Goal: Task Accomplishment & Management: Manage account settings

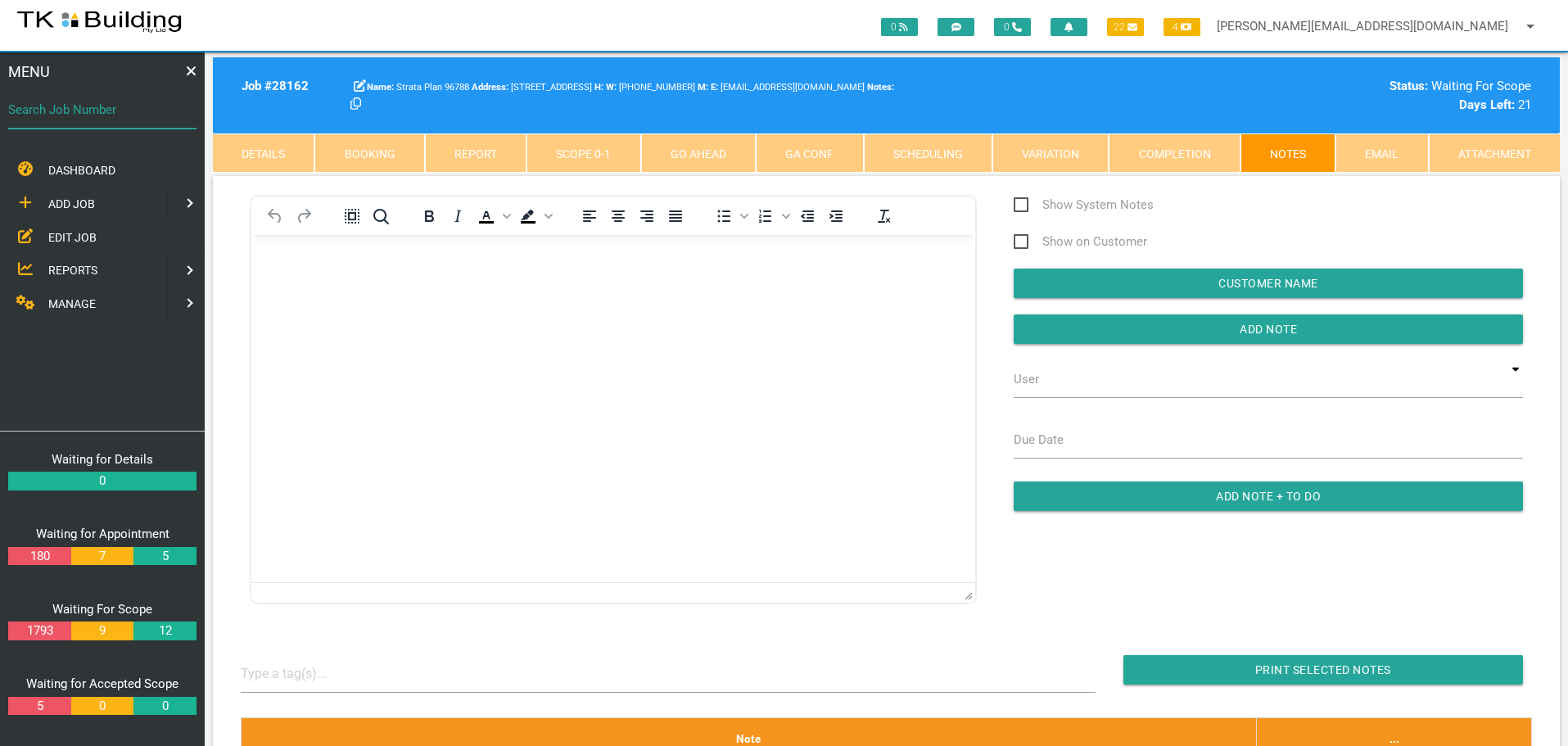
click at [83, 124] on input "Search Job Number" at bounding box center [102, 109] width 188 height 37
type input "27822"
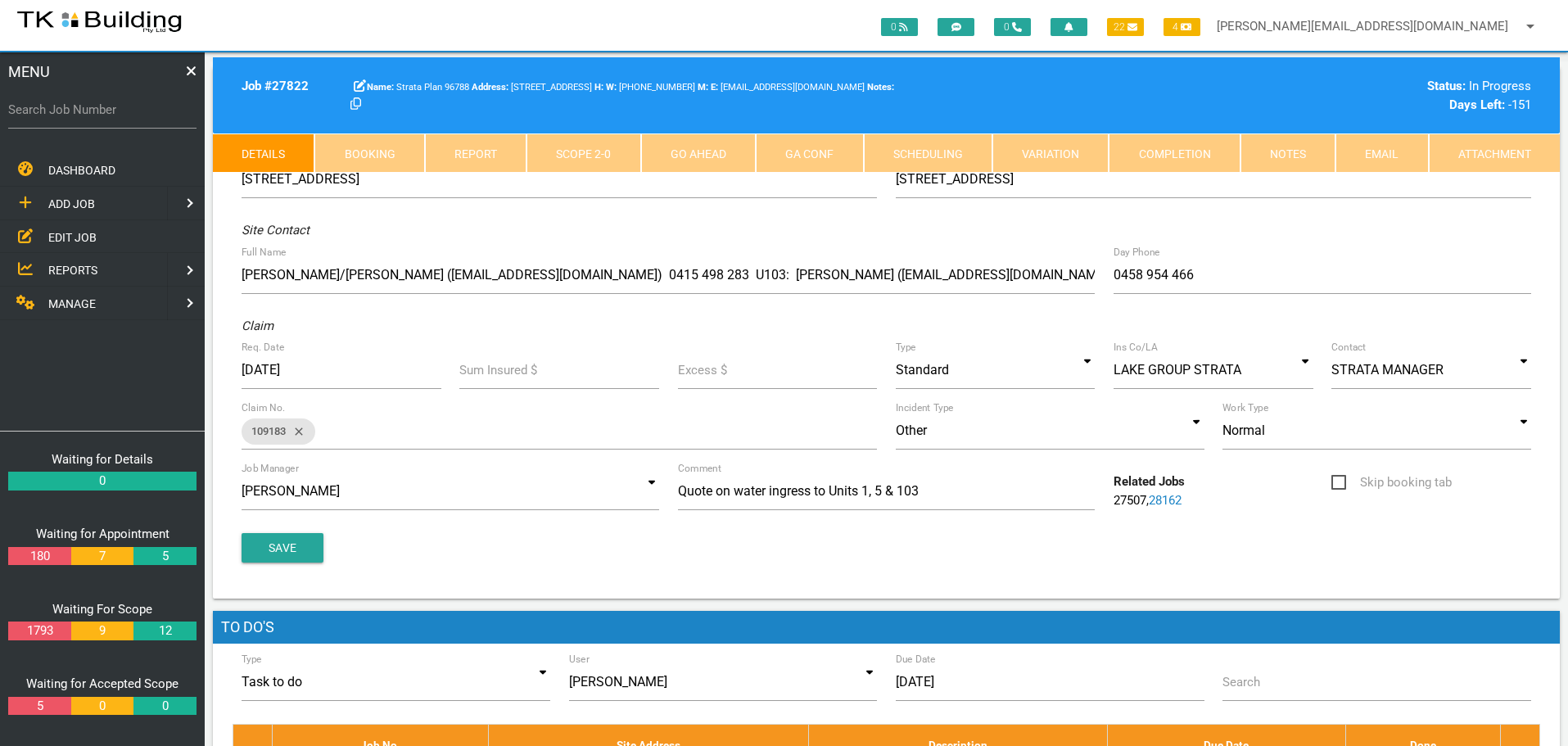
click at [1306, 156] on link "Notes" at bounding box center [1287, 153] width 95 height 39
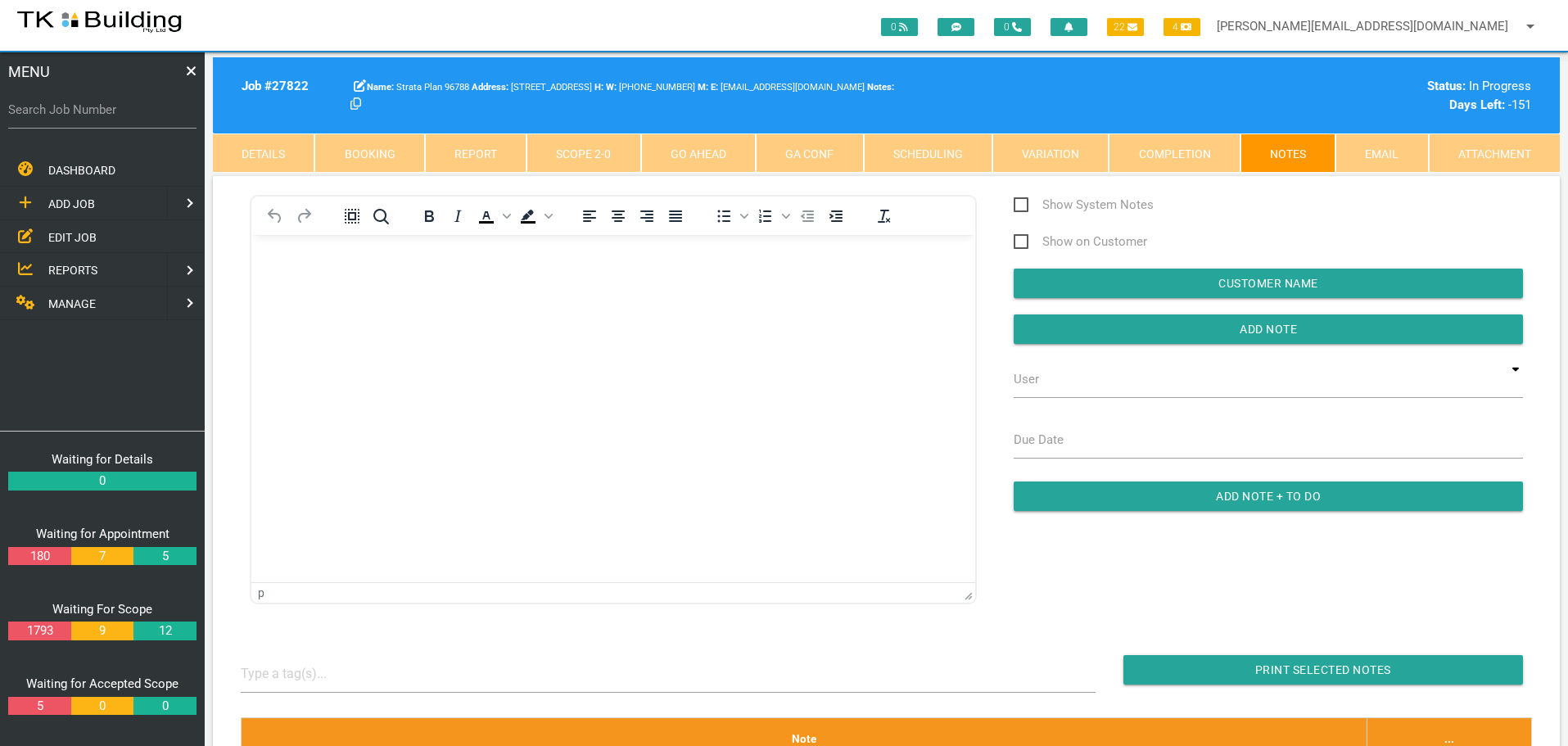
click at [297, 298] on body "Rich Text Area. Press ALT-0 for help." at bounding box center [613, 281] width 724 height 54
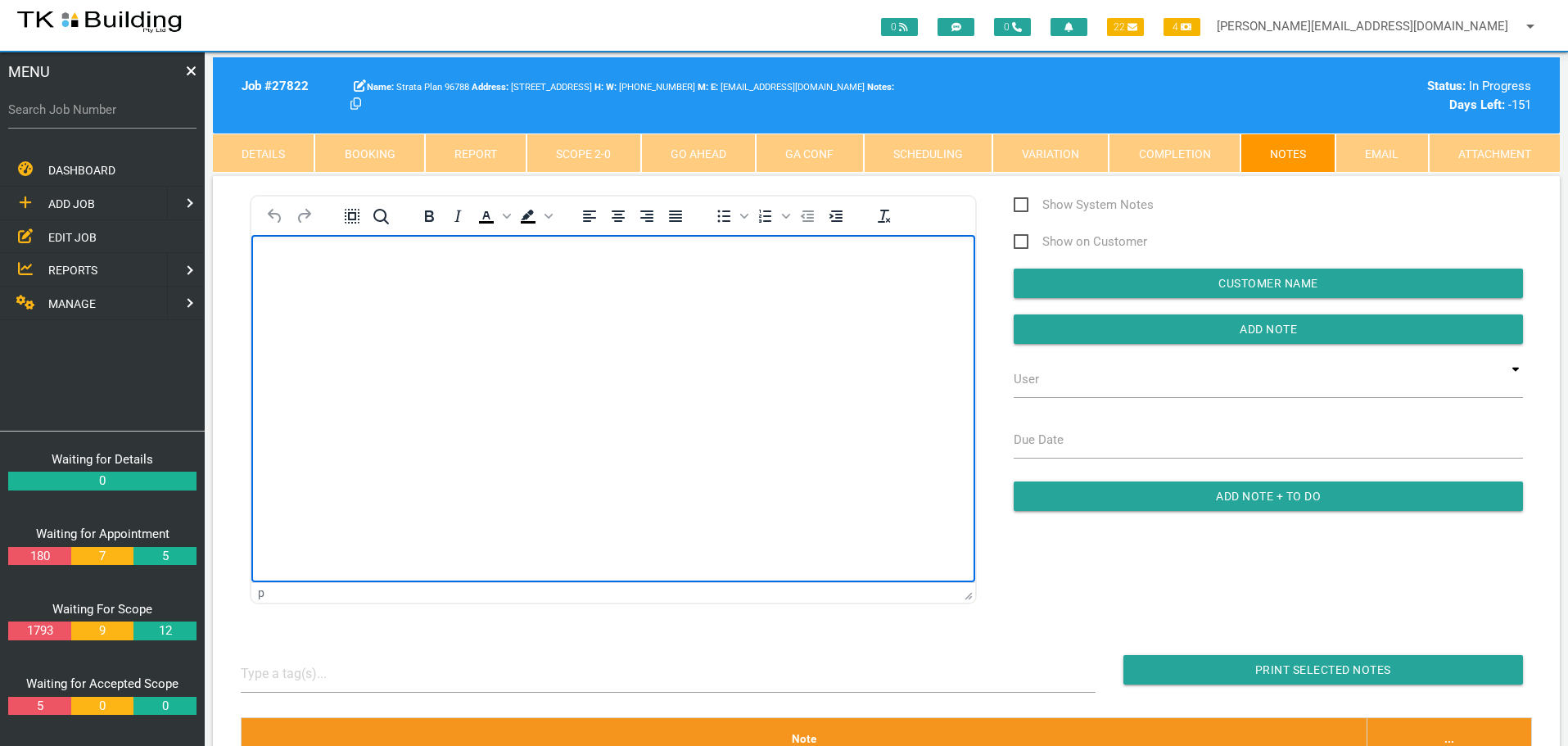
click at [266, 150] on link "Details" at bounding box center [263, 153] width 101 height 39
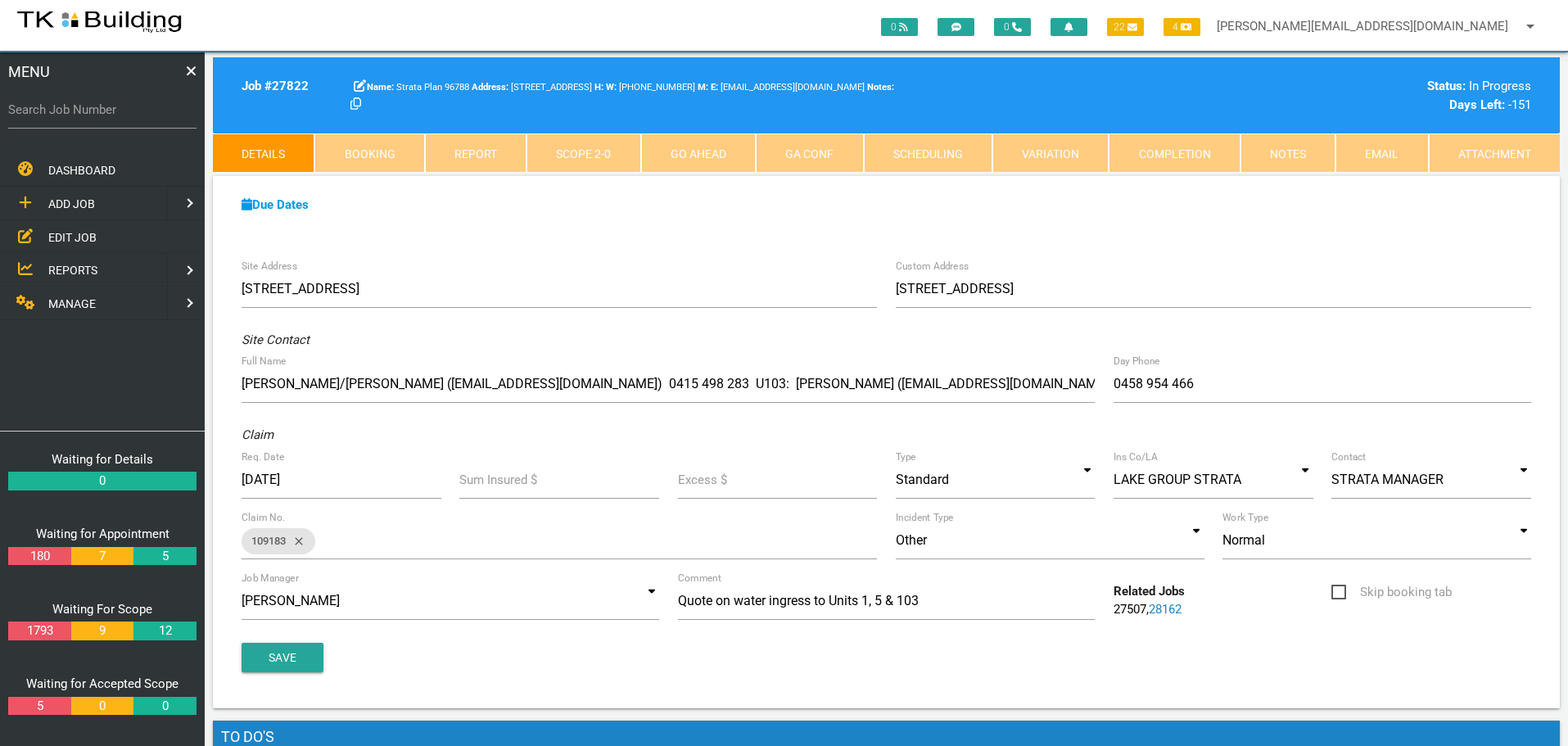
click at [1287, 148] on link "Notes" at bounding box center [1287, 153] width 95 height 39
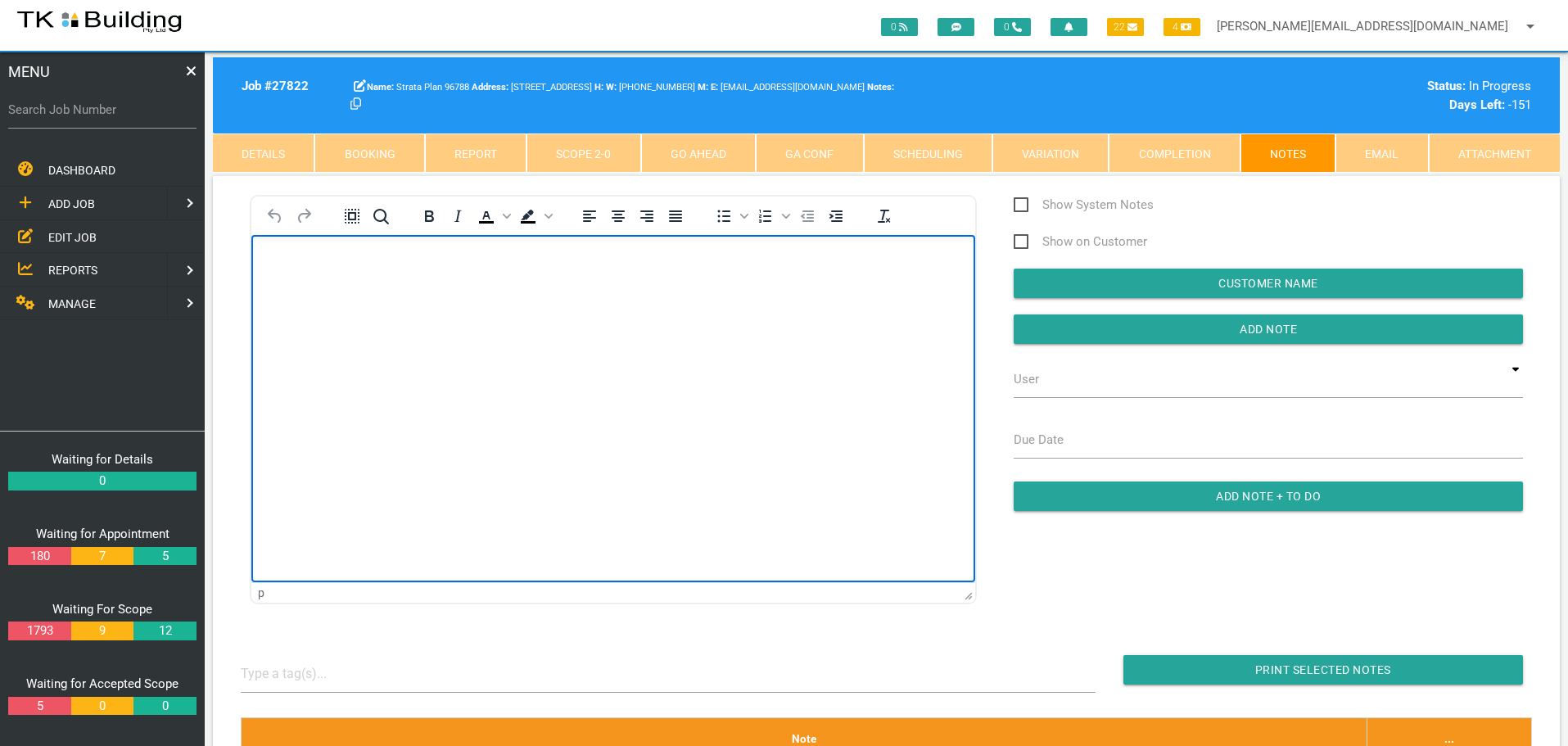
click at [326, 285] on body "Rich Text Area. Press ALT-0 for help." at bounding box center [613, 281] width 724 height 54
click at [452, 274] on body "Report emailed to" at bounding box center [613, 281] width 724 height 54
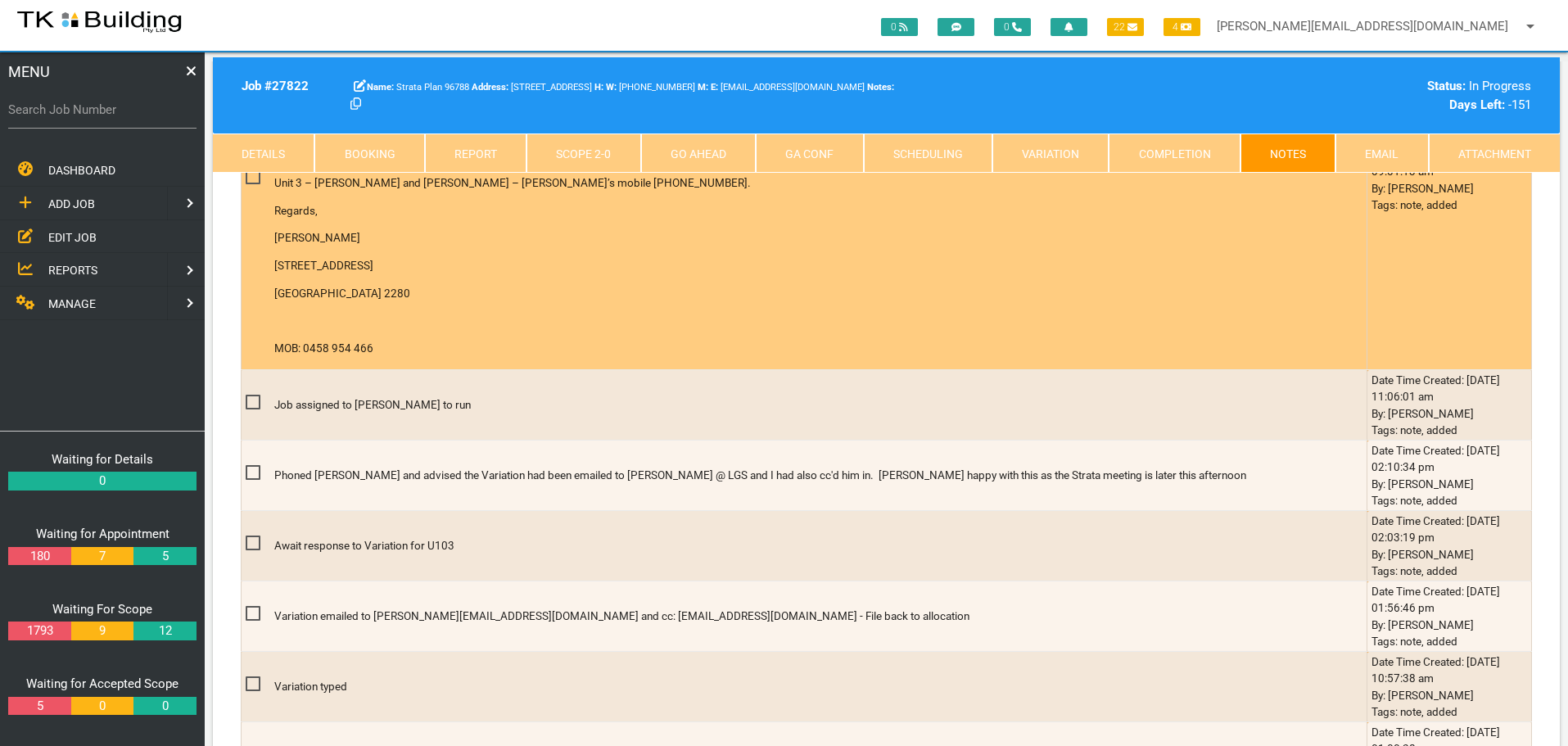
scroll to position [1147, 0]
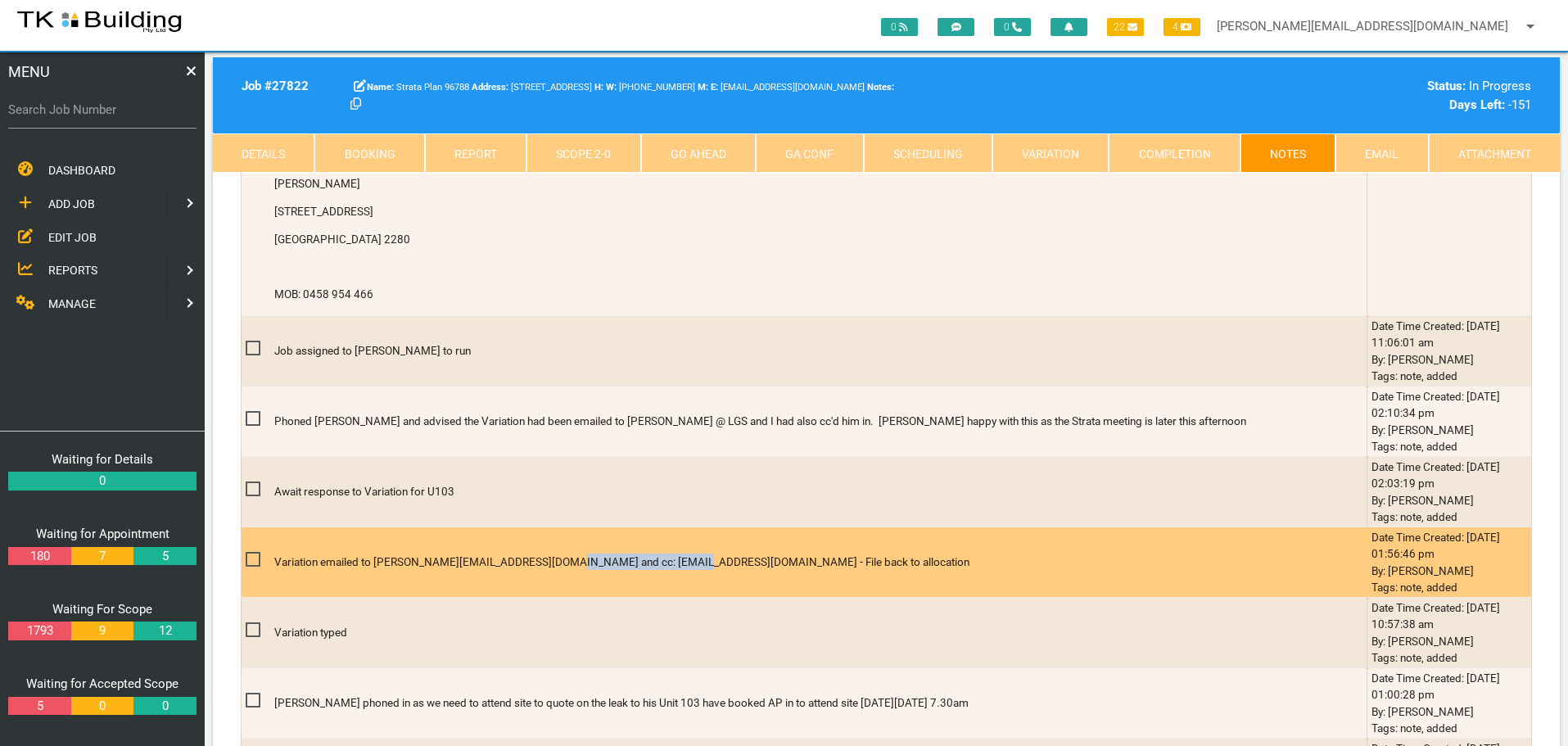
drag, startPoint x: 544, startPoint y: 564, endPoint x: 658, endPoint y: 566, distance: 114.0
click at [658, 566] on p "Variation emailed to [PERSON_NAME][EMAIL_ADDRESS][DOMAIN_NAME] and cc: [EMAIL_A…" at bounding box center [777, 562] width 1005 height 16
copy p "[EMAIL_ADDRESS][DOMAIN_NAME]"
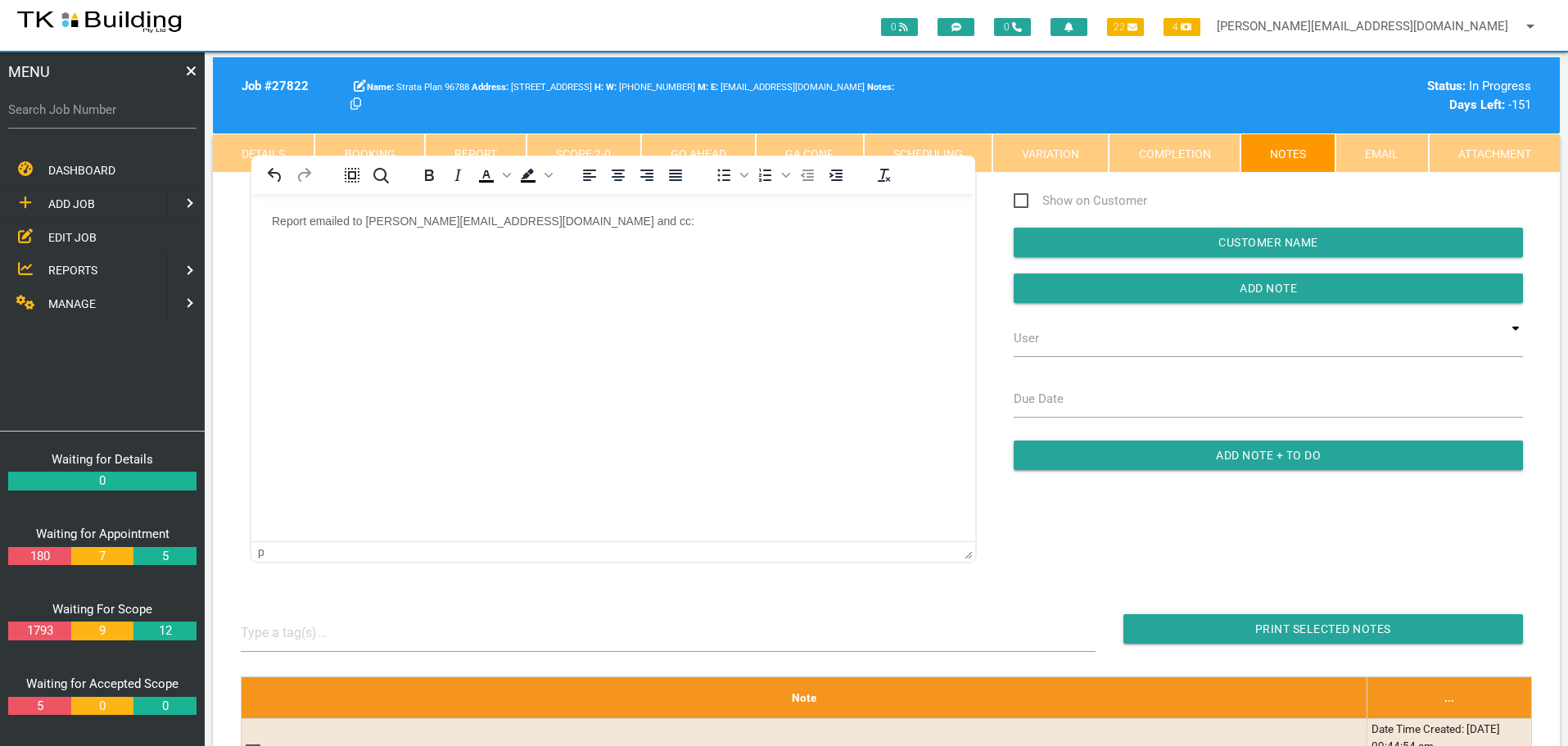
scroll to position [0, 0]
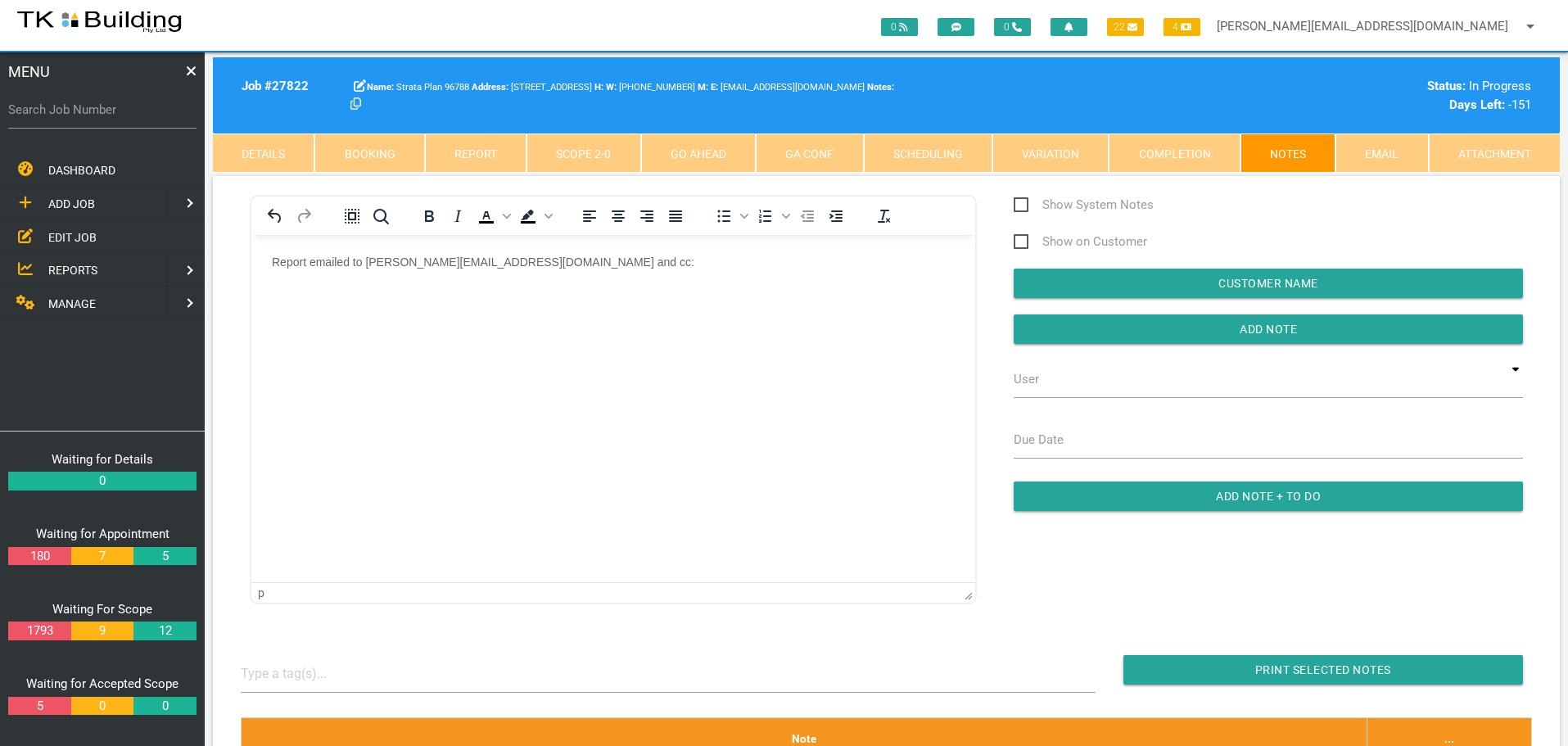
click at [563, 260] on p "Report emailed to [PERSON_NAME][EMAIL_ADDRESS][DOMAIN_NAME] and cc:" at bounding box center [613, 261] width 683 height 13
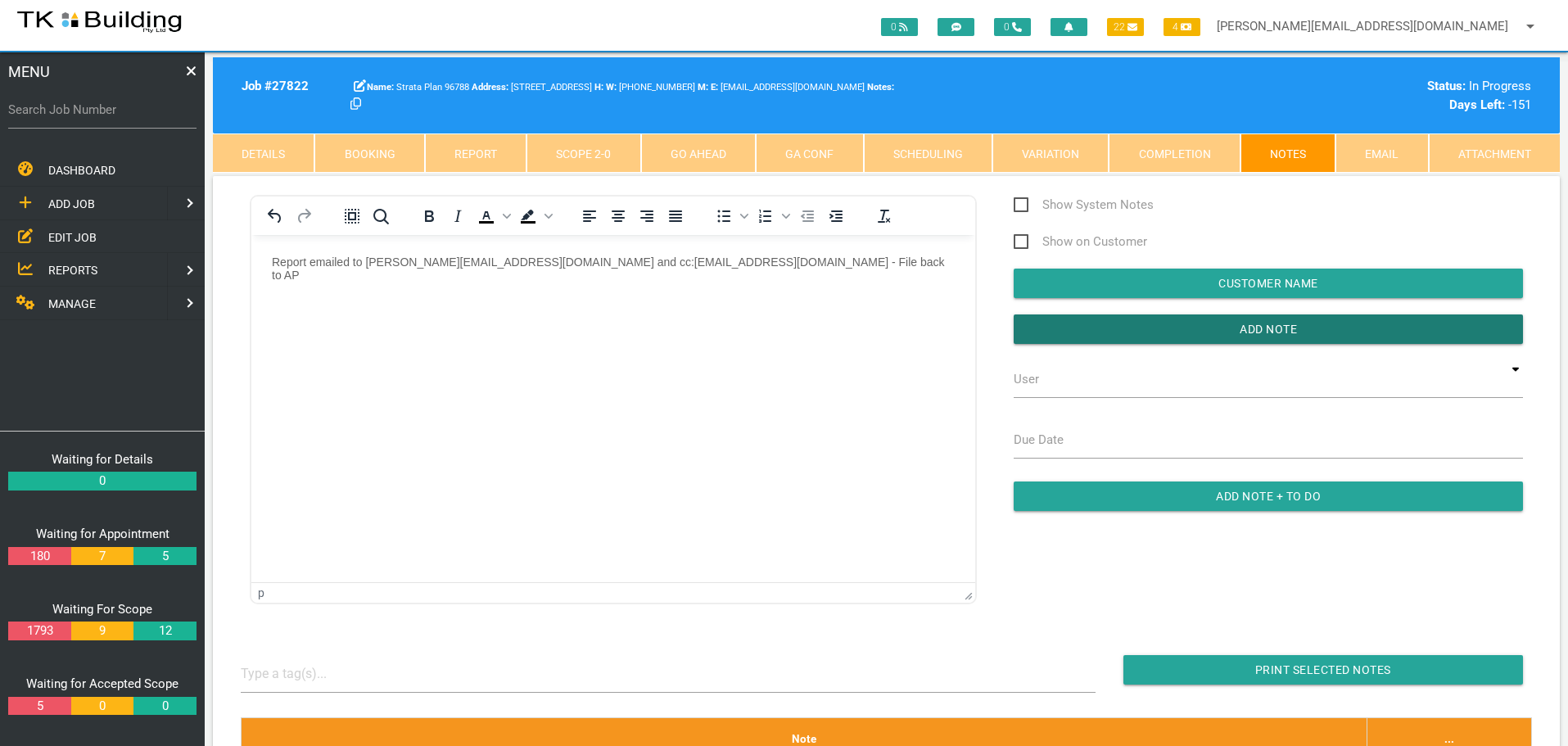
drag, startPoint x: 1033, startPoint y: 322, endPoint x: 976, endPoint y: 330, distance: 57.6
click at [1000, 326] on div "Show System Notes Show on Customer Customer Name User TKB JobTracking [PERSON_N…" at bounding box center [1268, 361] width 546 height 333
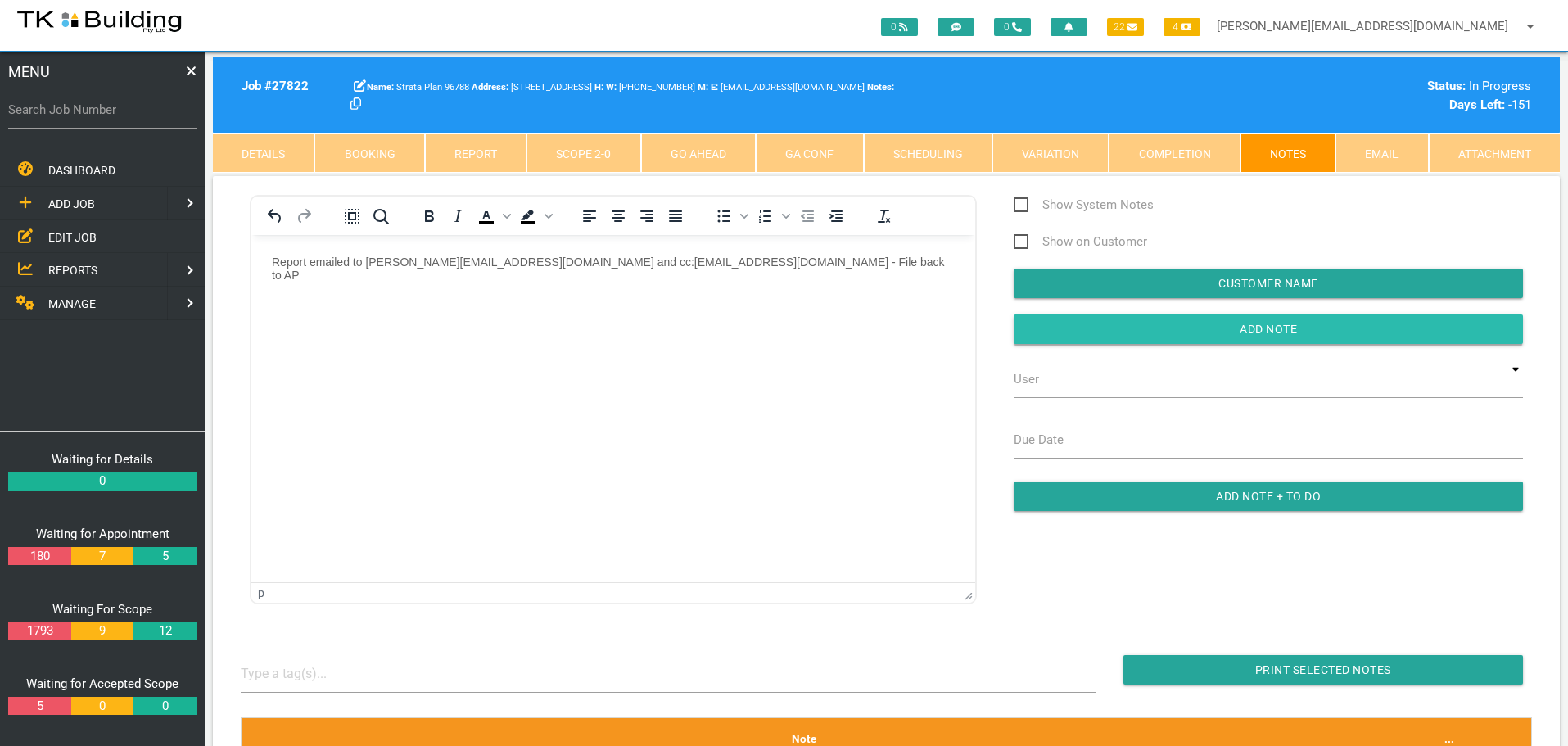
drag, startPoint x: 1052, startPoint y: 327, endPoint x: 1036, endPoint y: 336, distance: 18.4
click at [1051, 329] on input "button" at bounding box center [1268, 329] width 509 height 29
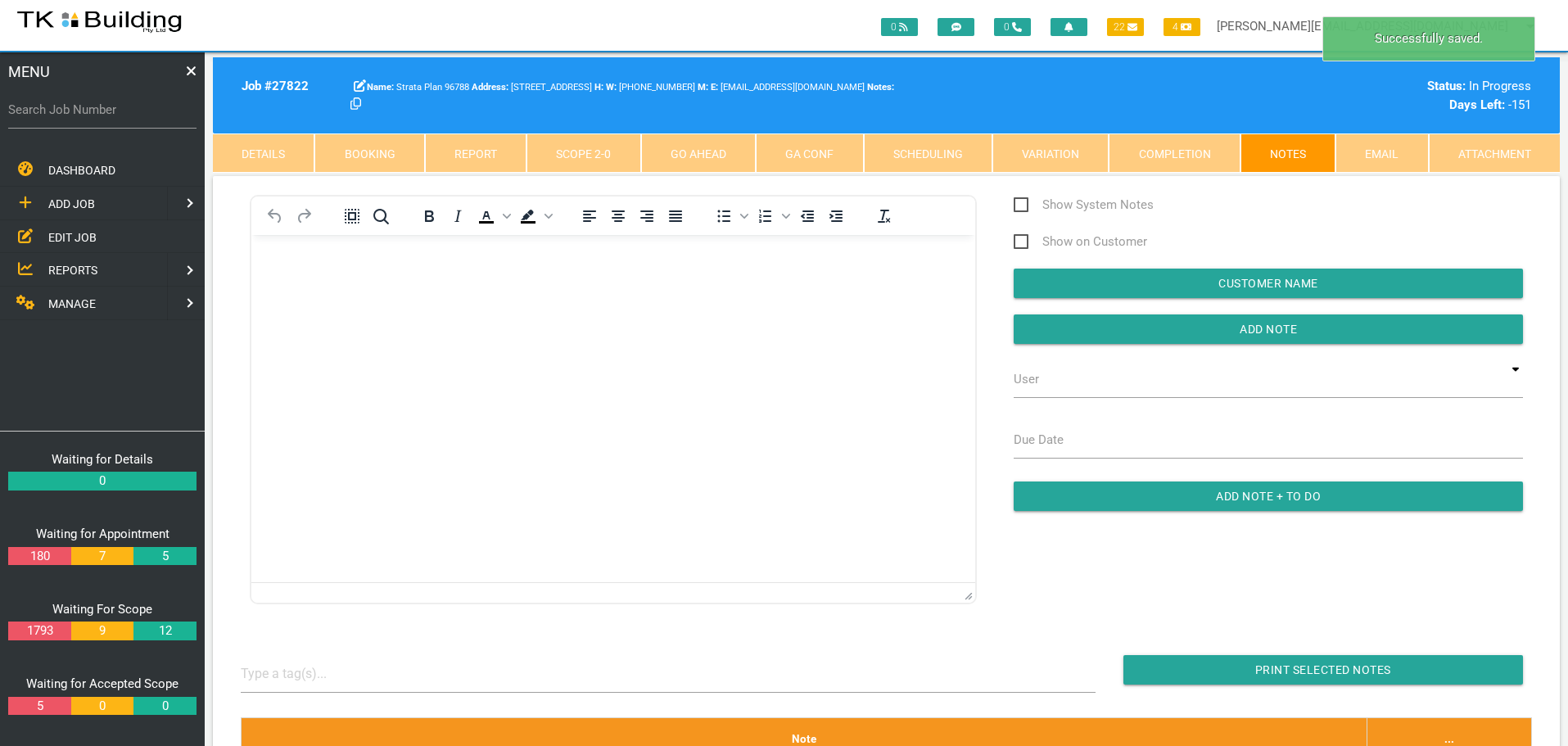
click at [119, 118] on label "Search Job Number" at bounding box center [102, 109] width 188 height 19
click at [119, 118] on input "Search Job Number" at bounding box center [102, 109] width 188 height 37
type input "27859"
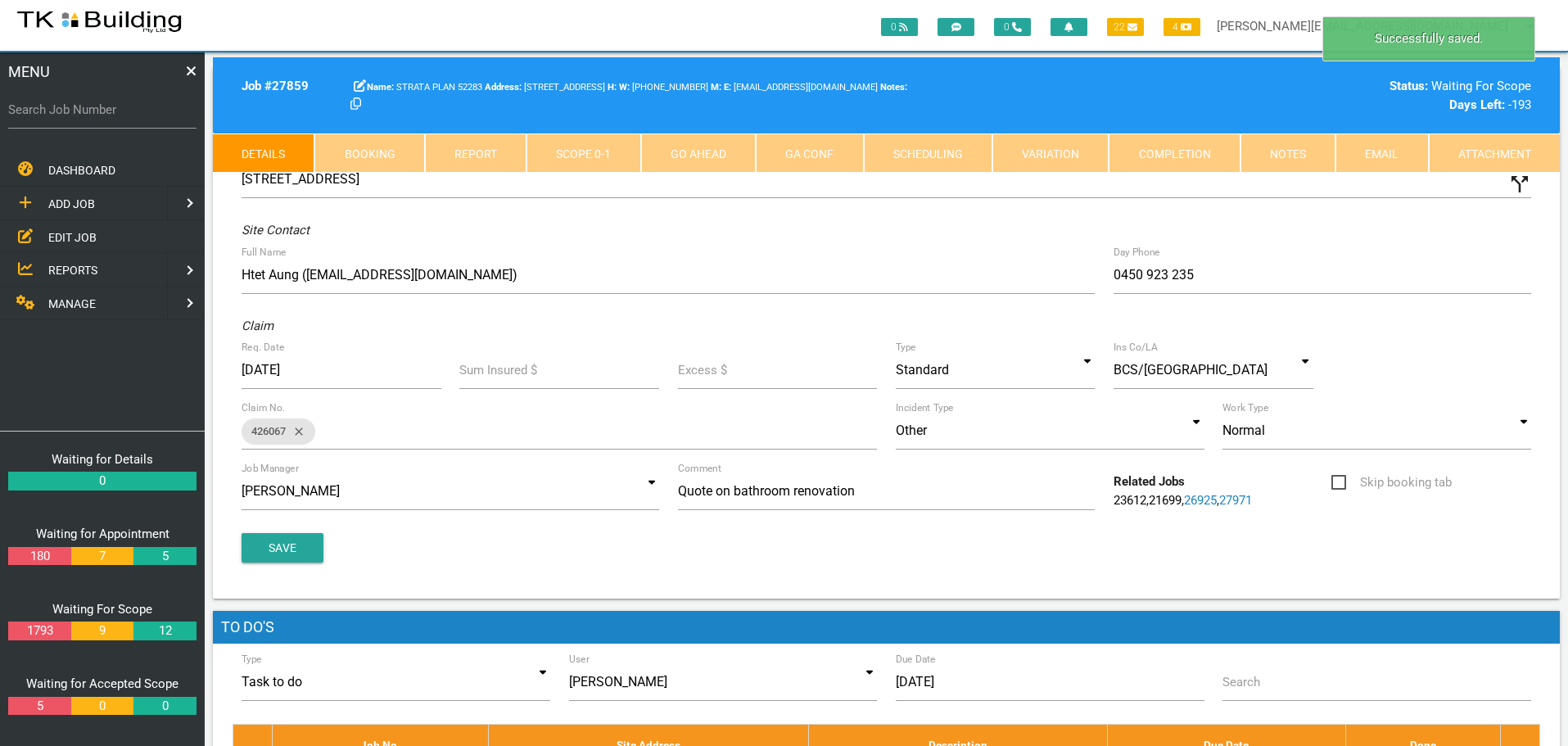
drag, startPoint x: 1293, startPoint y: 148, endPoint x: 1284, endPoint y: 159, distance: 14.2
click at [1293, 148] on link "Notes" at bounding box center [1287, 153] width 95 height 39
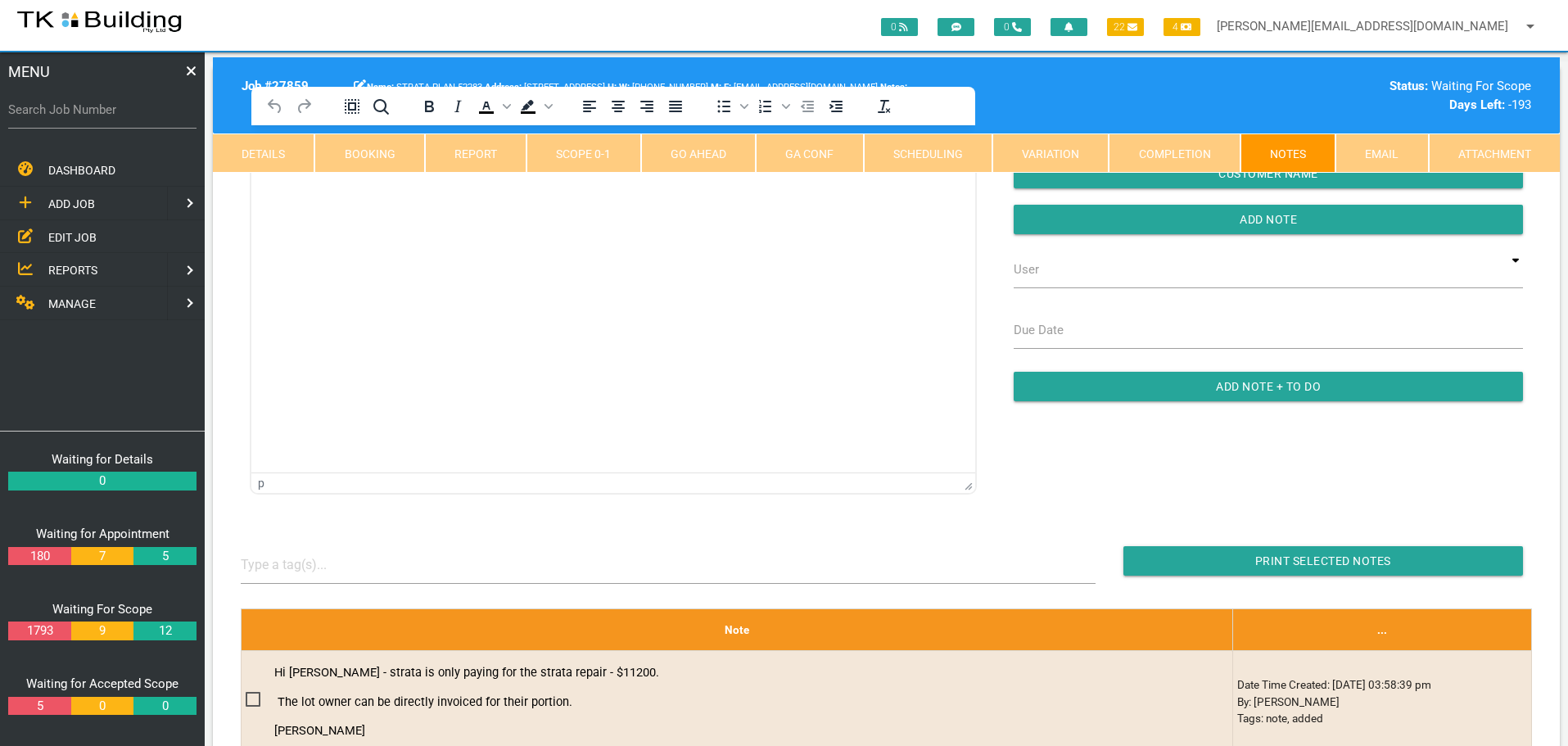
click at [316, 200] on html at bounding box center [613, 163] width 724 height 75
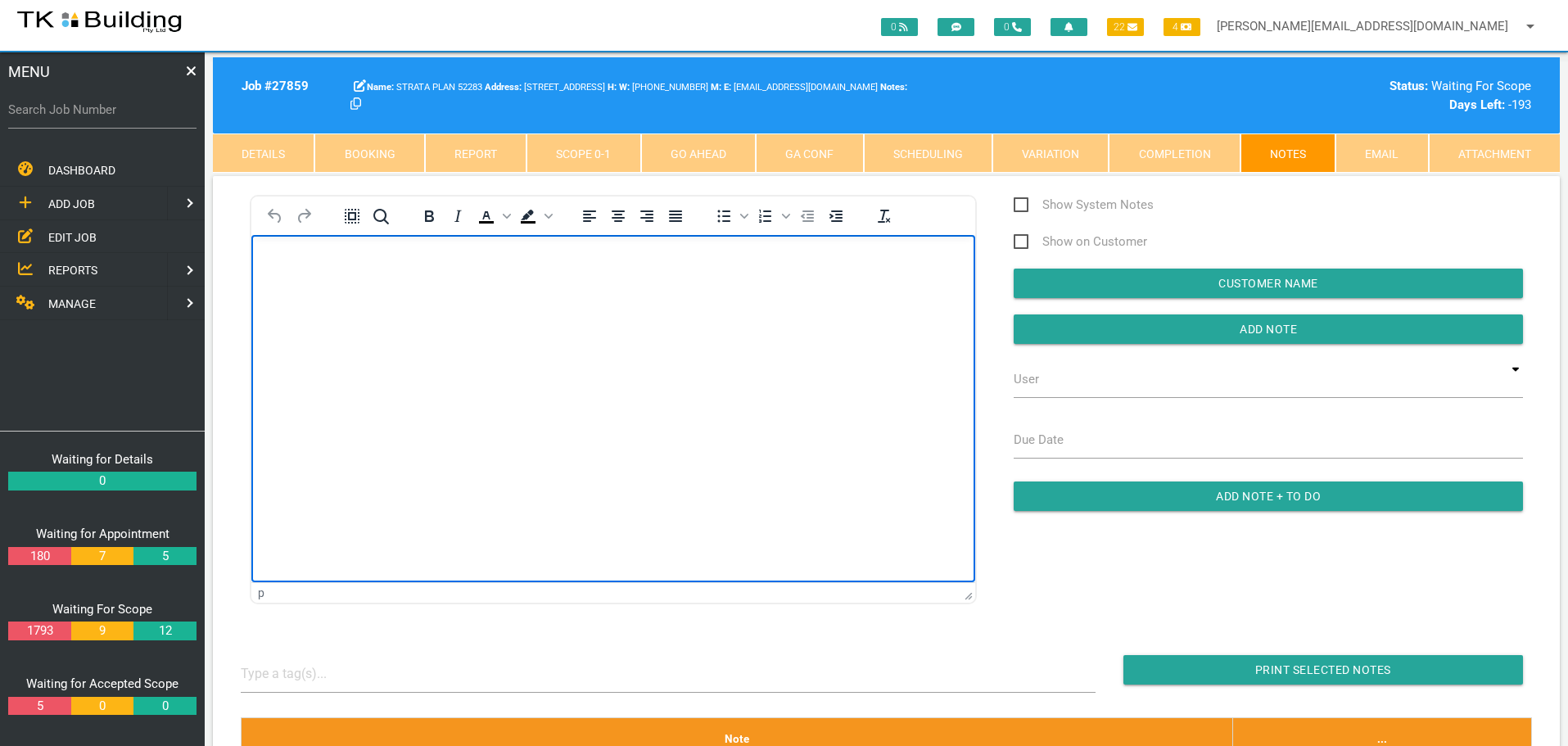
click at [308, 285] on body "Rich Text Area. Press ALT-0 for help." at bounding box center [613, 281] width 724 height 54
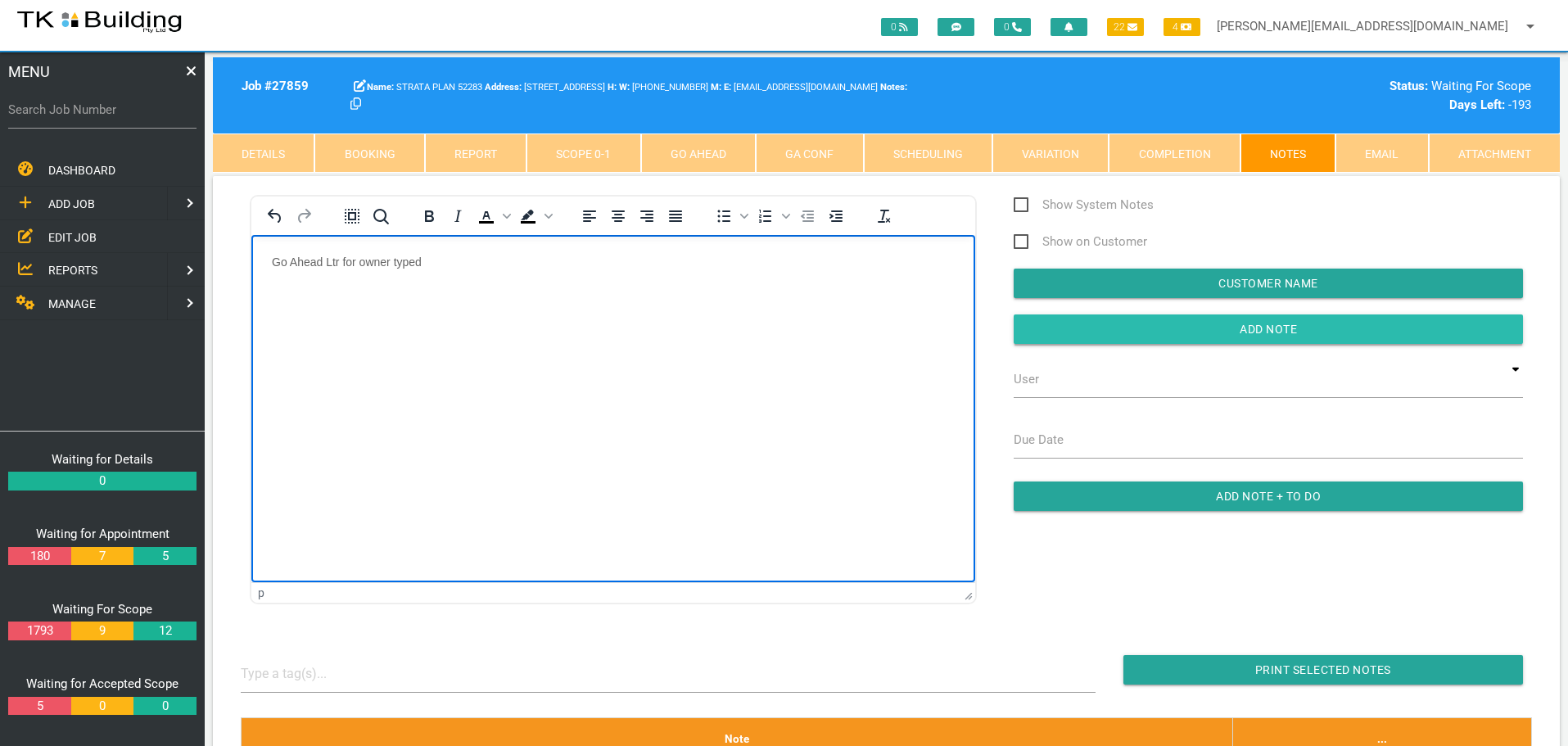
click at [1063, 317] on input "Add Note" at bounding box center [1268, 329] width 509 height 29
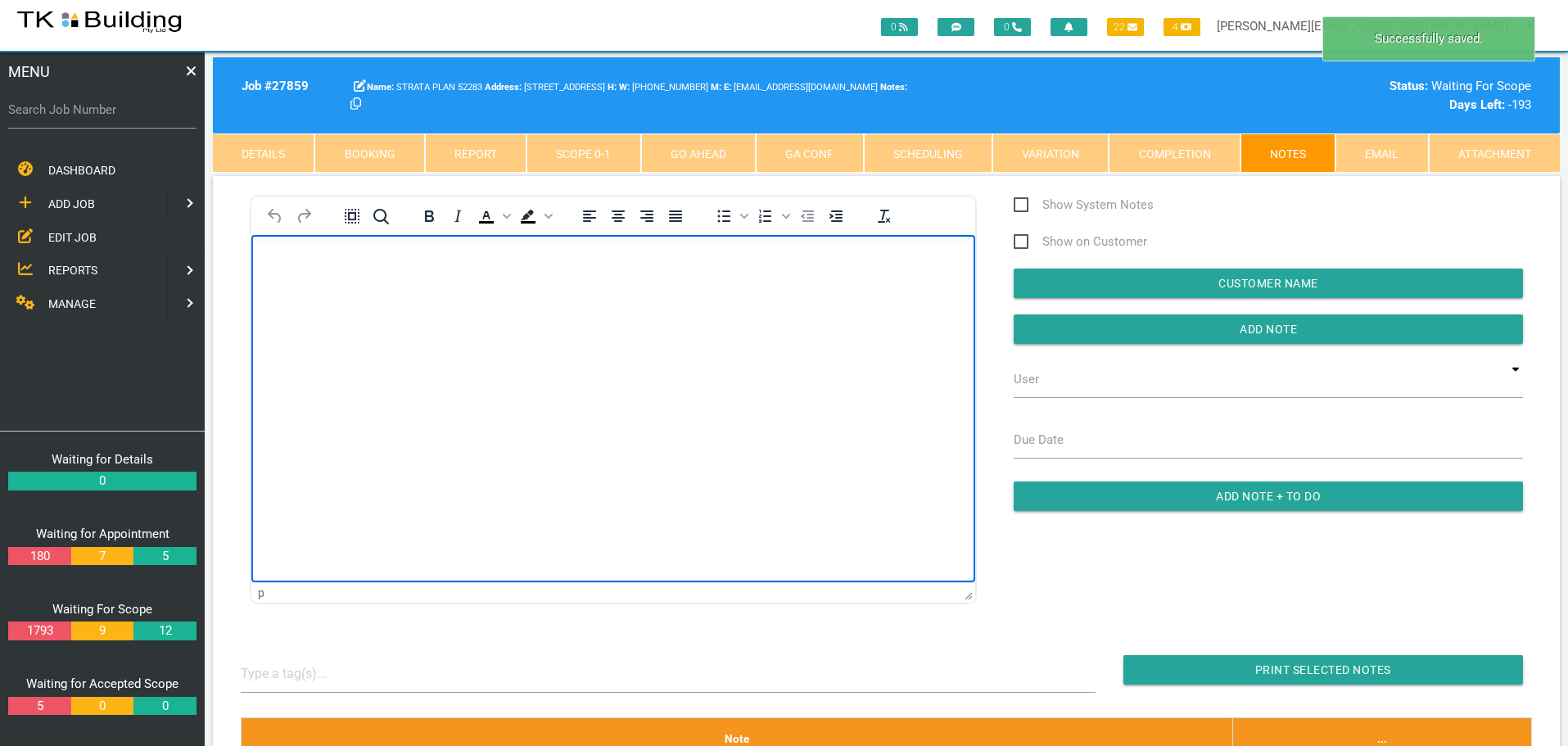
click at [288, 261] on p "Rich Text Area. Press ALT-0 for help." at bounding box center [613, 261] width 683 height 13
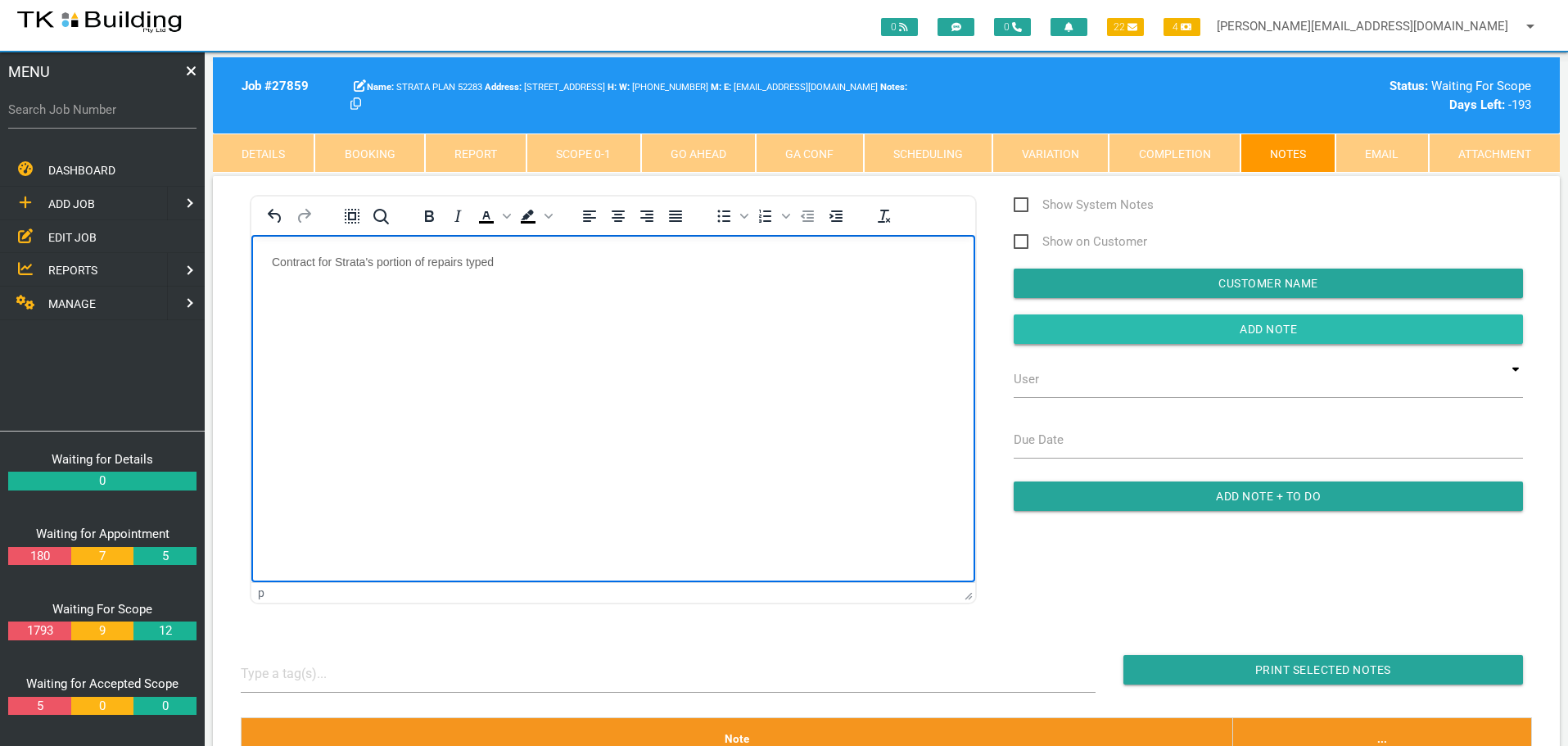
click at [1108, 329] on input "Add Note" at bounding box center [1268, 329] width 509 height 29
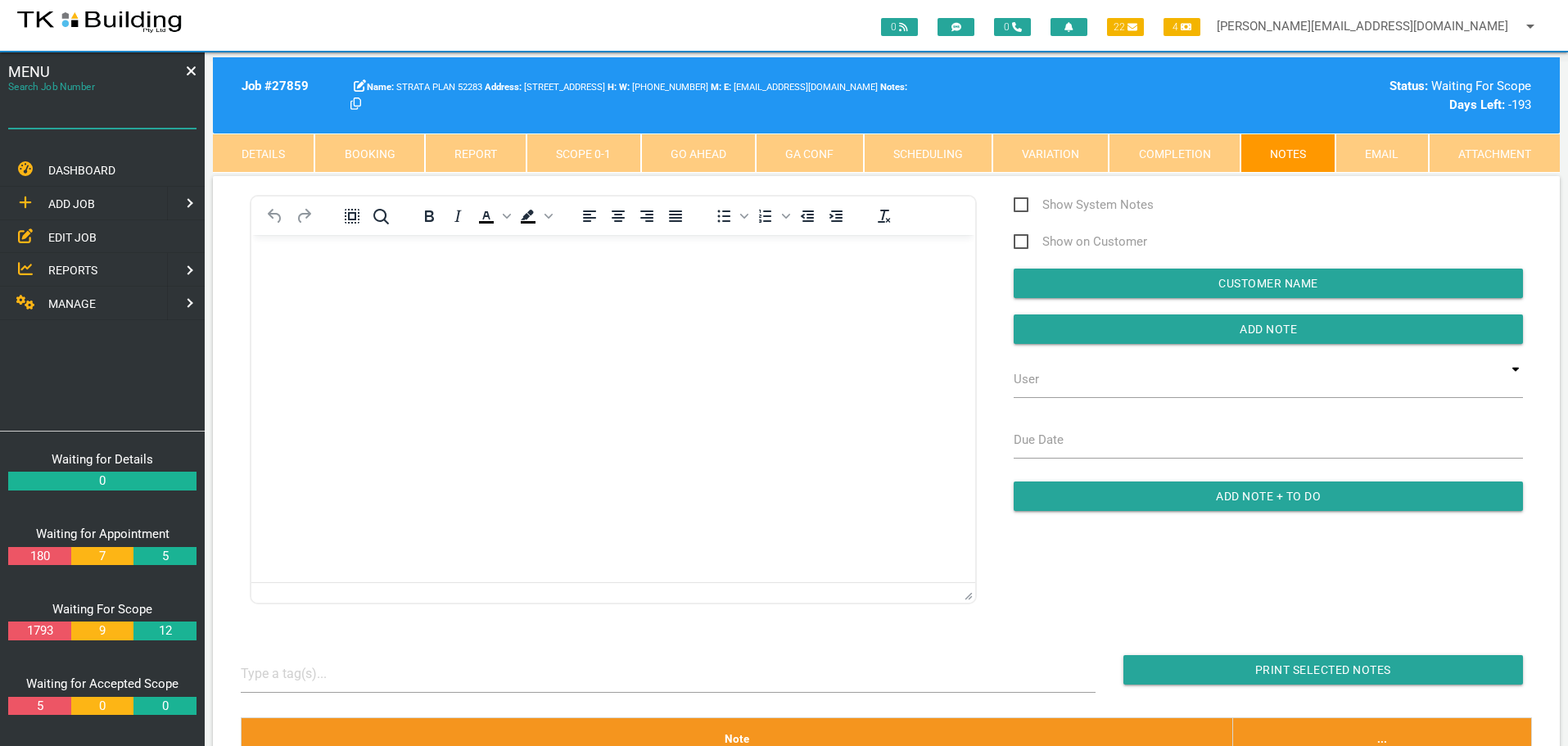
click at [109, 124] on input "Search Job Number" at bounding box center [102, 109] width 188 height 37
type input "281621"
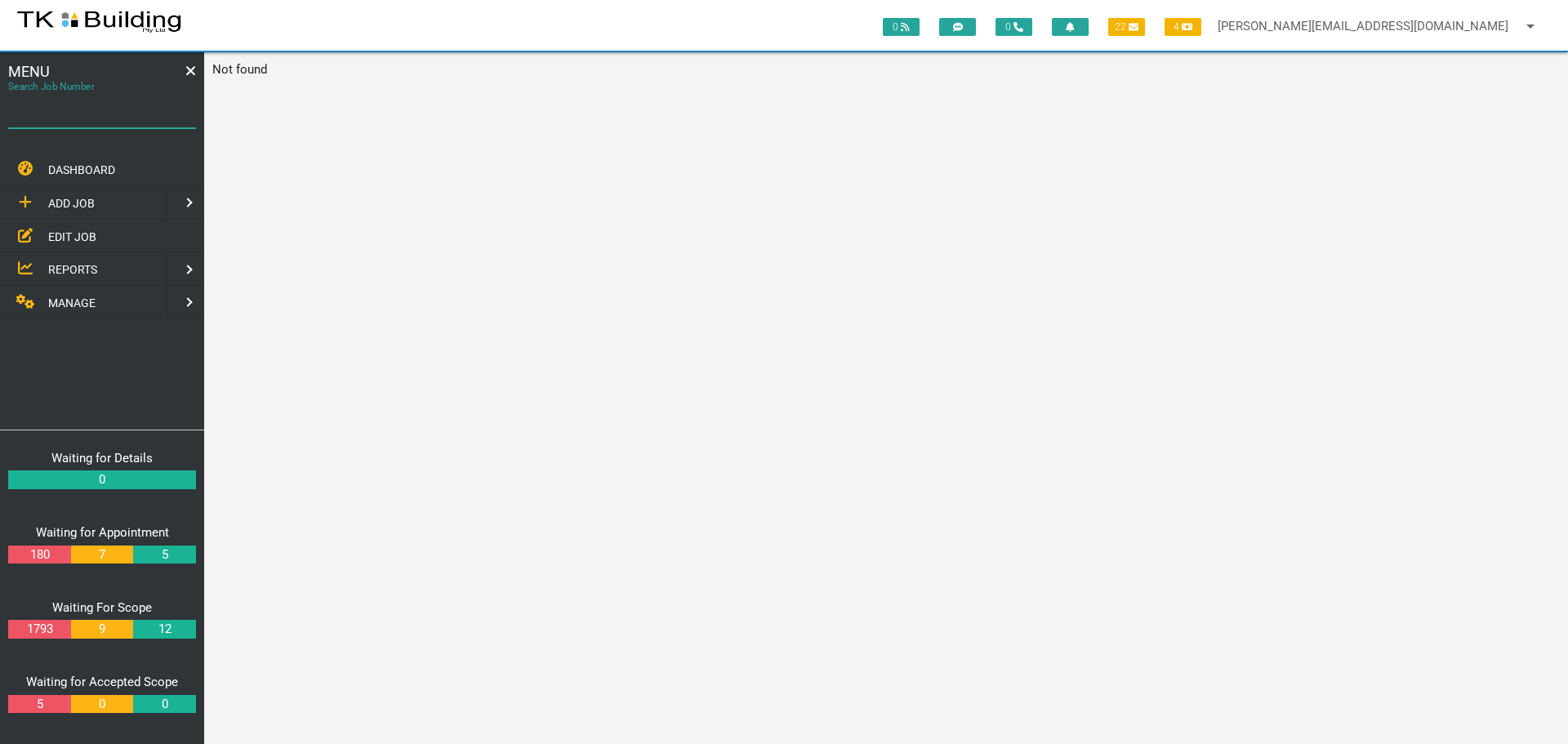
click at [109, 123] on input "Search Job Number" at bounding box center [102, 109] width 188 height 37
type input "28162"
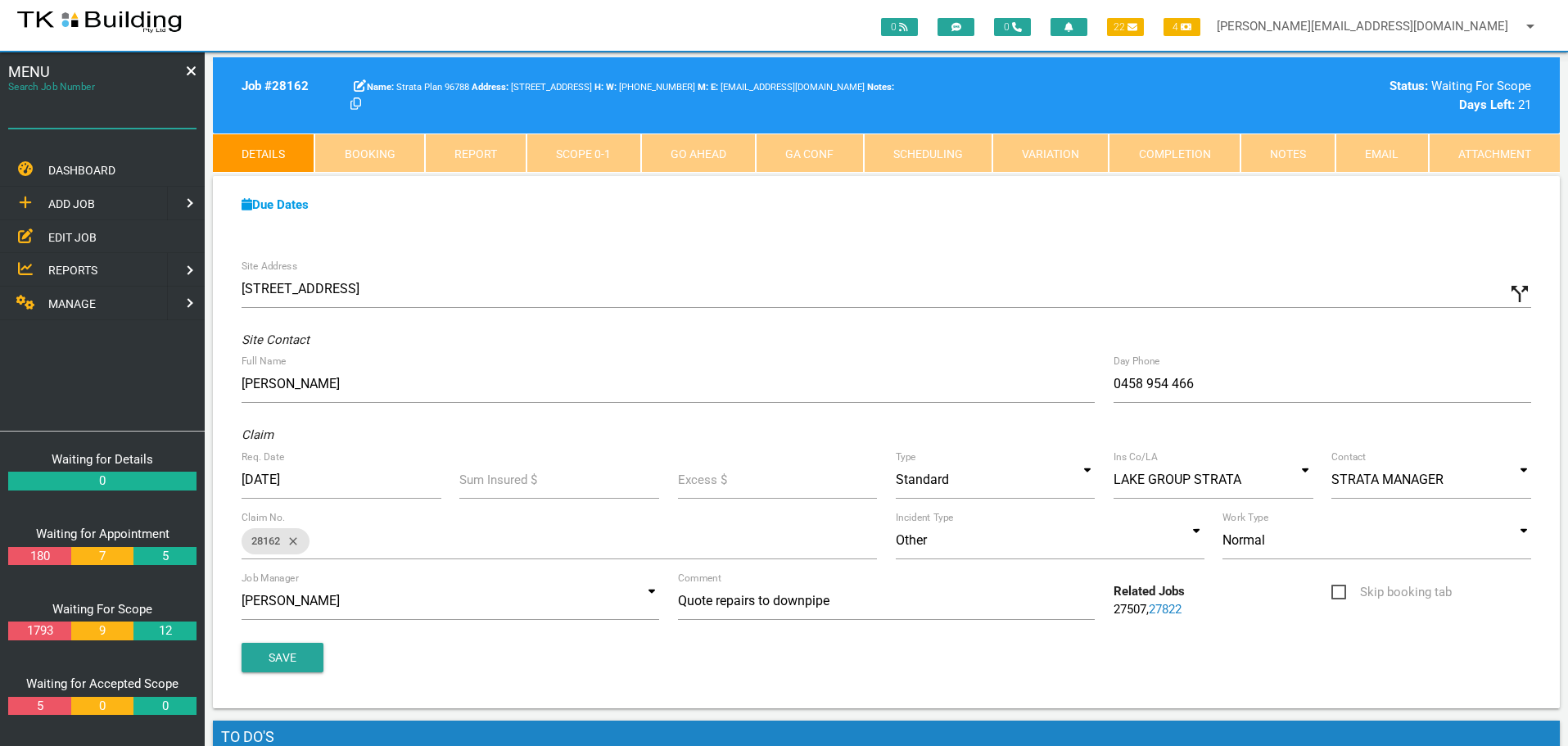
click at [109, 124] on input "Search Job Number" at bounding box center [102, 109] width 188 height 37
click at [587, 156] on link "Scope 0 - 1" at bounding box center [583, 153] width 114 height 39
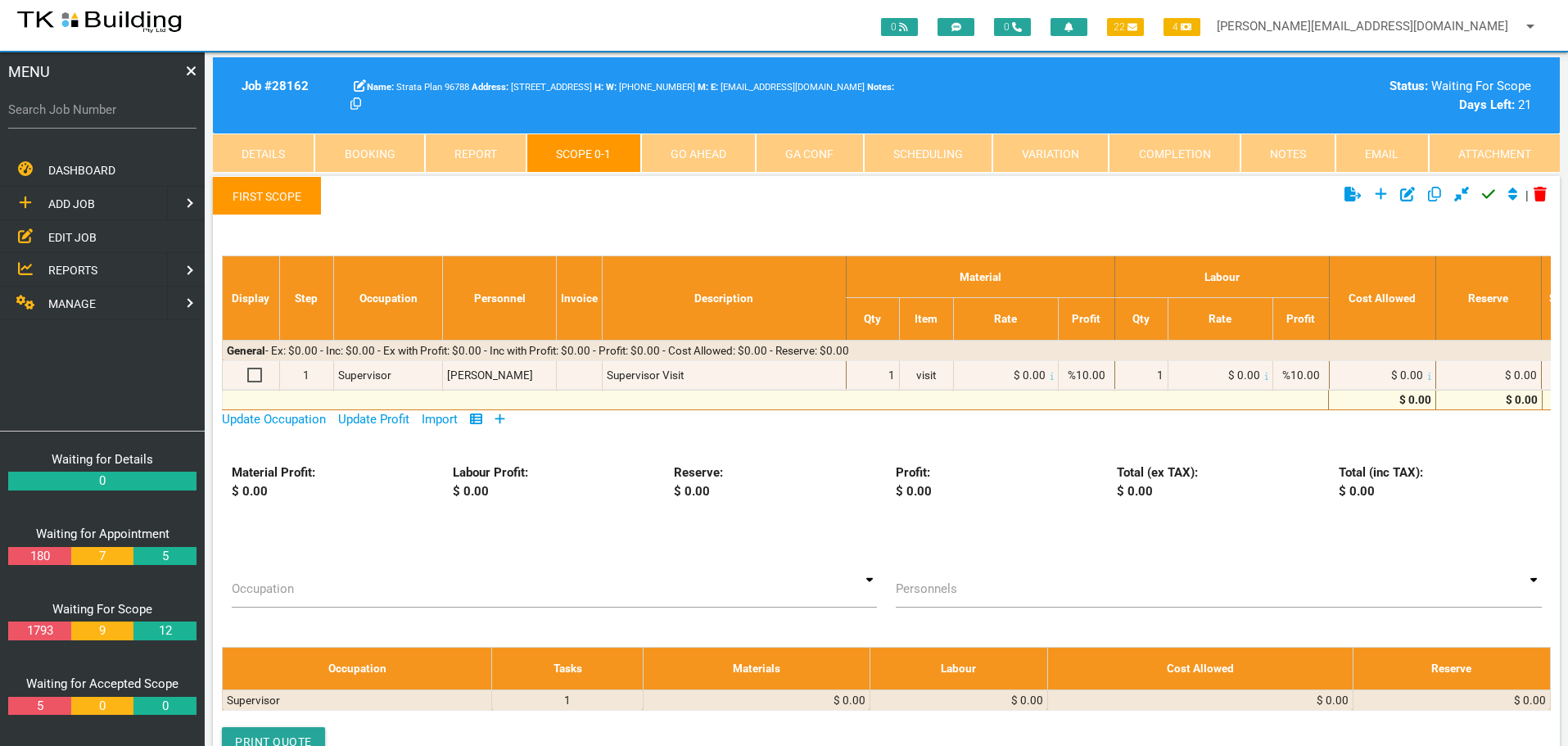
click at [504, 417] on icon at bounding box center [500, 419] width 11 height 12
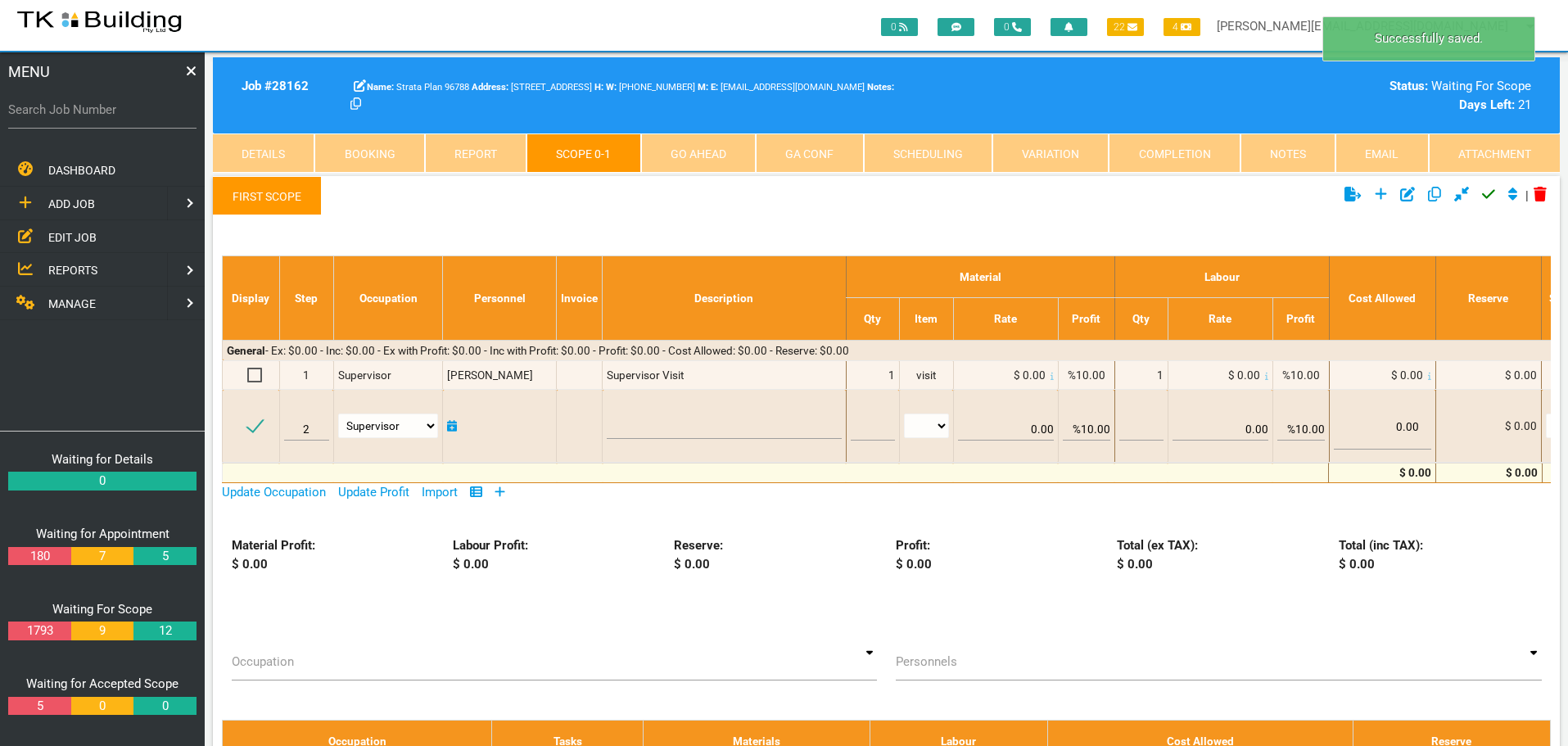
click at [261, 190] on link "First Scope" at bounding box center [267, 196] width 109 height 39
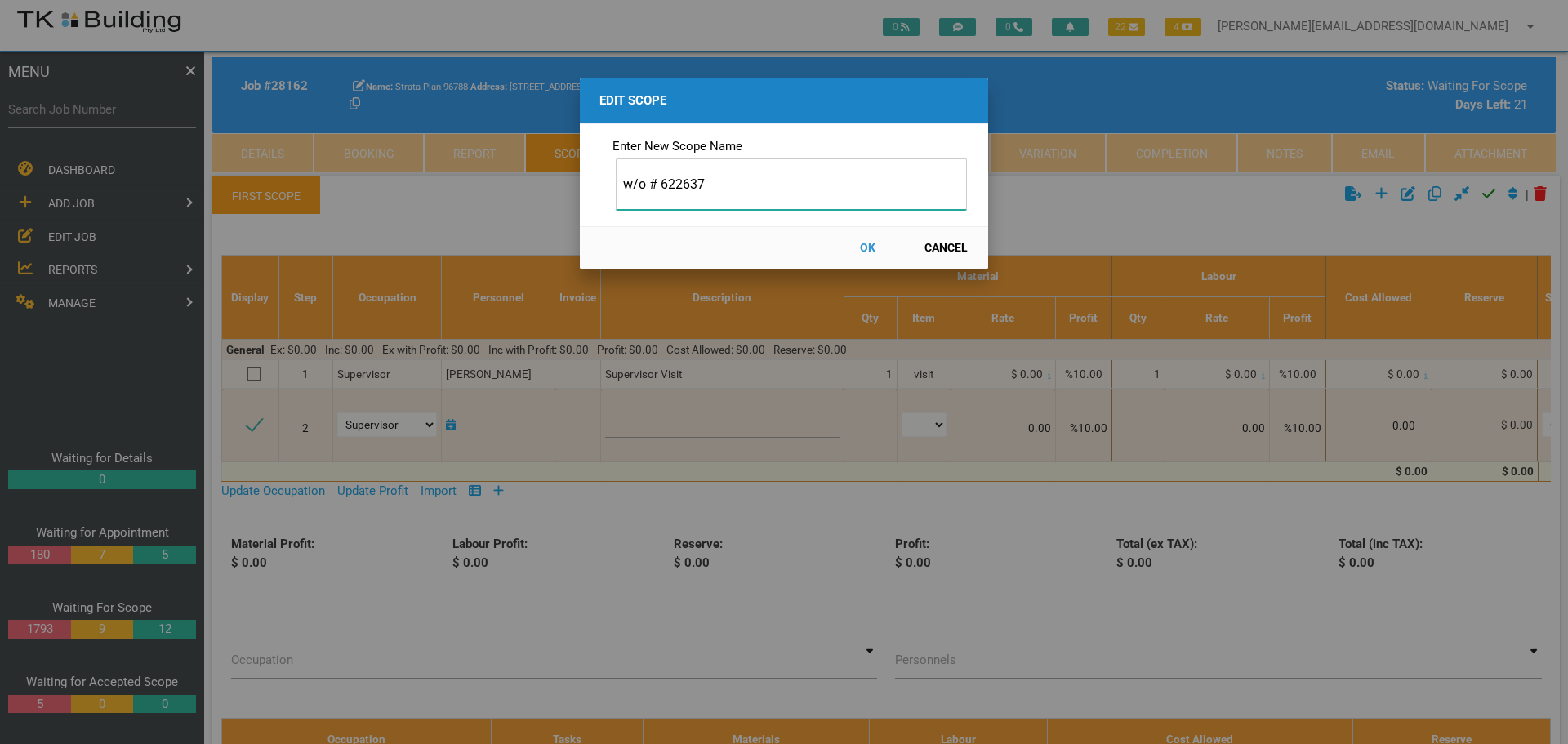
click at [621, 184] on input "w/o # 622637" at bounding box center [792, 184] width 351 height 51
type input "W/O # 622637"
click at [869, 246] on button "OK" at bounding box center [867, 247] width 72 height 28
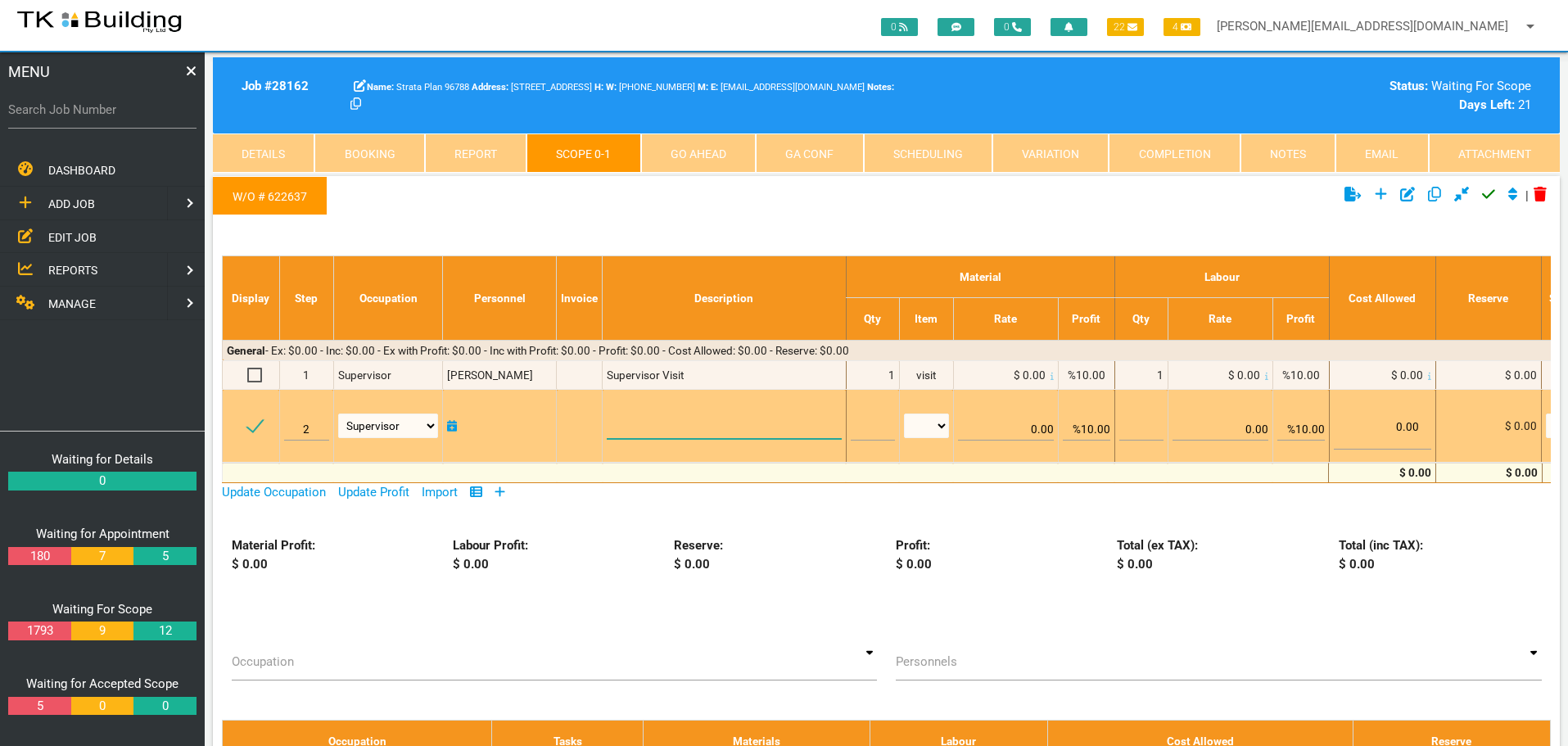
click at [612, 417] on textarea at bounding box center [724, 420] width 234 height 36
paste textarea "Scope Unit 103 Have a plumber attend and cut out the section of 100mm pipe betw…"
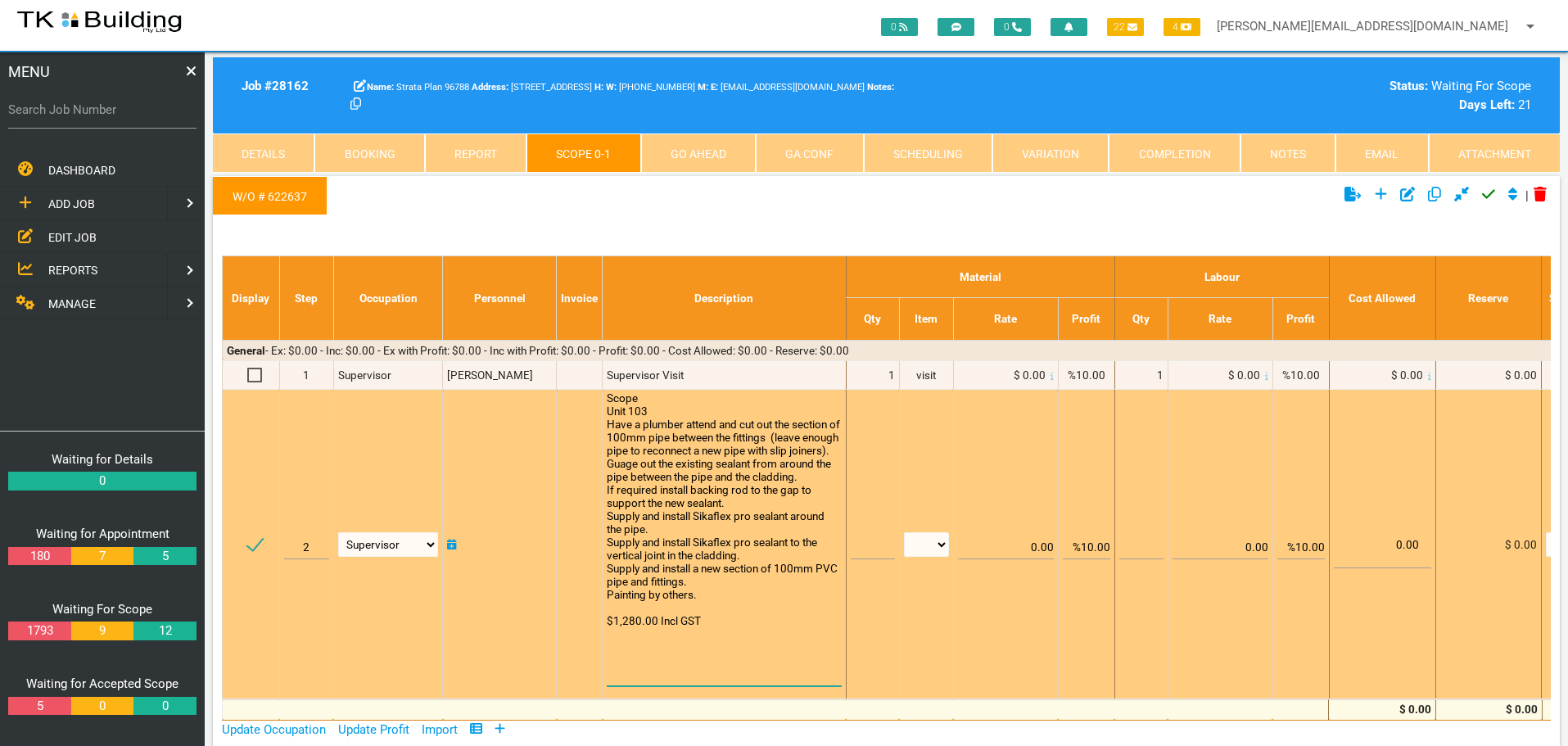
type textarea "Scope Unit 103 Have a plumber attend and cut out the section of 100mm pipe betw…"
click at [868, 549] on input "text" at bounding box center [873, 540] width 44 height 38
type input "1"
click at [940, 542] on select "patch LM hrs m3 items m2 m" at bounding box center [926, 545] width 45 height 25
select select "items"
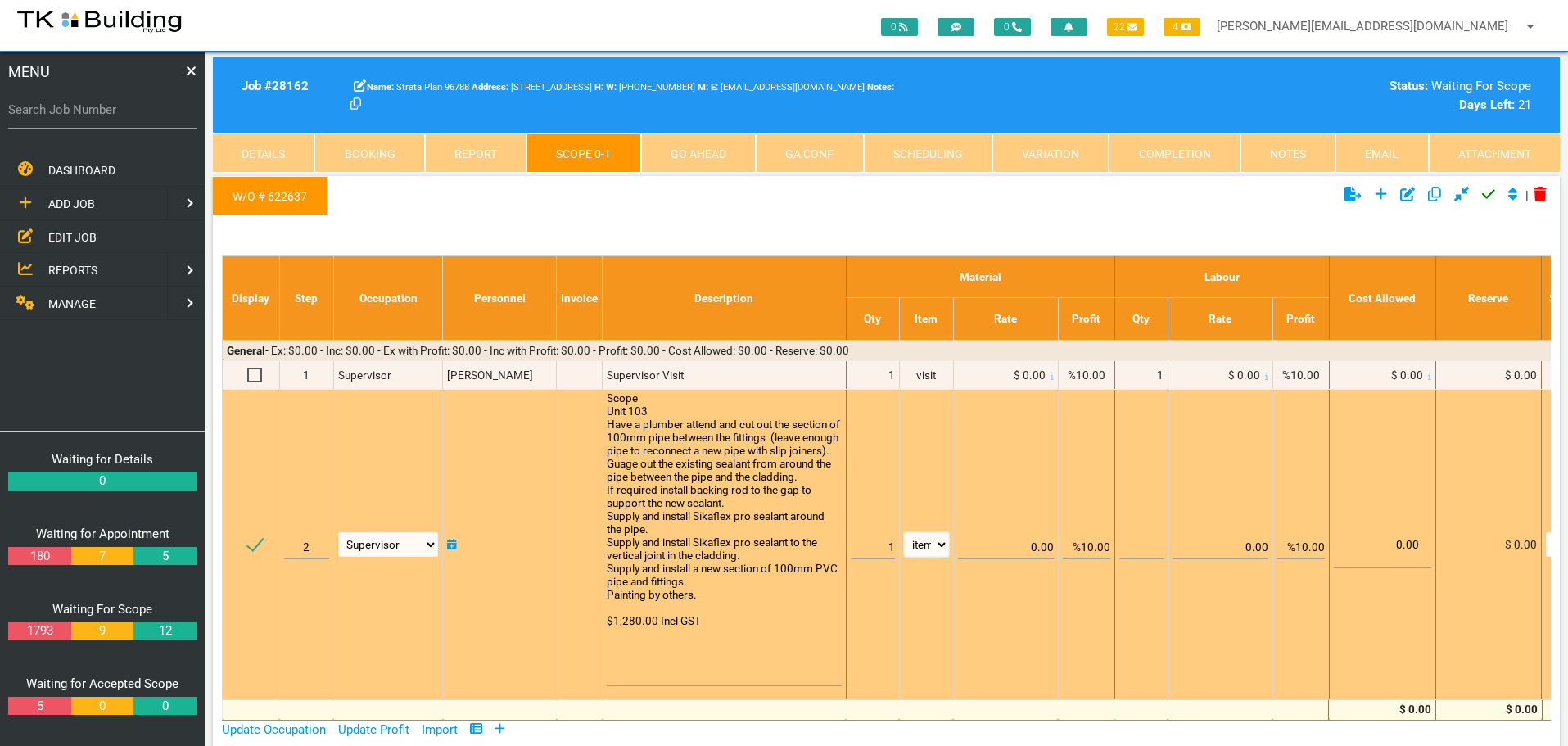
click at [904, 533] on select "patch LM hrs m3 items m2 m" at bounding box center [926, 545] width 45 height 25
click at [1090, 546] on input "%10.00" at bounding box center [1086, 540] width 47 height 38
type input "0.00"
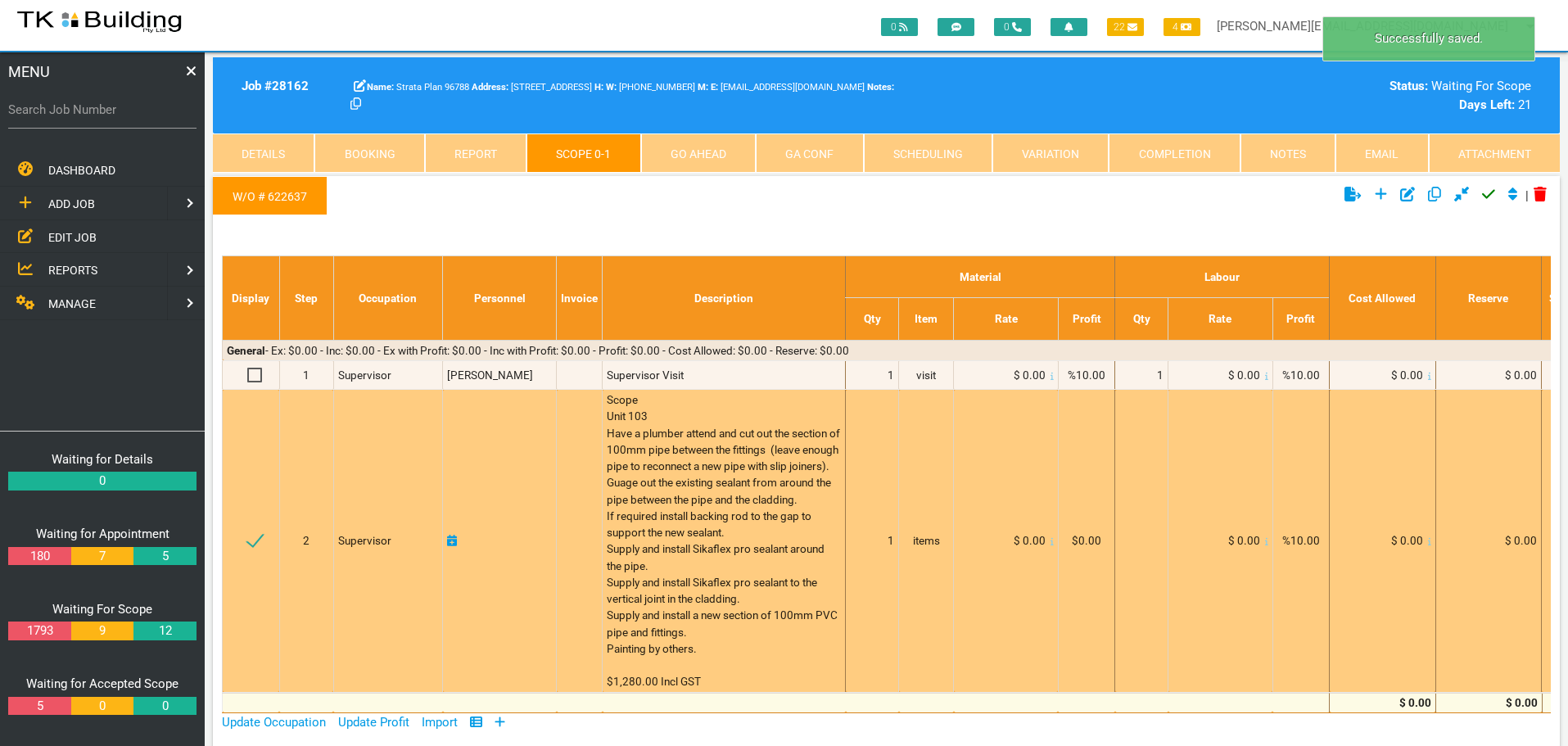
click at [1051, 545] on icon at bounding box center [1052, 541] width 4 height 8
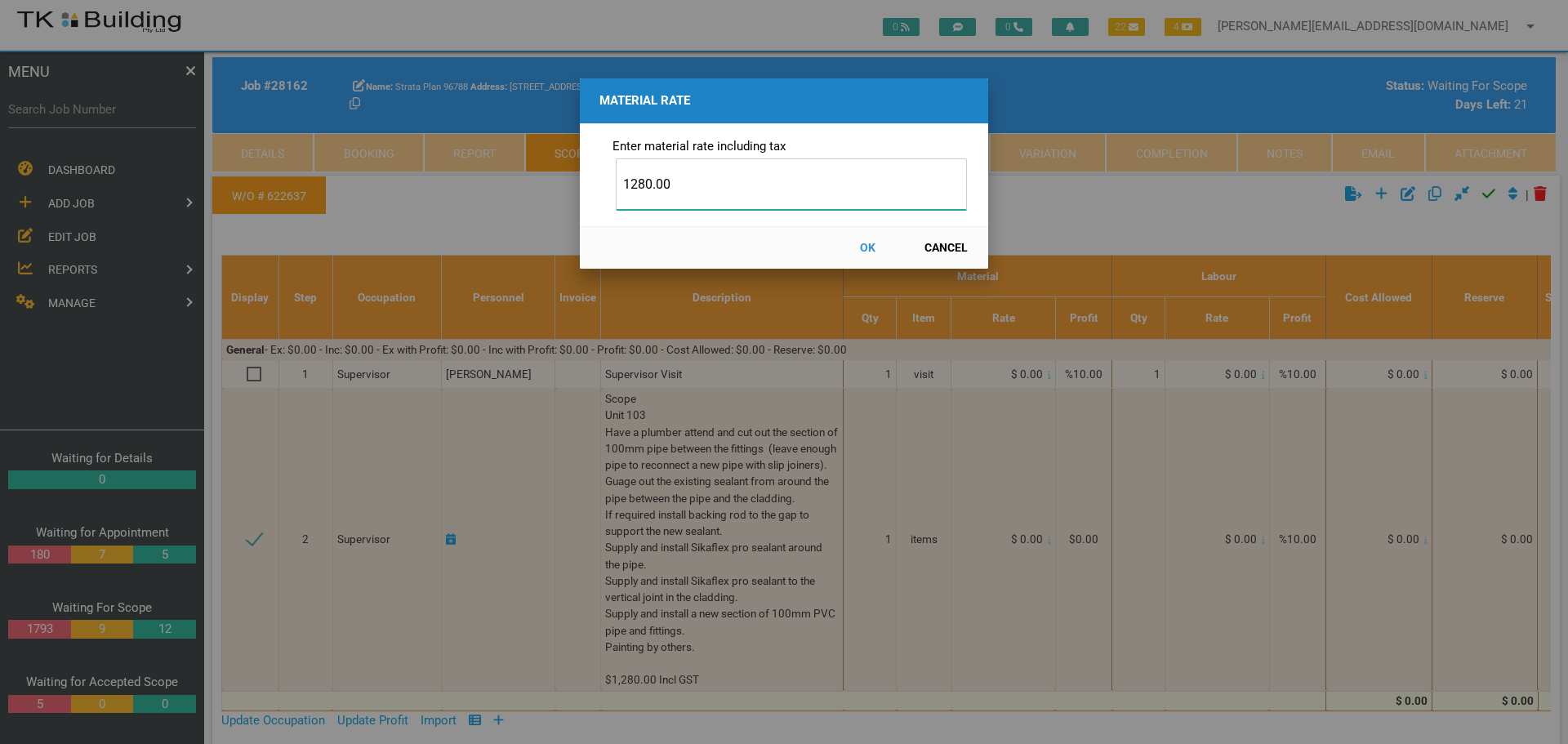
type input "1280.00"
click at [867, 246] on button "OK" at bounding box center [867, 247] width 72 height 28
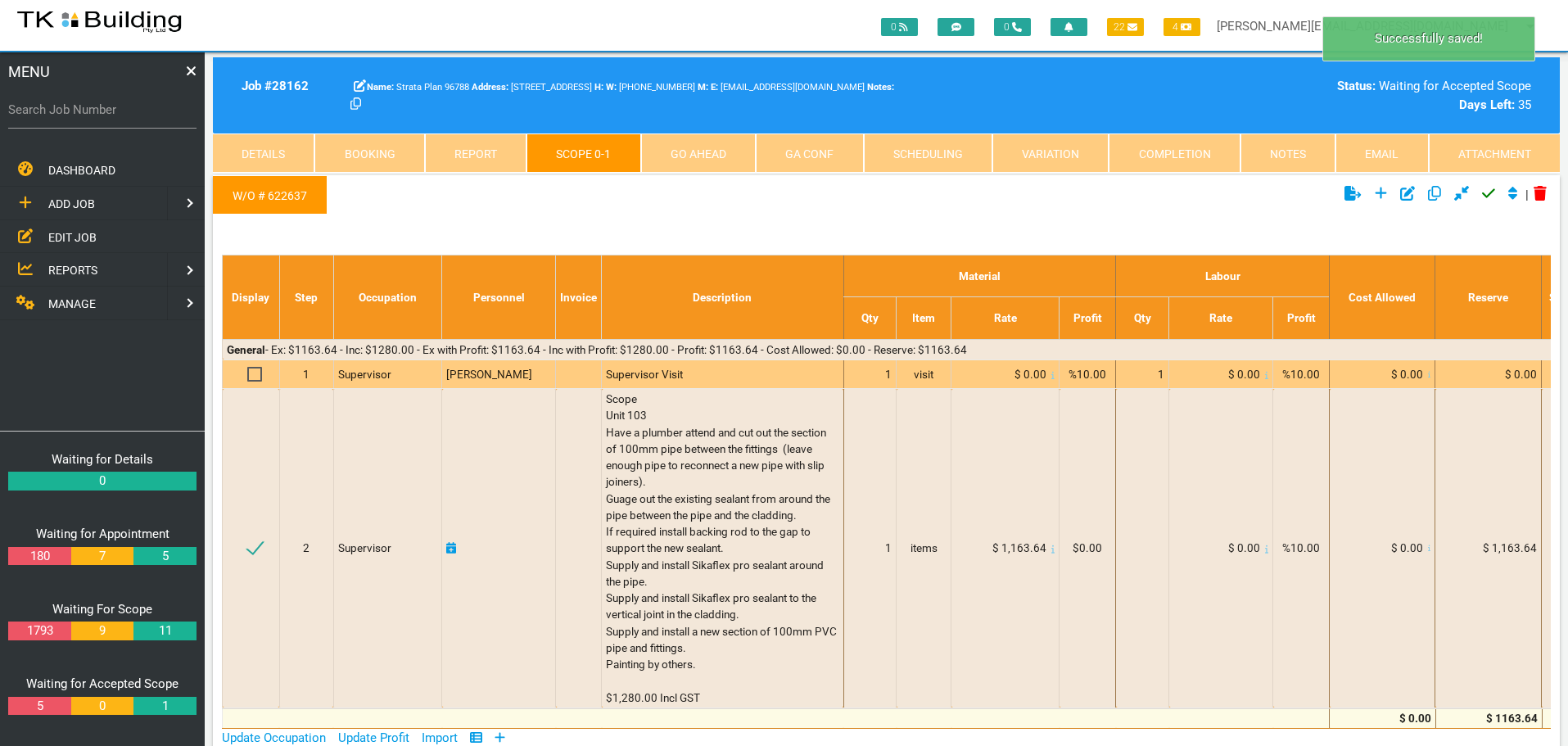
scroll to position [0, 0]
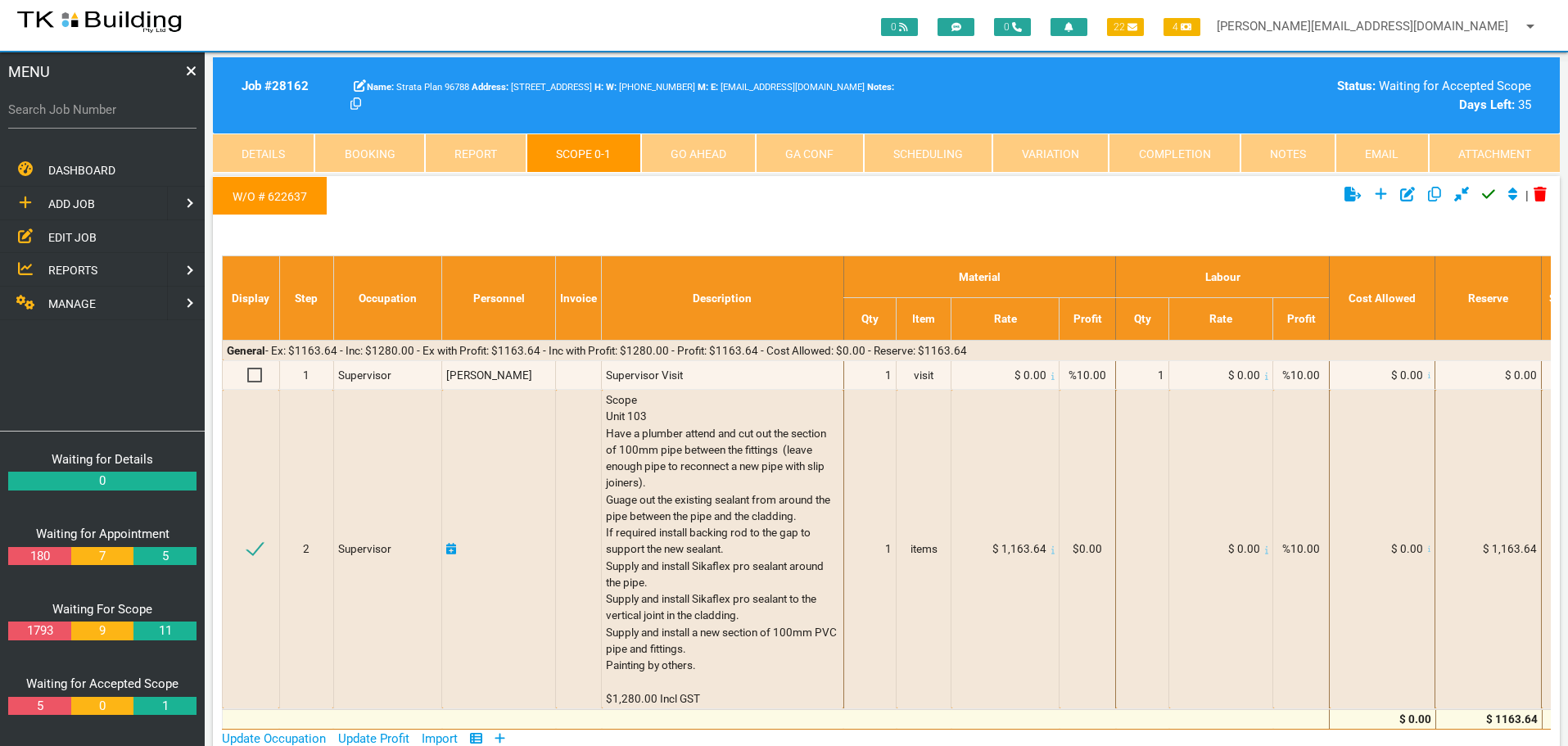
click at [1485, 192] on icon "Click to approve current scope" at bounding box center [1488, 194] width 13 height 15
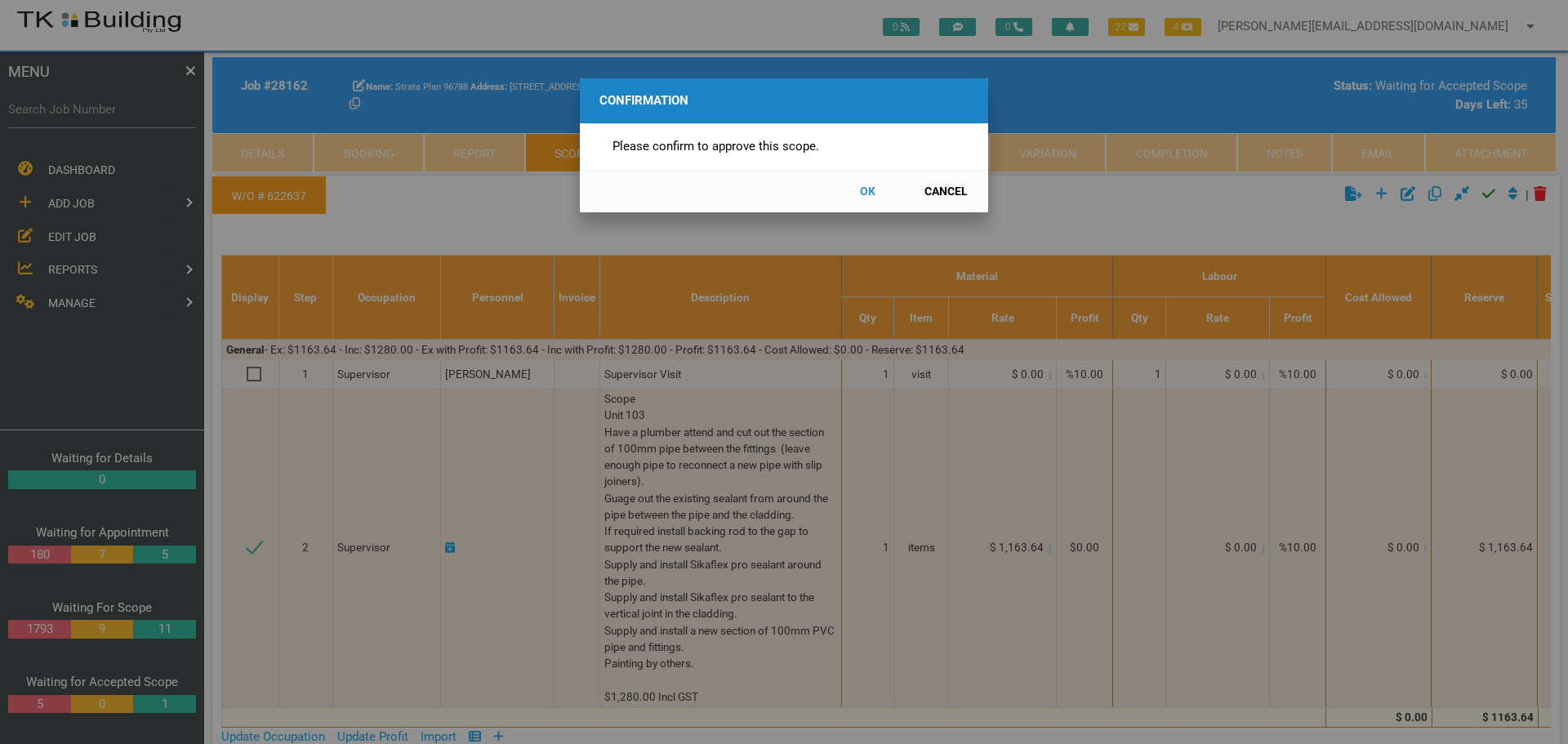
click at [866, 192] on button "OK" at bounding box center [867, 192] width 72 height 28
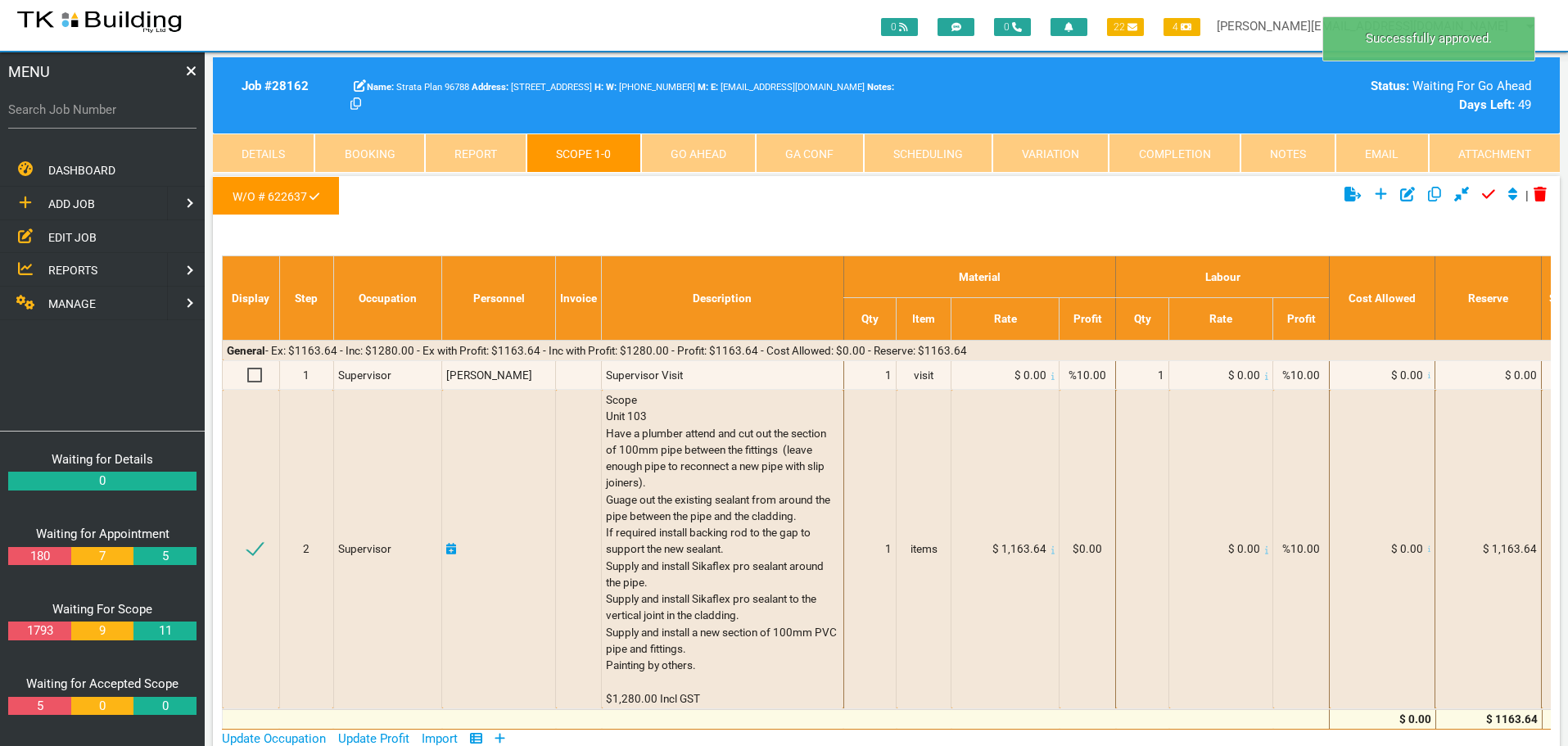
scroll to position [52, 0]
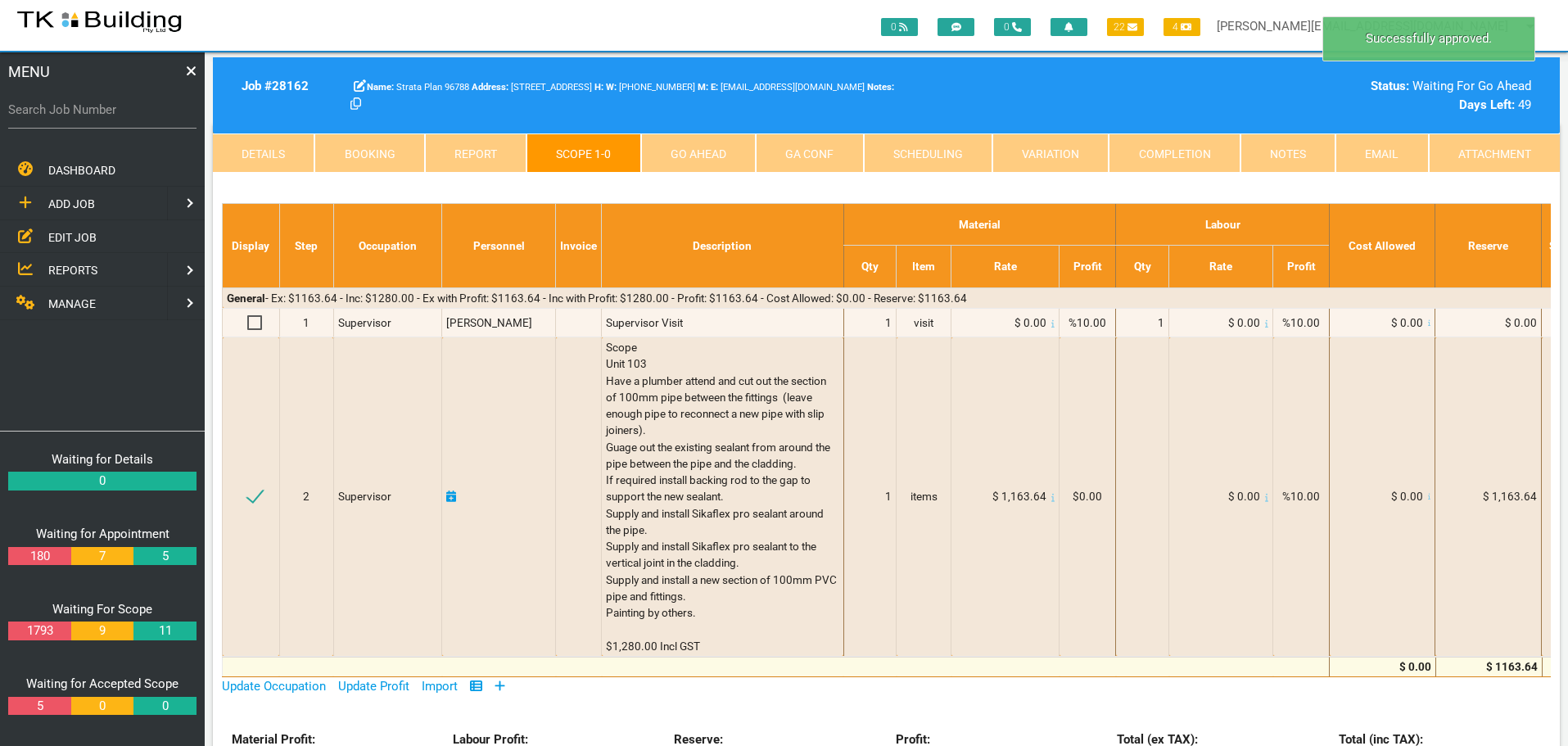
click at [700, 153] on link "Go Ahead" at bounding box center [698, 153] width 115 height 39
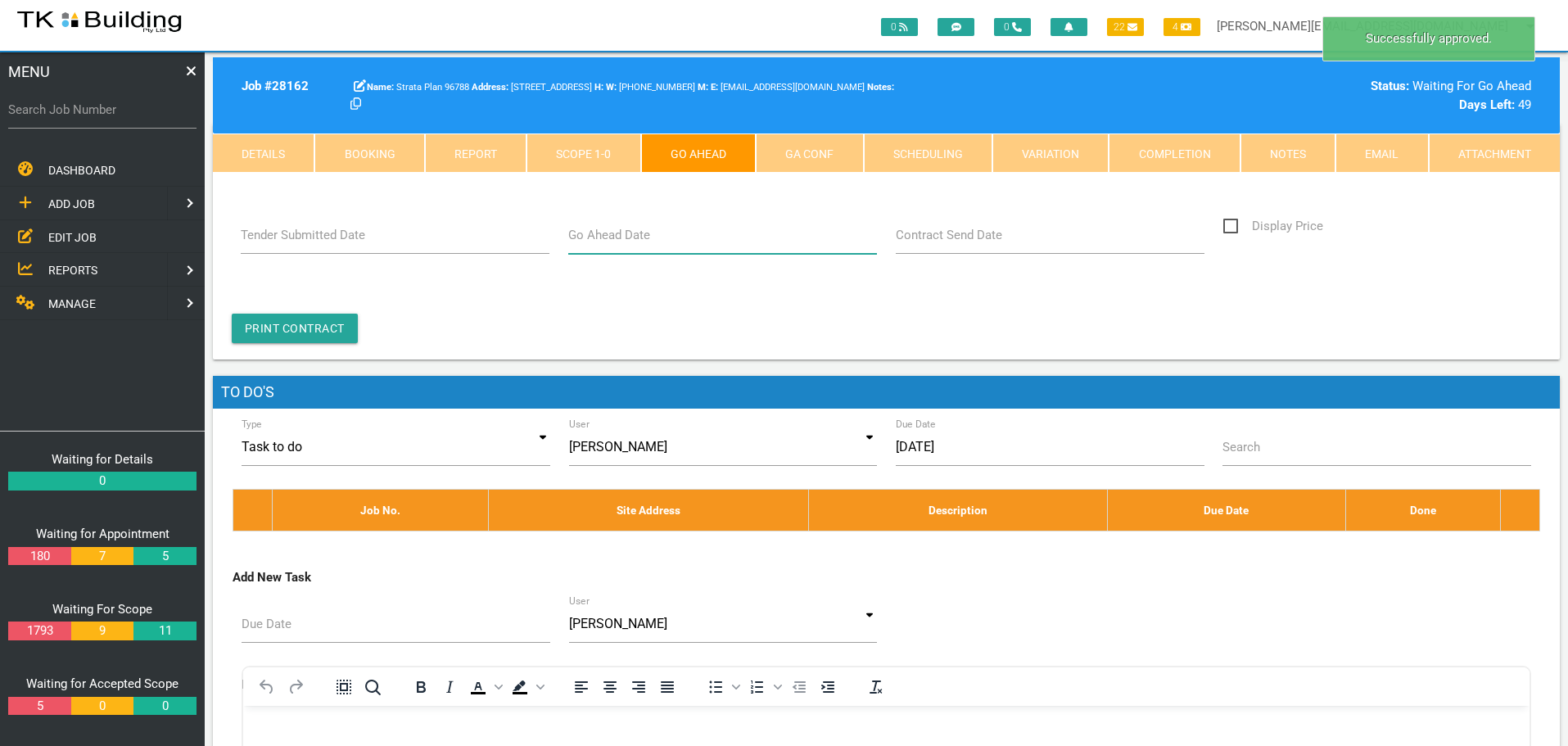
click at [636, 248] on input "Go Ahead Date" at bounding box center [723, 235] width 309 height 37
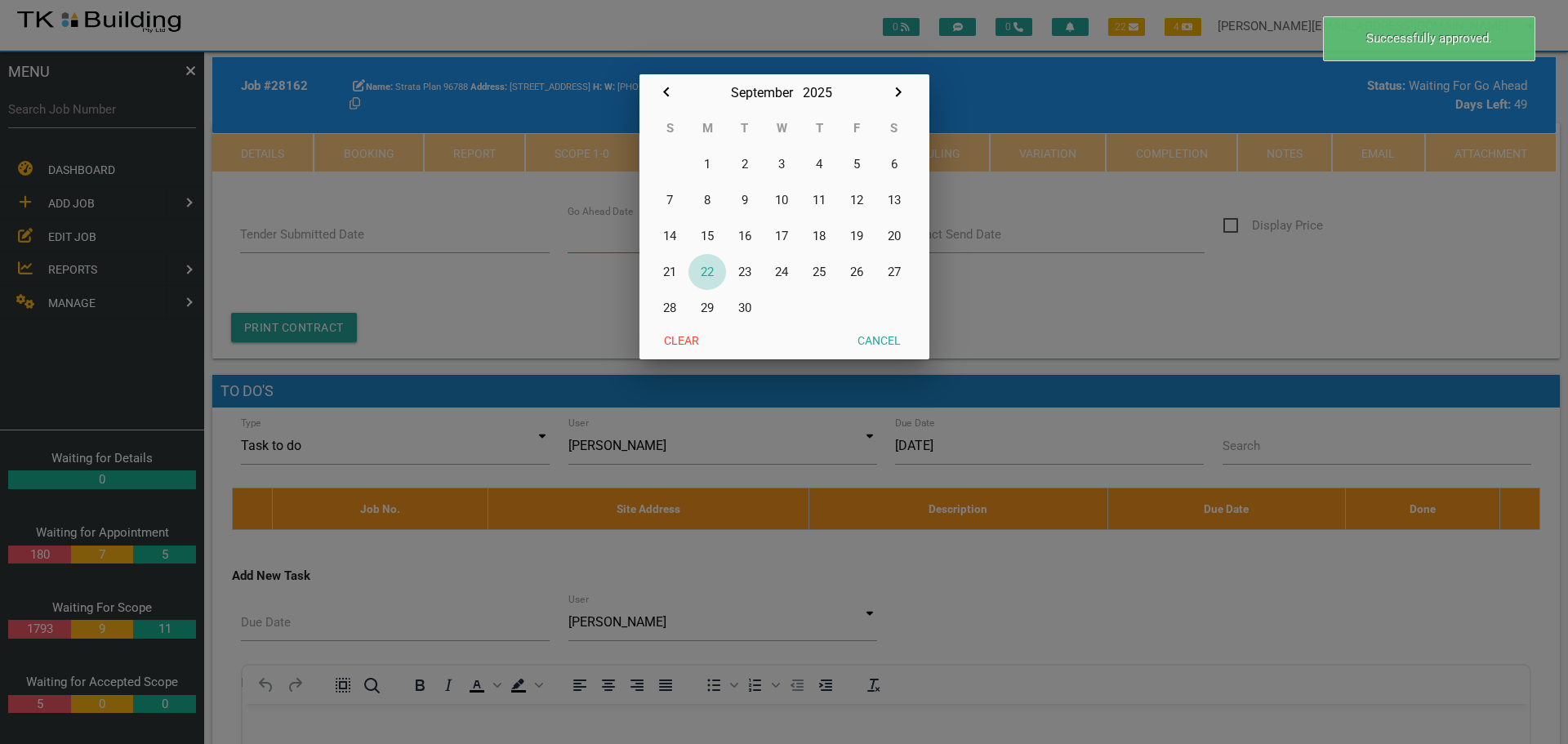
click at [711, 273] on button "22" at bounding box center [706, 271] width 37 height 36
type input "[DATE]"
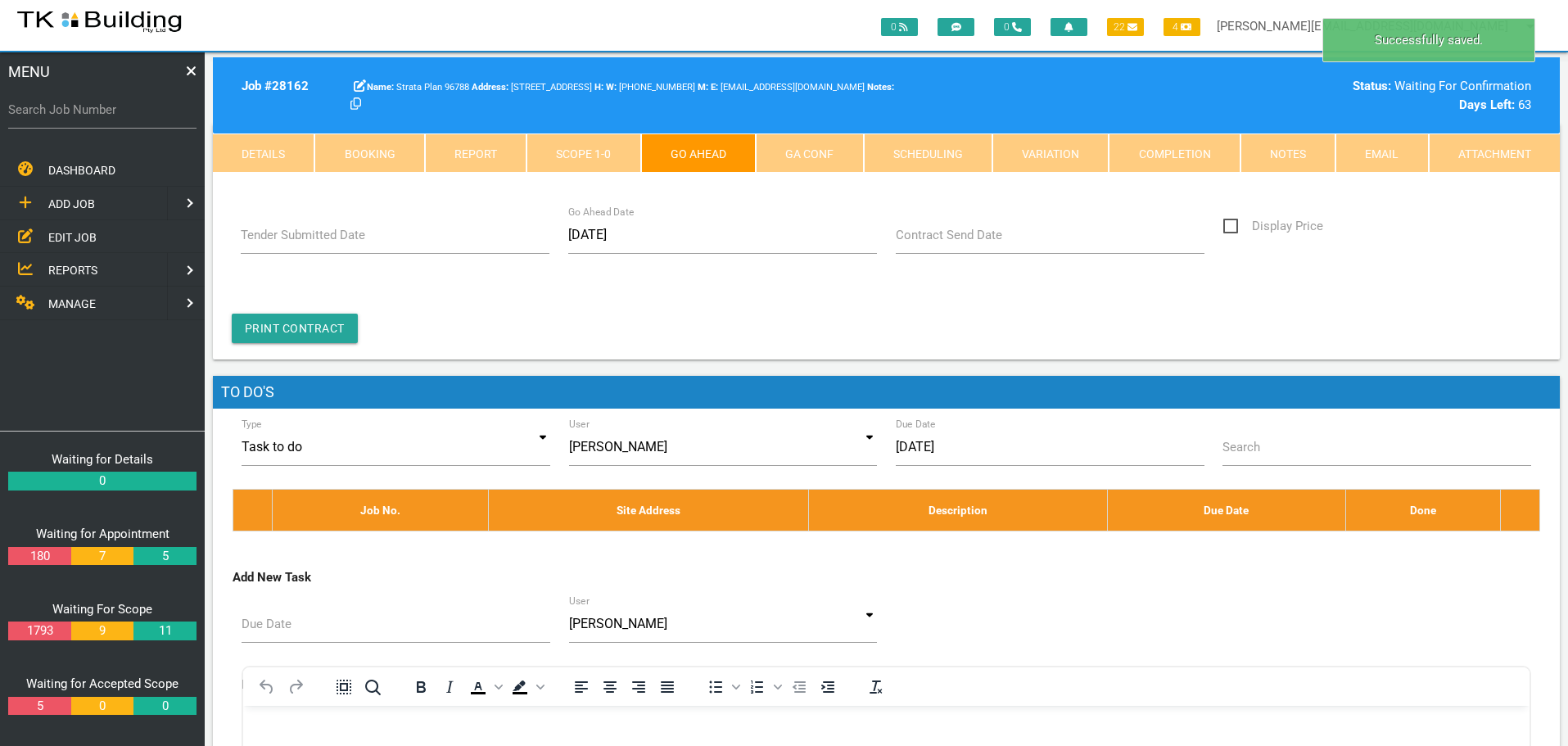
click at [959, 244] on label "Contract Send Date" at bounding box center [949, 235] width 107 height 19
click at [959, 244] on input "Contract Send Date" at bounding box center [1051, 235] width 309 height 37
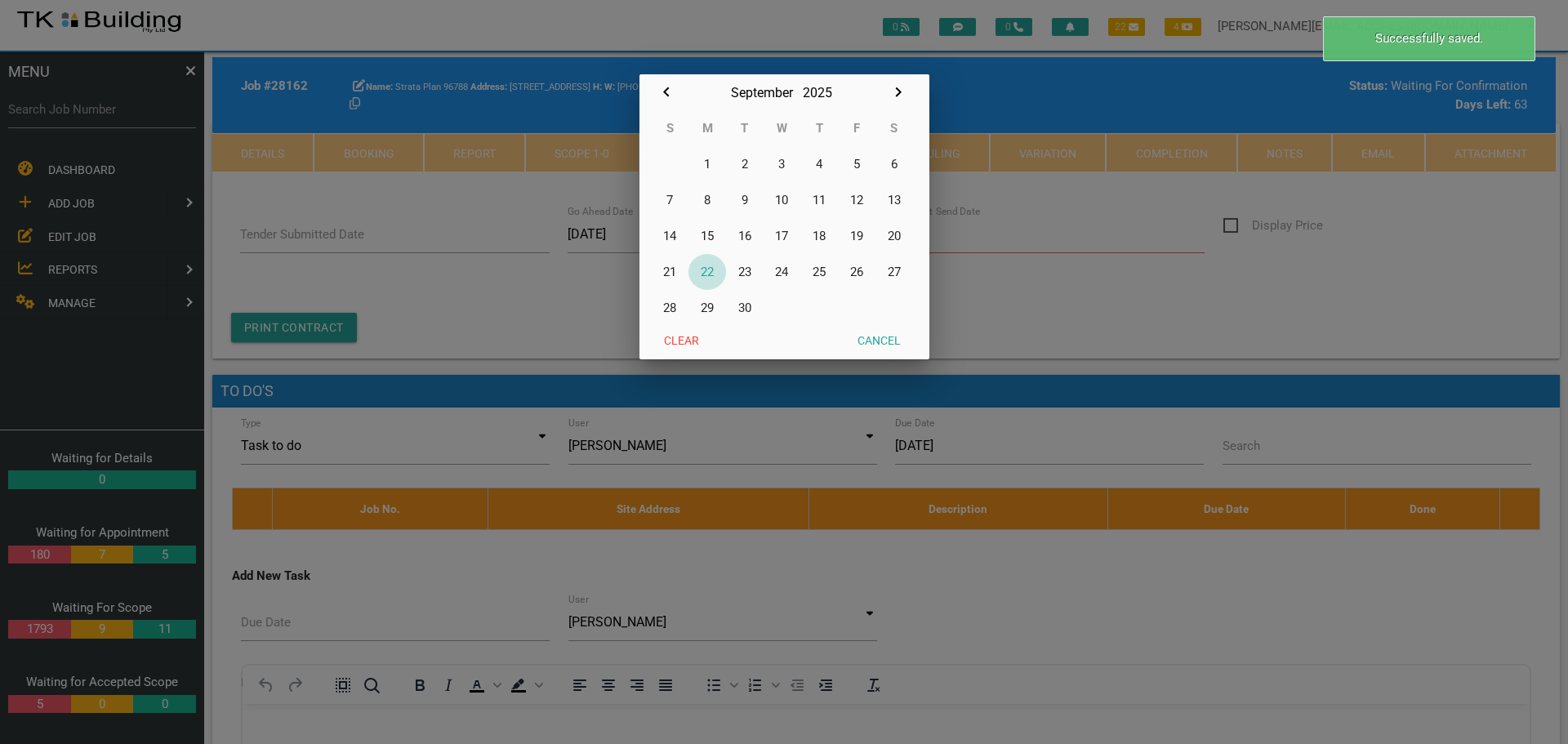
click at [711, 268] on button "22" at bounding box center [706, 271] width 37 height 36
type input "[DATE]"
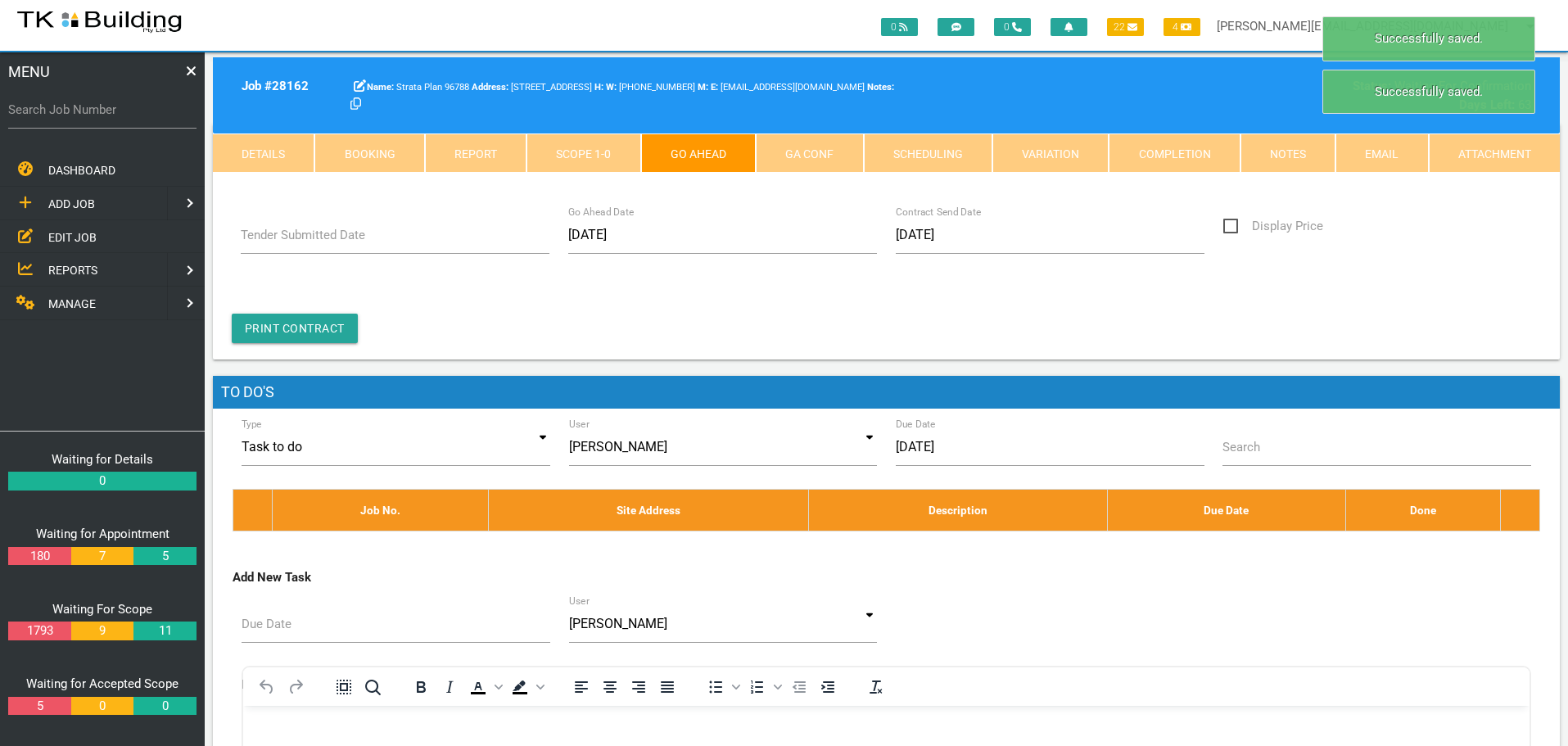
click at [812, 148] on link "GA Conf" at bounding box center [809, 153] width 108 height 39
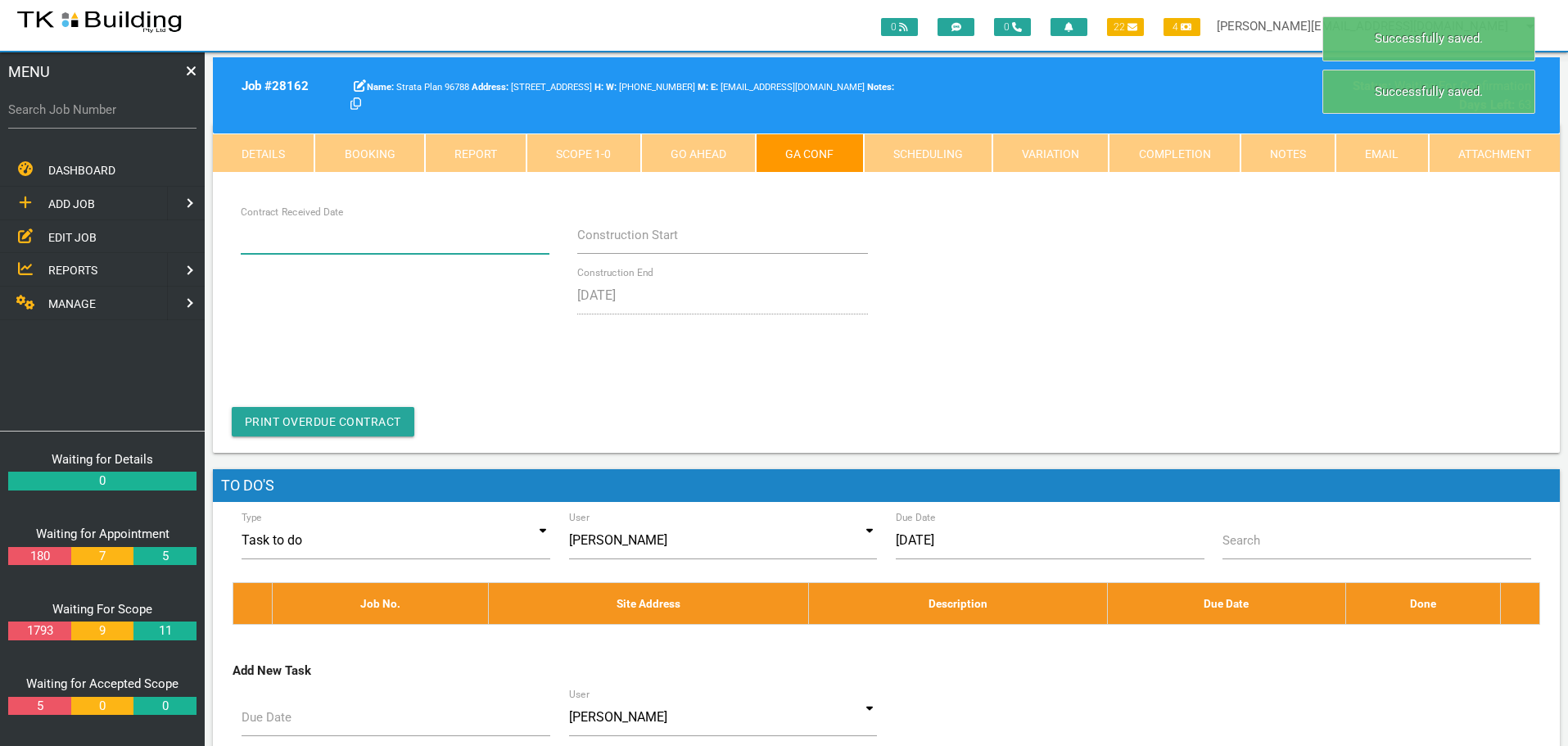
click at [374, 247] on input "Contract Received Date" at bounding box center [396, 235] width 309 height 37
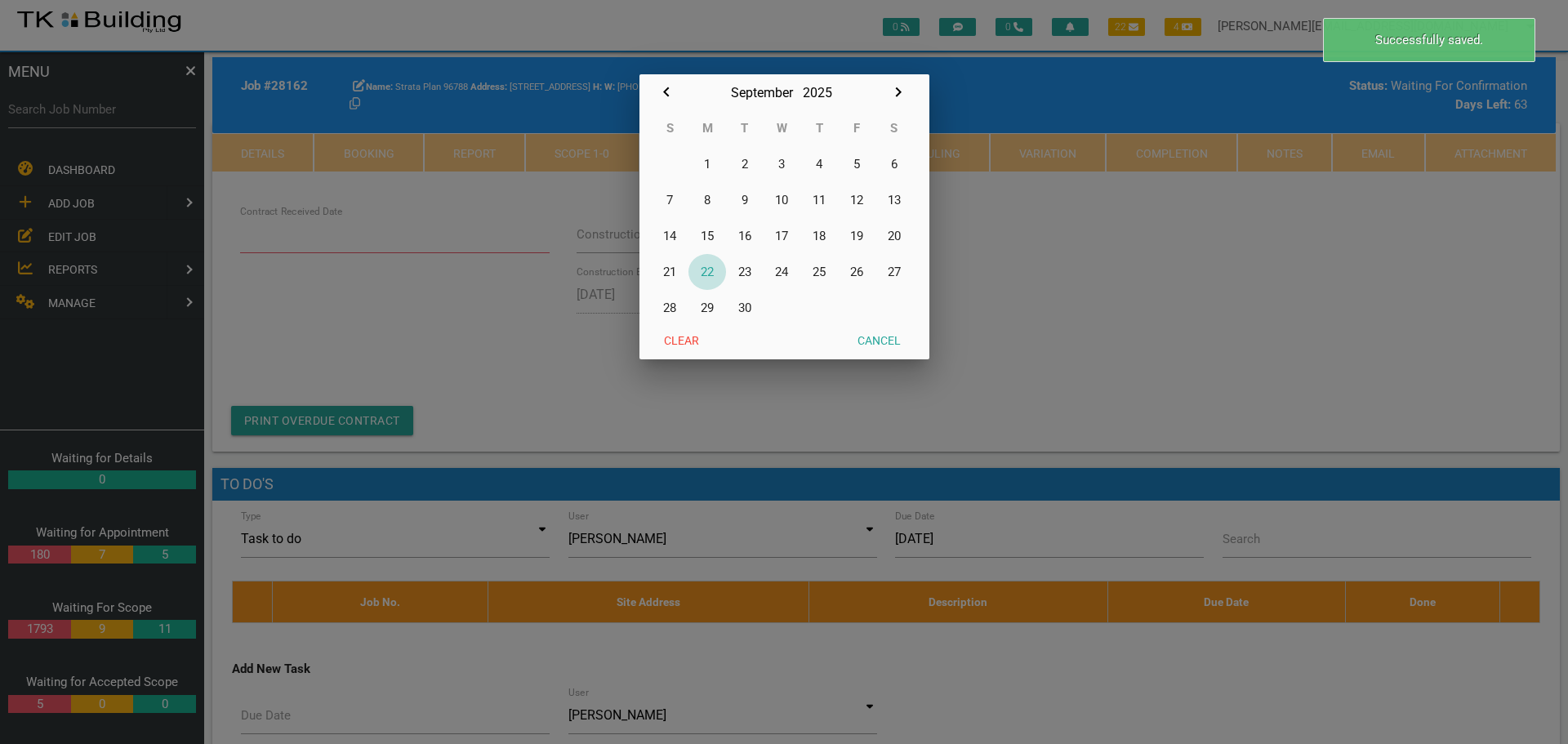
click at [702, 267] on button "22" at bounding box center [706, 271] width 37 height 36
type input "[DATE]"
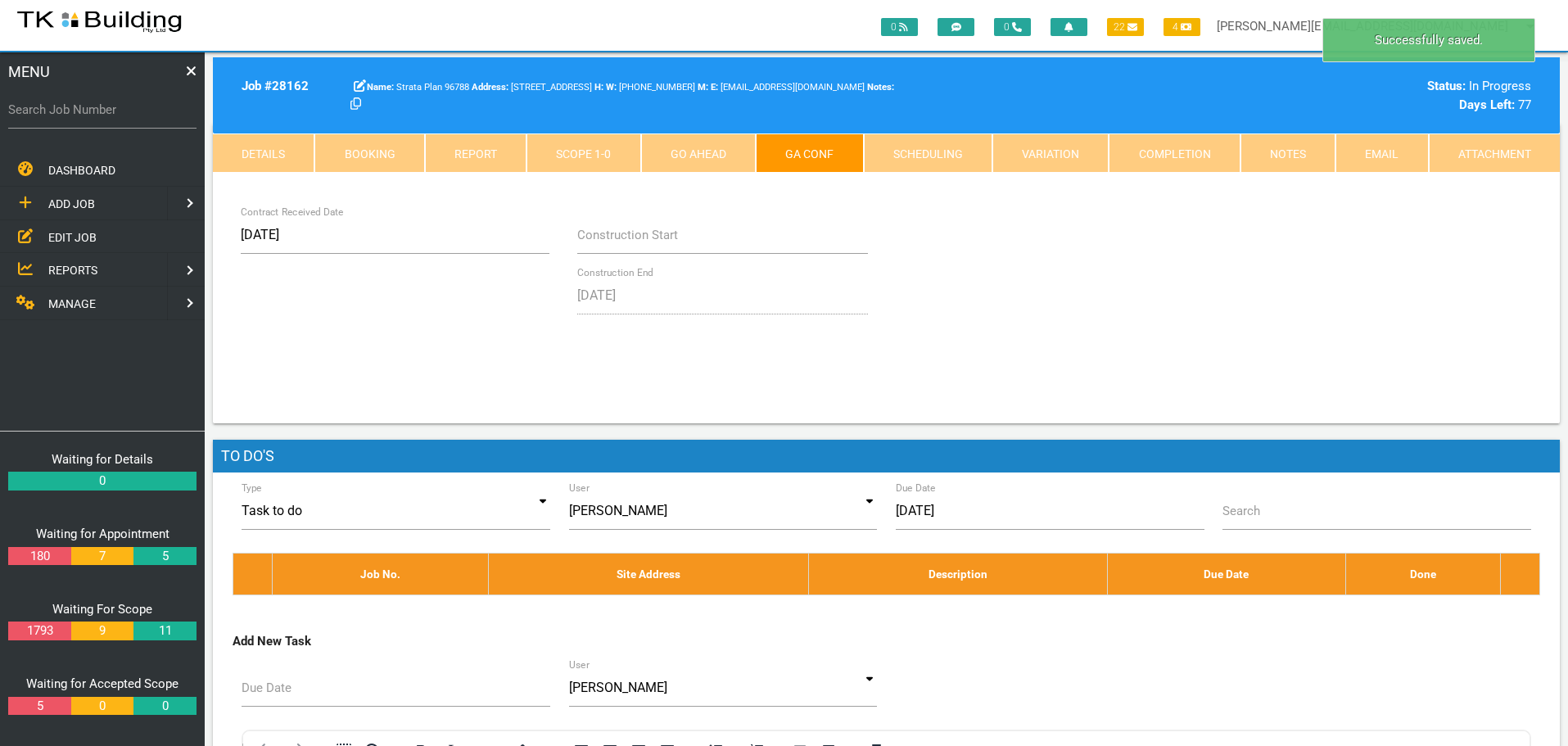
click at [1294, 154] on link "Notes" at bounding box center [1287, 153] width 95 height 39
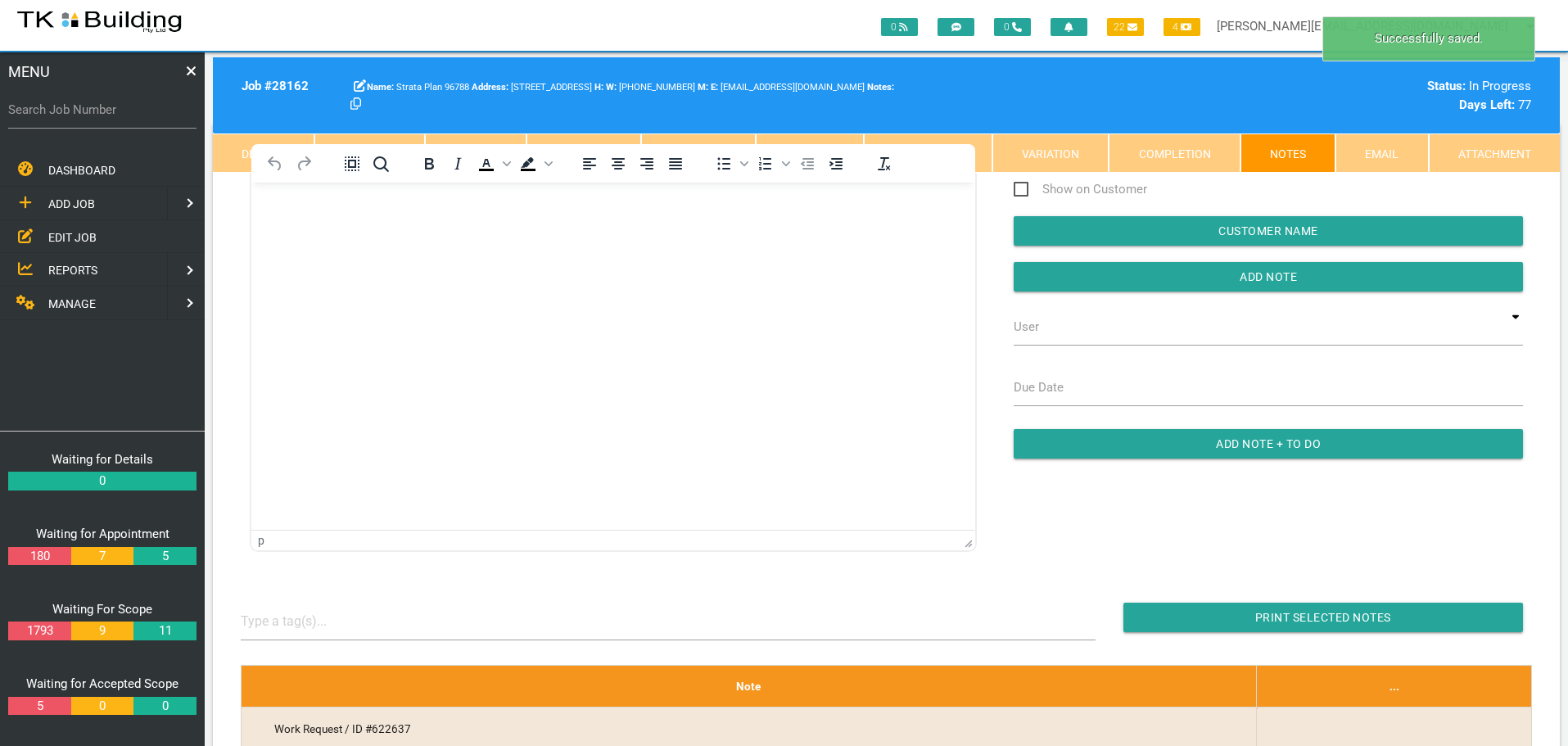
scroll to position [0, 0]
click at [340, 240] on body "Rich Text Area. Press ALT-0 for help." at bounding box center [613, 229] width 724 height 54
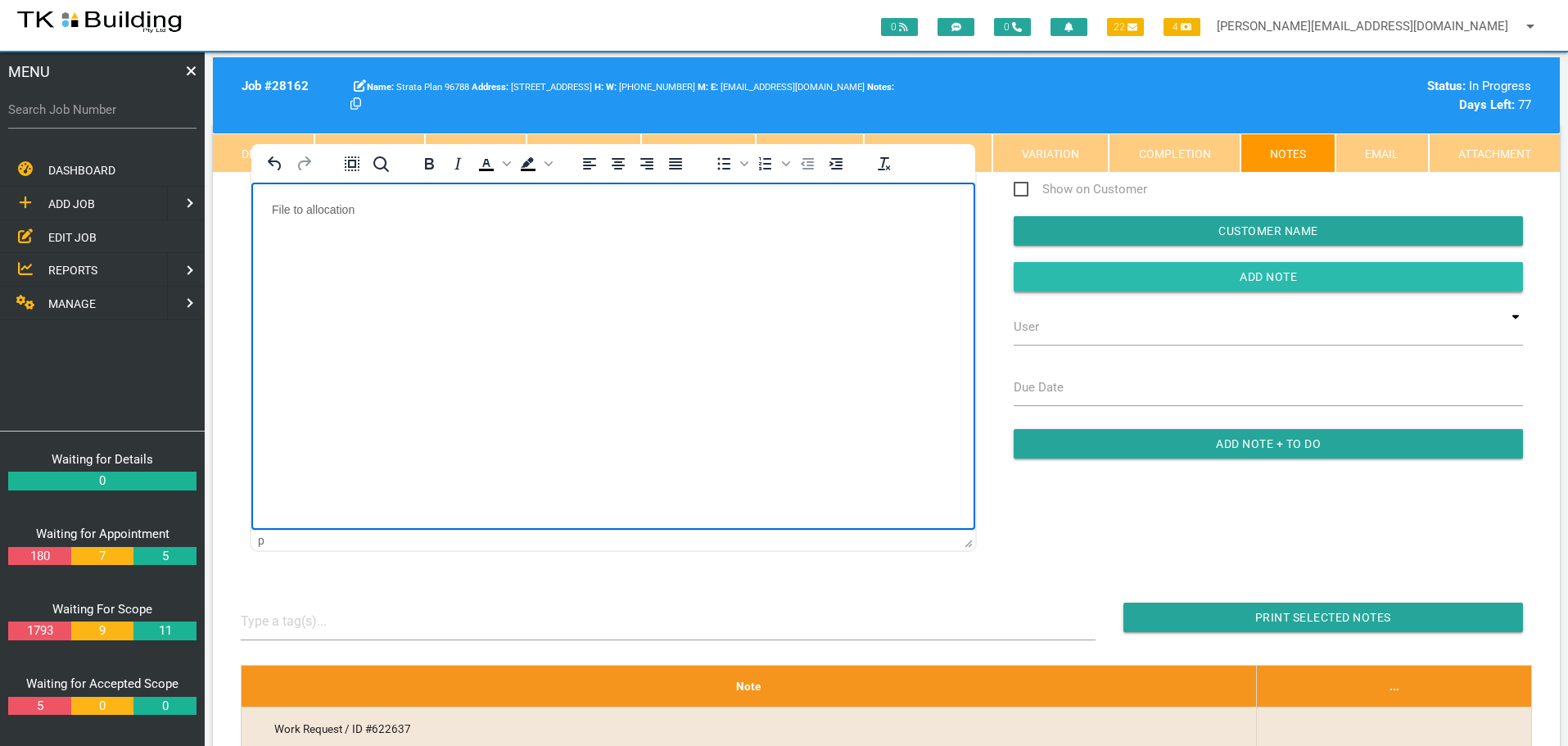
click at [1119, 279] on input "Add Note" at bounding box center [1268, 277] width 509 height 29
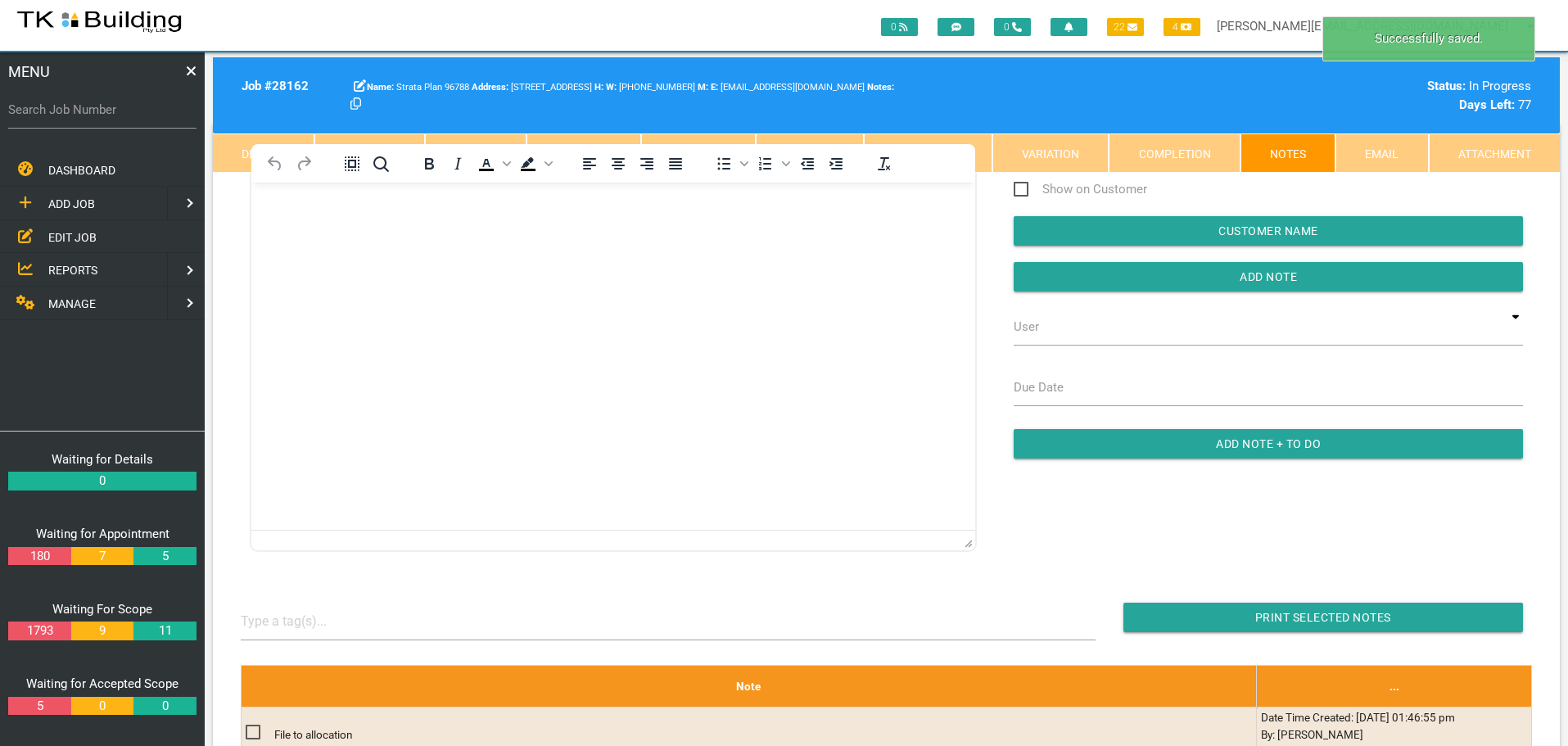
drag, startPoint x: 371, startPoint y: 273, endPoint x: 492, endPoint y: 396, distance: 172.5
click at [371, 256] on html at bounding box center [613, 219] width 724 height 75
click at [232, 146] on link "Details" at bounding box center [263, 153] width 101 height 39
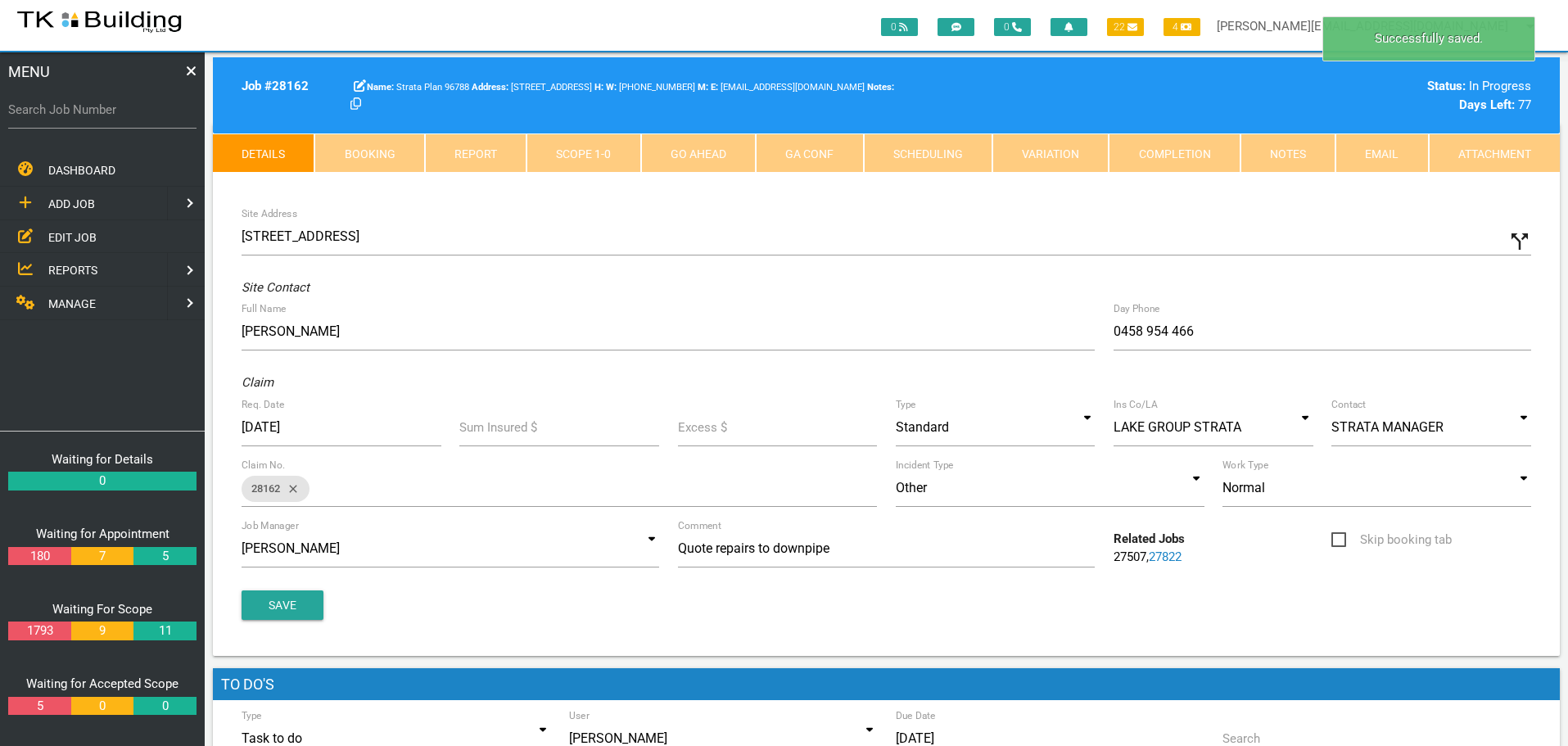
click at [620, 160] on link "Scope 1 - 0" at bounding box center [583, 153] width 114 height 39
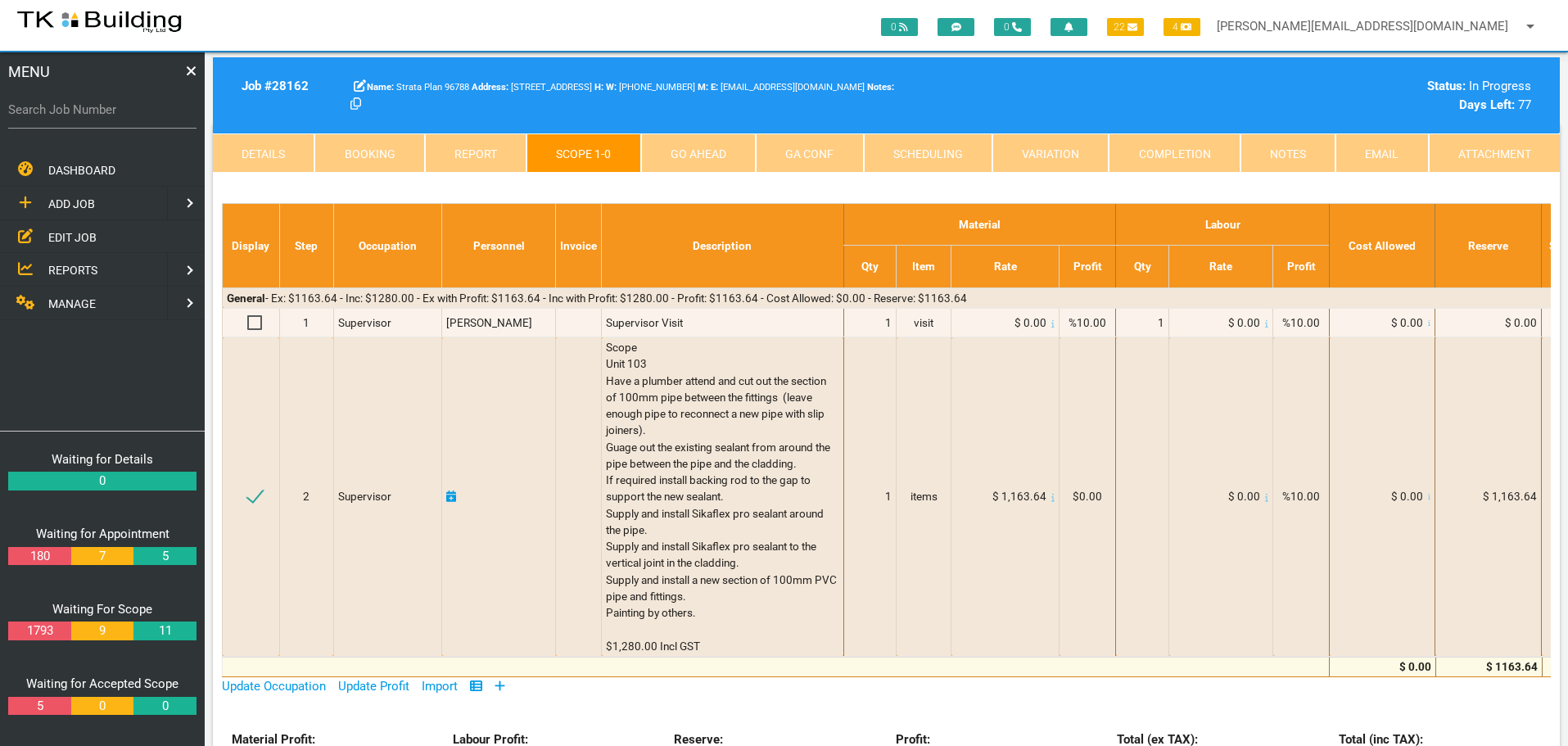
click at [119, 119] on label "Search Job Number" at bounding box center [102, 109] width 188 height 19
click at [119, 119] on input "Search Job Number" at bounding box center [102, 109] width 188 height 37
type input "27906"
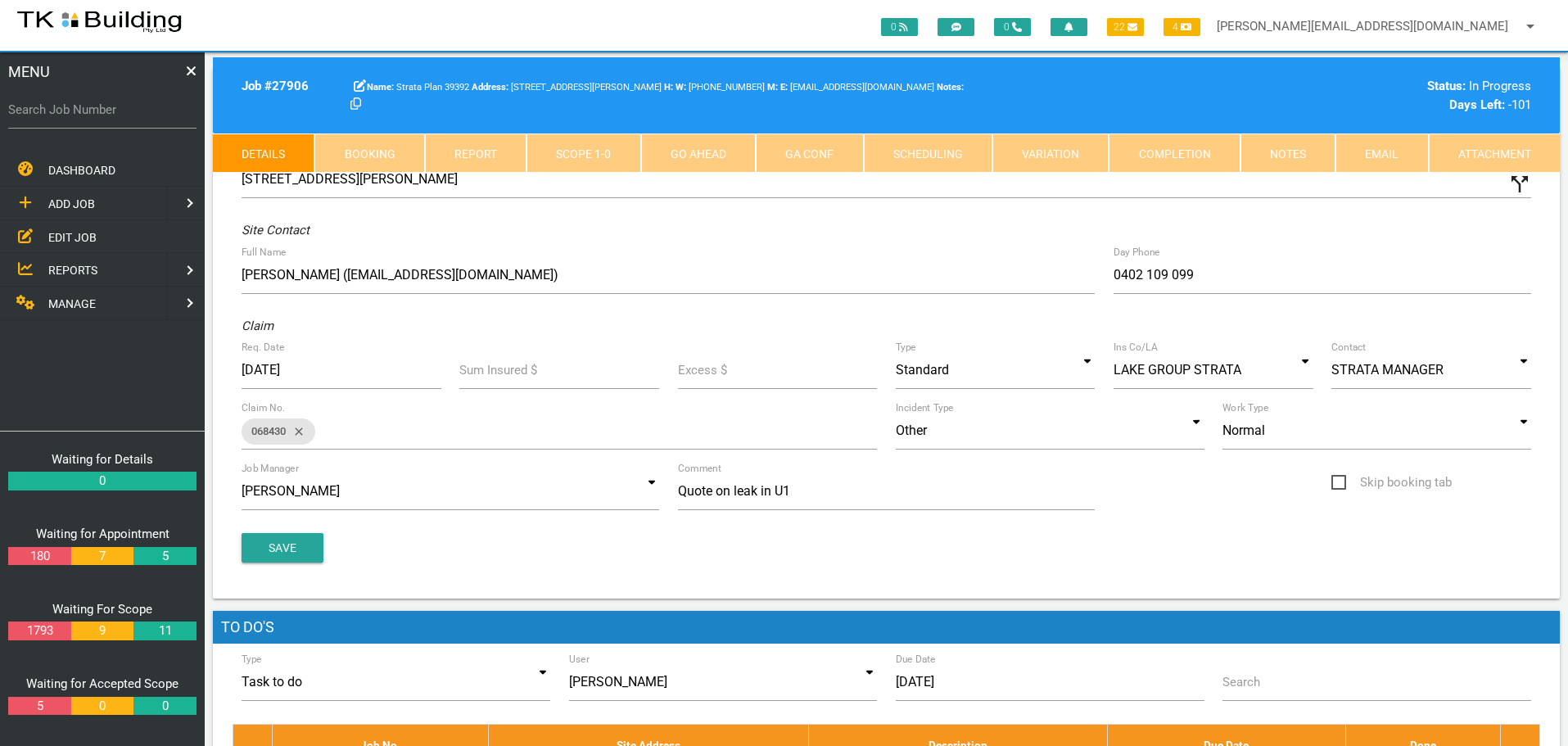
click at [1302, 152] on link "Notes" at bounding box center [1287, 153] width 95 height 39
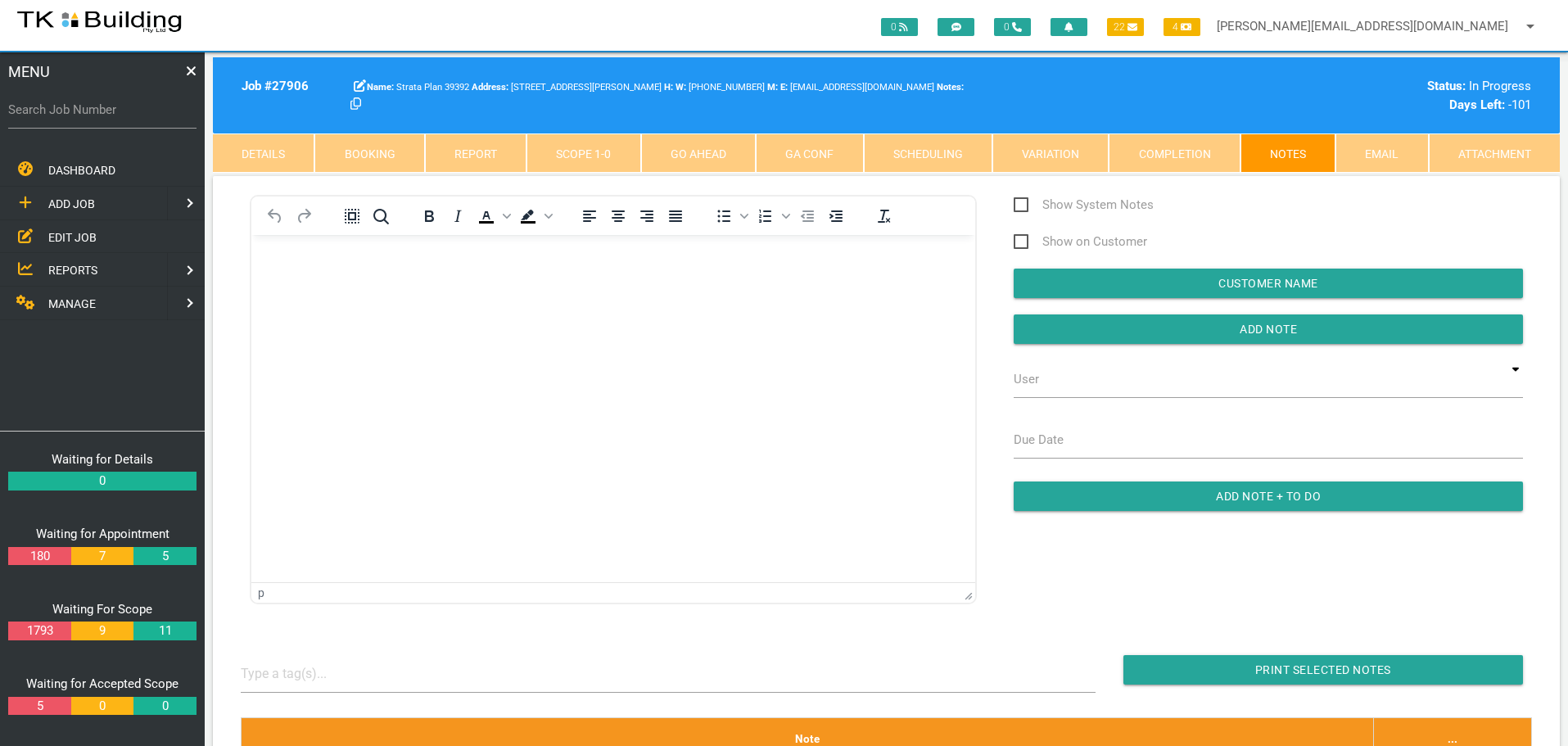
click at [1159, 155] on link "Completion" at bounding box center [1173, 153] width 131 height 39
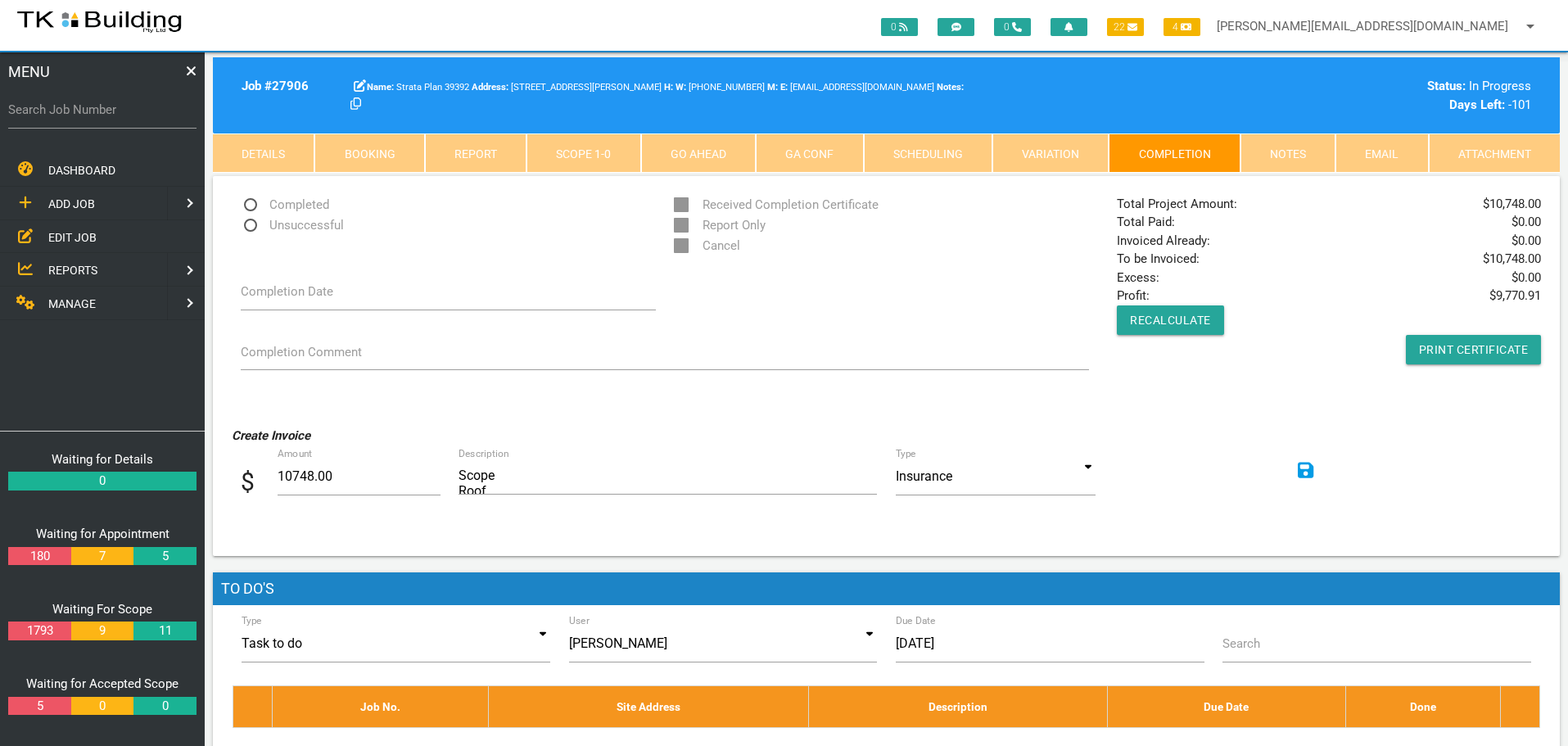
click at [252, 203] on span "Completed" at bounding box center [284, 205] width 88 height 20
click at [252, 203] on input "Completed" at bounding box center [246, 200] width 11 height 11
radio input "true"
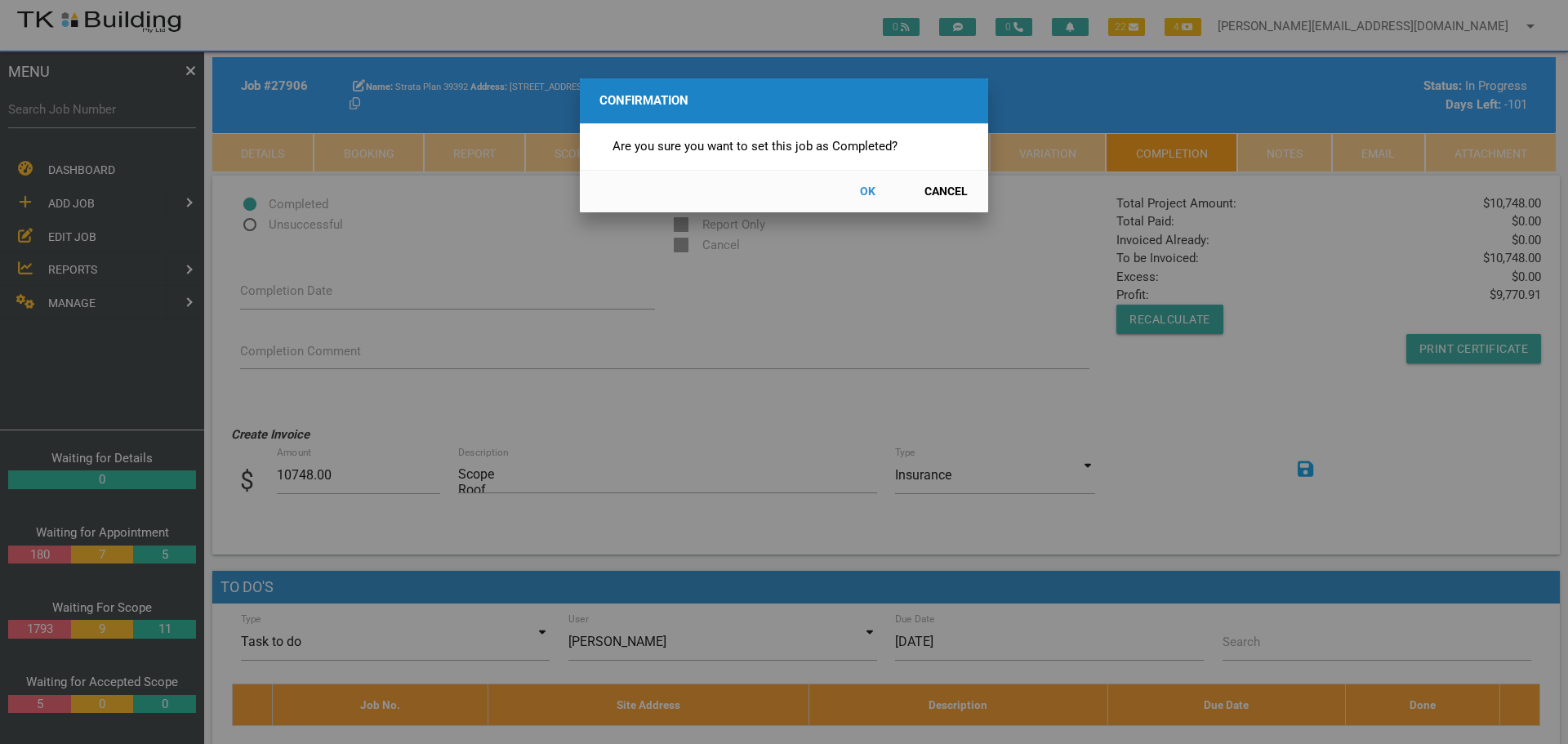
click at [870, 189] on button "OK" at bounding box center [867, 192] width 72 height 28
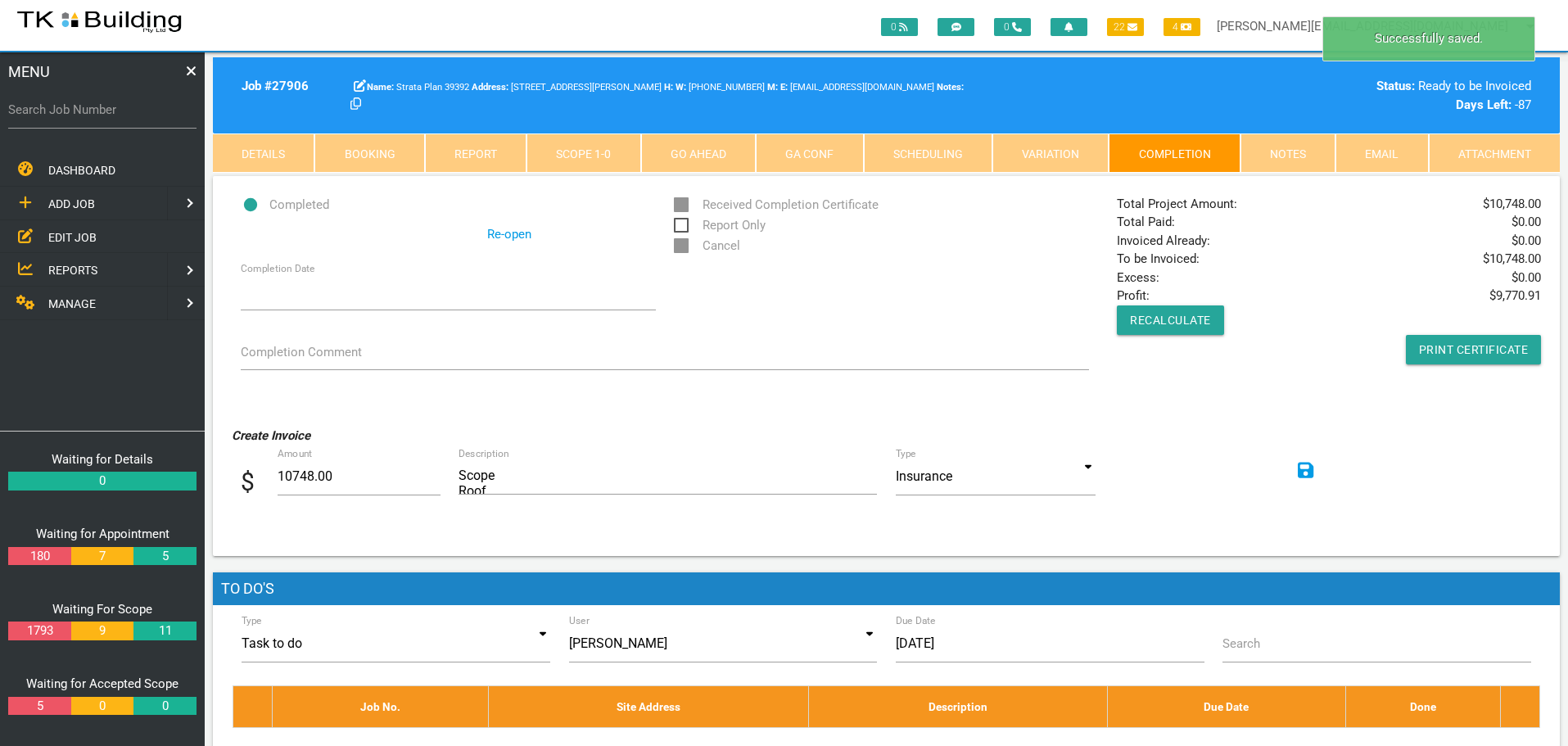
click at [1304, 469] on icon at bounding box center [1306, 470] width 16 height 19
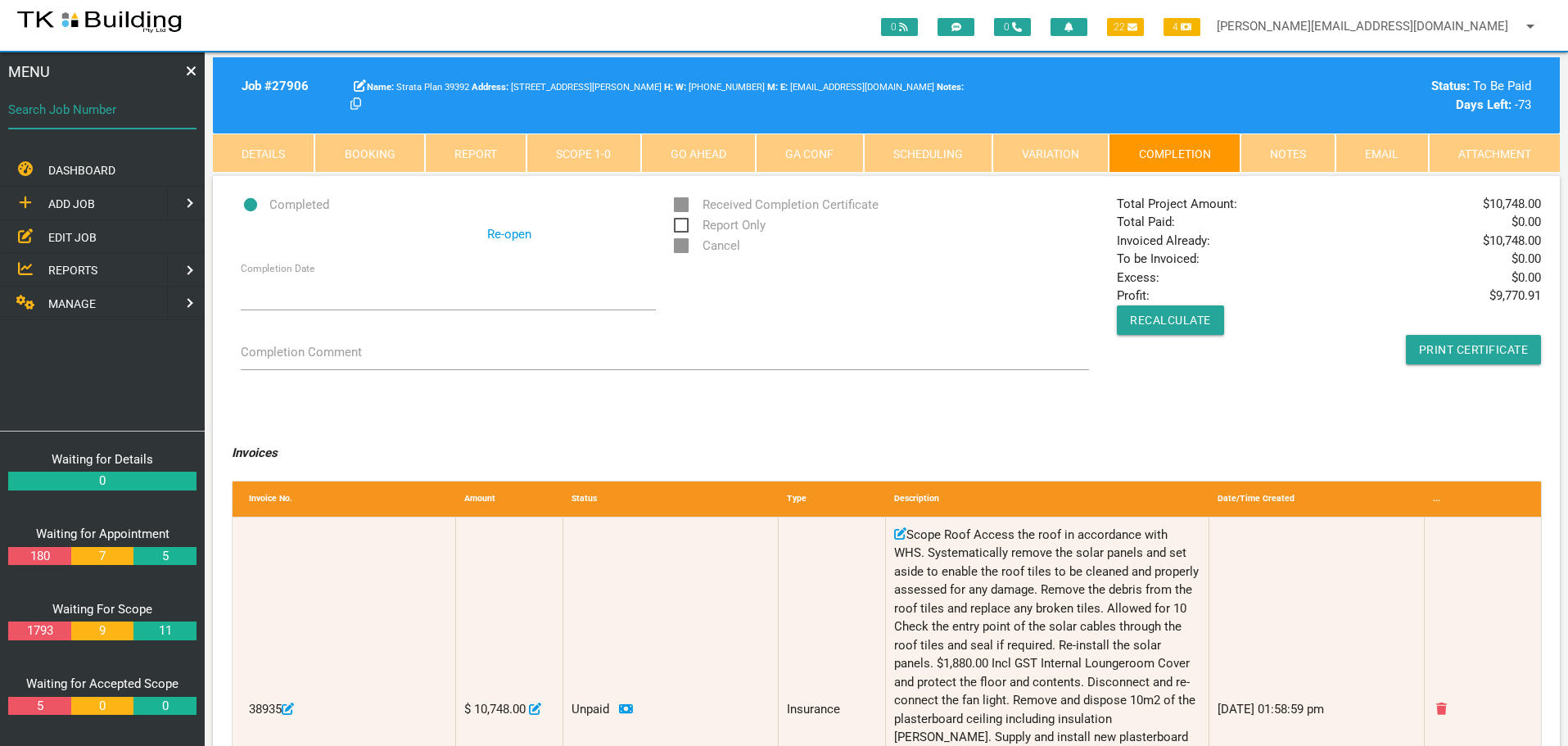
click at [108, 119] on input "Search Job Number" at bounding box center [102, 109] width 188 height 37
type input "27205"
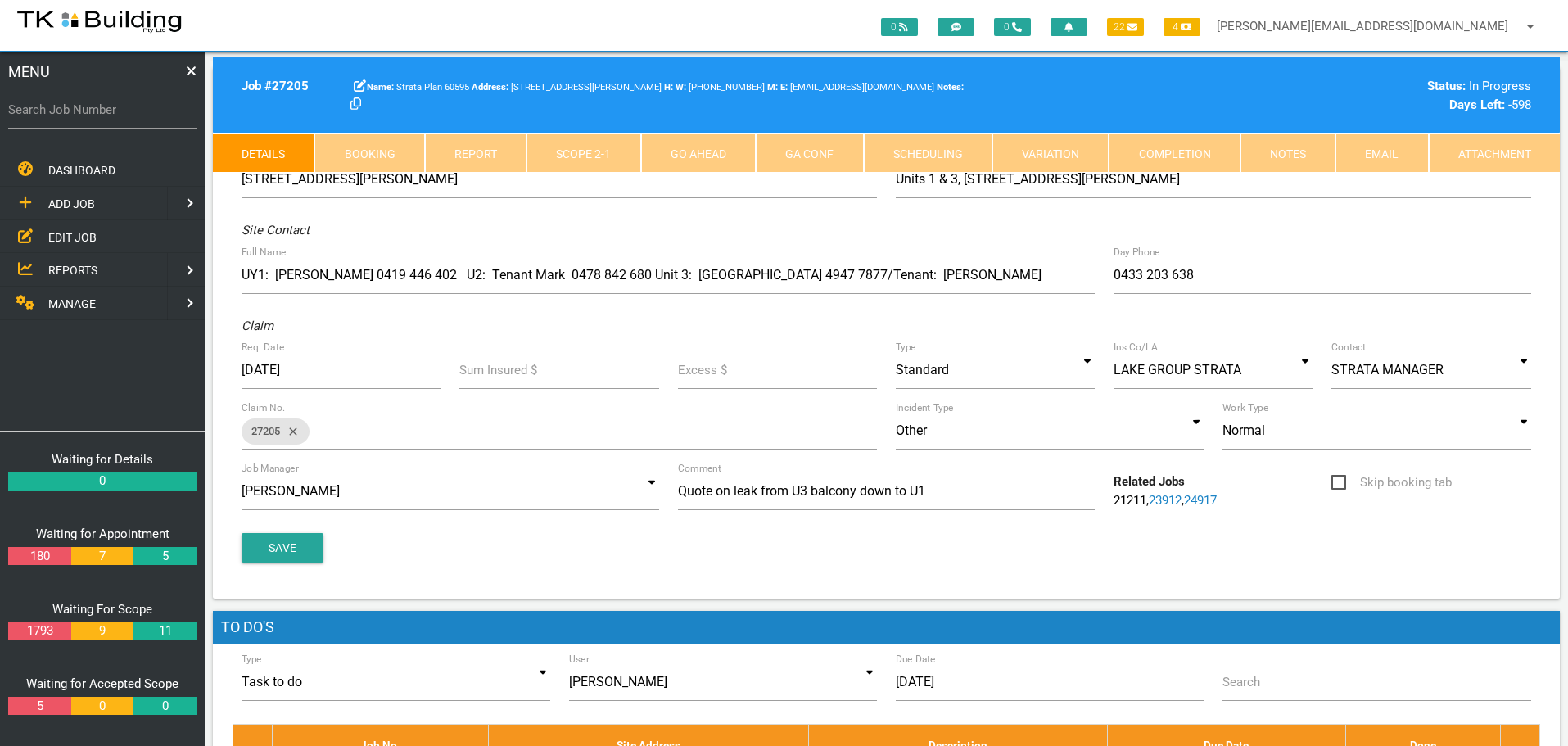
click at [1299, 157] on link "Notes" at bounding box center [1287, 153] width 95 height 39
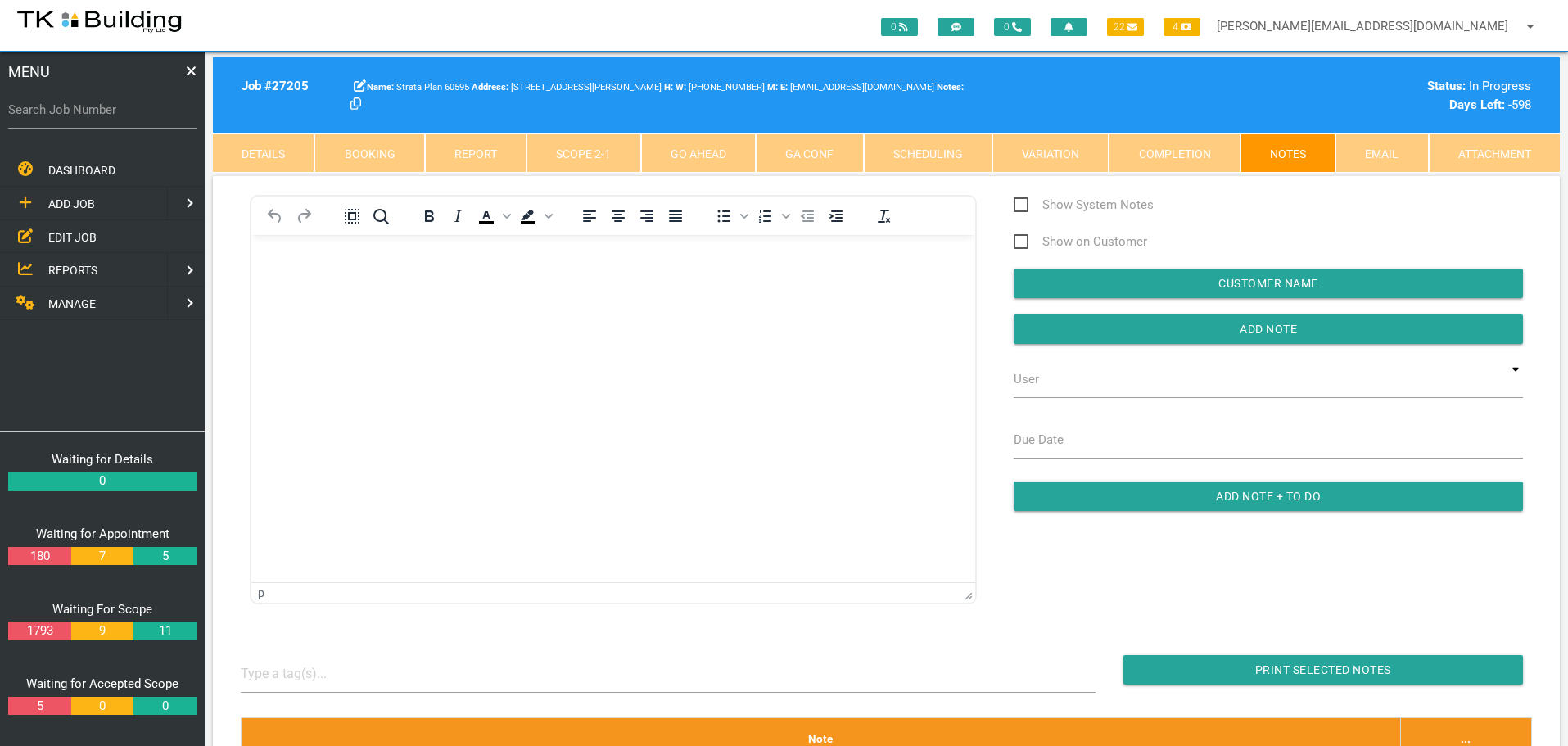
click at [1201, 160] on link "Completion" at bounding box center [1173, 153] width 131 height 39
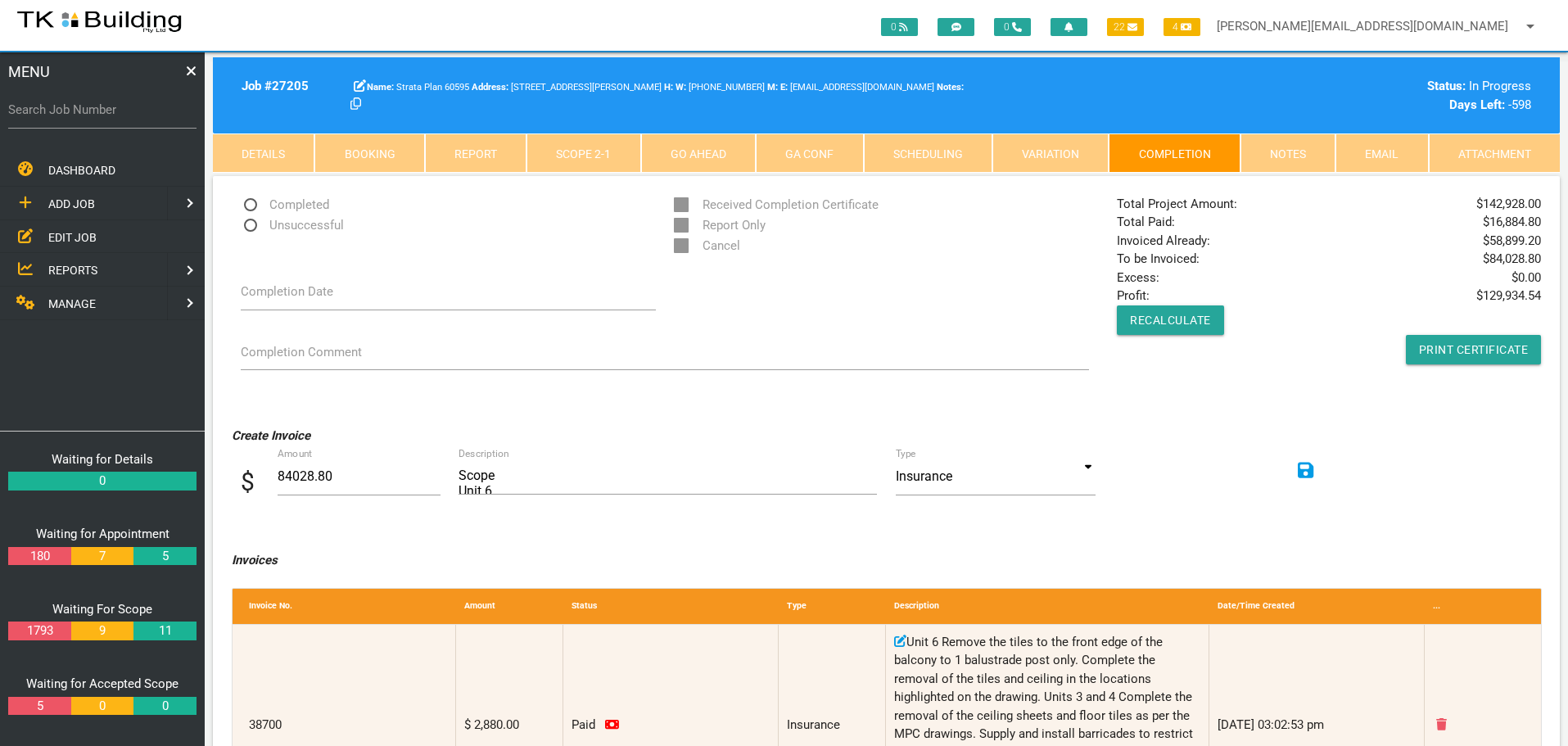
click at [1309, 470] on icon at bounding box center [1306, 470] width 16 height 16
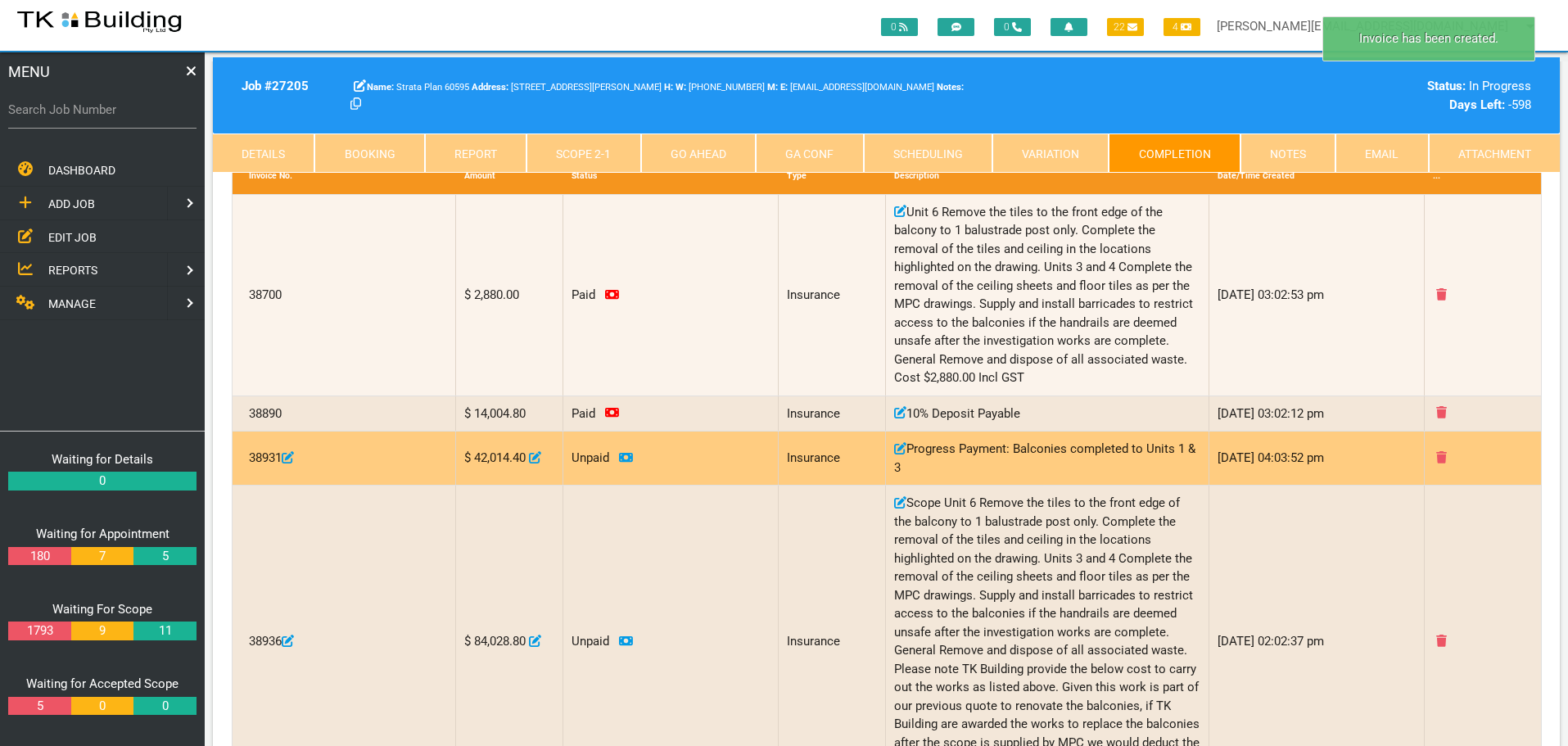
scroll to position [492, 0]
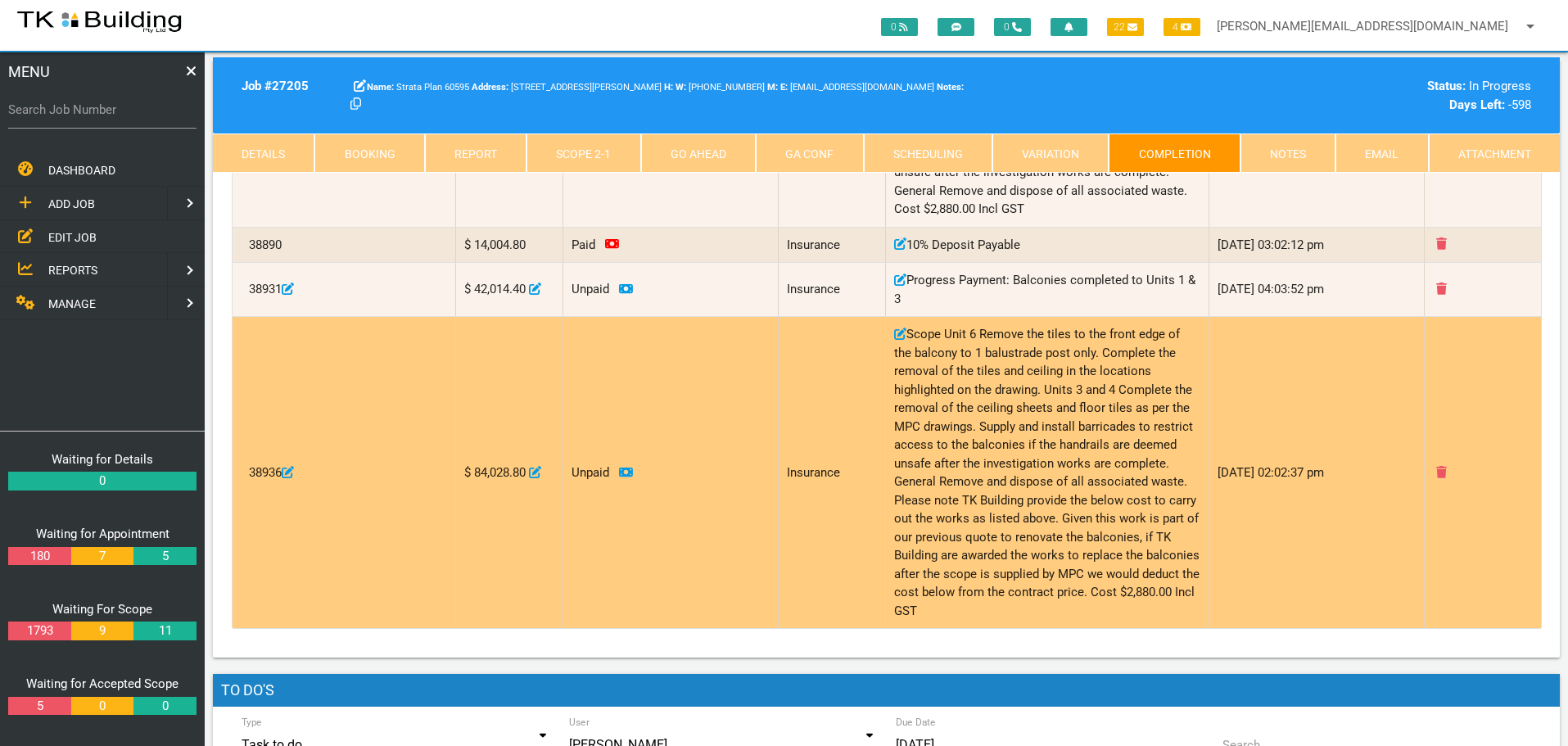
click at [539, 469] on icon at bounding box center [535, 472] width 12 height 12
type input "84028.8"
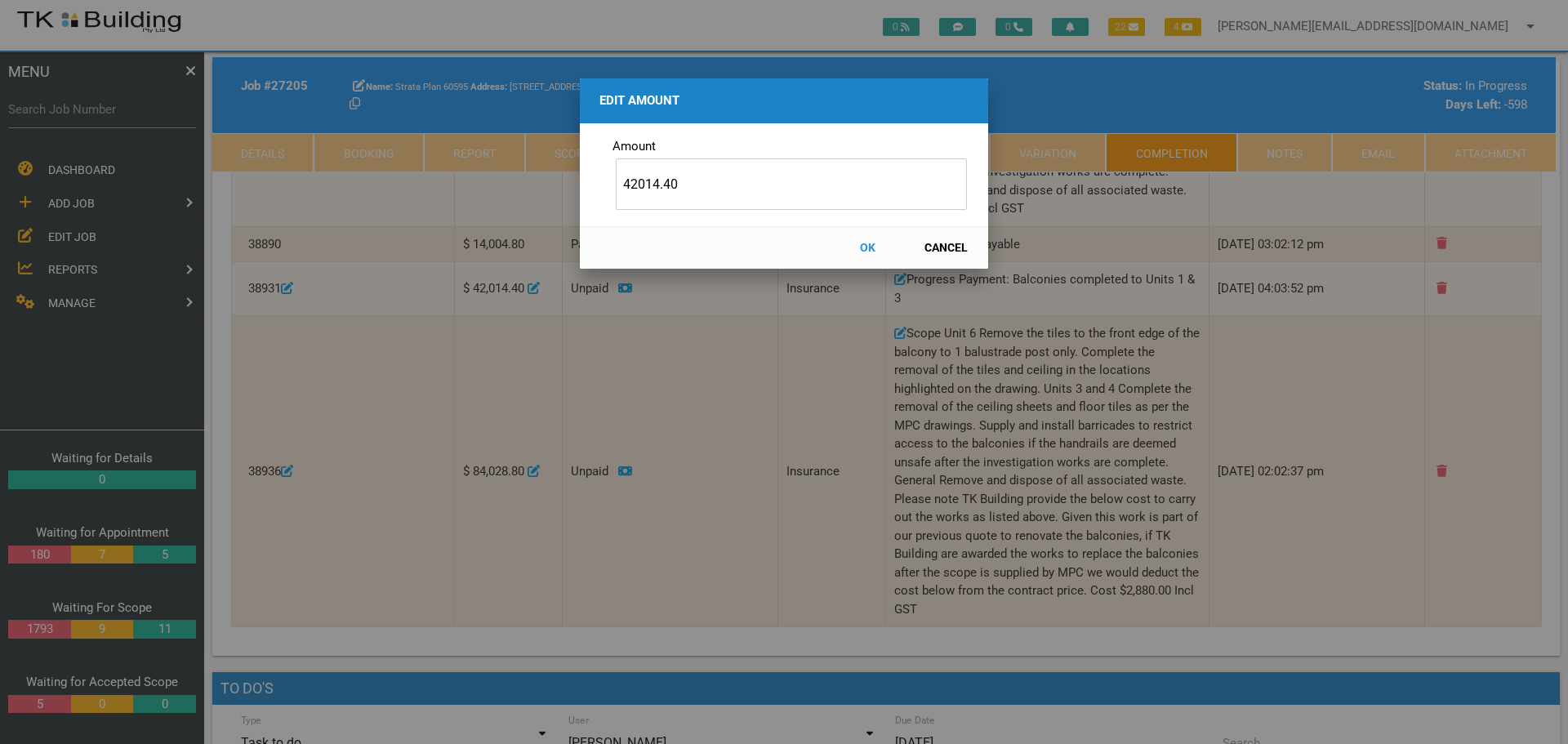
click at [864, 243] on button "OK" at bounding box center [867, 247] width 72 height 28
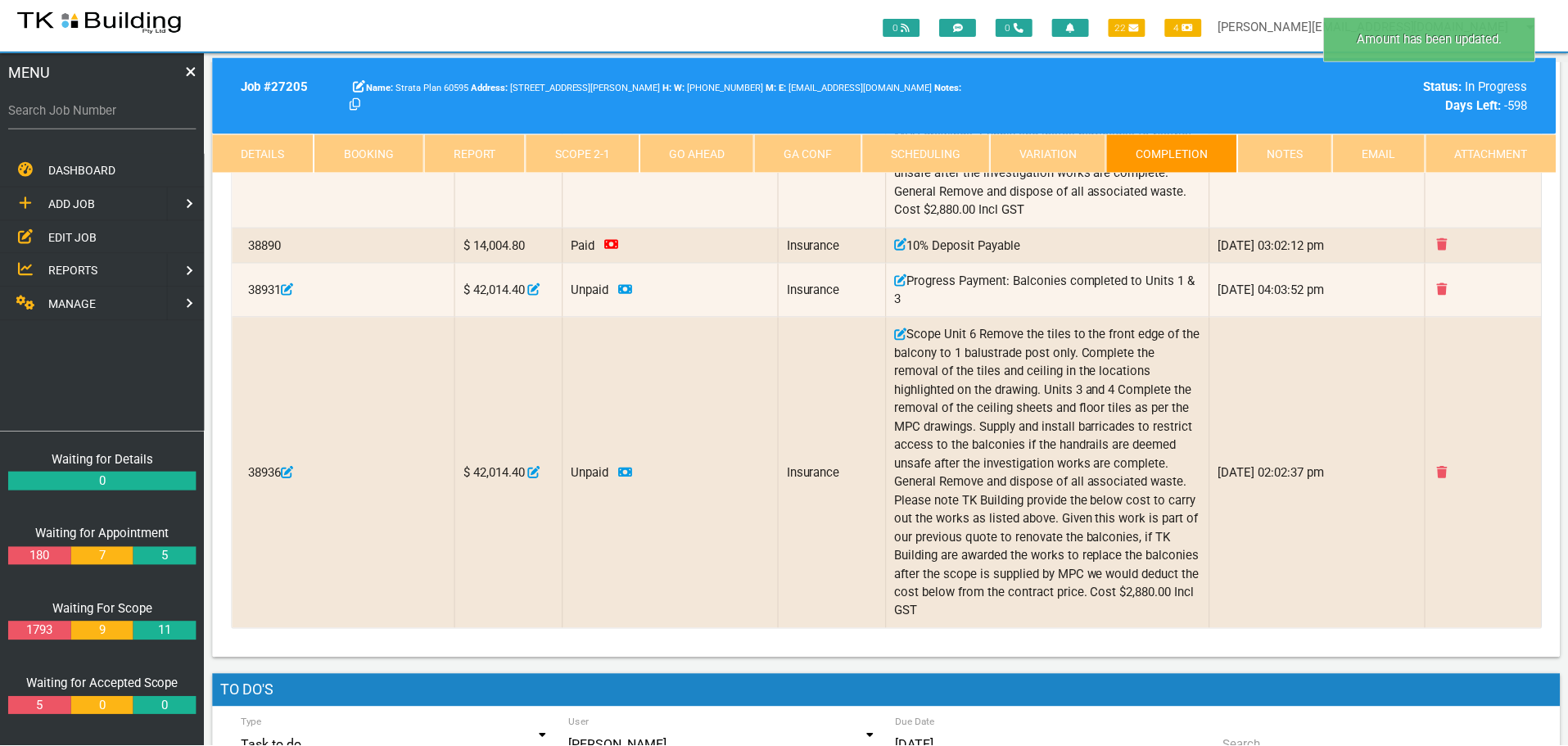
scroll to position [598, 0]
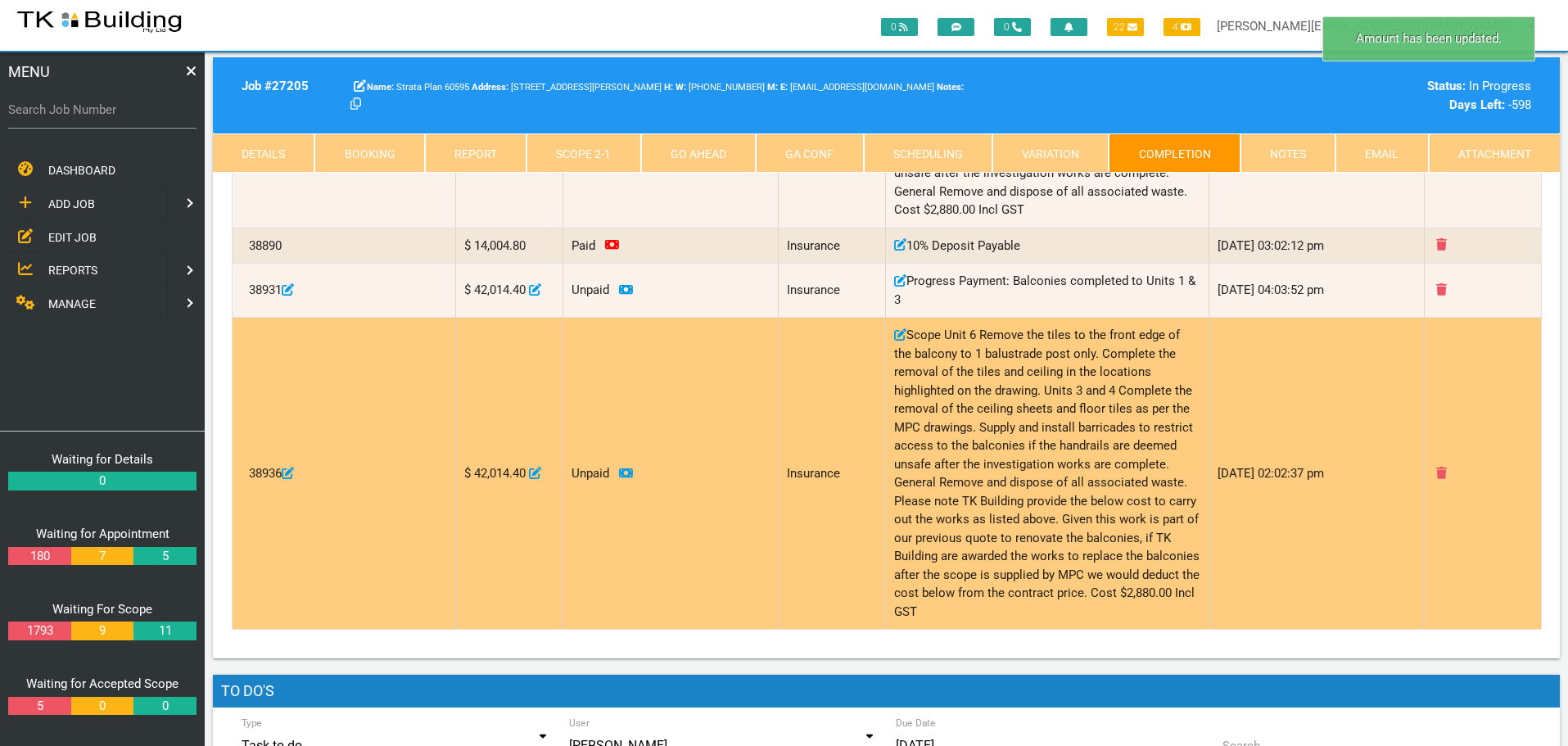
click at [901, 332] on icon at bounding box center [900, 334] width 12 height 12
type input "ScopeUnit 6Remove the tiles to the front edge of the balcony to 1 balustrade po…"
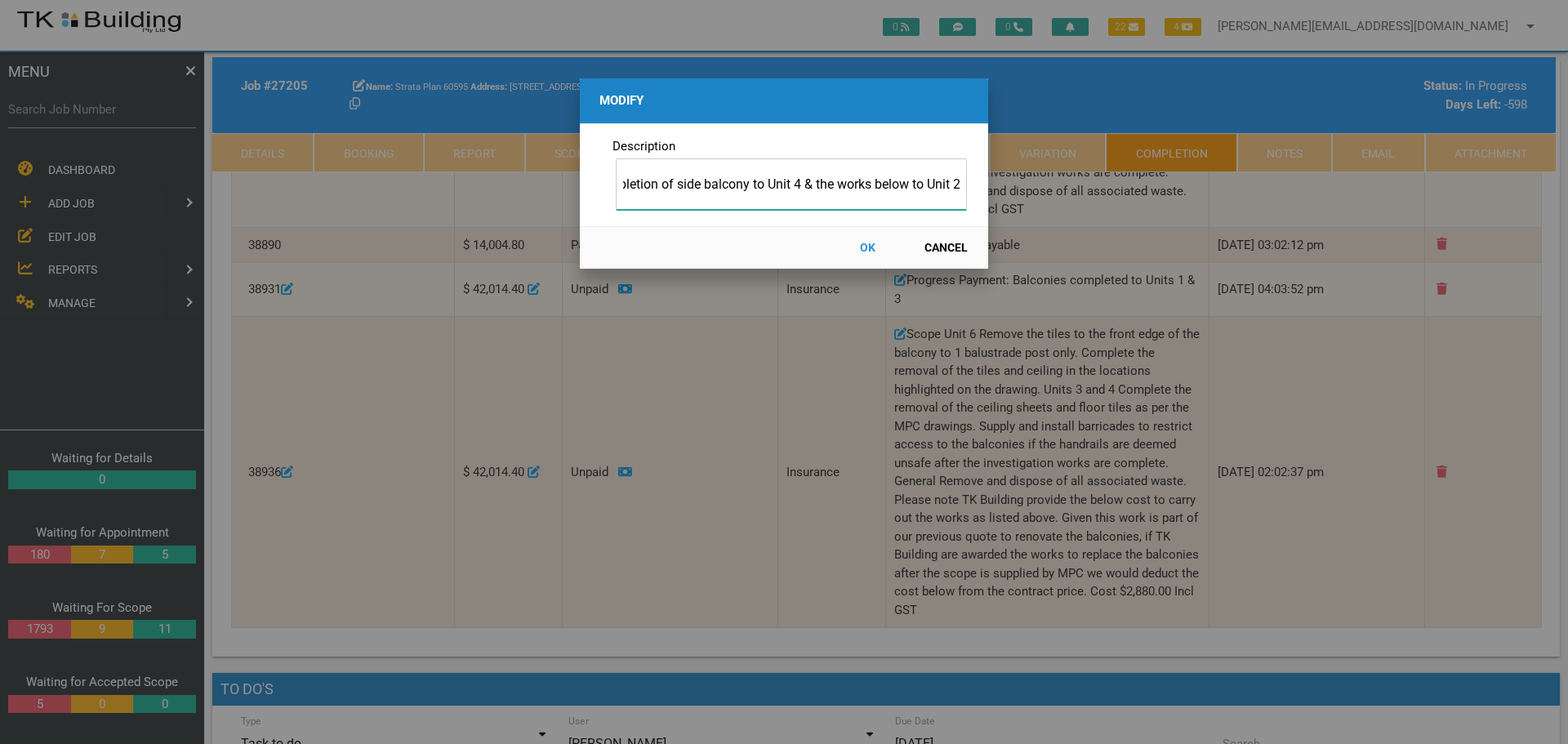
scroll to position [0, 153]
type input "Progress Payment: Completion of side balcony to Unit 4 & the works below to Uni…"
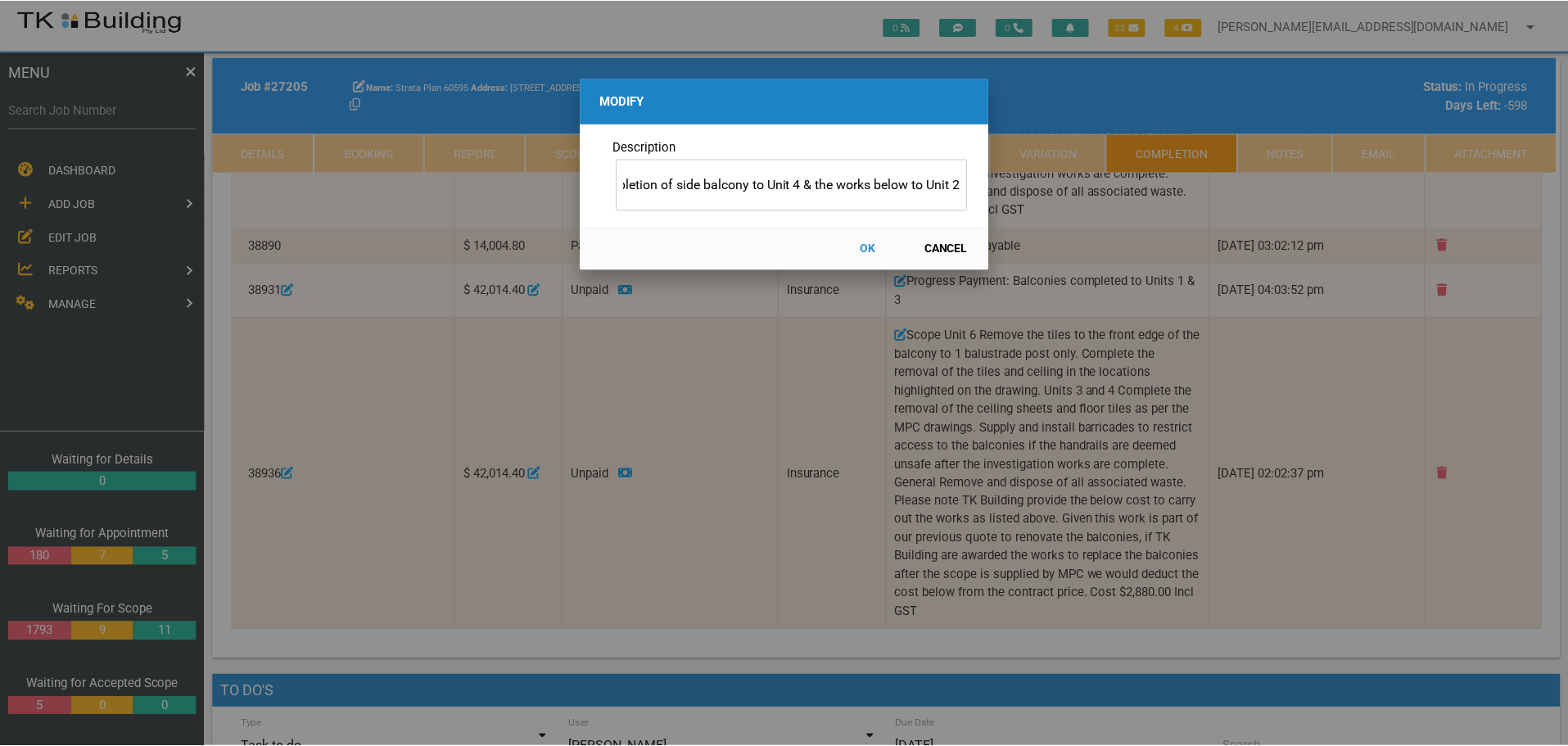
scroll to position [0, 0]
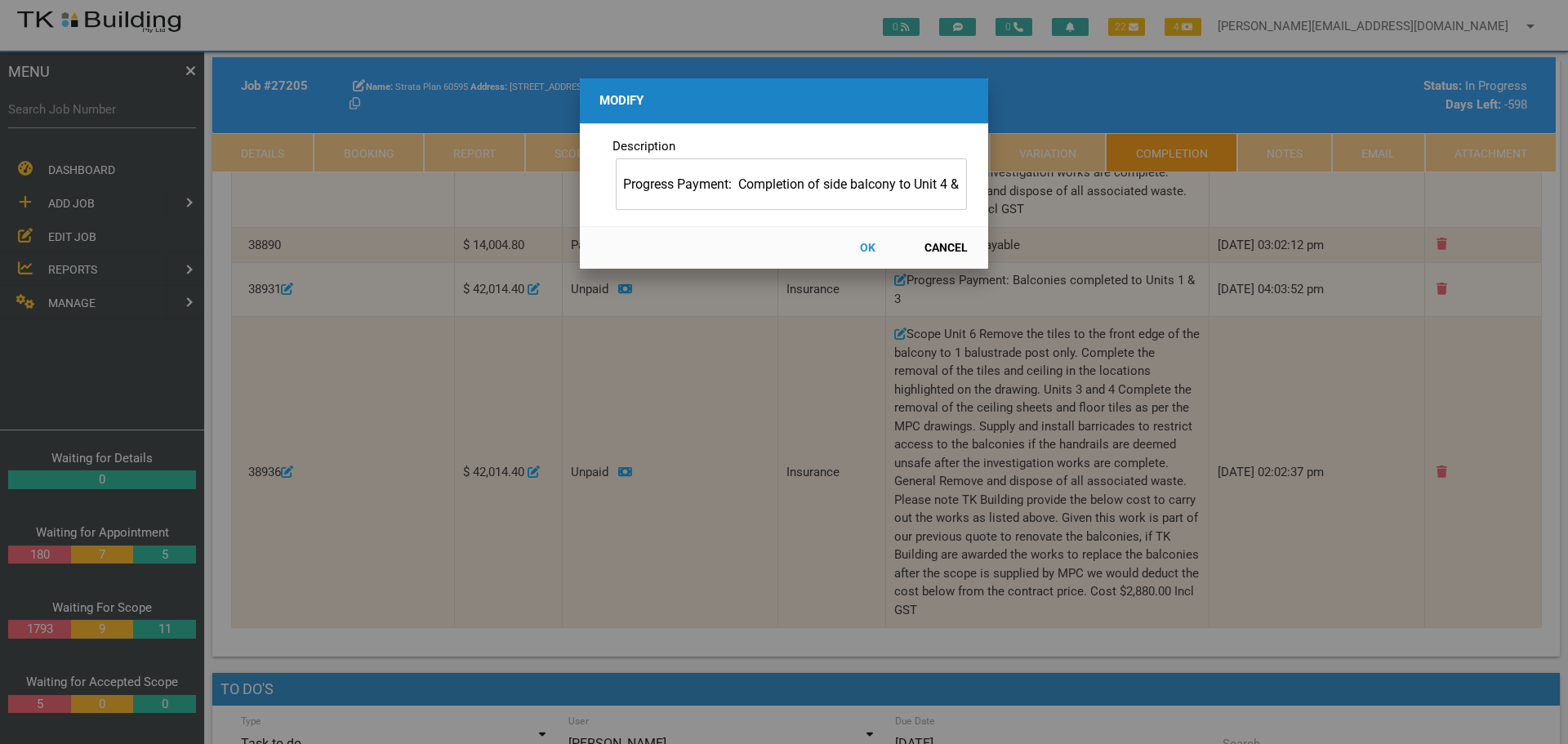
click at [862, 246] on button "OK" at bounding box center [867, 247] width 72 height 28
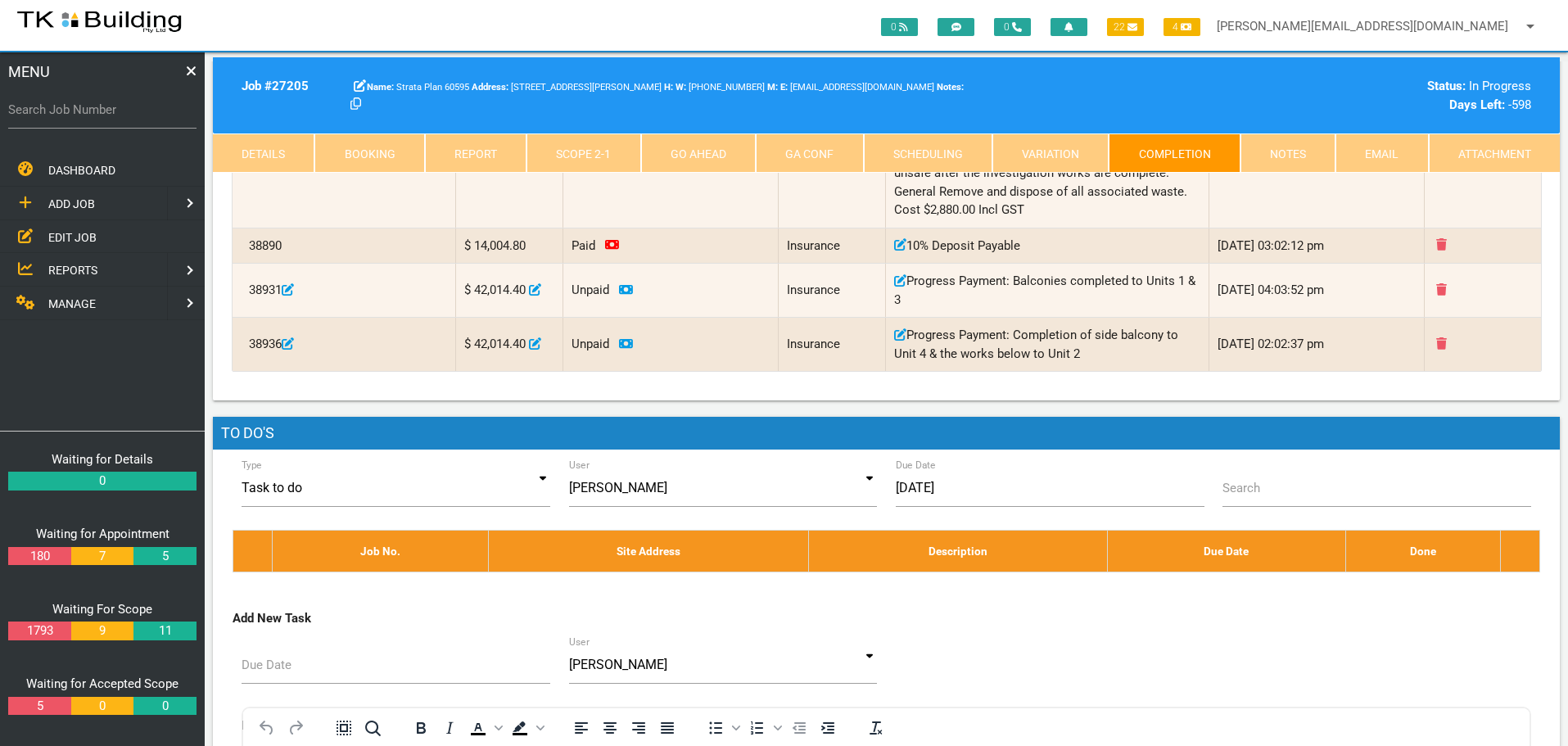
click at [82, 110] on label "Search Job Number" at bounding box center [102, 109] width 188 height 19
click at [82, 110] on input "Search Job Number" at bounding box center [102, 109] width 188 height 37
type input "28118"
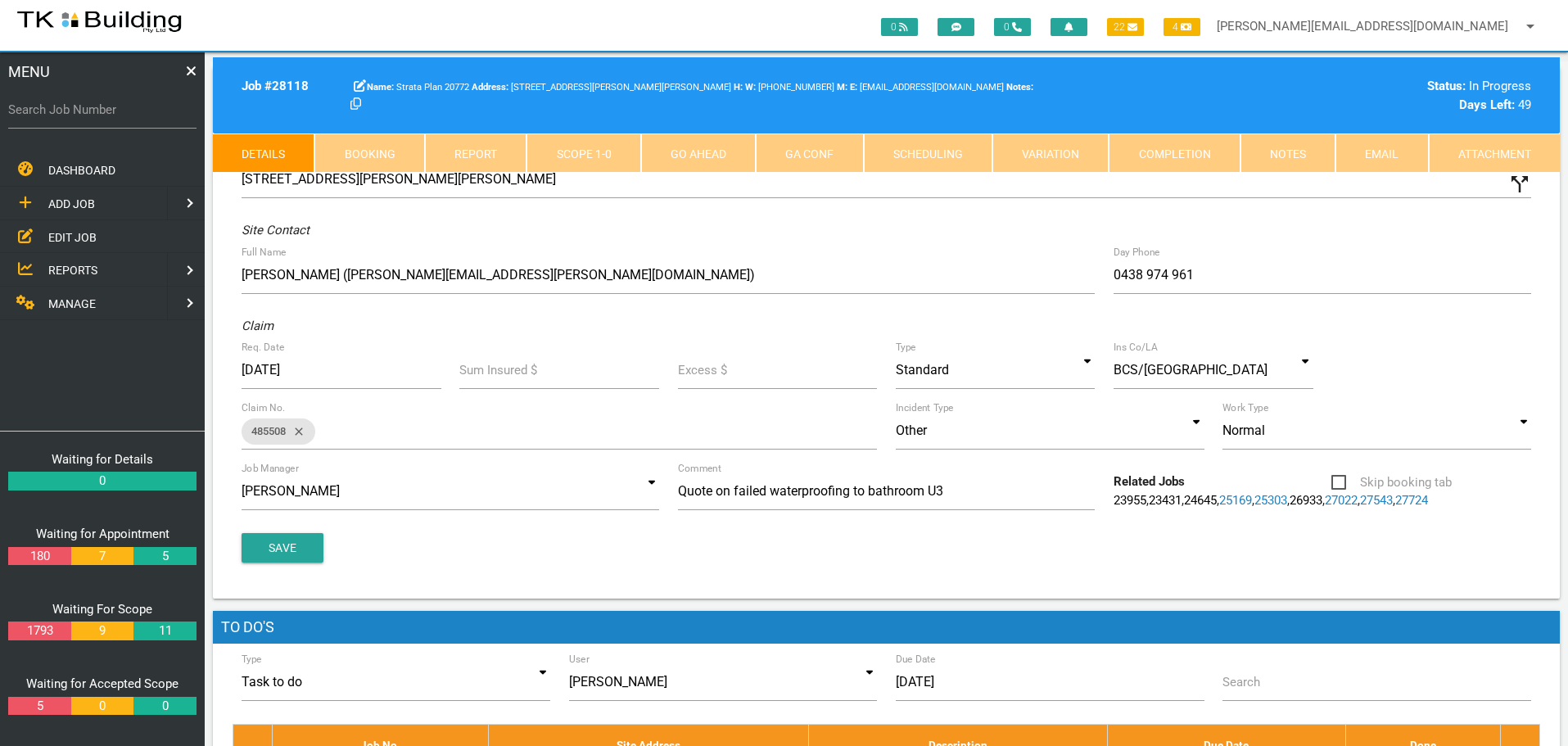
click at [1202, 148] on link "Completion" at bounding box center [1173, 153] width 131 height 39
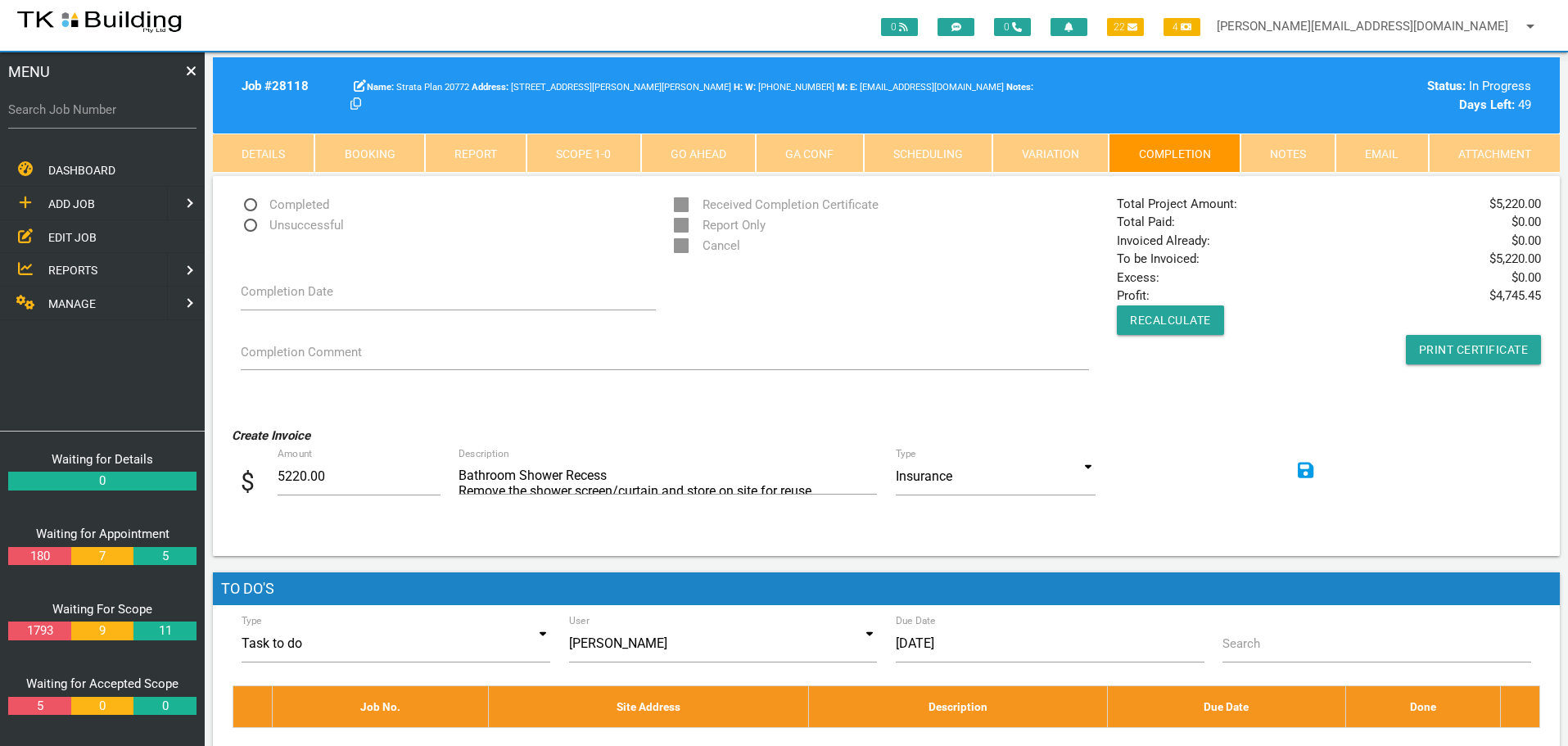
click at [60, 232] on span "EDIT JOB" at bounding box center [72, 237] width 48 height 13
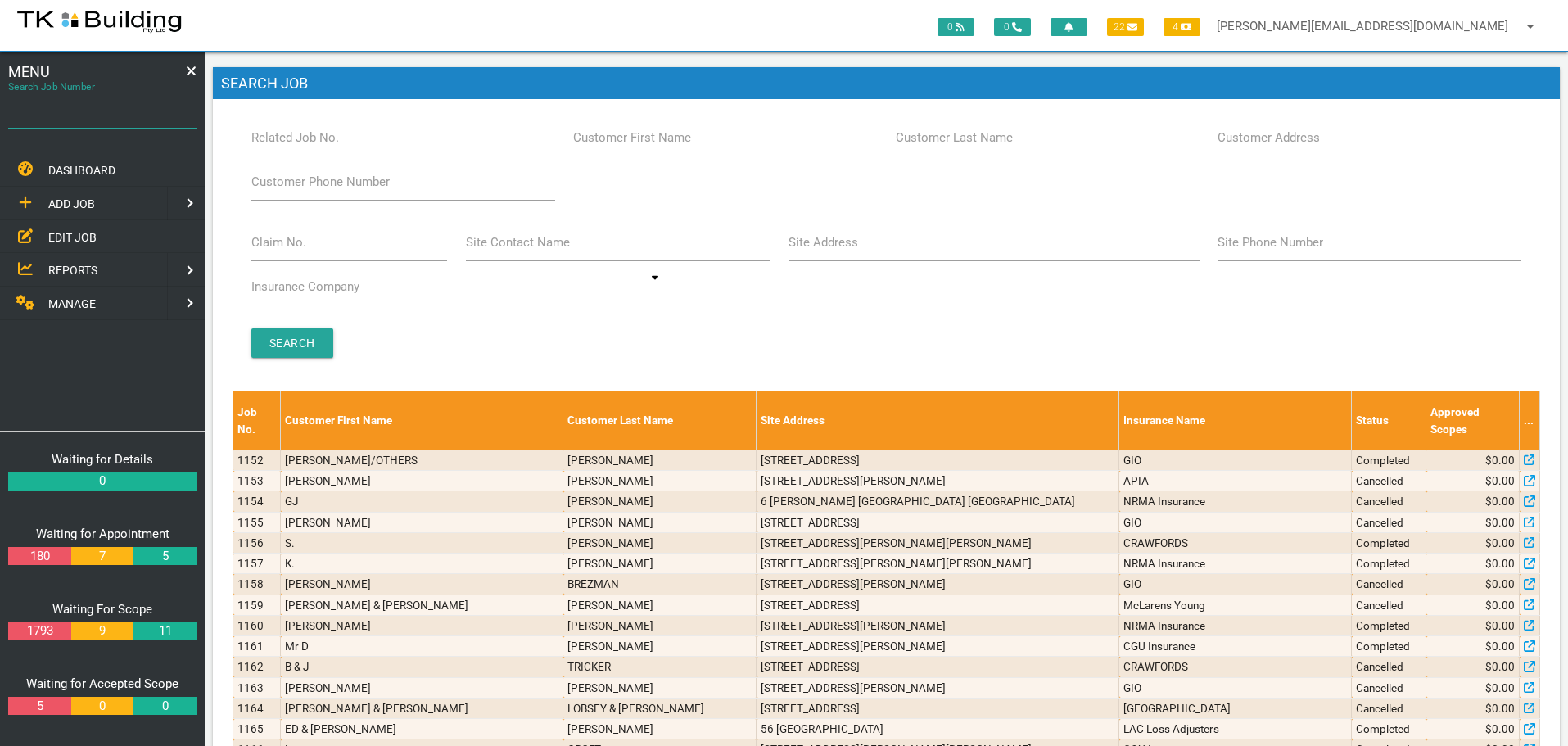
click at [93, 121] on input "Search Job Number" at bounding box center [102, 109] width 188 height 37
type input "28108"
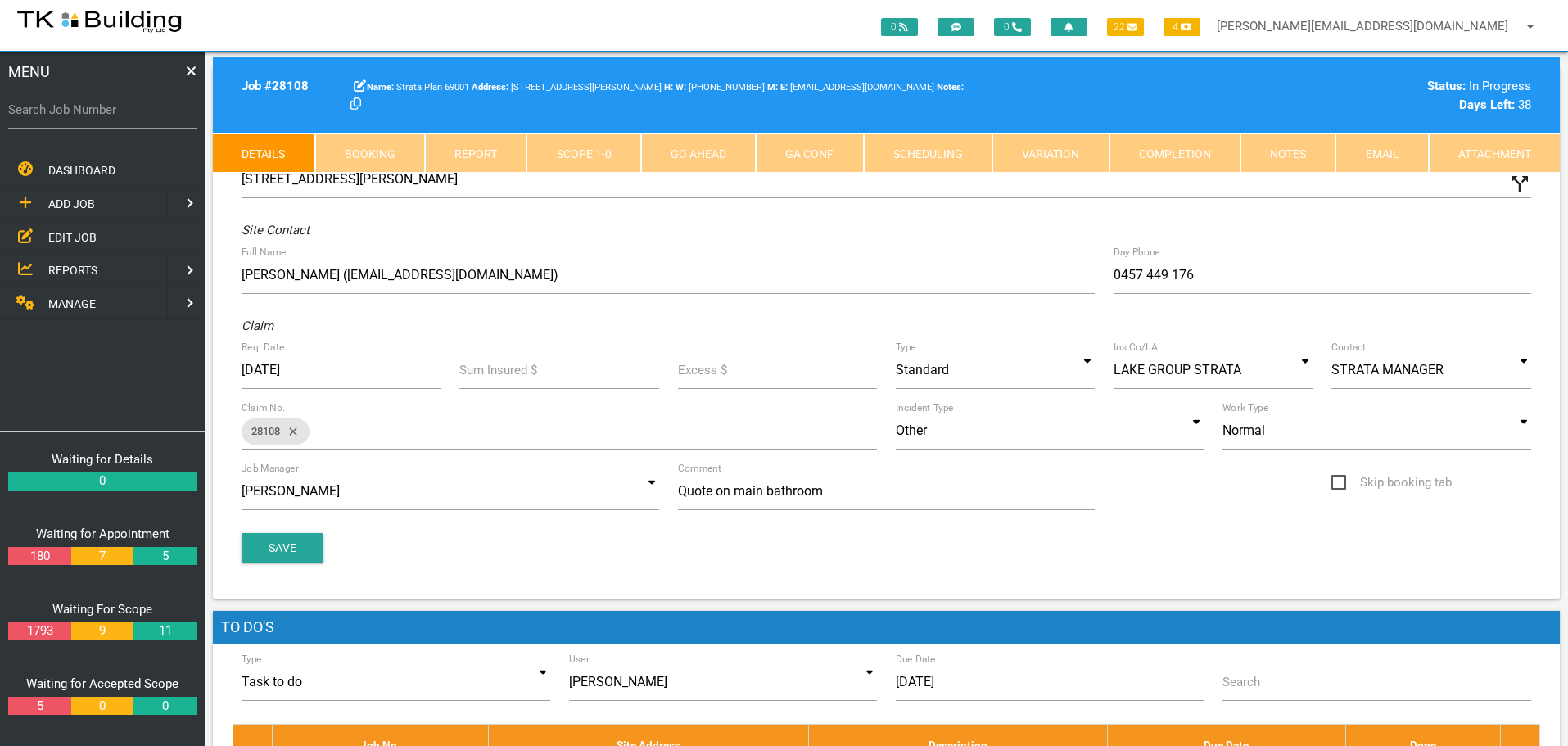
click at [1212, 161] on link "Completion" at bounding box center [1173, 153] width 131 height 39
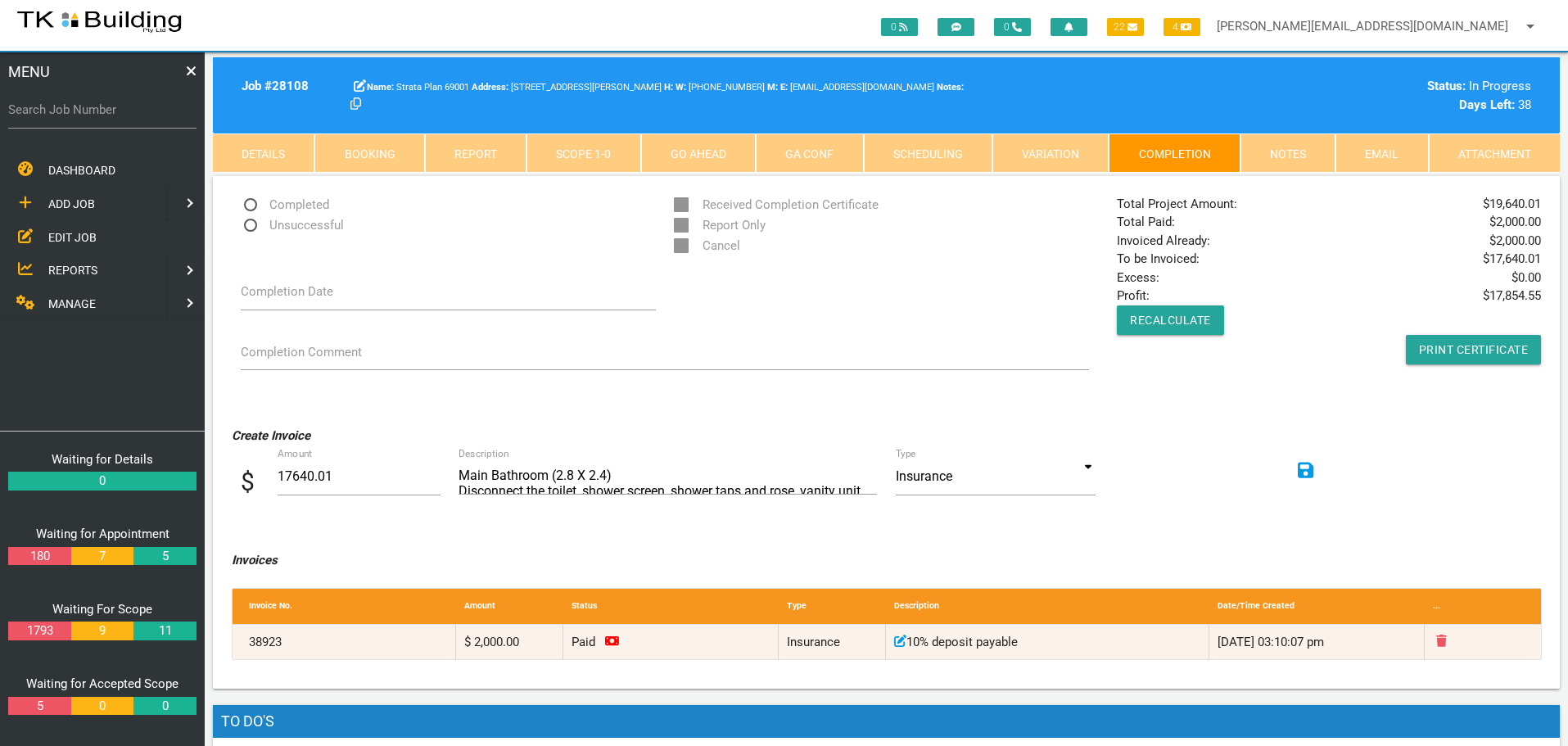
click at [57, 234] on span "EDIT JOB" at bounding box center [72, 237] width 48 height 13
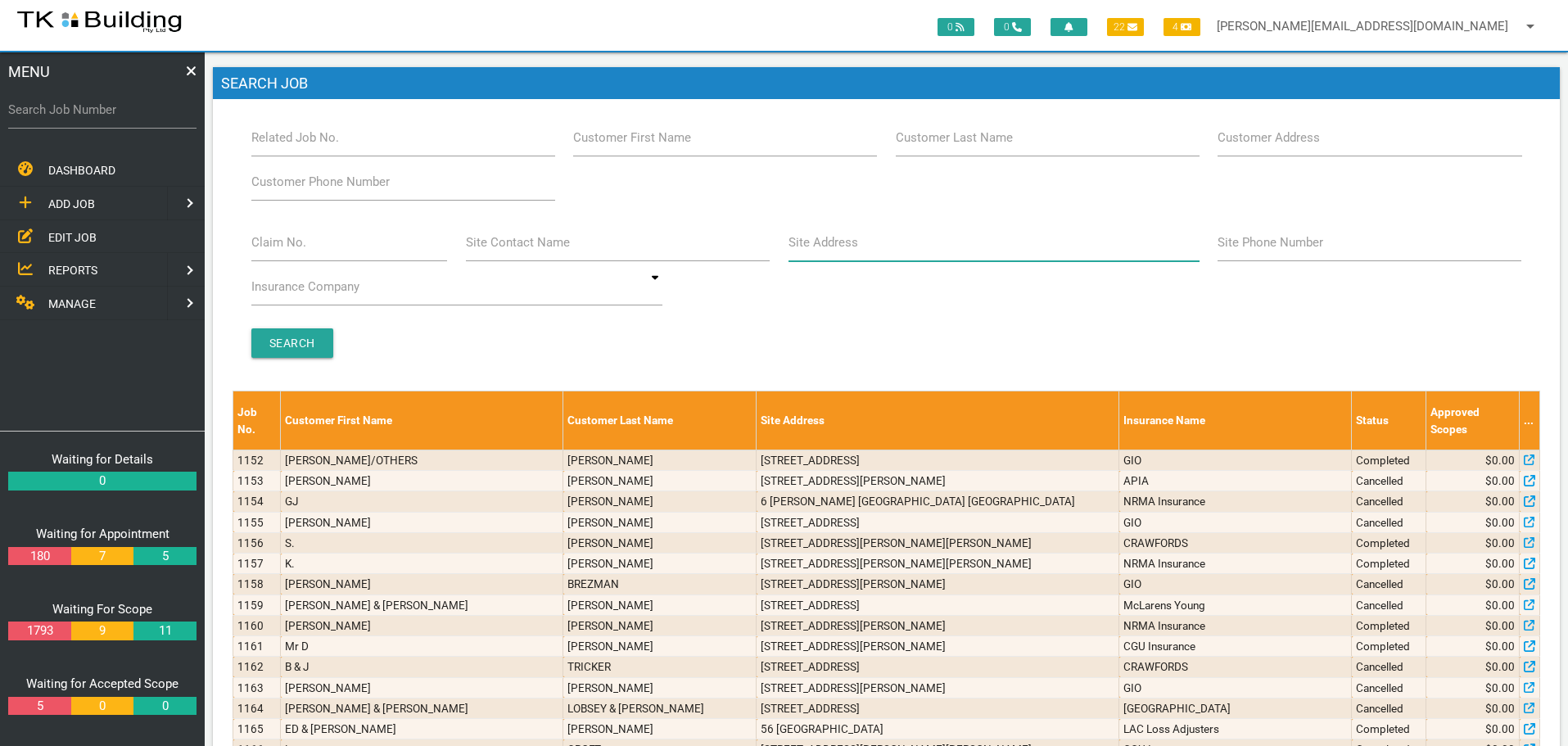
click at [889, 254] on input "Site Address" at bounding box center [994, 242] width 411 height 37
type input "[STREET_ADDRESS]"
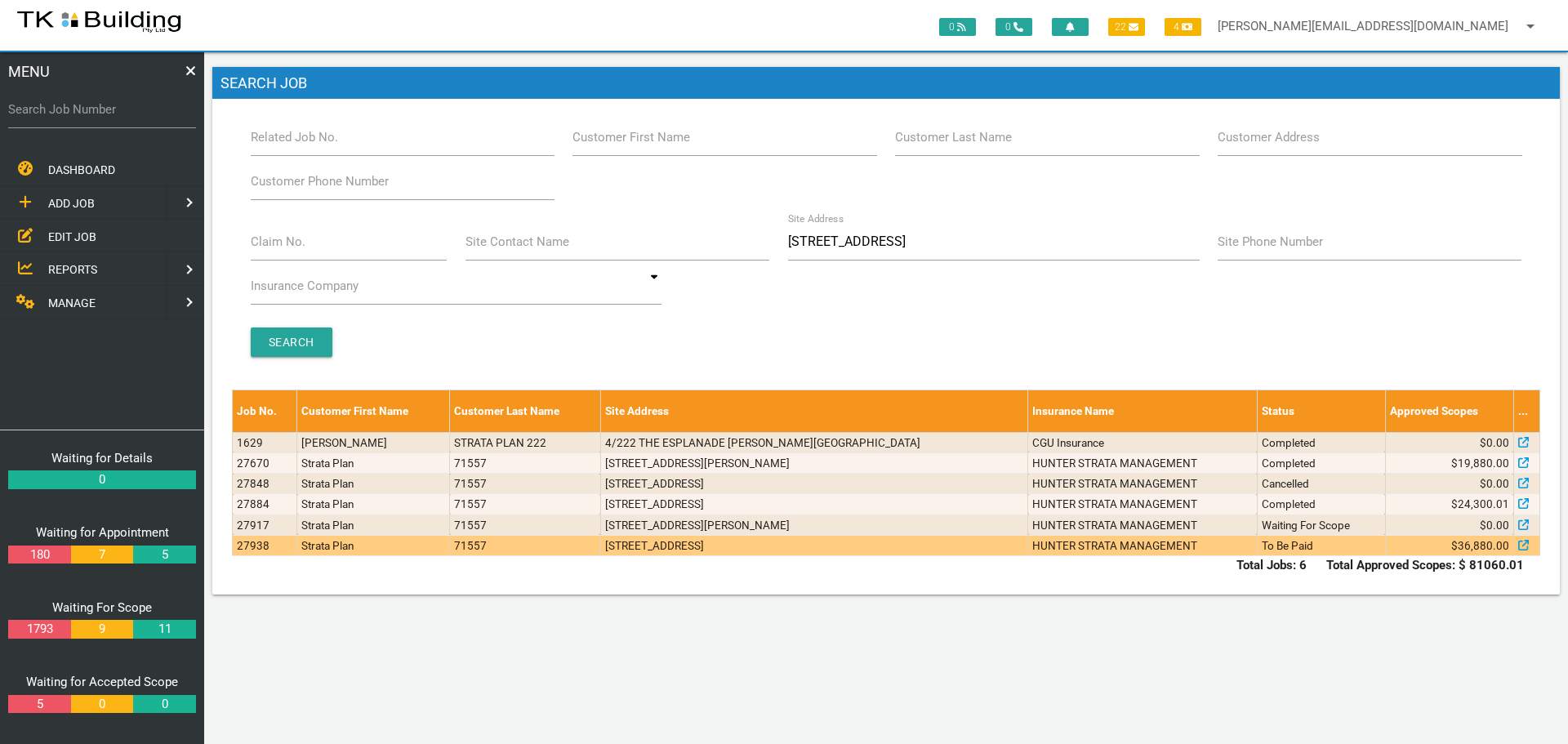
click at [1126, 545] on td "HUNTER STRATA MANAGEMENT" at bounding box center [1143, 544] width 230 height 20
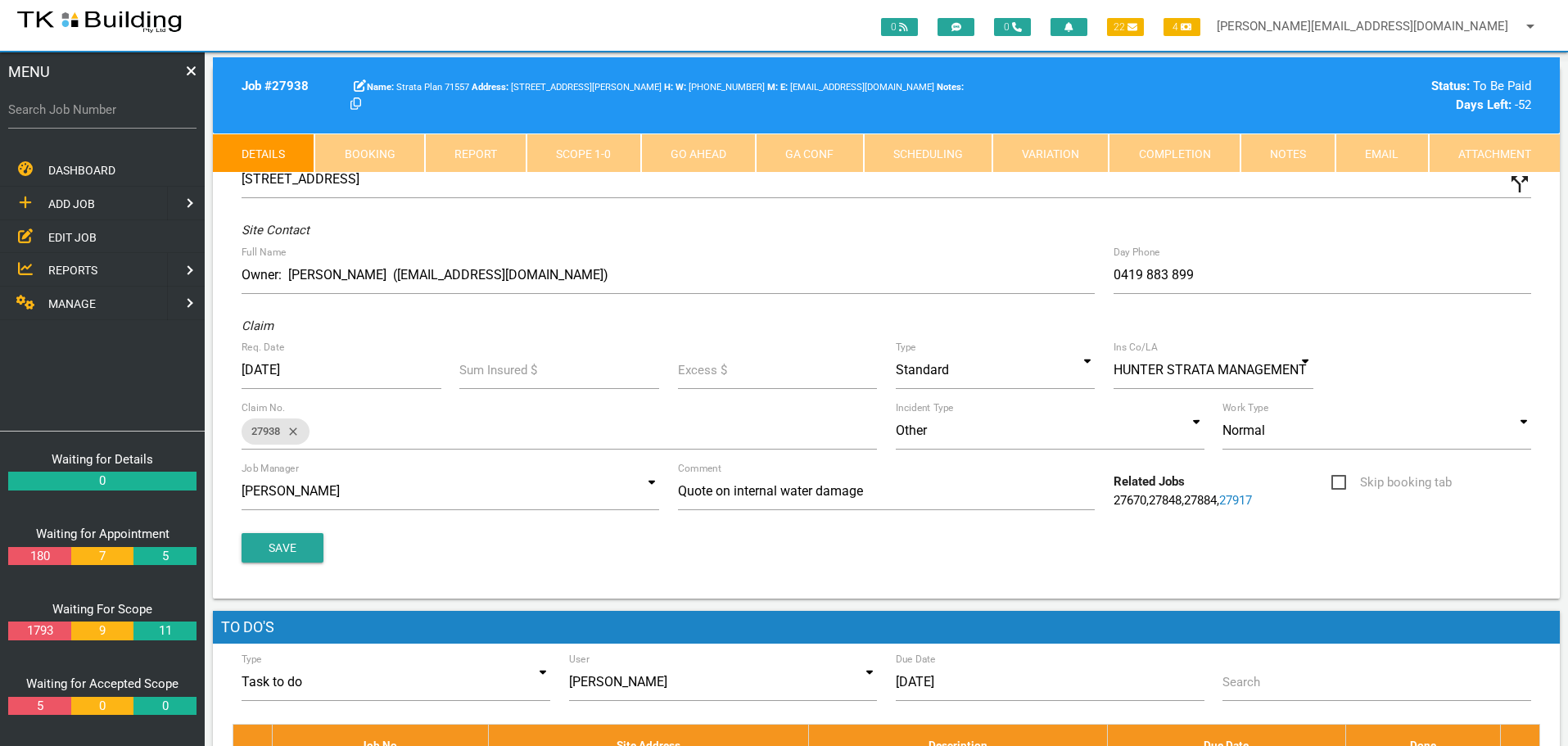
click at [1284, 159] on link "Notes" at bounding box center [1287, 153] width 95 height 39
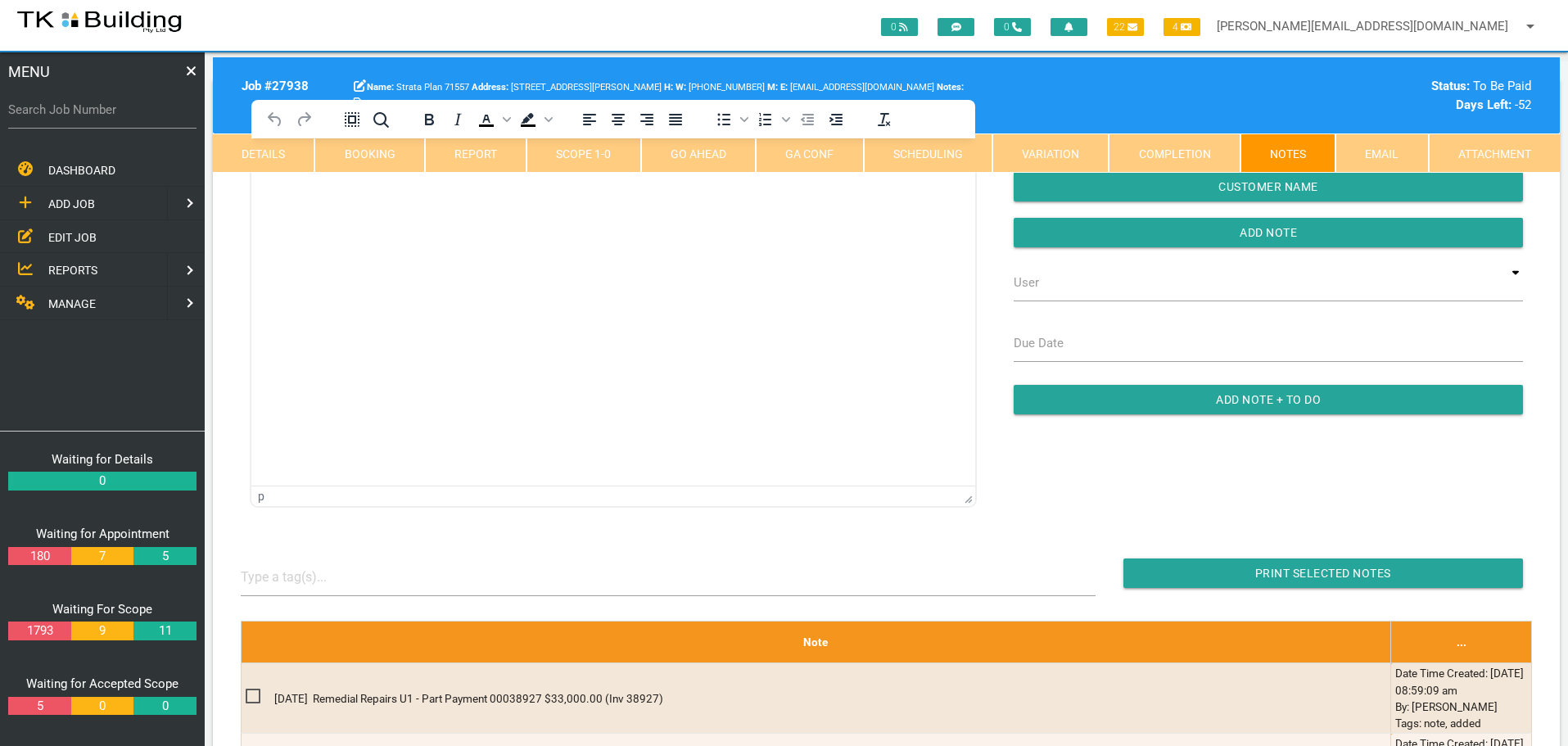
scroll to position [327, 0]
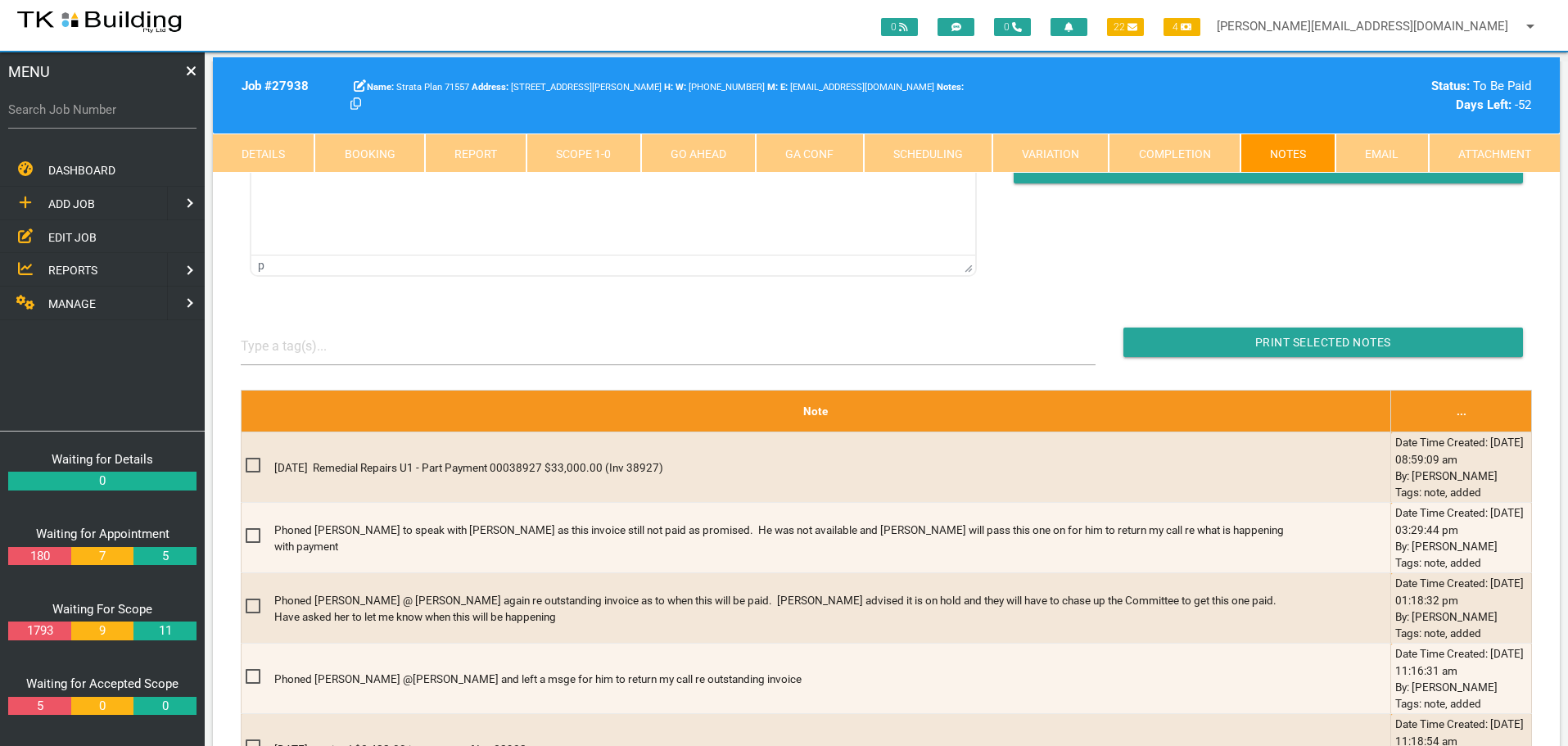
drag, startPoint x: 70, startPoint y: 237, endPoint x: 84, endPoint y: 237, distance: 14.0
click at [73, 237] on span "EDIT JOB" at bounding box center [72, 237] width 48 height 13
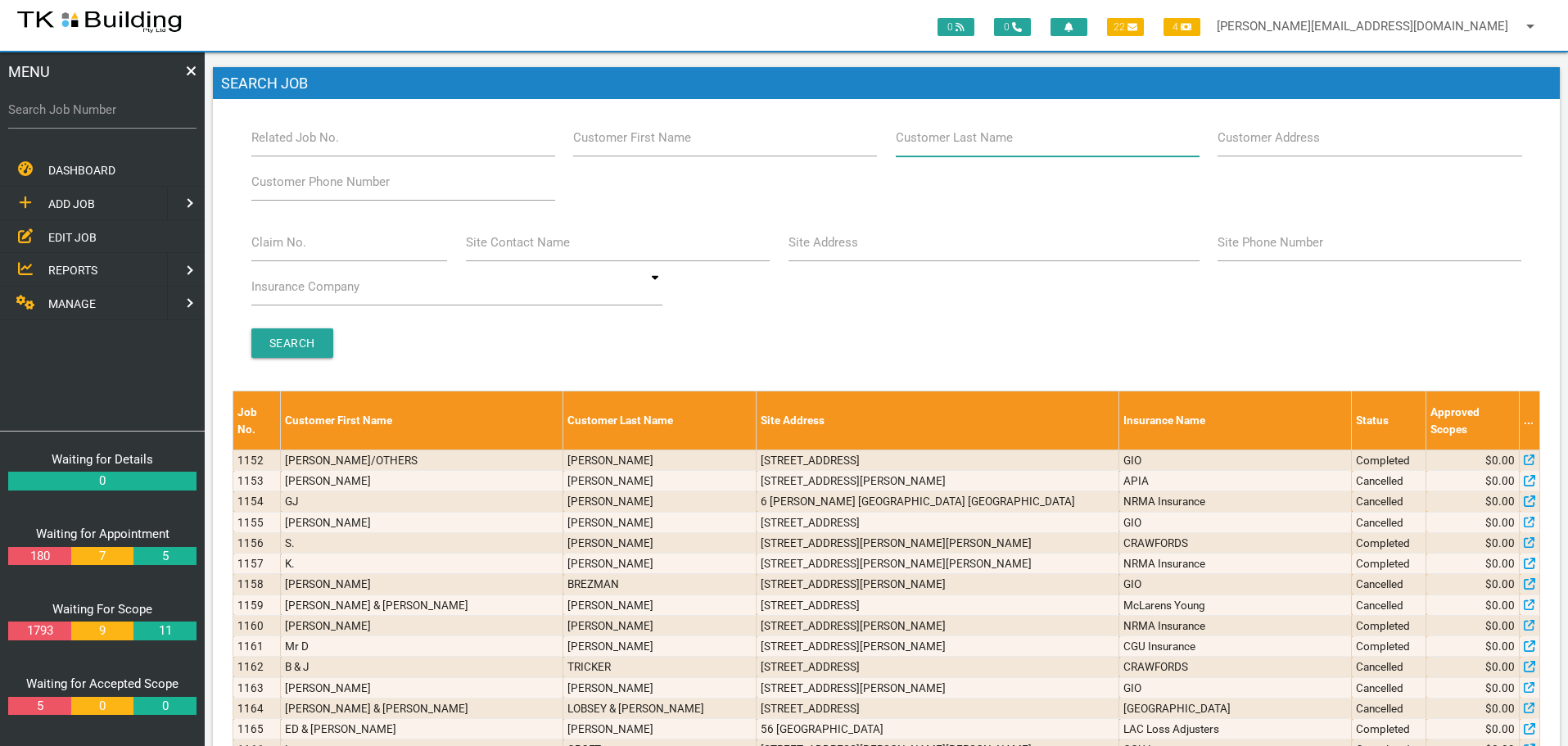
click at [1009, 145] on input "Customer Last Name" at bounding box center [1048, 138] width 304 height 37
type input "10073"
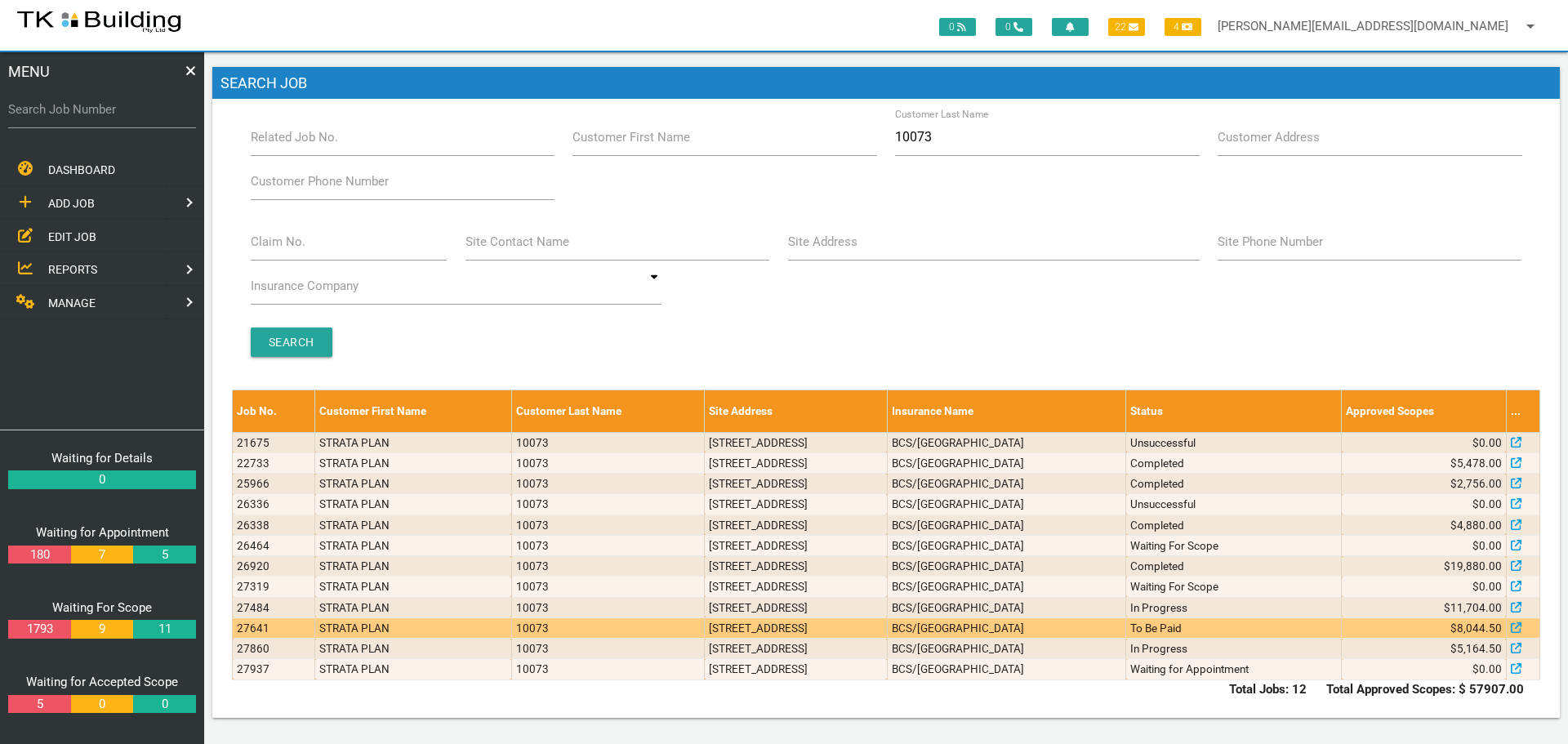
click at [1195, 629] on td "To Be Paid" at bounding box center [1233, 627] width 215 height 20
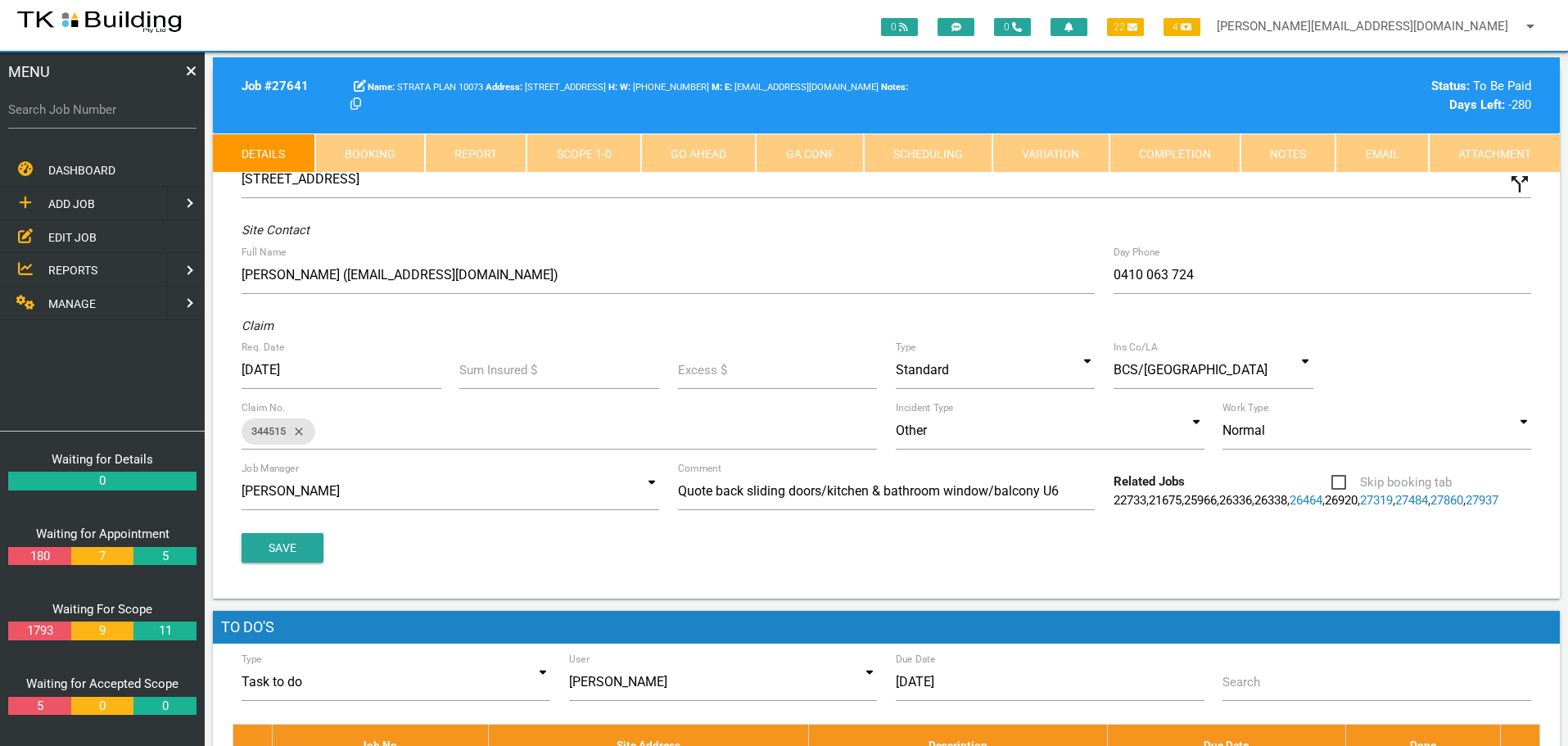
click at [1308, 163] on link "Notes" at bounding box center [1287, 153] width 95 height 39
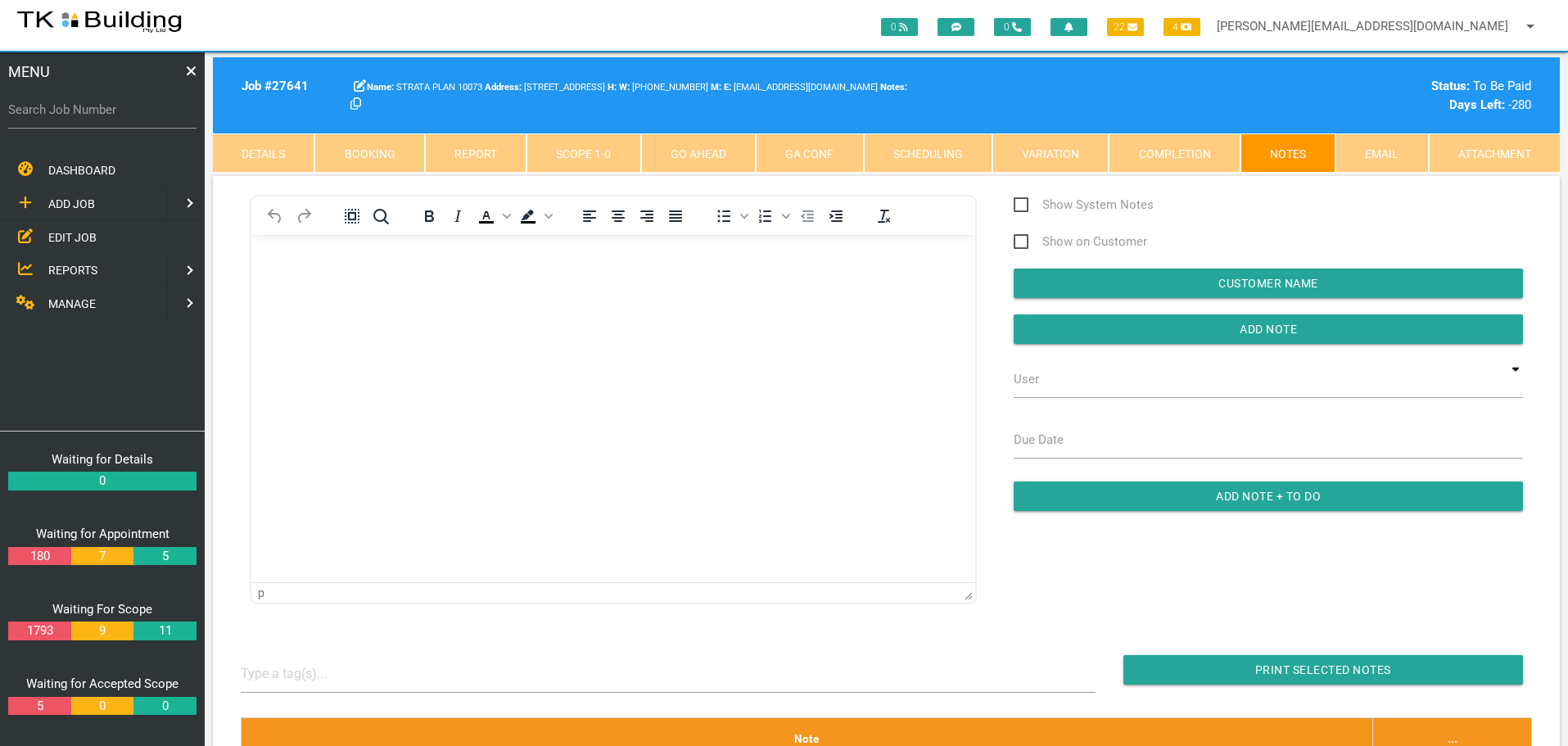
click at [68, 237] on span "EDIT JOB" at bounding box center [72, 237] width 48 height 13
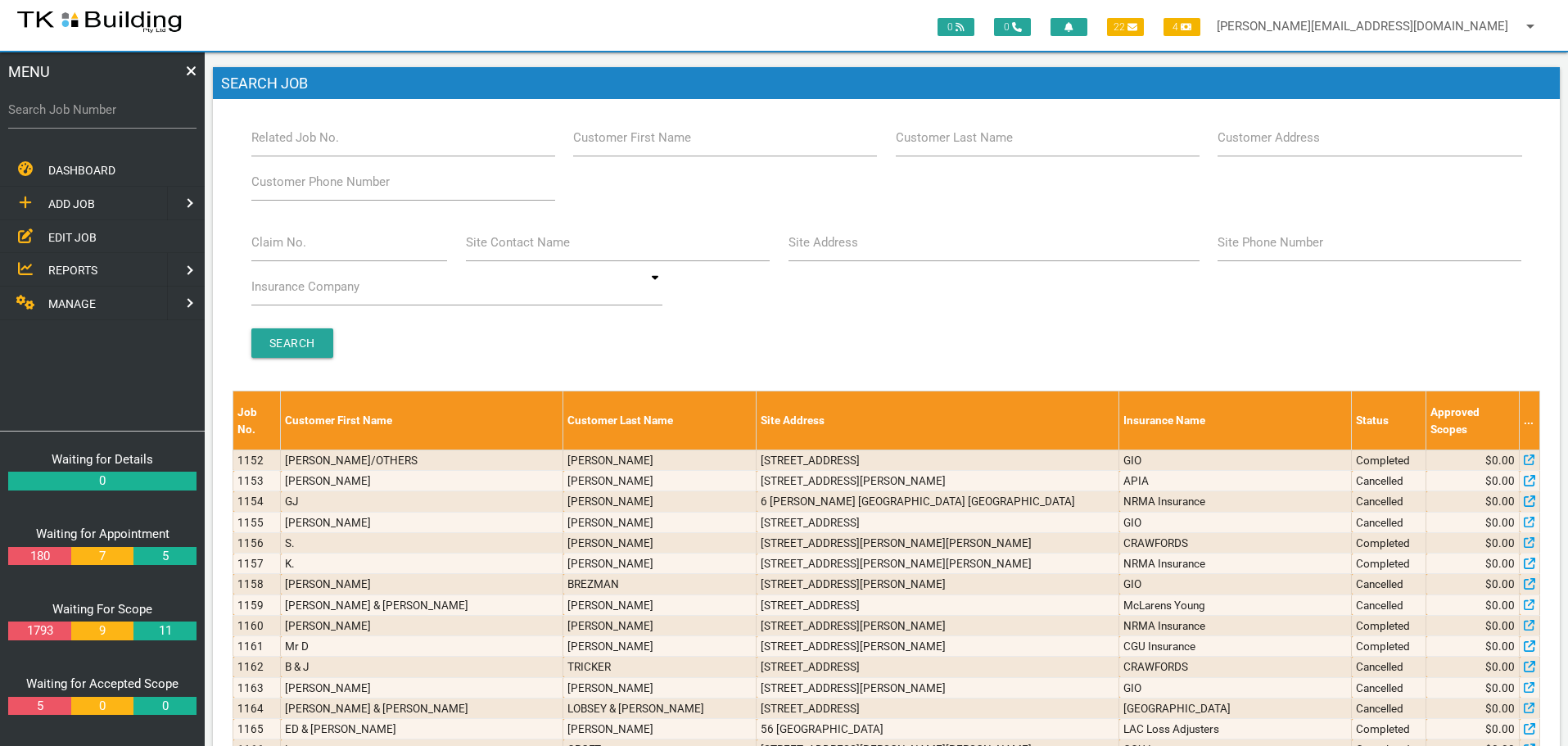
click at [1002, 146] on label "Customer Last Name" at bounding box center [955, 138] width 117 height 19
click at [1002, 146] on input "Customer Last Name" at bounding box center [1048, 138] width 304 height 37
type input "53520"
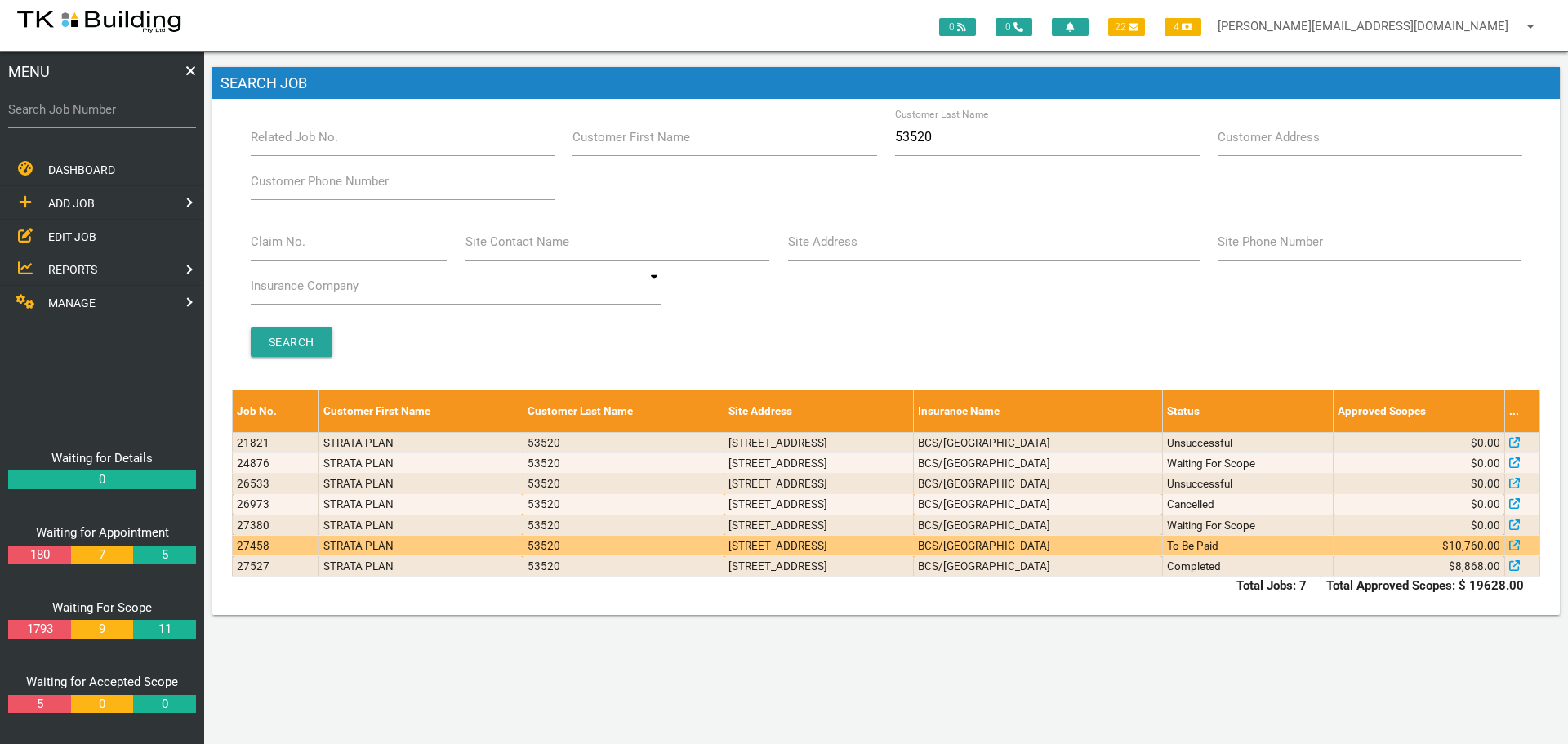
click at [1276, 544] on td "To Be Paid" at bounding box center [1247, 544] width 171 height 20
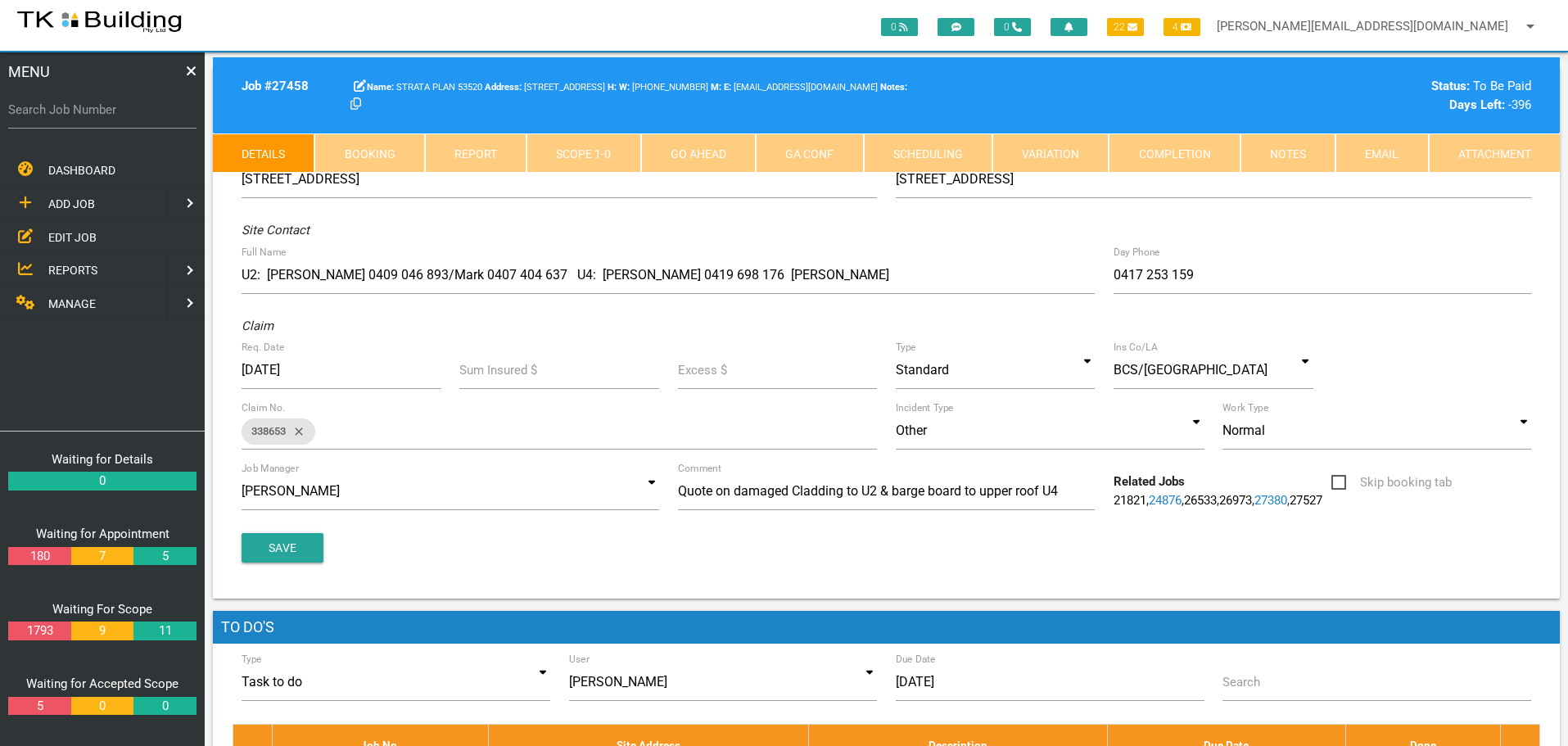
click at [1292, 151] on link "Notes" at bounding box center [1287, 153] width 95 height 39
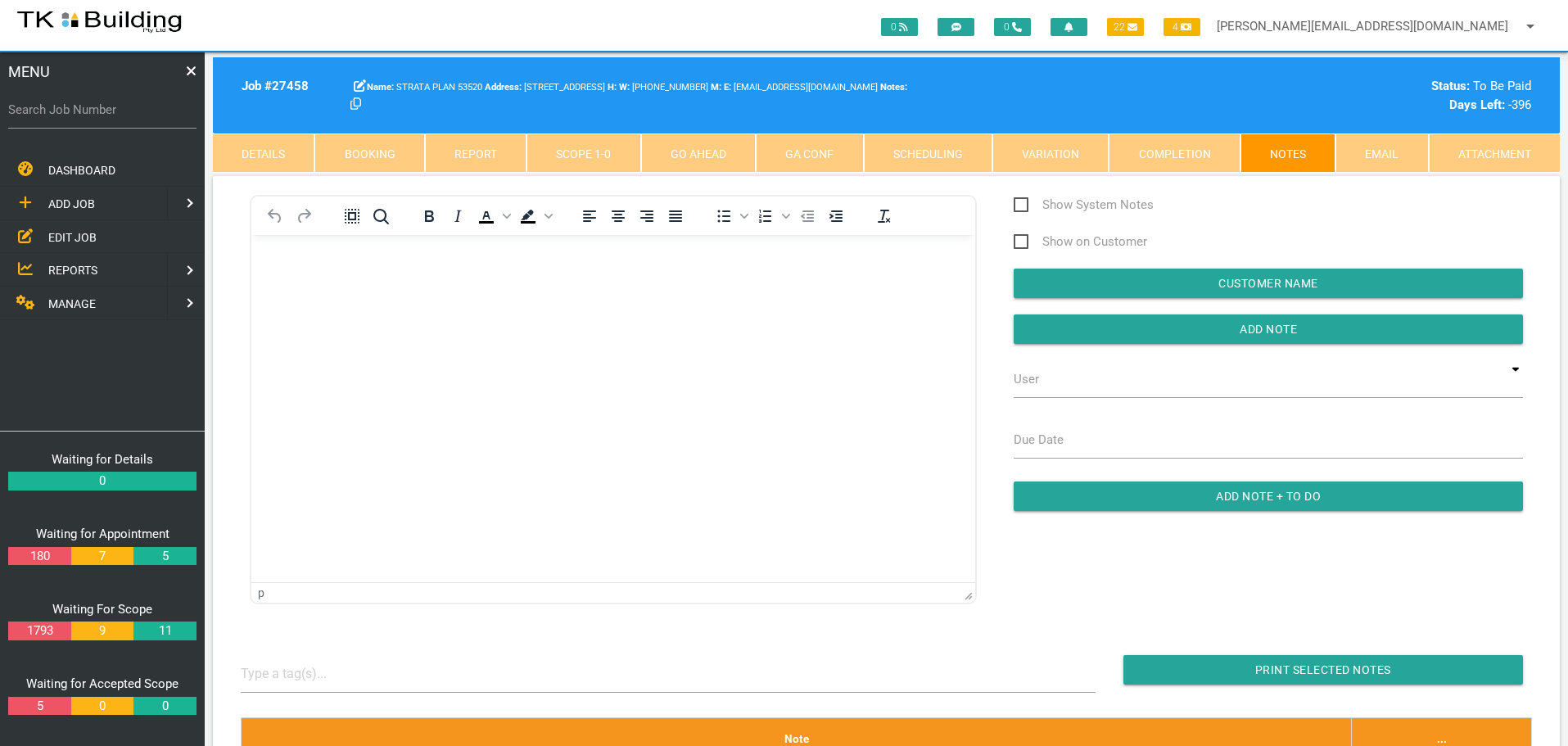
click at [70, 236] on span "EDIT JOB" at bounding box center [72, 237] width 48 height 13
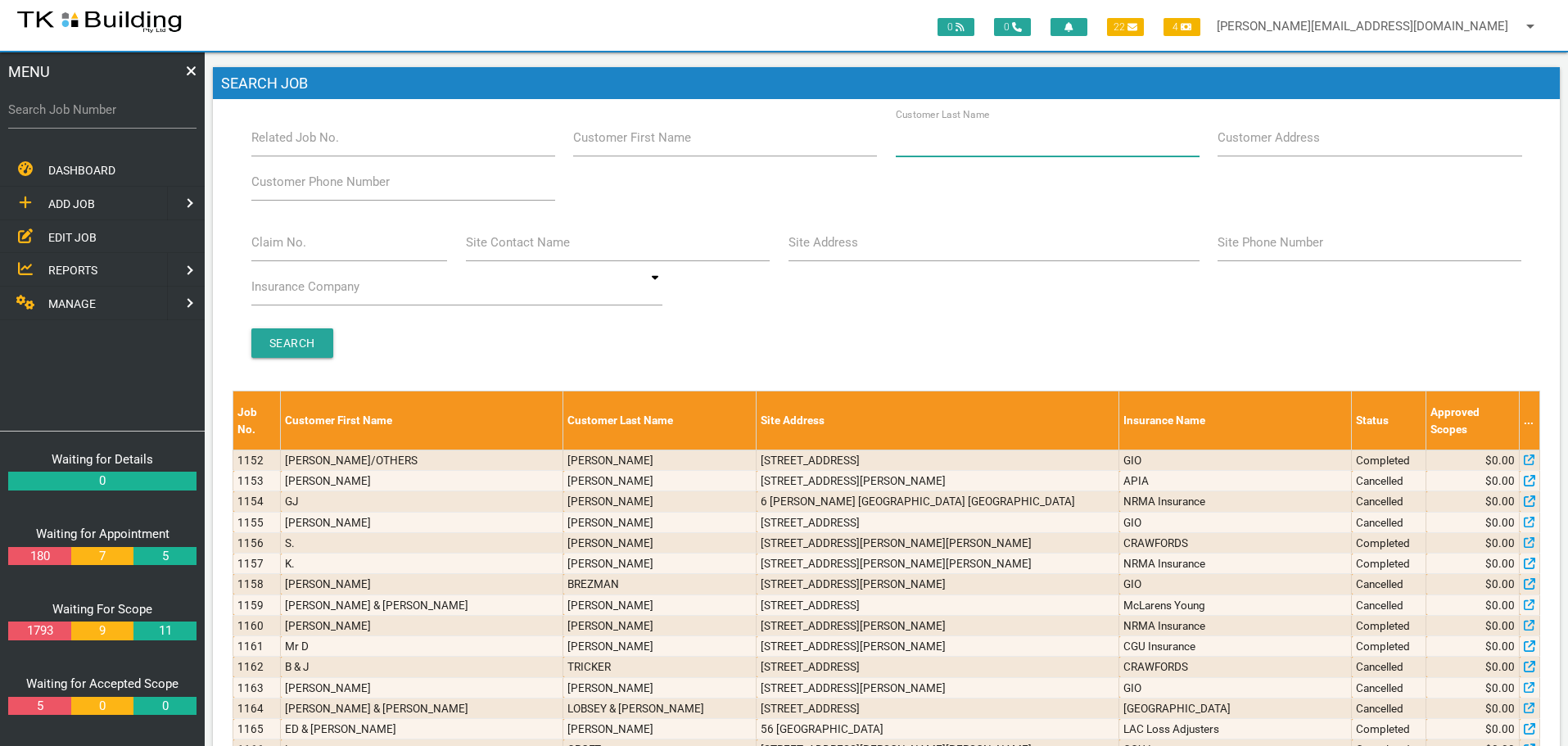
click at [1030, 148] on input "Customer Last Name" at bounding box center [1048, 138] width 304 height 37
type input "63319"
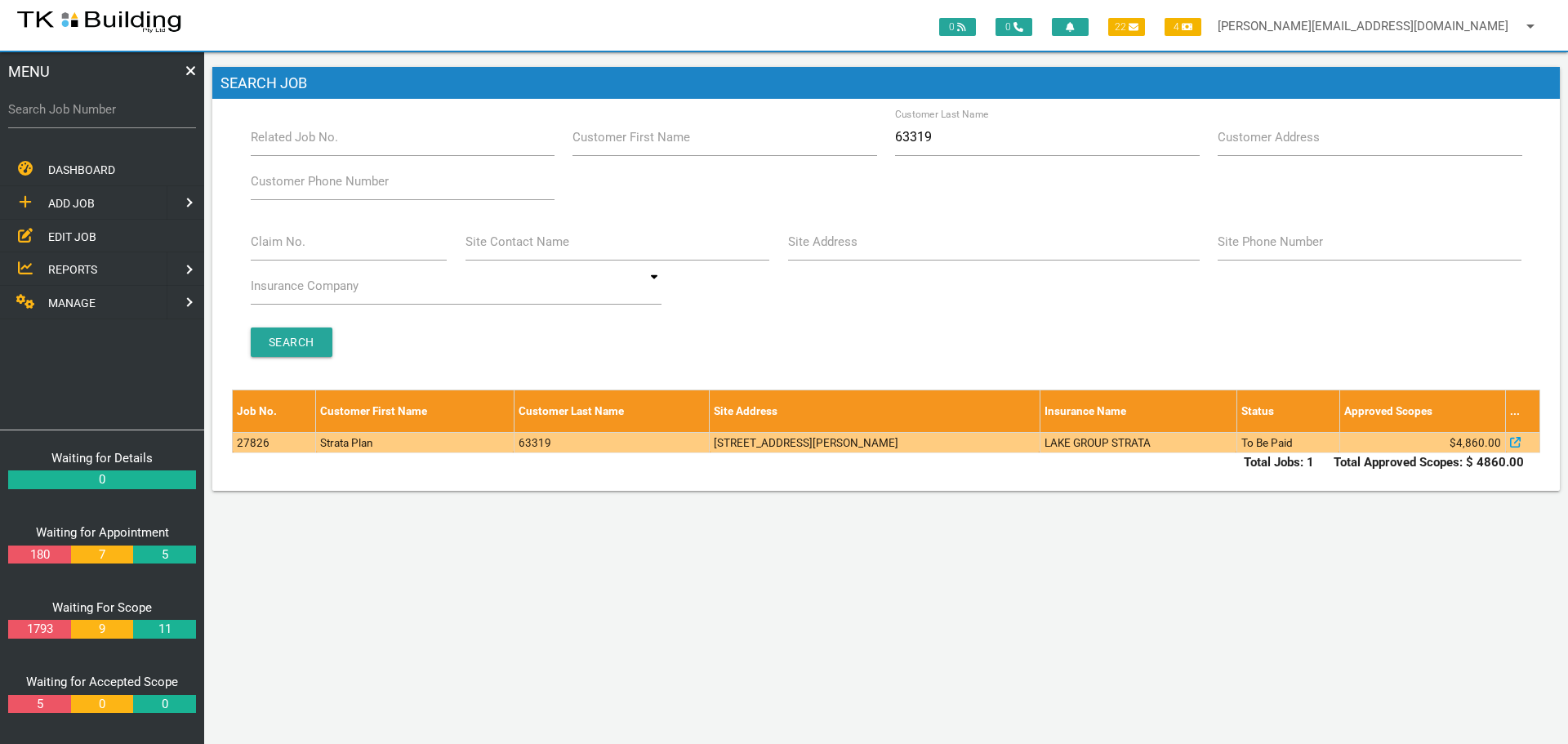
click at [1166, 441] on td "LAKE GROUP STRATA" at bounding box center [1138, 442] width 197 height 20
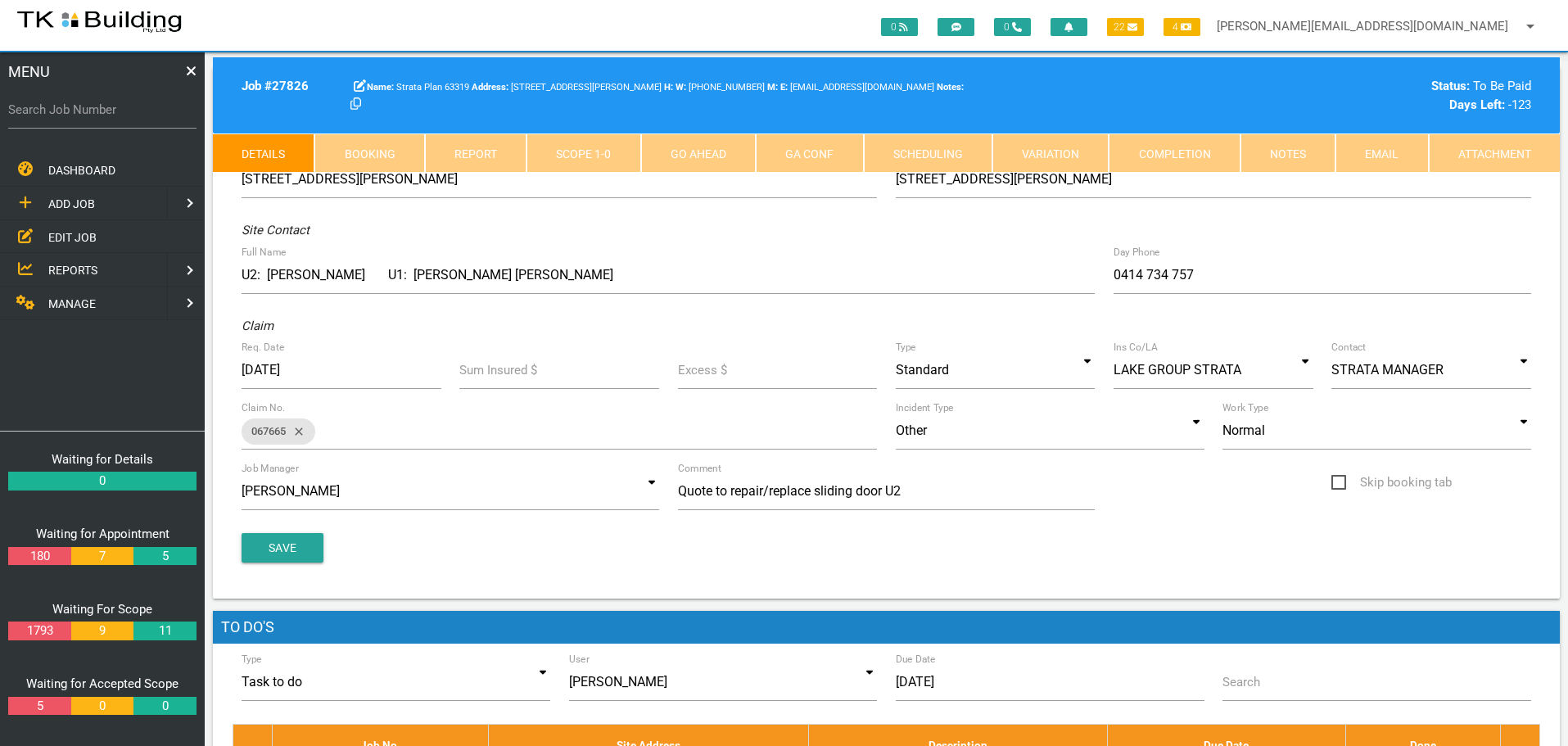
click at [1282, 152] on link "Notes" at bounding box center [1287, 153] width 95 height 39
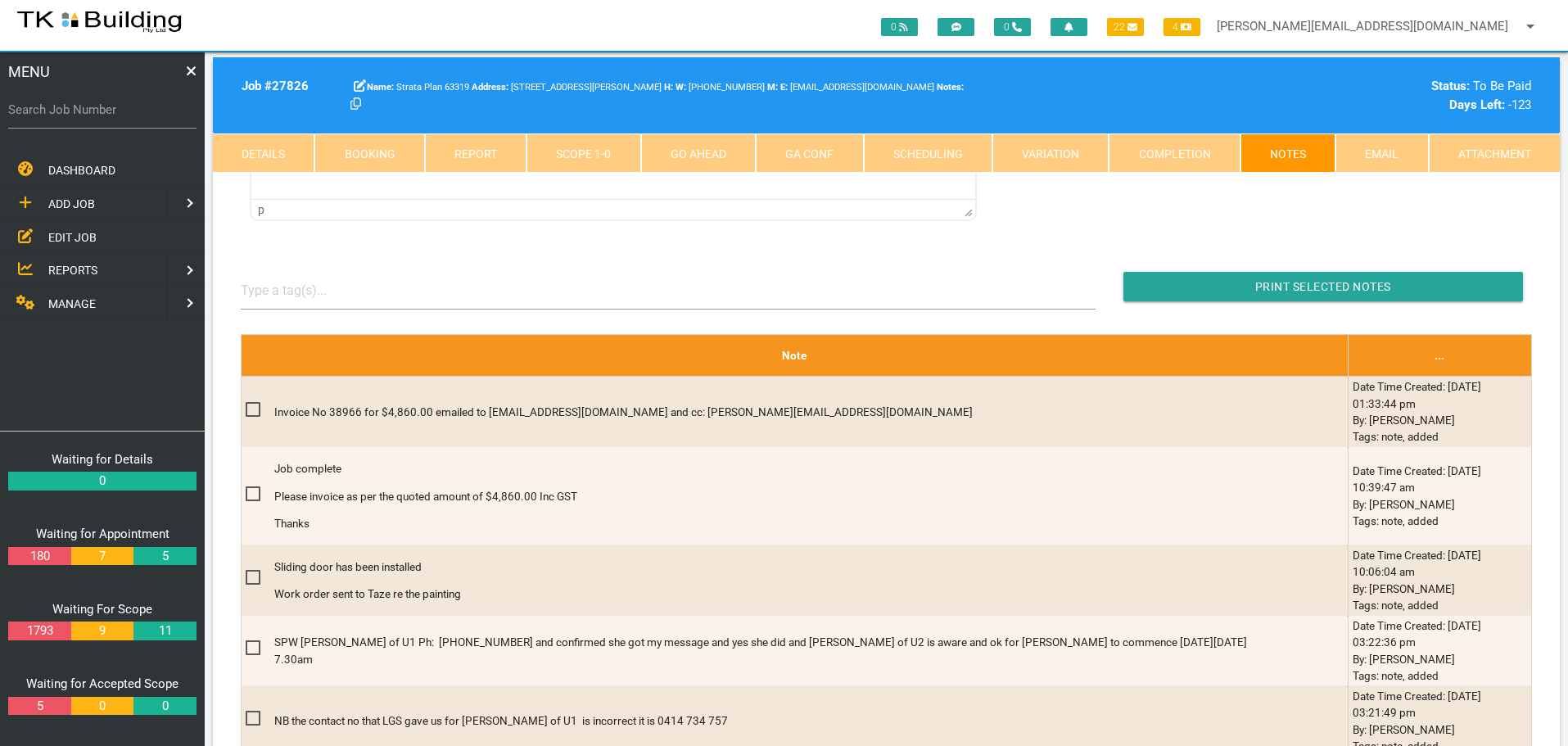
scroll to position [410, 0]
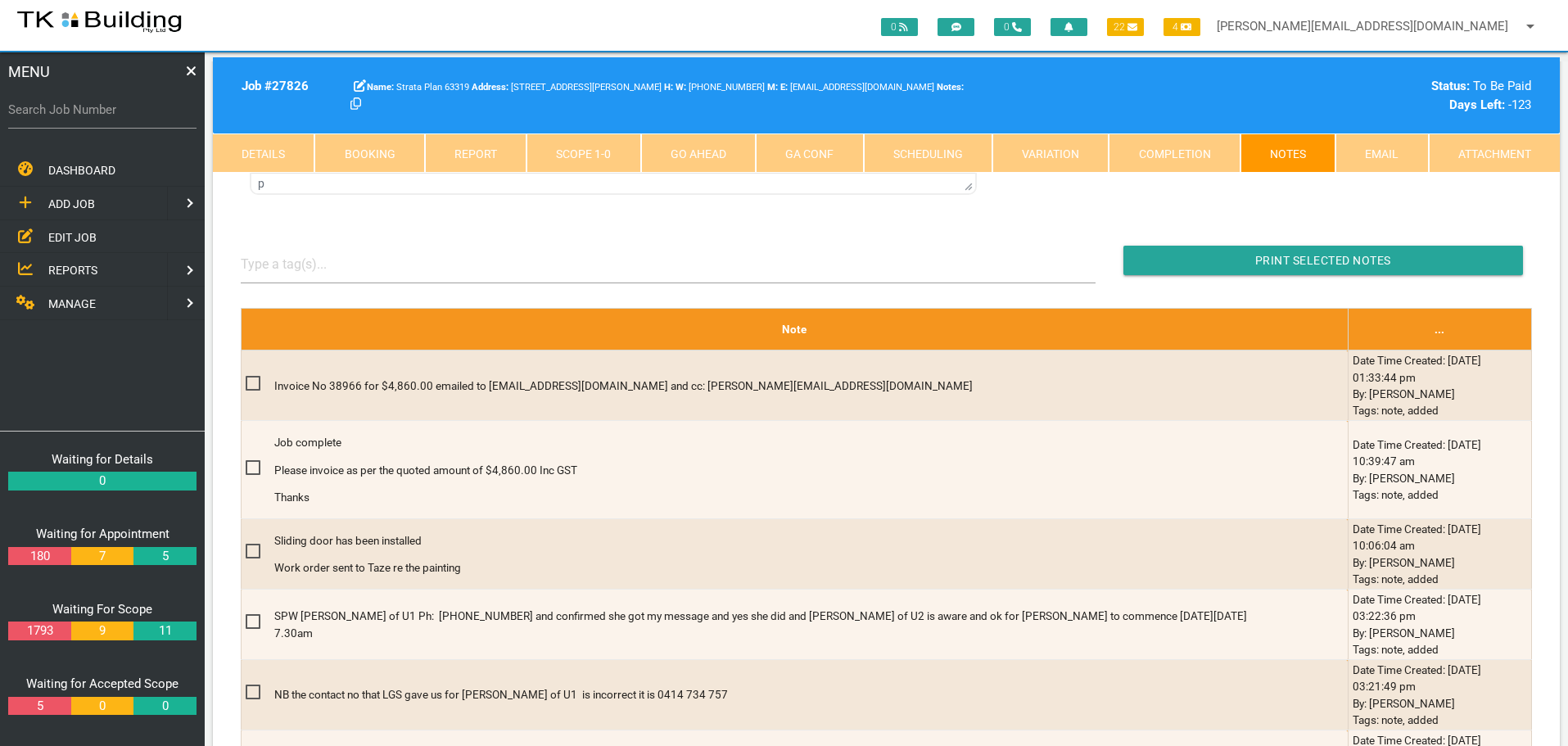
click at [57, 238] on span "EDIT JOB" at bounding box center [72, 237] width 48 height 13
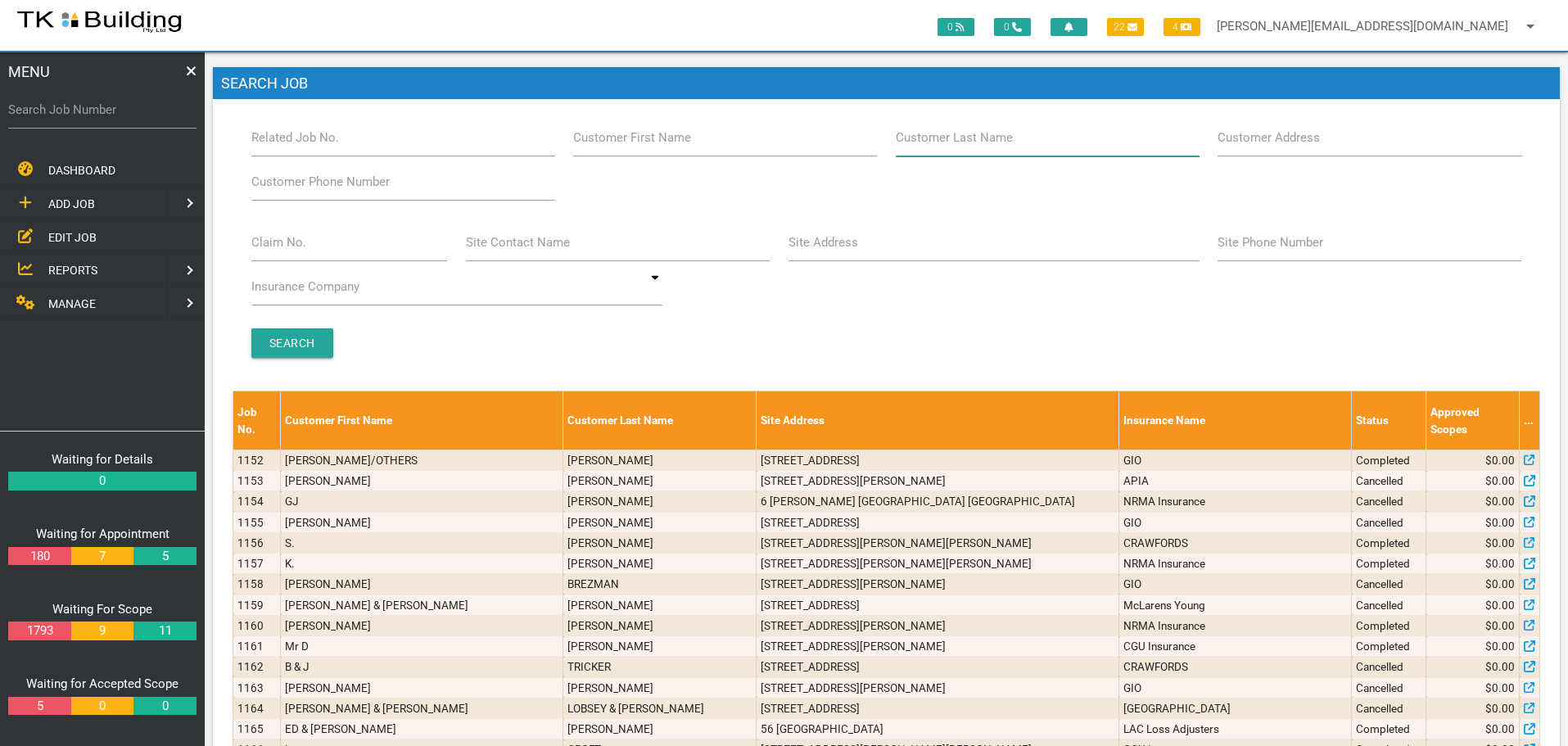
click at [1024, 148] on input "Customer Last Name" at bounding box center [1048, 138] width 304 height 37
type input "22808"
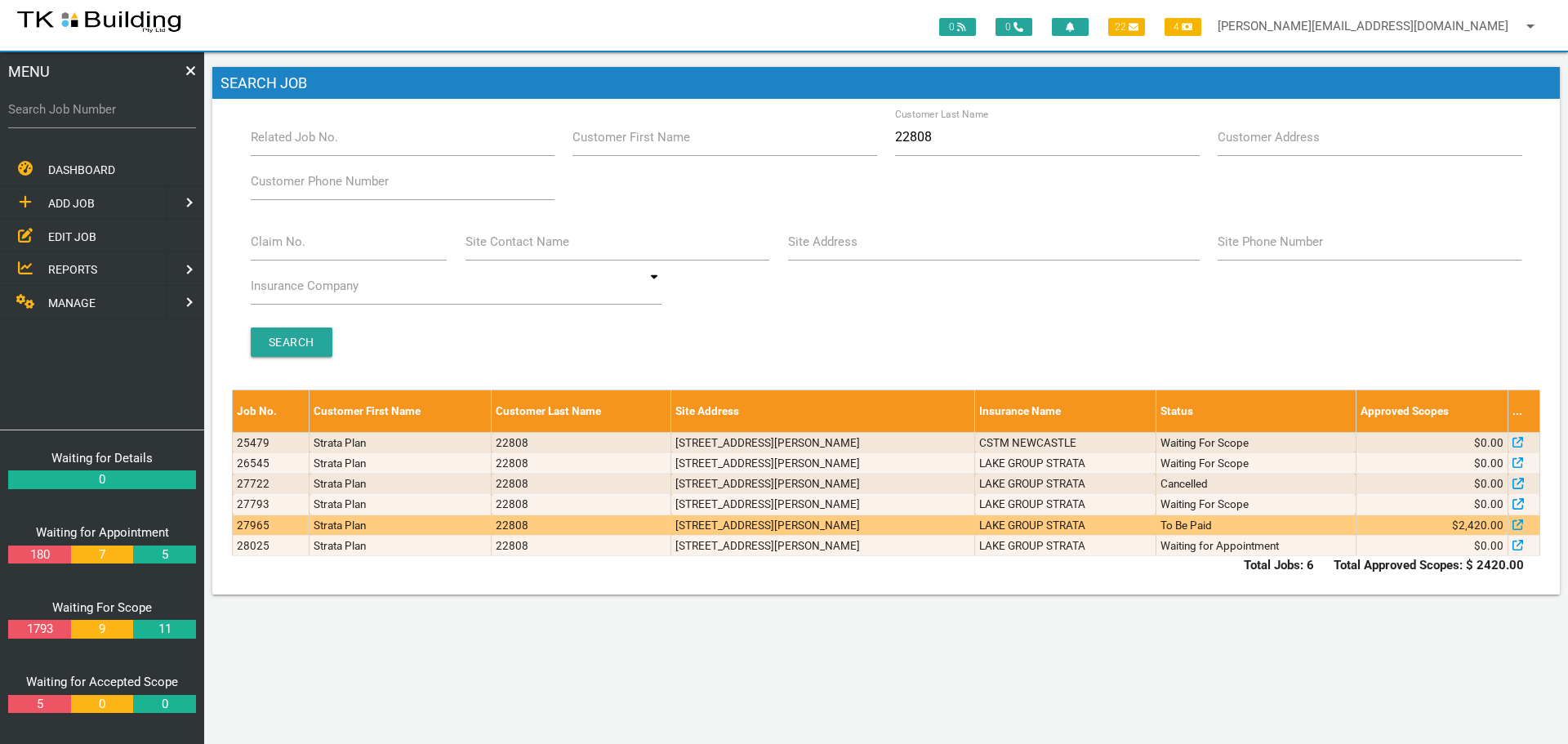
click at [1258, 524] on td "To Be Paid" at bounding box center [1255, 524] width 200 height 20
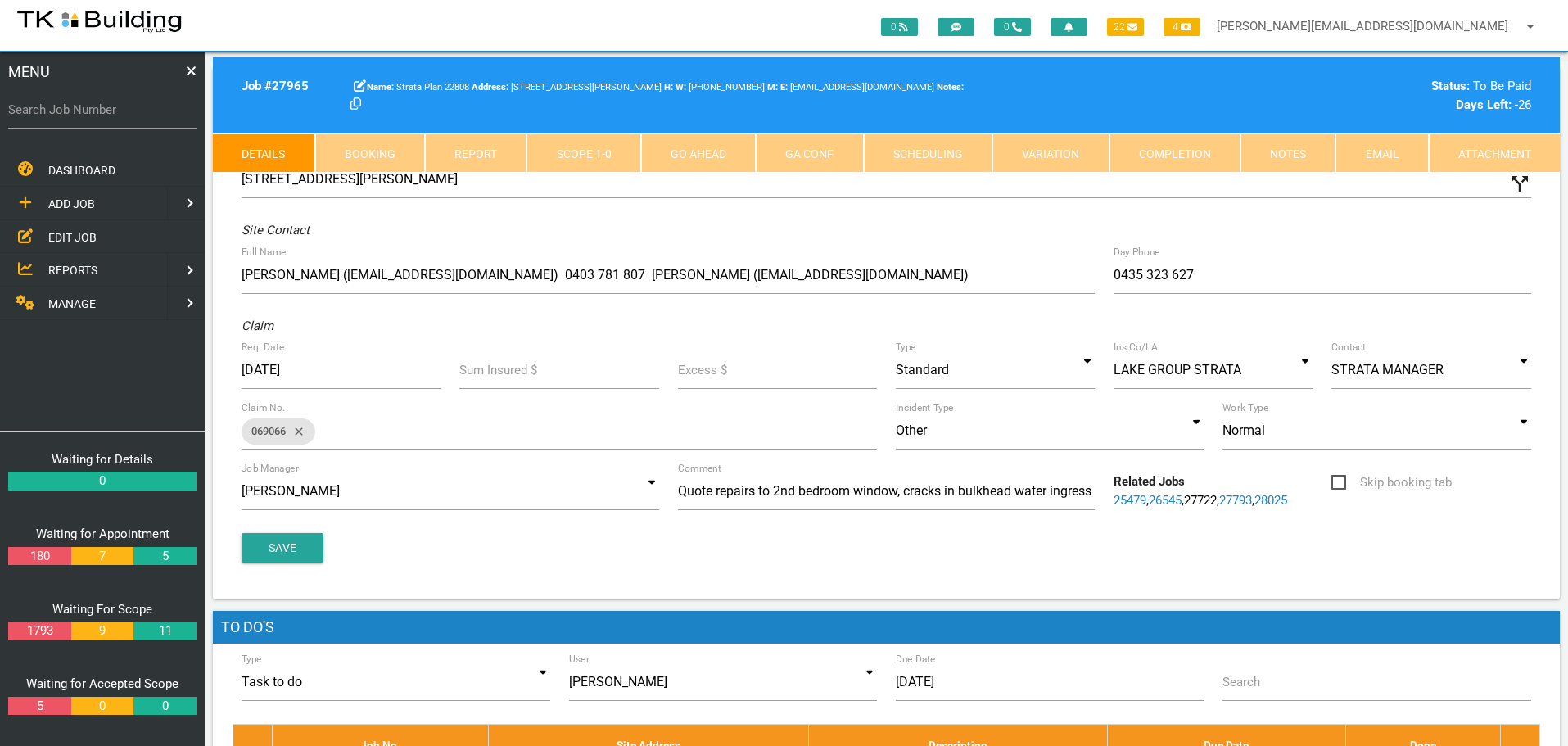
click at [1312, 157] on link "Notes" at bounding box center [1287, 153] width 95 height 39
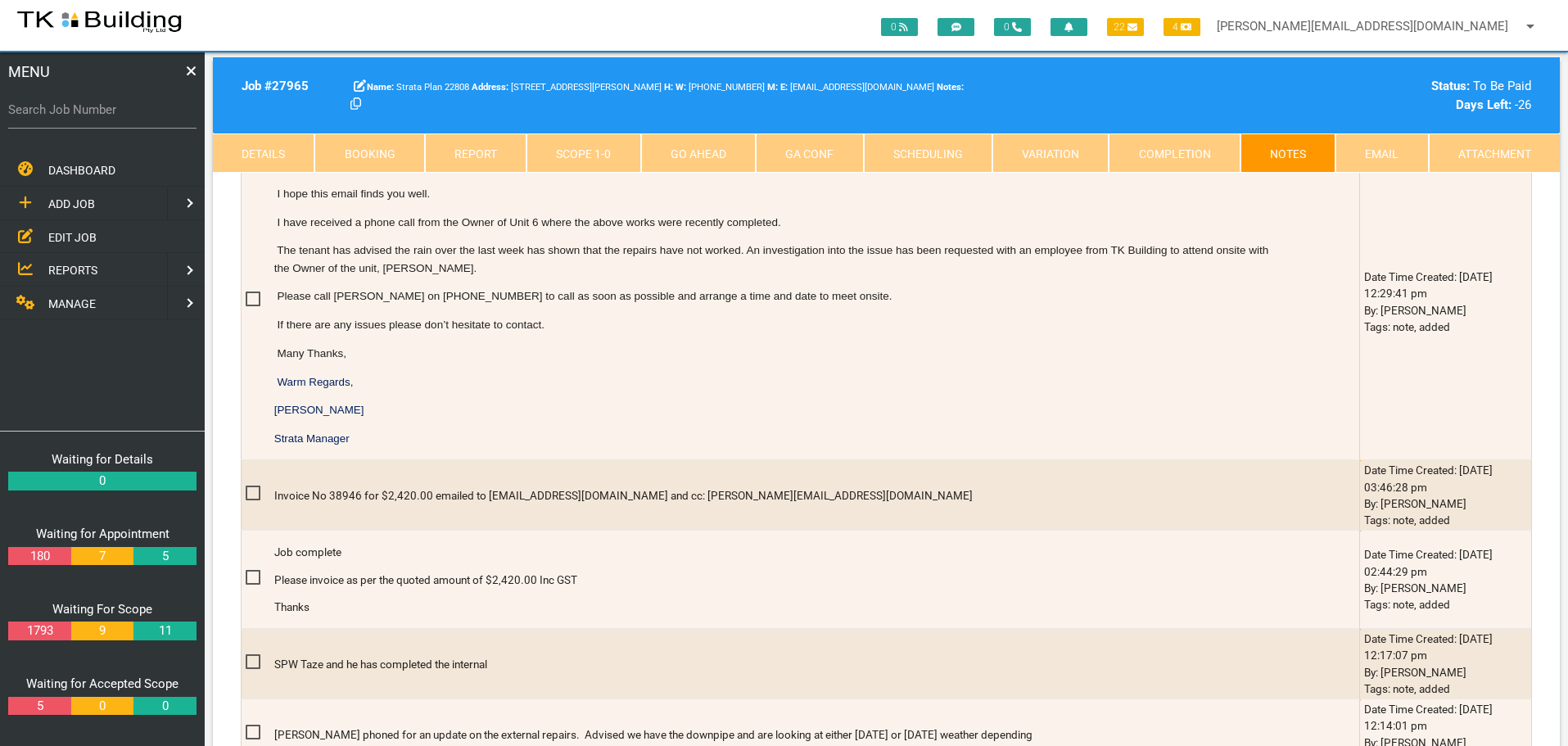
scroll to position [1311, 0]
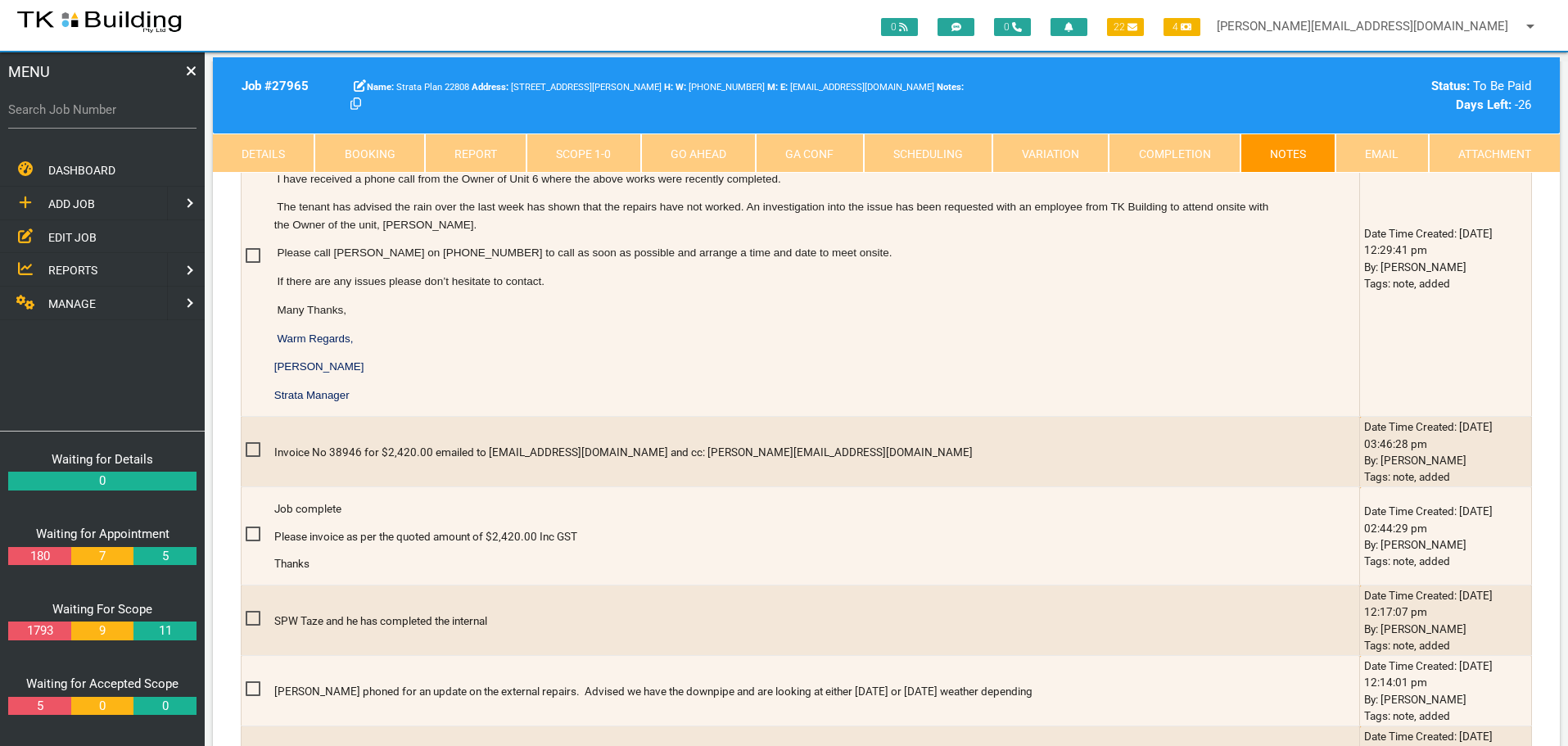
click at [67, 236] on span "EDIT JOB" at bounding box center [72, 237] width 48 height 13
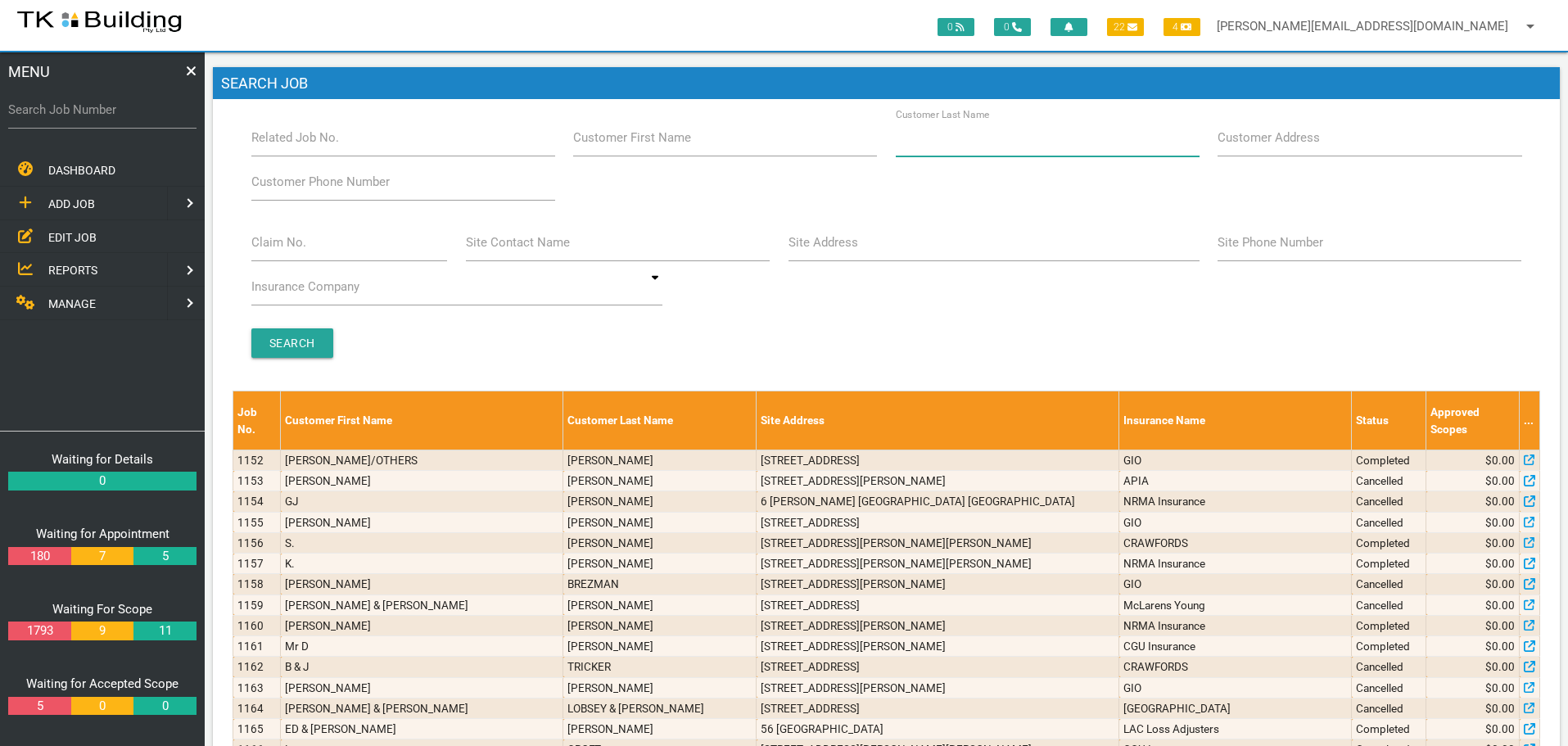
click at [984, 149] on input "Customer Last Name" at bounding box center [1048, 138] width 304 height 37
type input "75372"
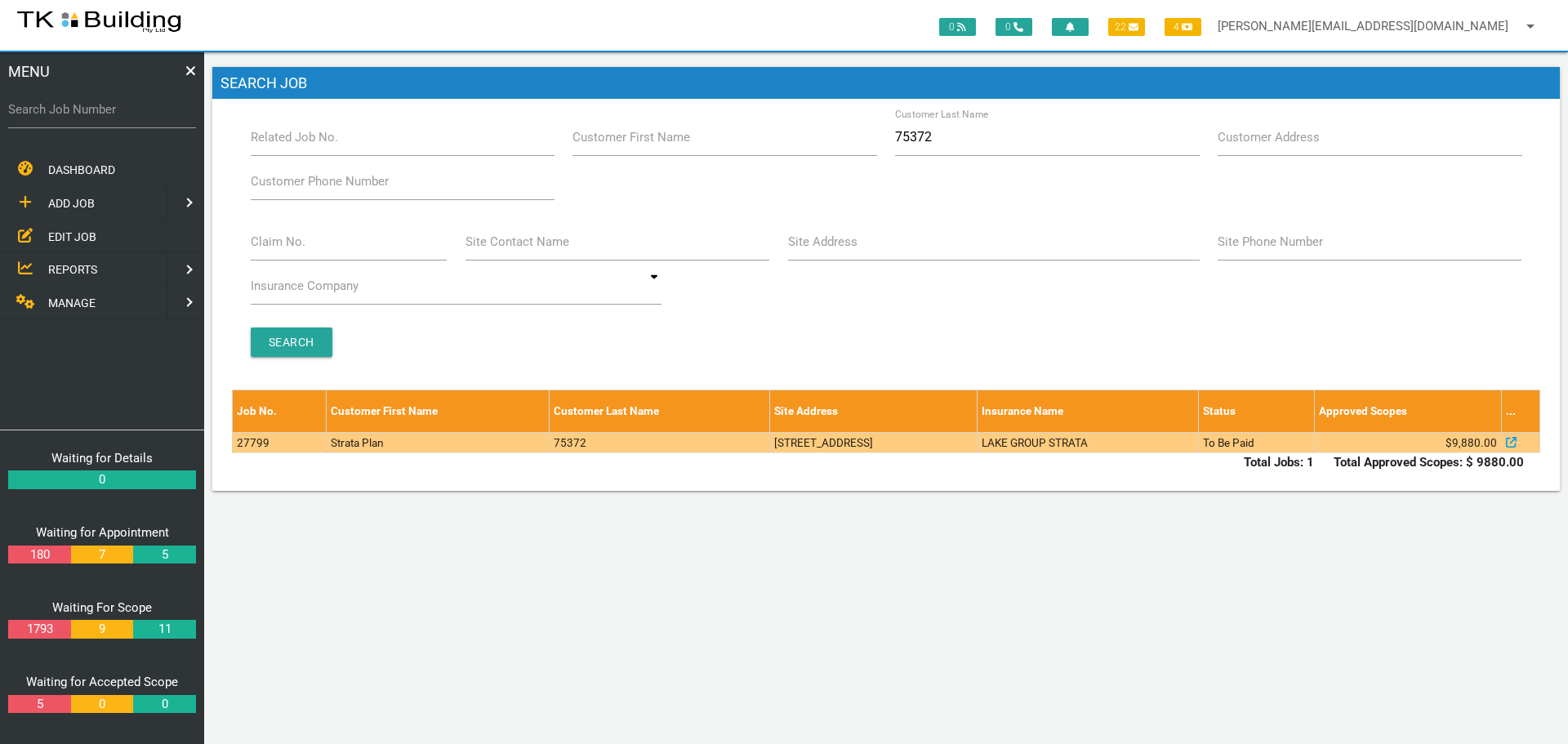
click at [1197, 448] on td "LAKE GROUP STRATA" at bounding box center [1088, 442] width 222 height 20
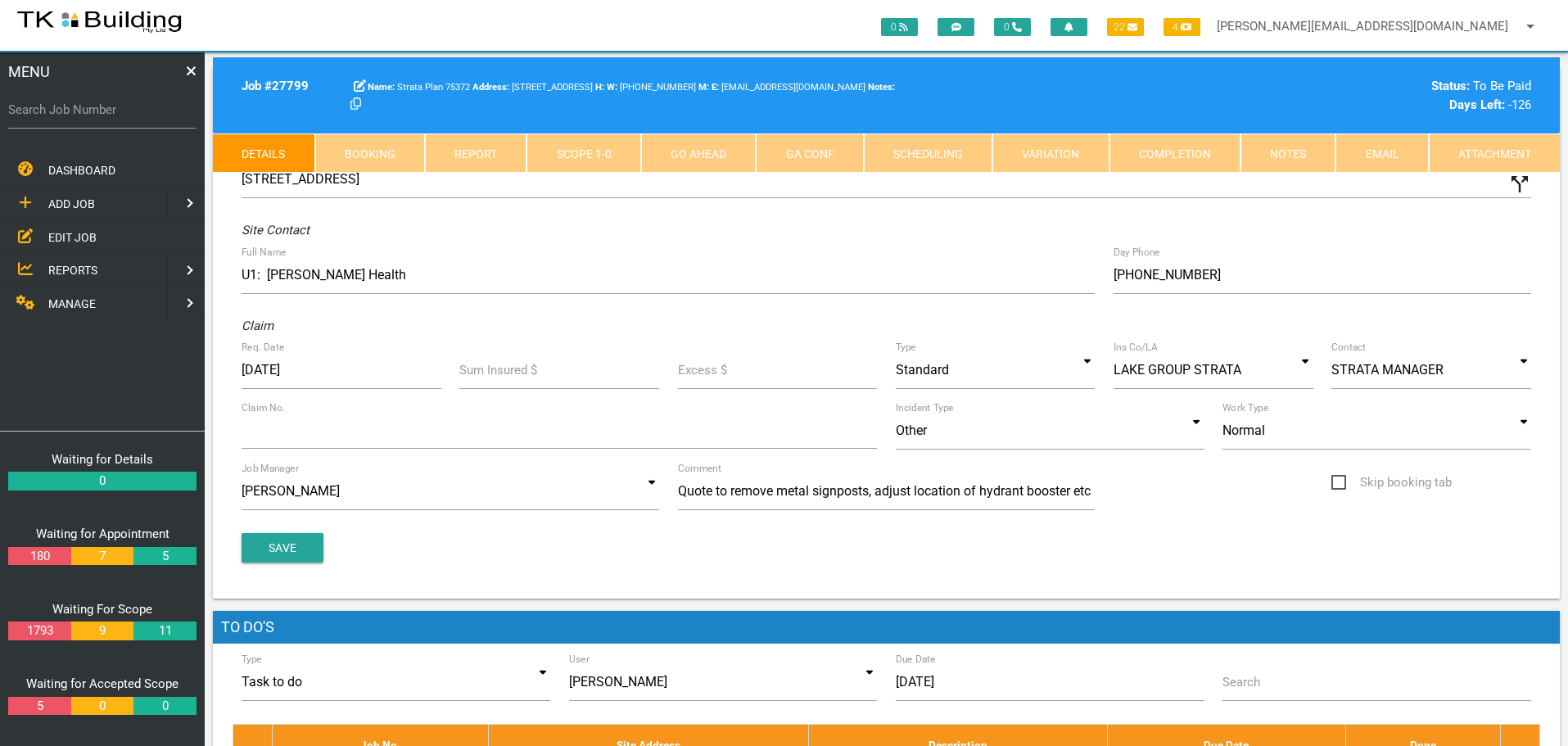
click at [1301, 143] on link "Notes" at bounding box center [1287, 153] width 95 height 39
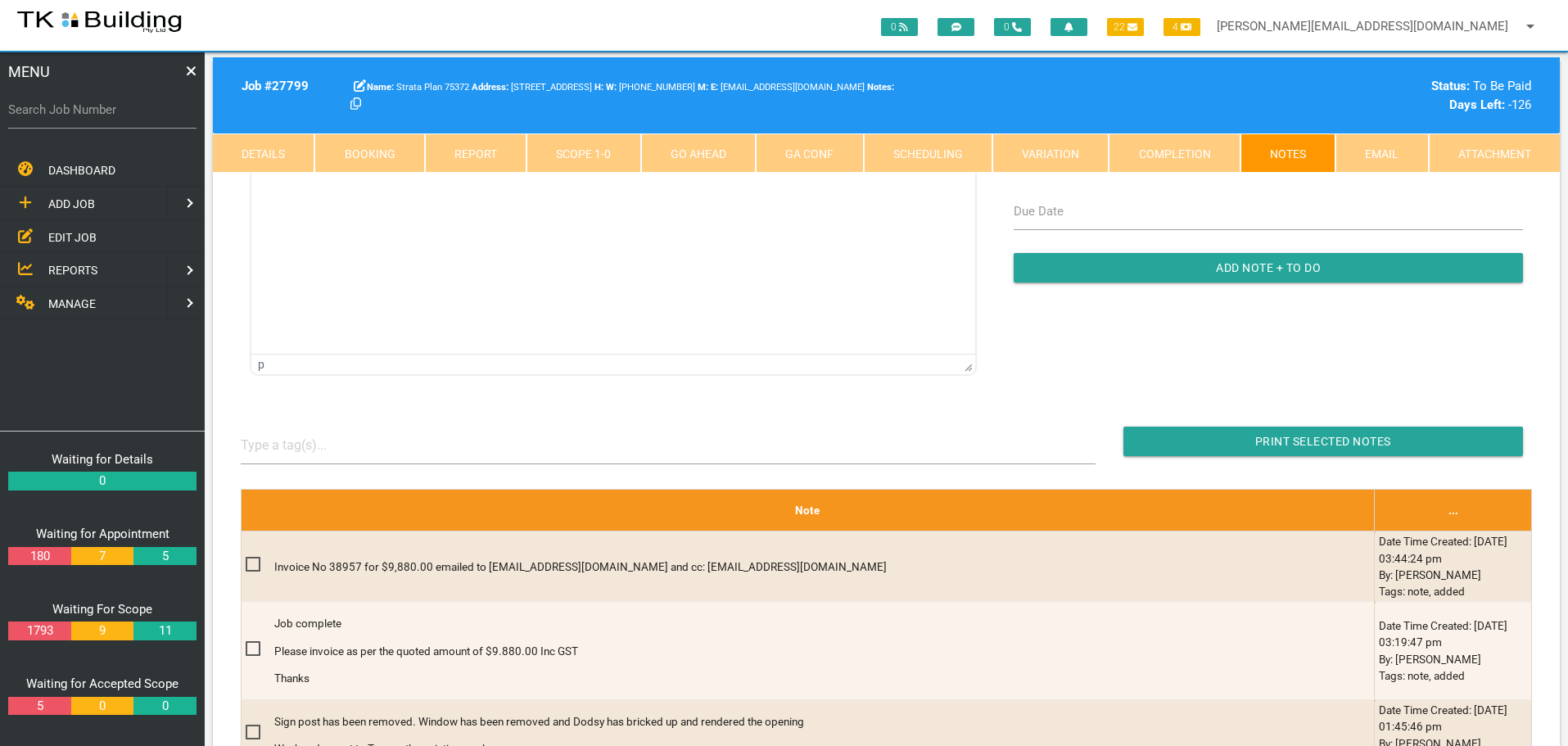
scroll to position [245, 0]
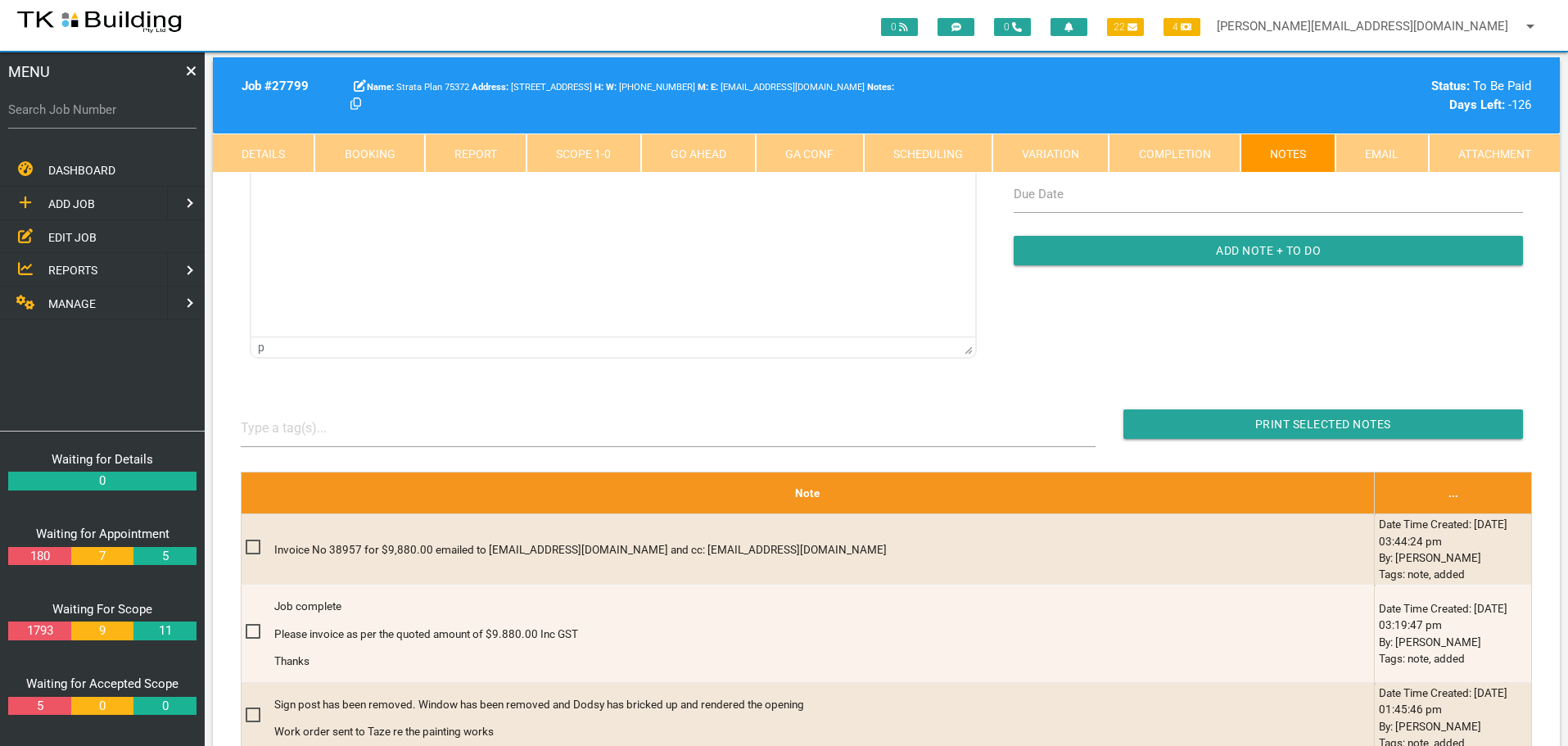
click at [60, 233] on span "EDIT JOB" at bounding box center [72, 237] width 48 height 13
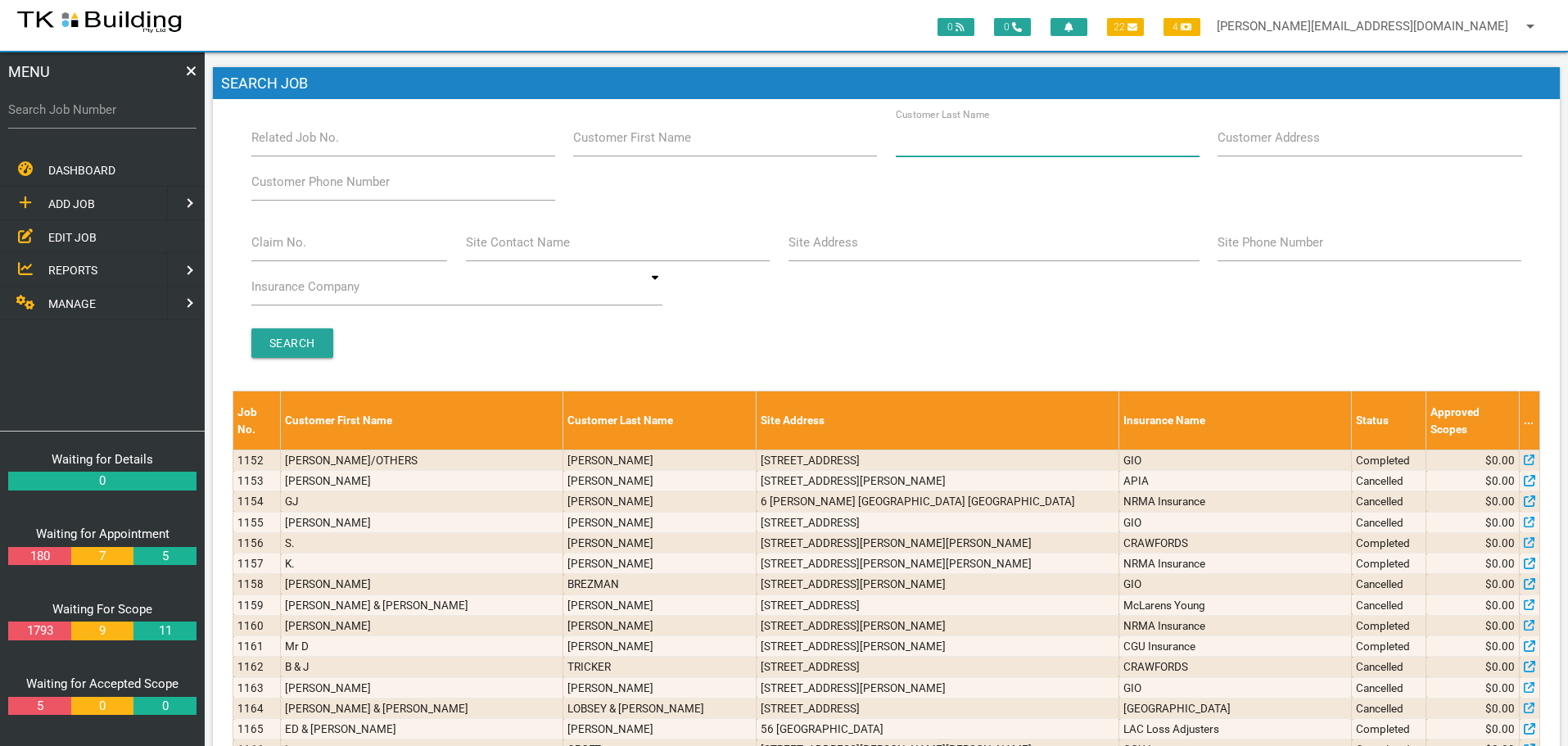
click at [1036, 134] on input "Customer Last Name" at bounding box center [1048, 138] width 304 height 37
type input "52129"
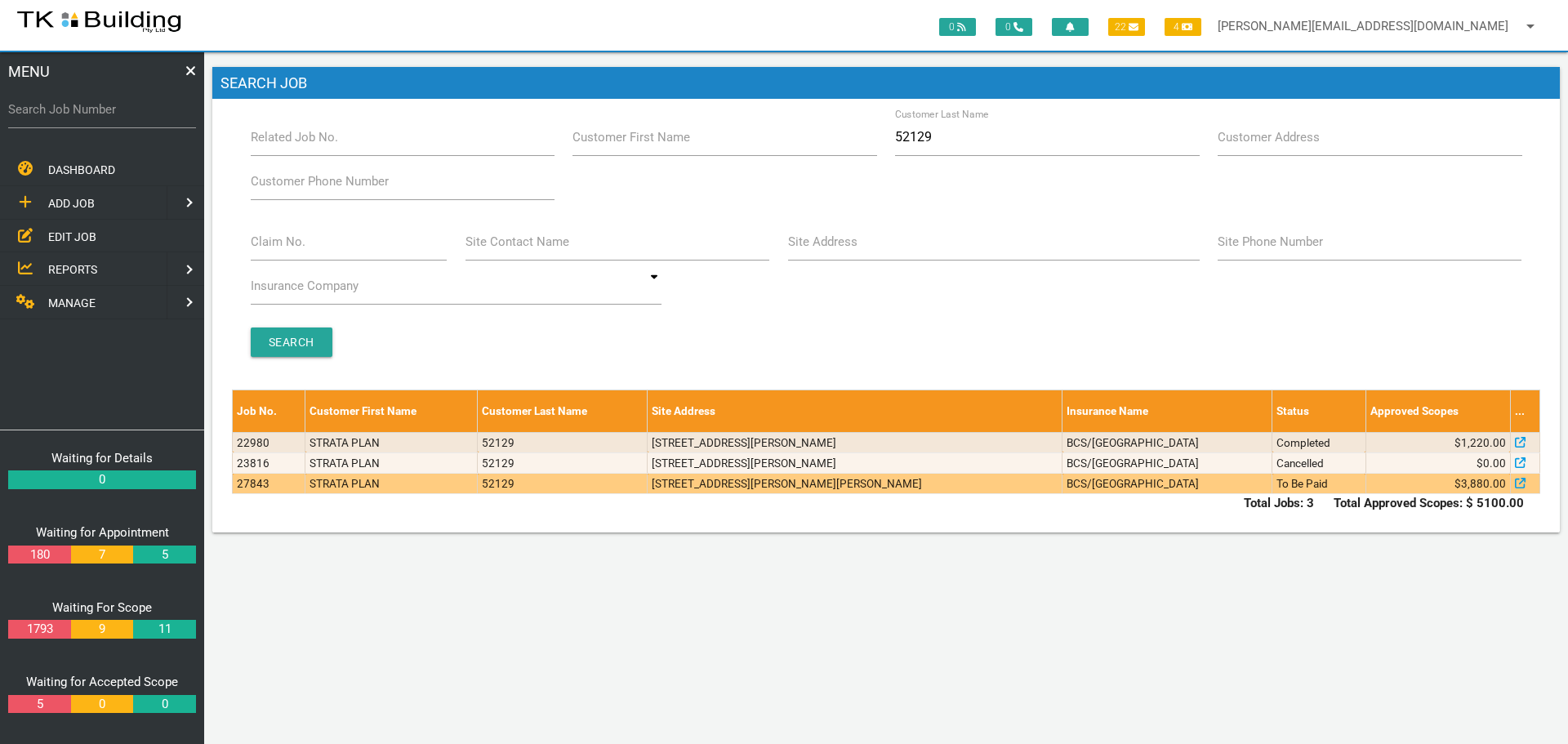
click at [1006, 482] on td "[STREET_ADDRESS][PERSON_NAME][PERSON_NAME]" at bounding box center [854, 483] width 415 height 20
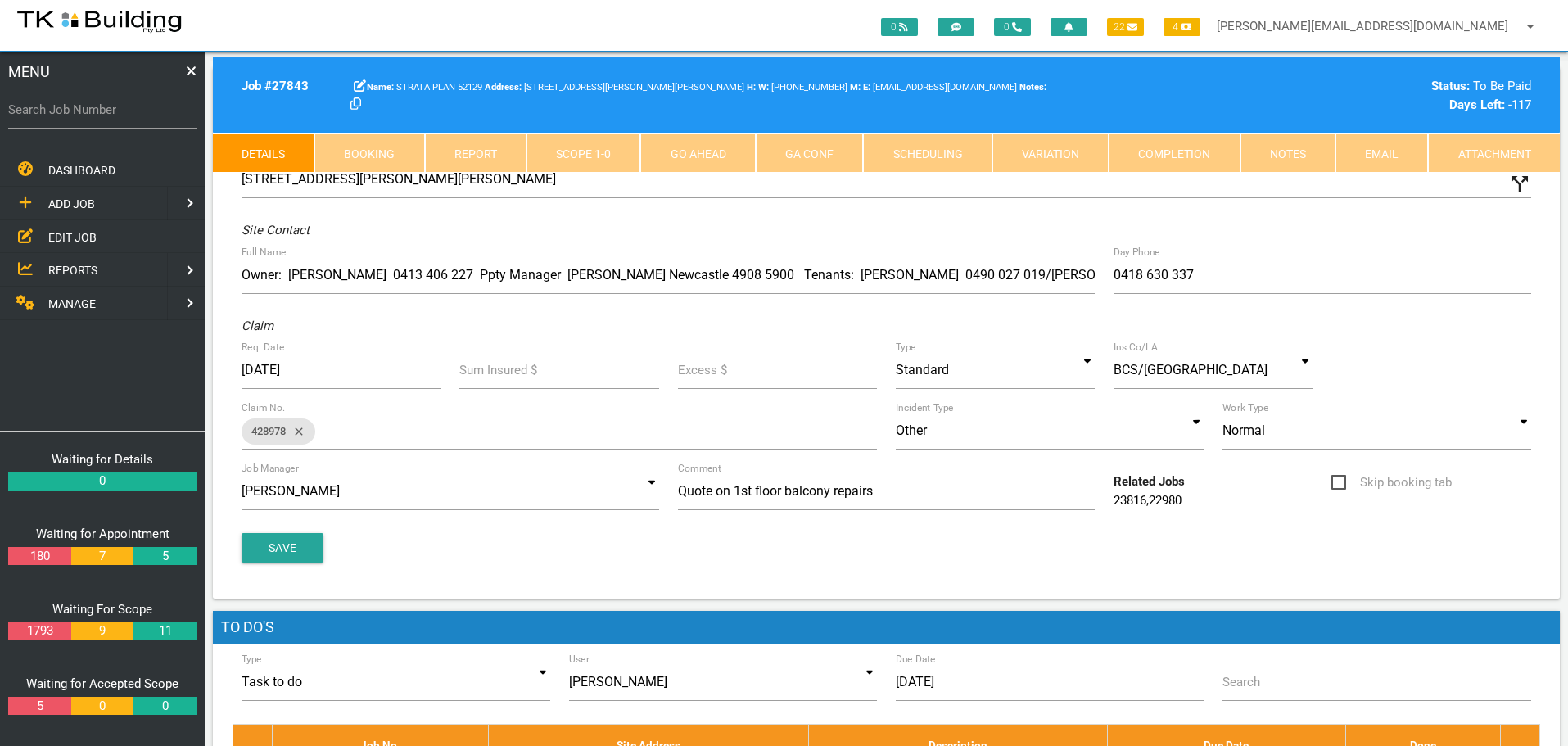
click at [1276, 144] on link "Notes" at bounding box center [1287, 153] width 95 height 39
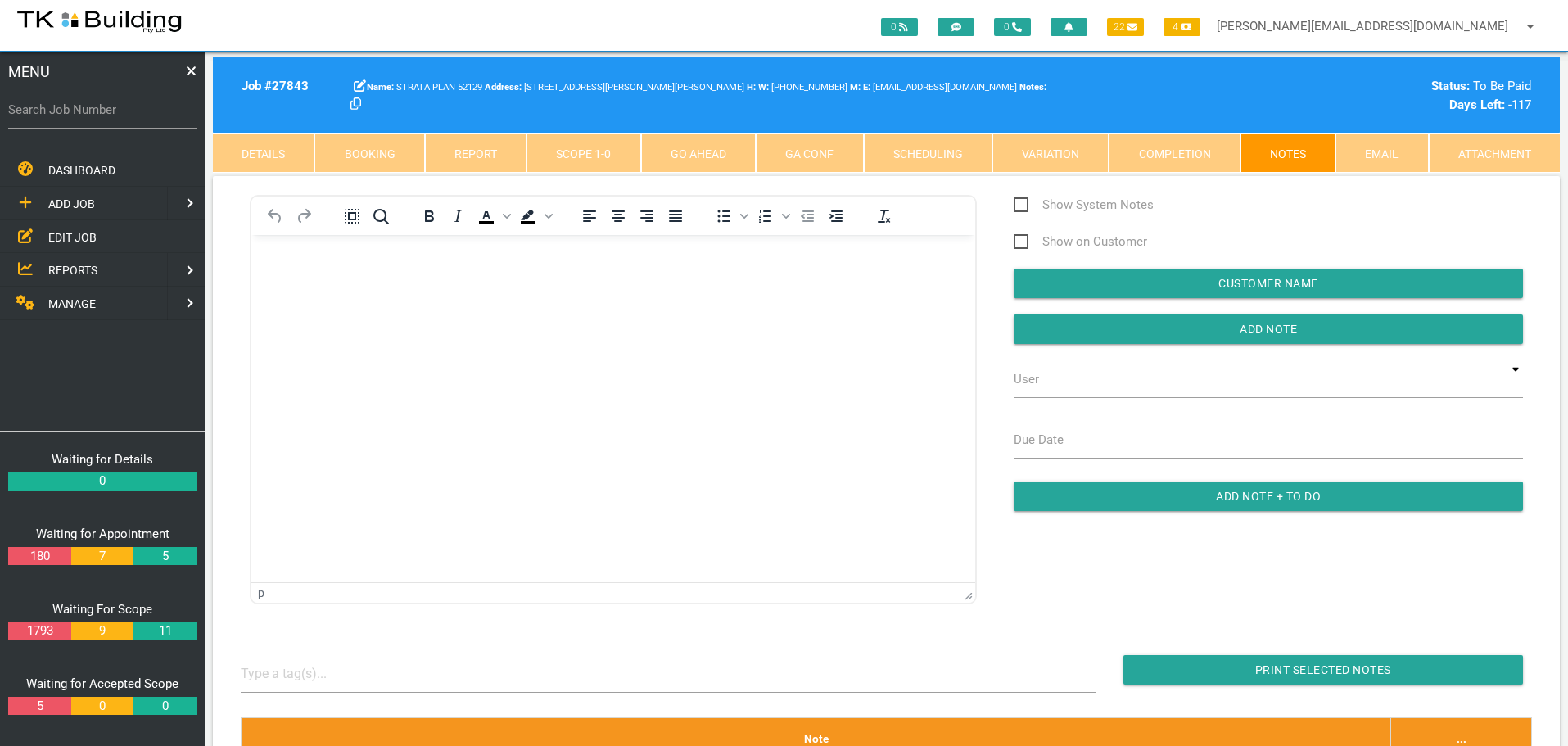
click at [60, 234] on span "EDIT JOB" at bounding box center [72, 237] width 48 height 13
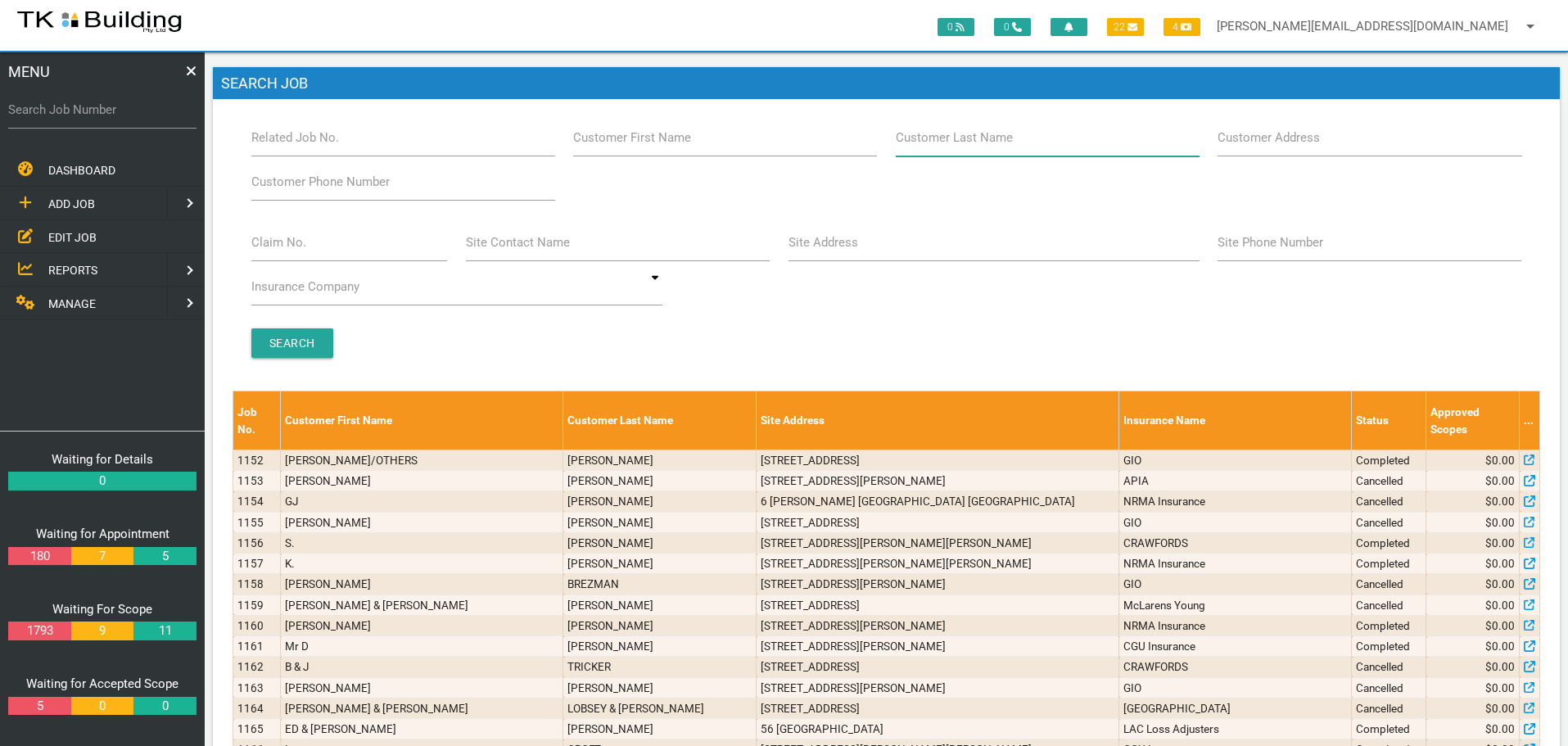
click at [1036, 140] on input "Customer Last Name" at bounding box center [1048, 138] width 304 height 37
type input "82366"
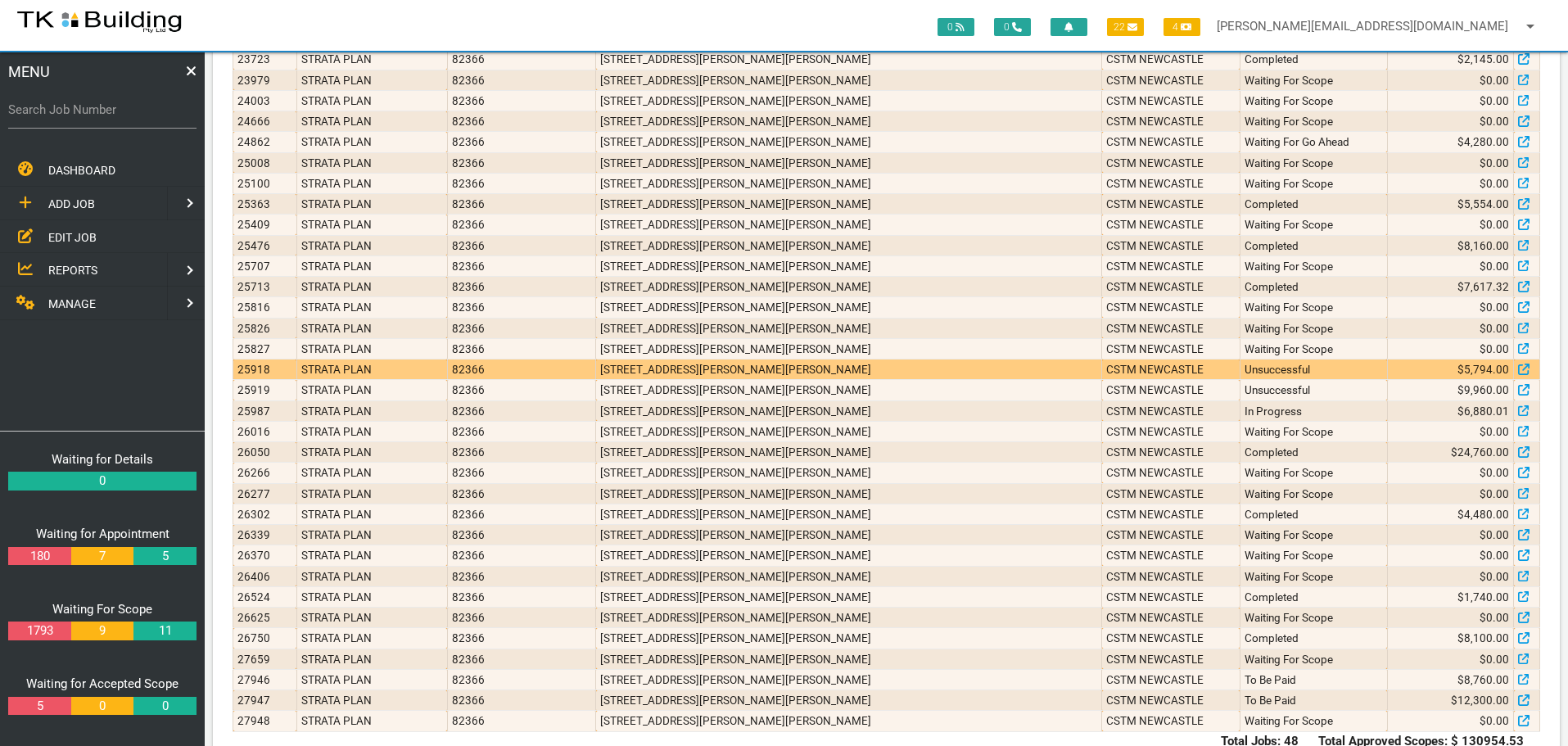
scroll to position [739, 0]
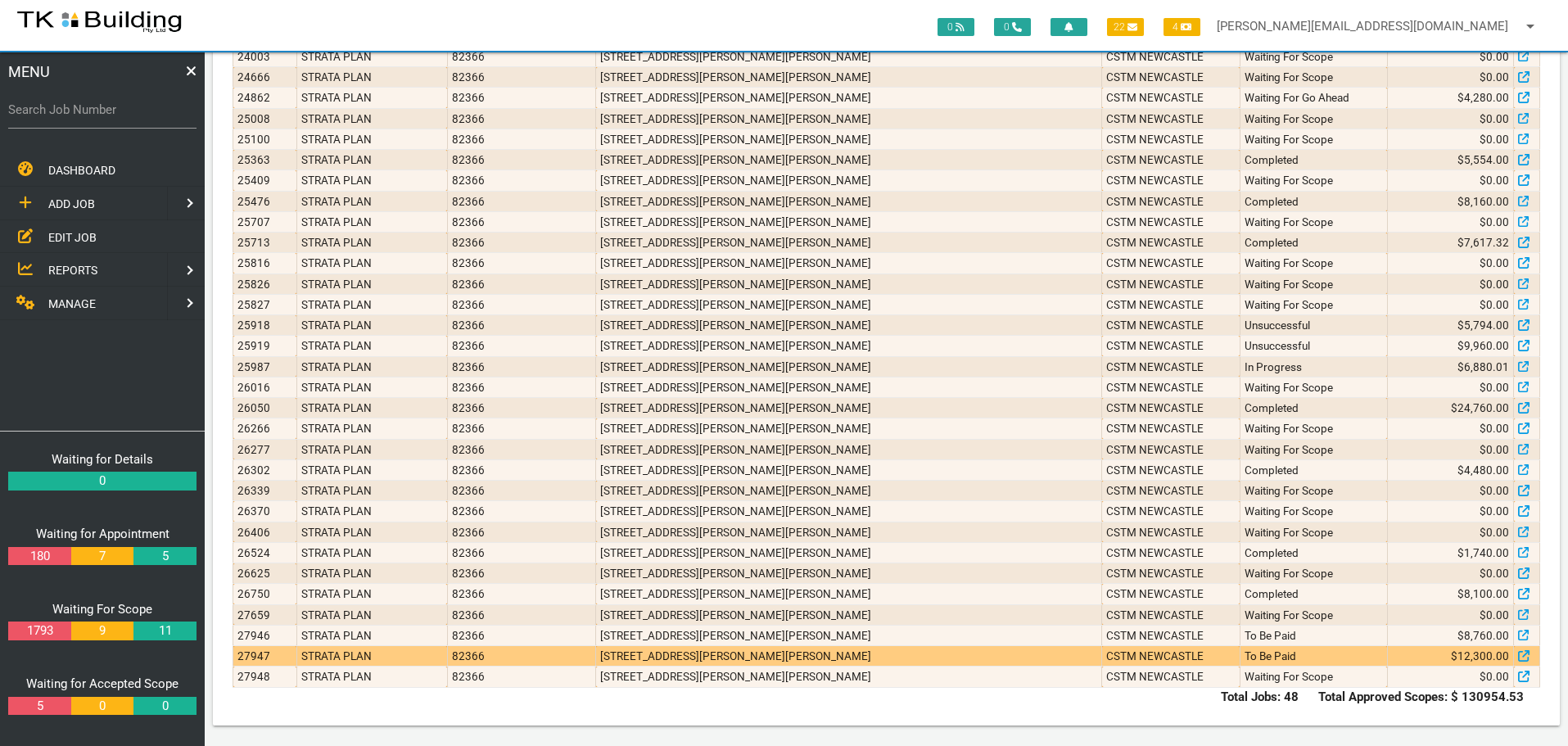
click at [904, 653] on td "[STREET_ADDRESS][PERSON_NAME][PERSON_NAME]" at bounding box center [849, 656] width 506 height 20
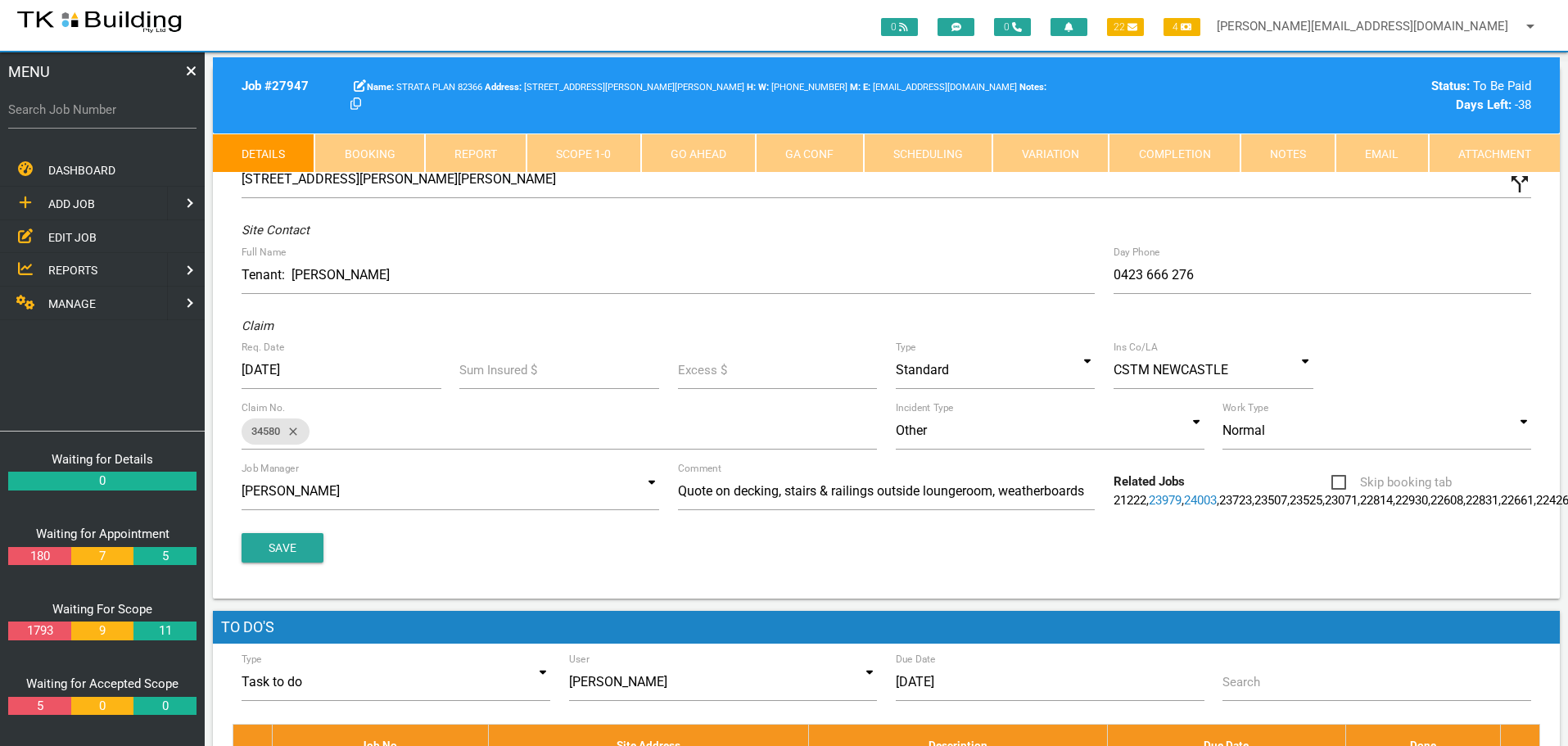
click at [1282, 153] on link "Notes" at bounding box center [1287, 153] width 95 height 39
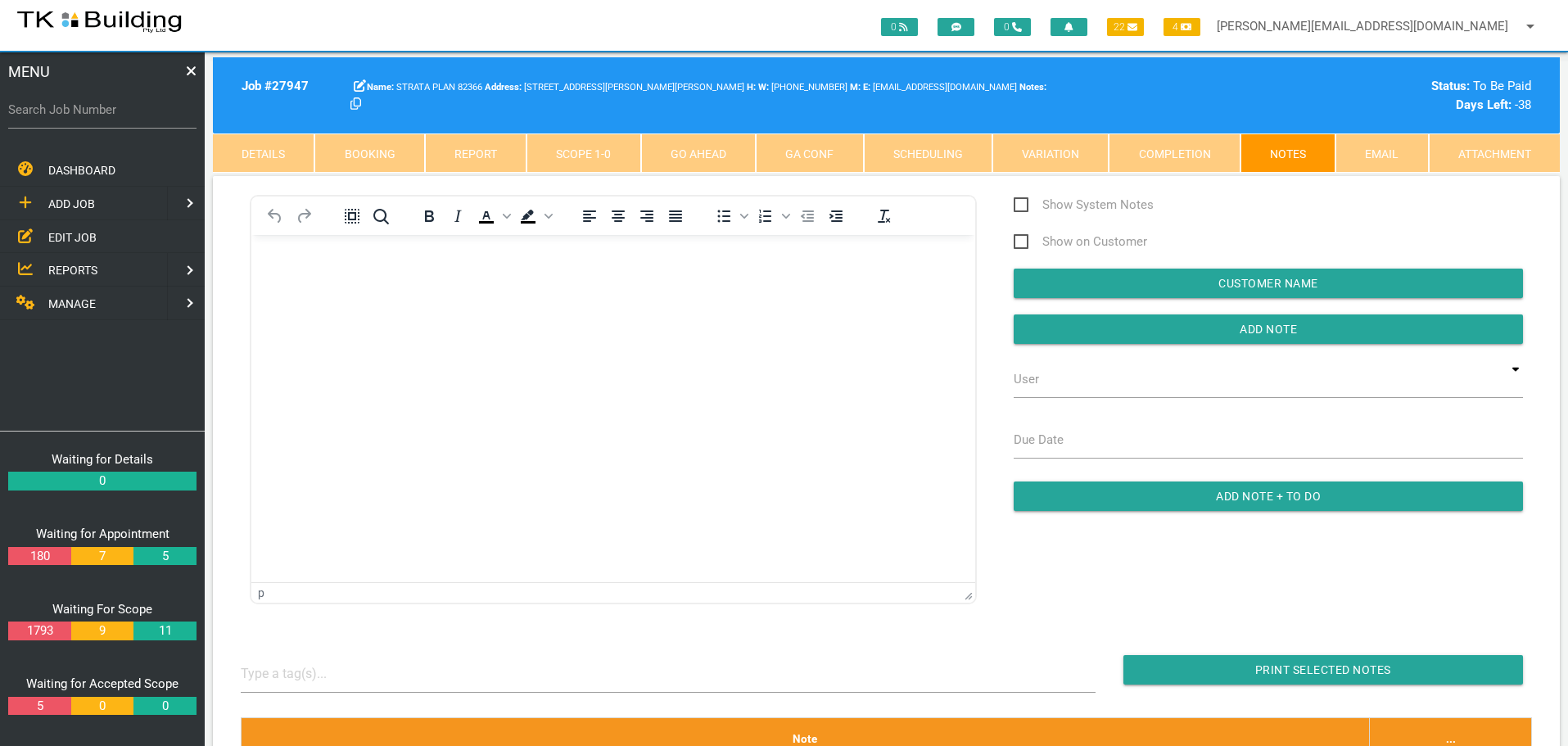
click at [72, 236] on span "EDIT JOB" at bounding box center [72, 237] width 48 height 13
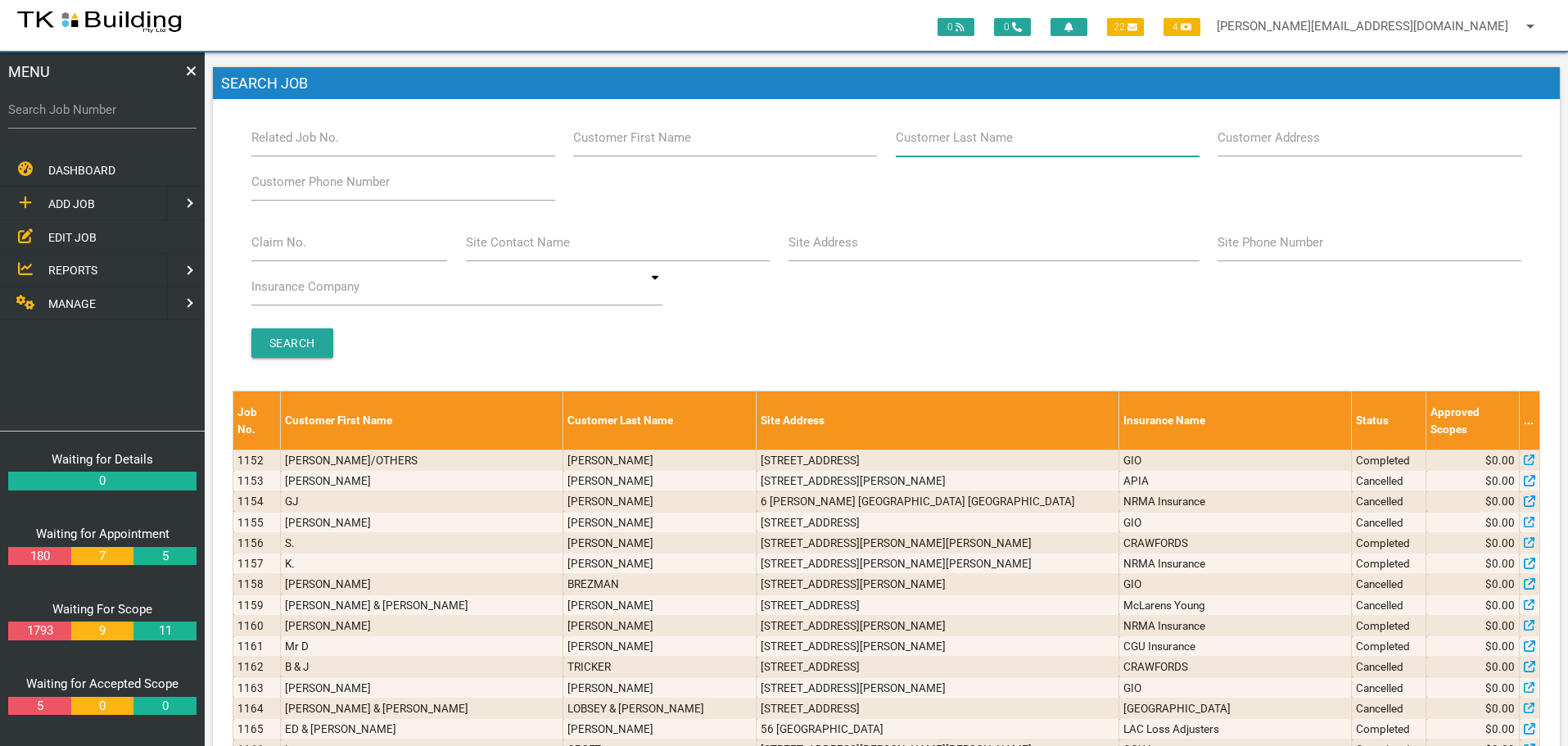
click at [1004, 148] on input "Customer Last Name" at bounding box center [1048, 138] width 304 height 37
type input "72143"
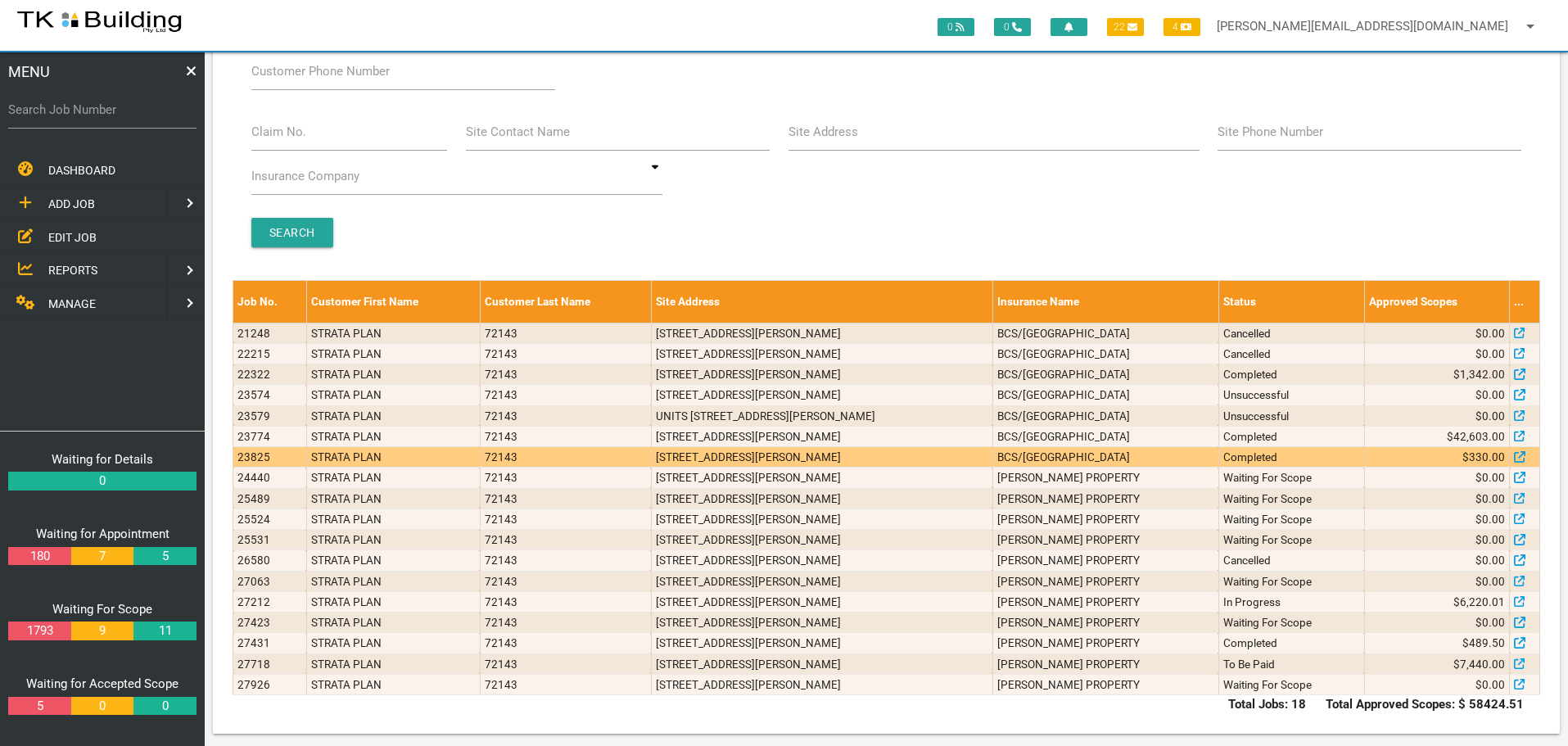
scroll to position [119, 0]
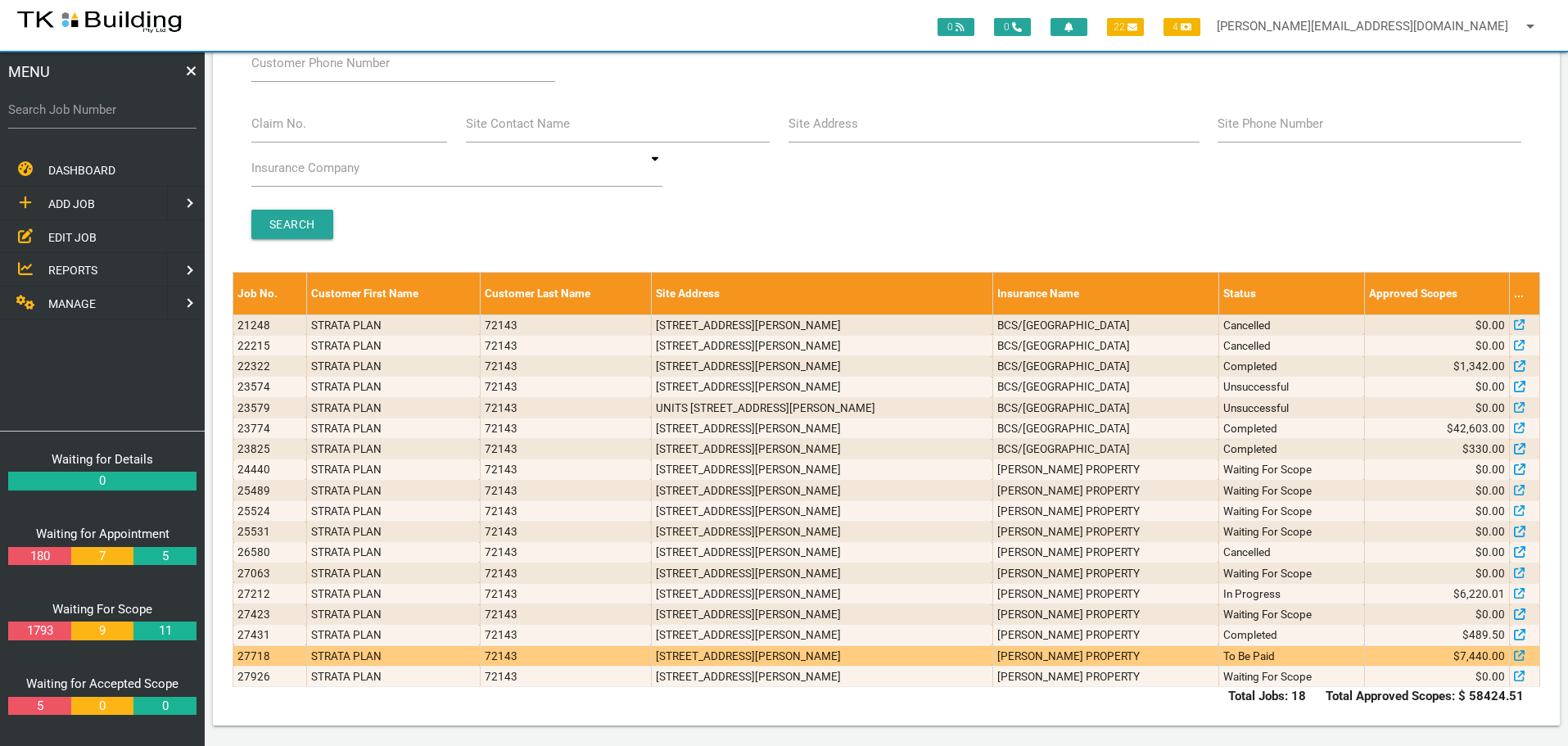
click at [992, 661] on td "[STREET_ADDRESS][PERSON_NAME]" at bounding box center [821, 655] width 341 height 20
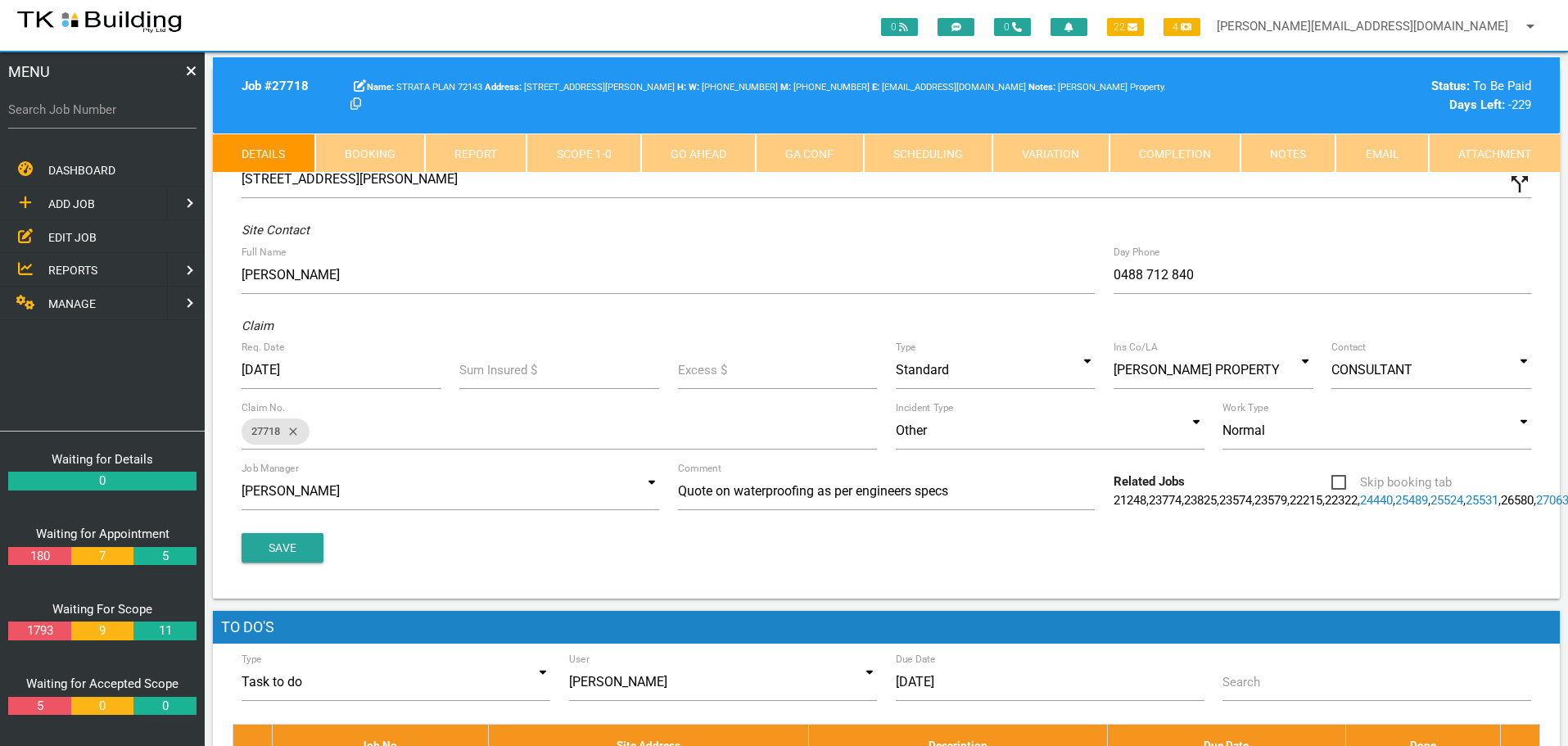
click at [1276, 151] on link "Notes" at bounding box center [1287, 153] width 95 height 39
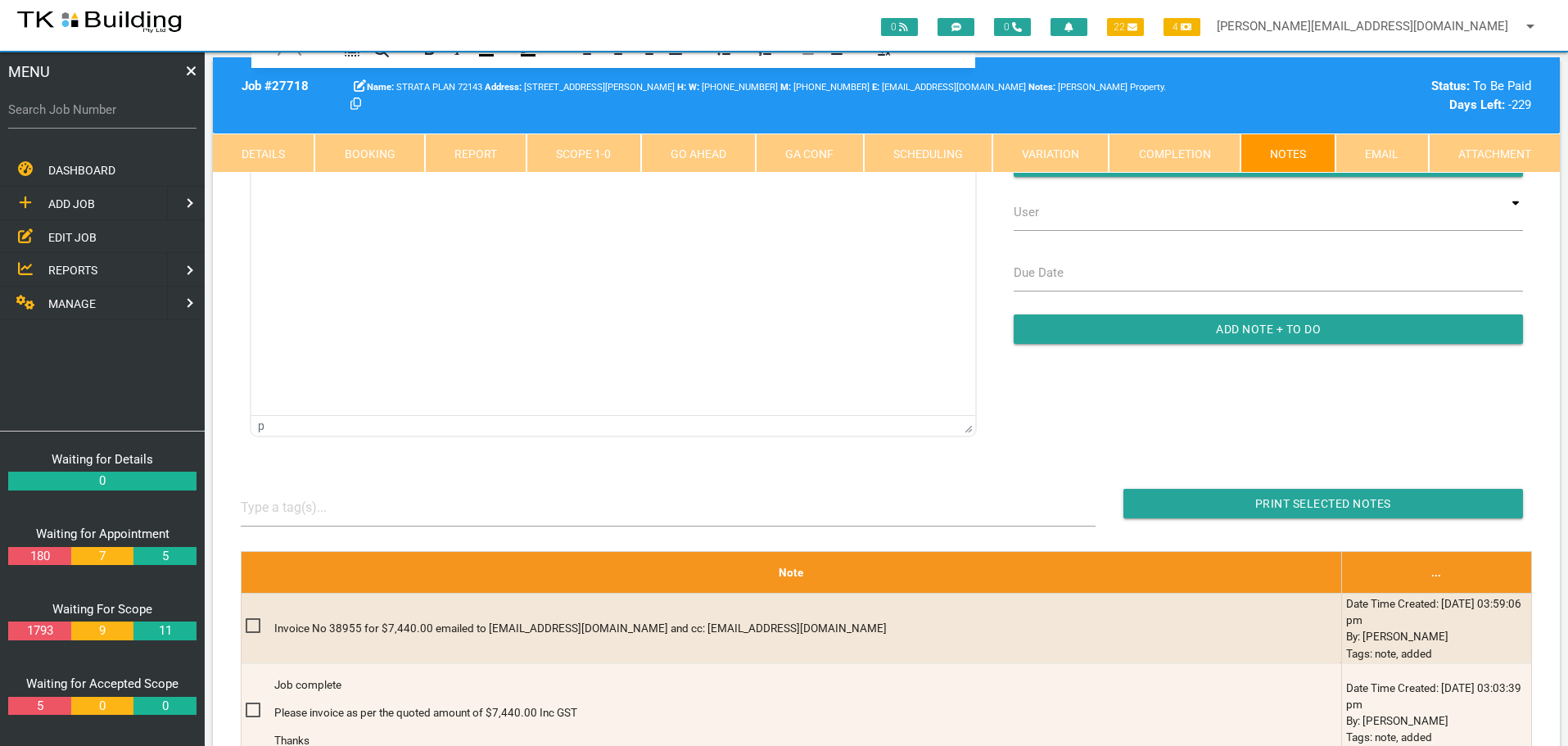
scroll to position [82, 0]
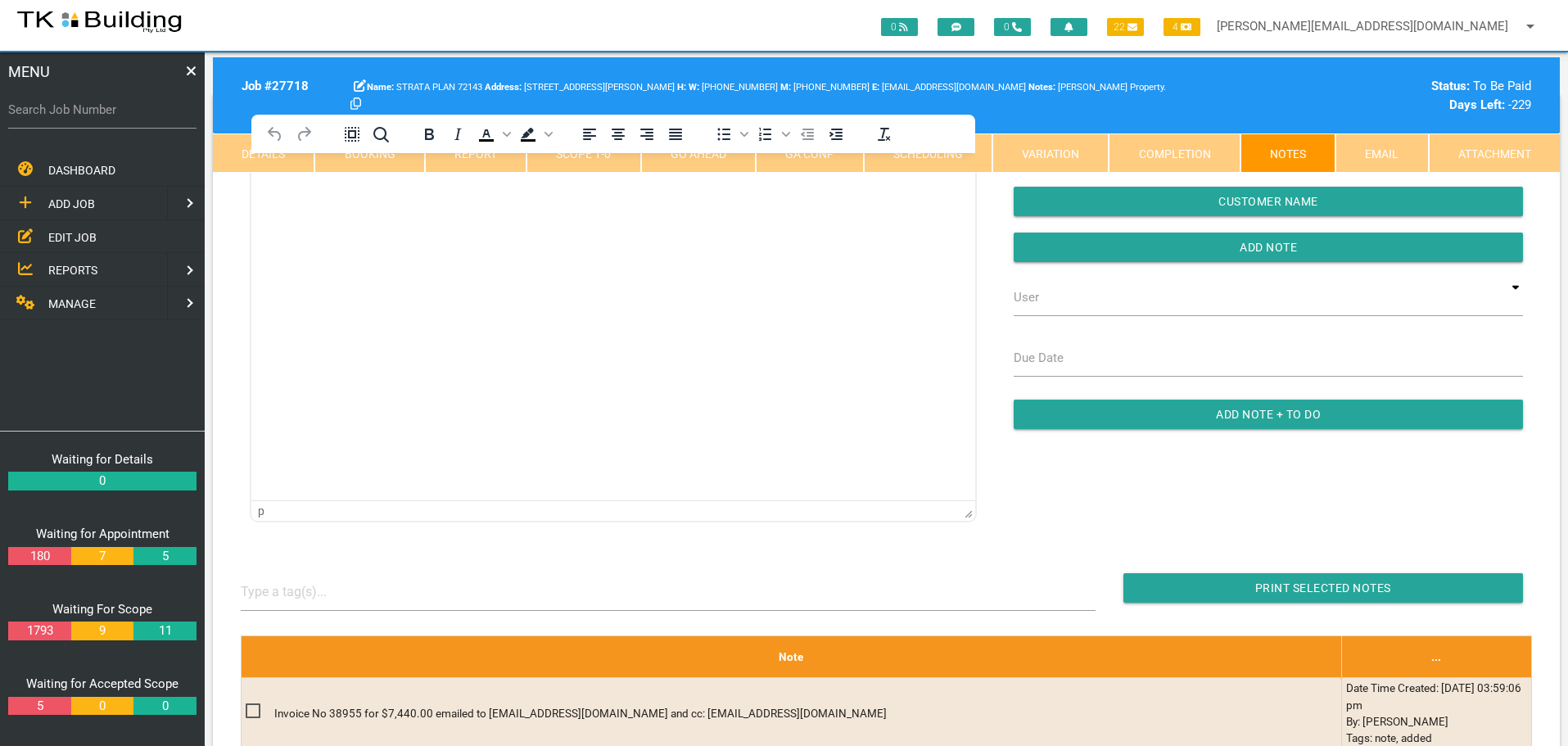
click at [67, 230] on span "EDIT JOB" at bounding box center [72, 237] width 48 height 13
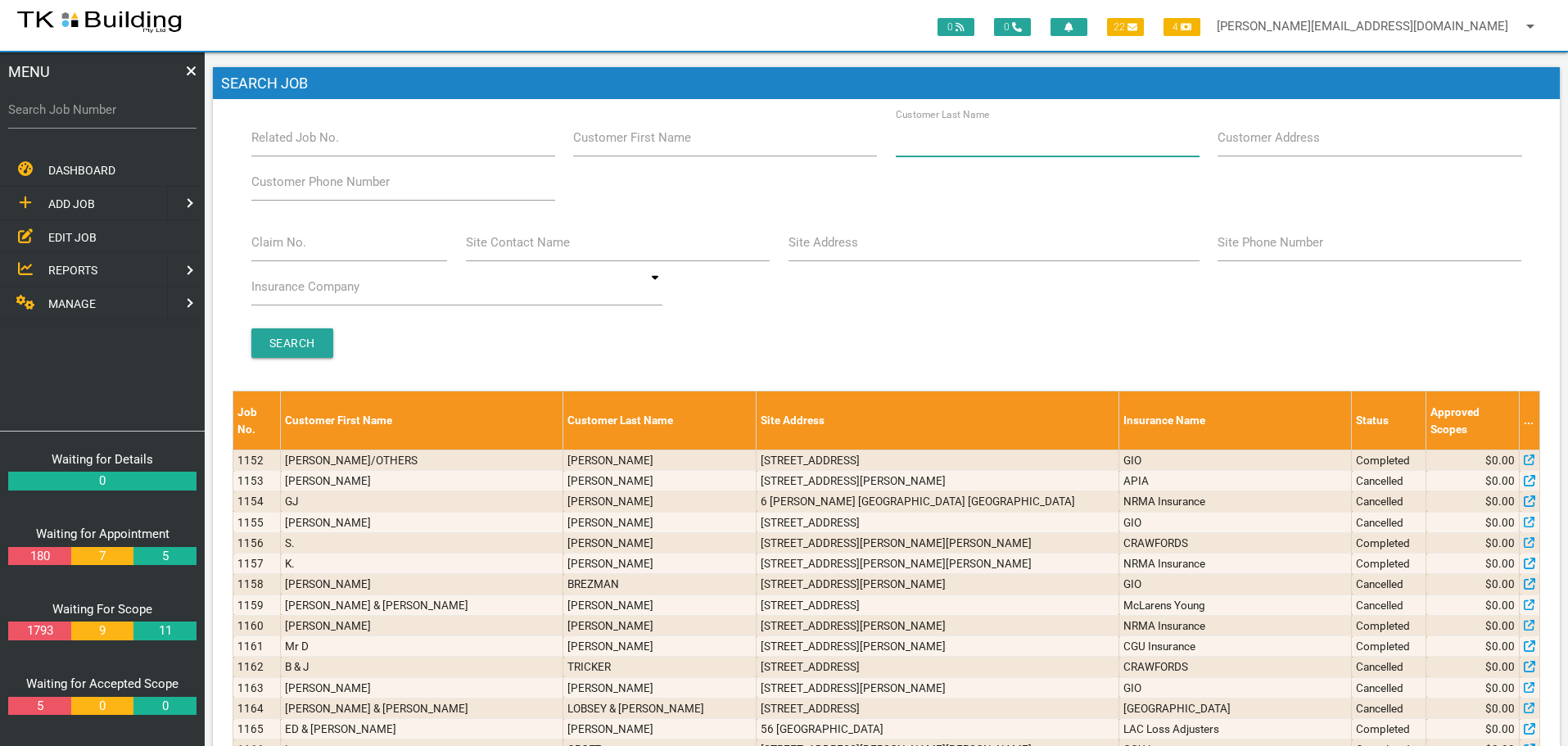
click at [1032, 132] on input "Customer Last Name" at bounding box center [1048, 138] width 304 height 37
type input "10073"
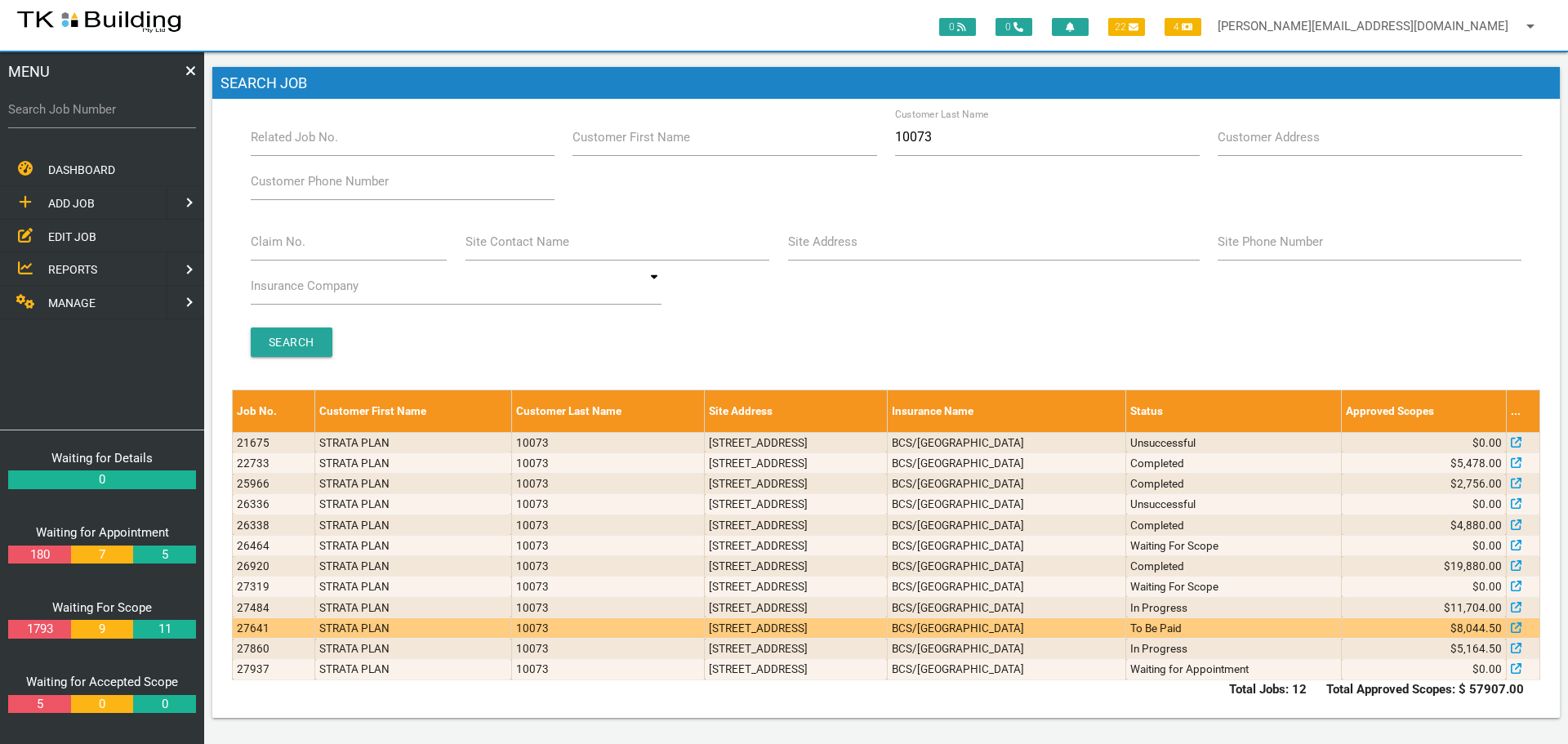
click at [1244, 623] on td "To Be Paid" at bounding box center [1233, 627] width 215 height 20
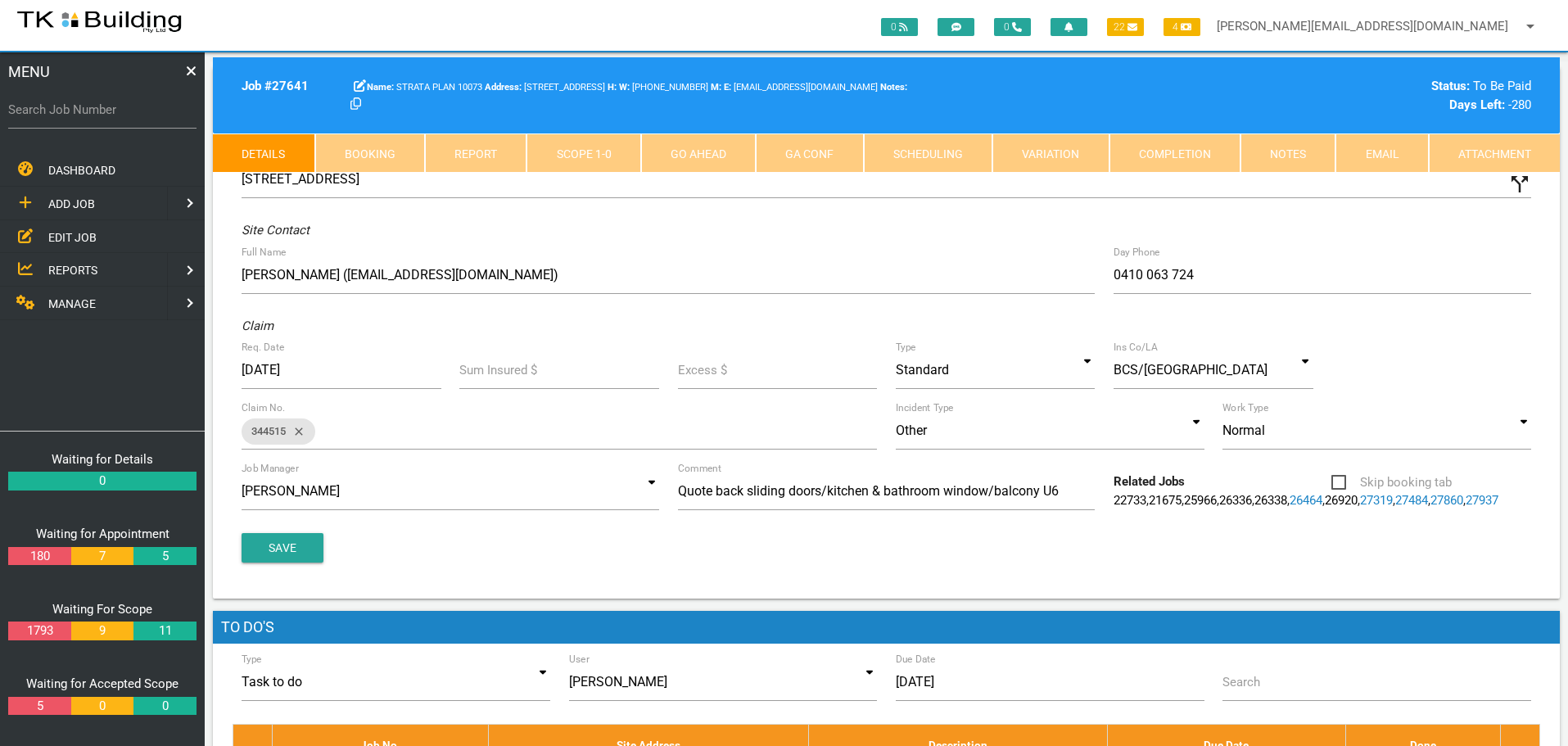
click at [1282, 156] on link "Notes" at bounding box center [1287, 153] width 95 height 39
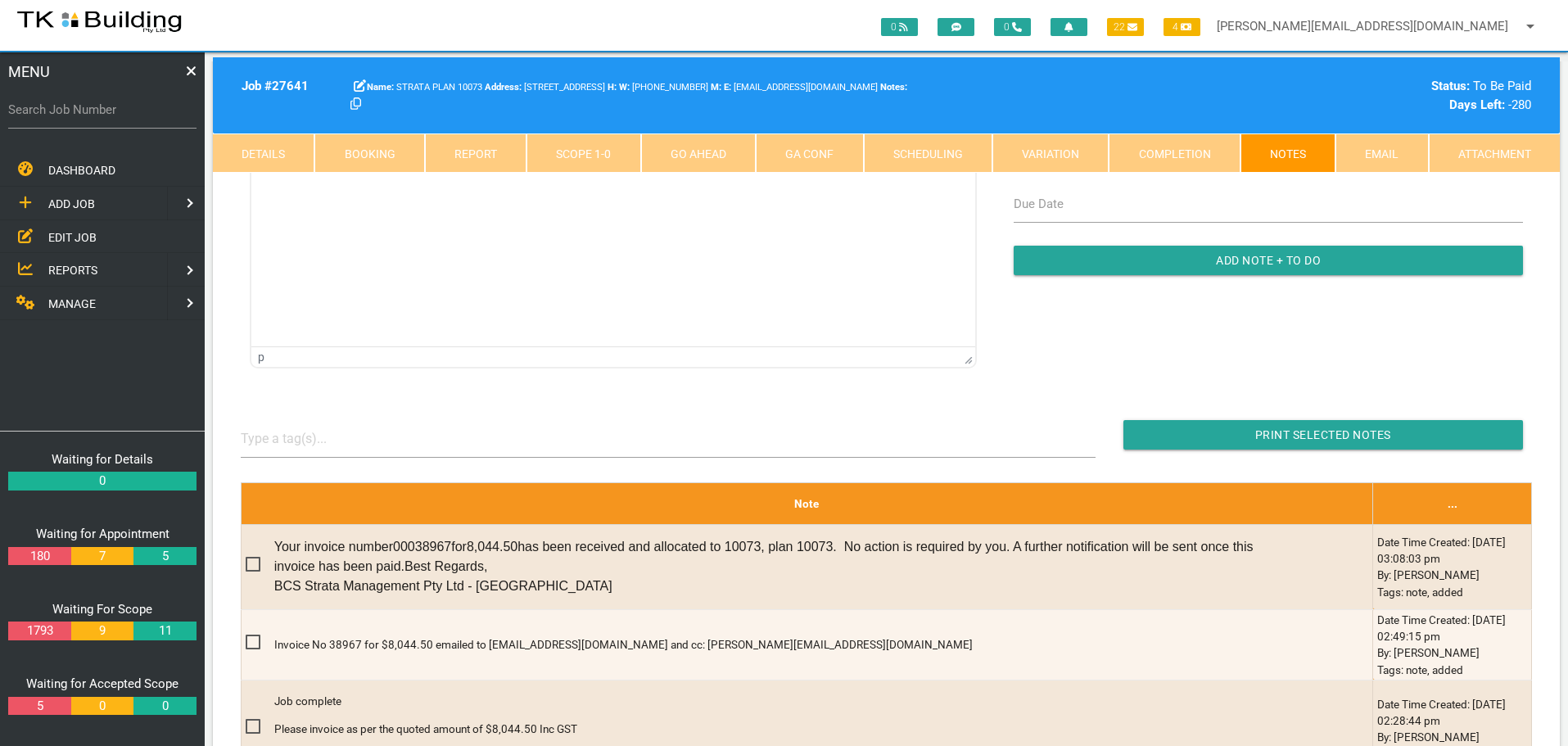
scroll to position [164, 0]
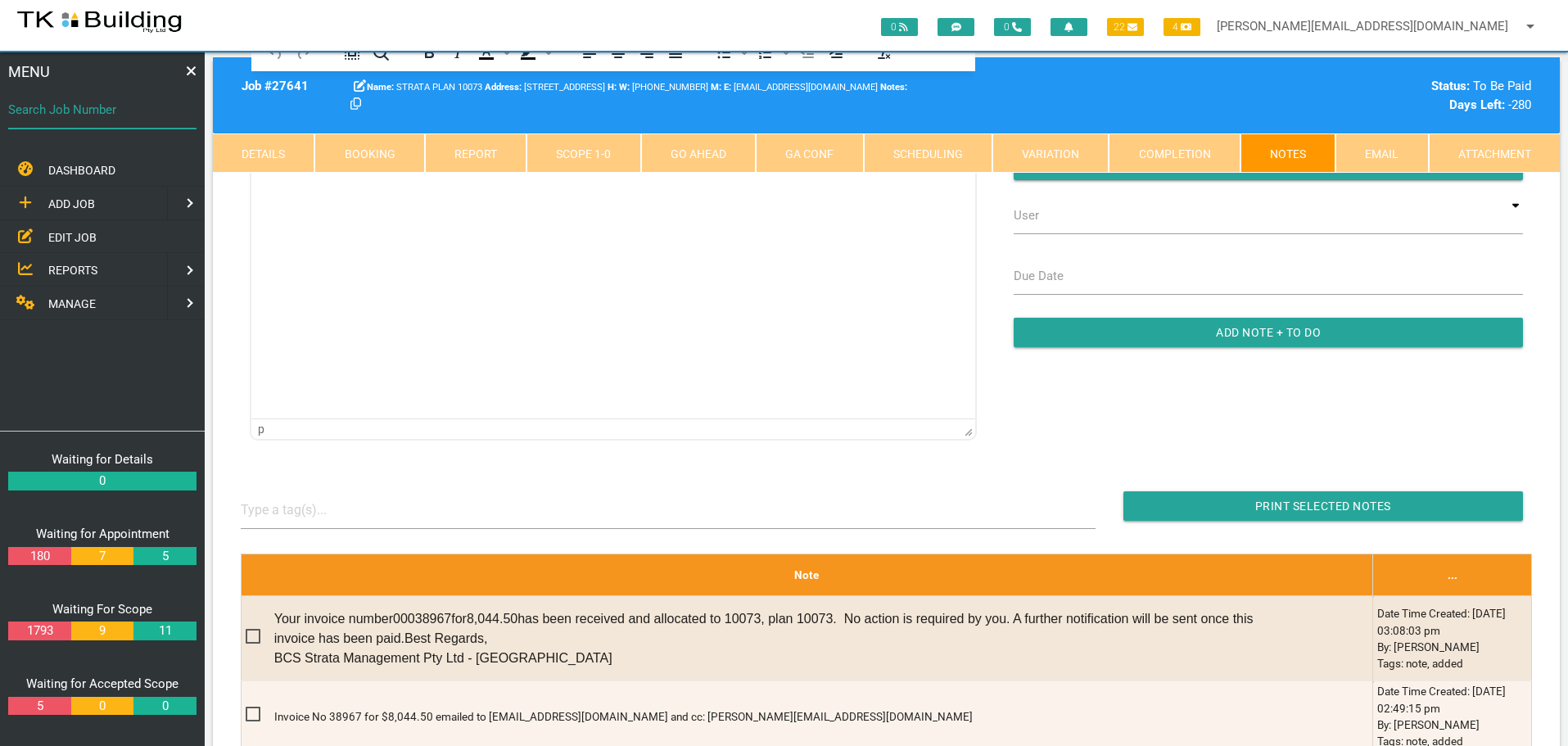
click at [132, 124] on input "Search Job Number" at bounding box center [102, 109] width 188 height 37
type input "27598"
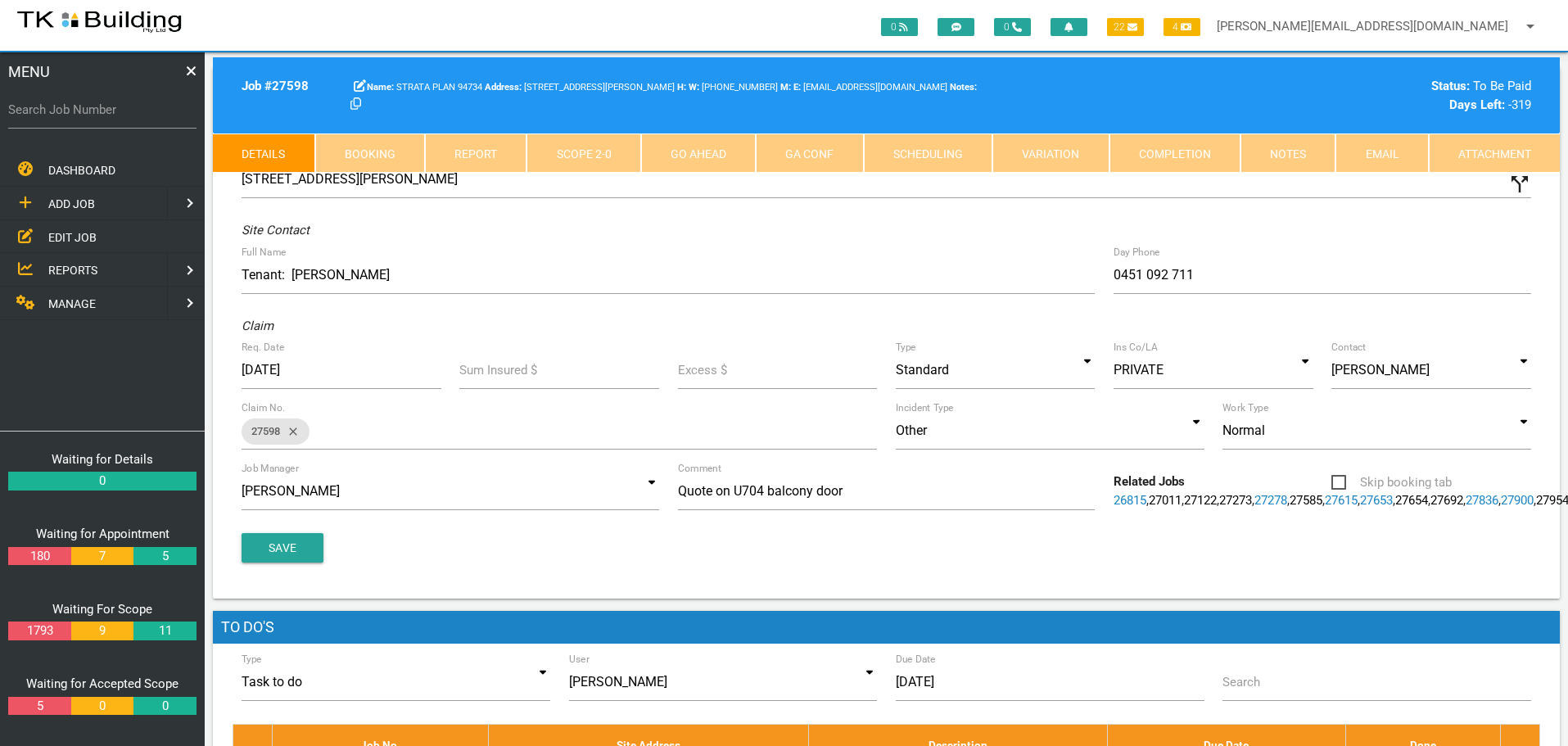
click at [1289, 148] on link "Notes" at bounding box center [1287, 153] width 95 height 39
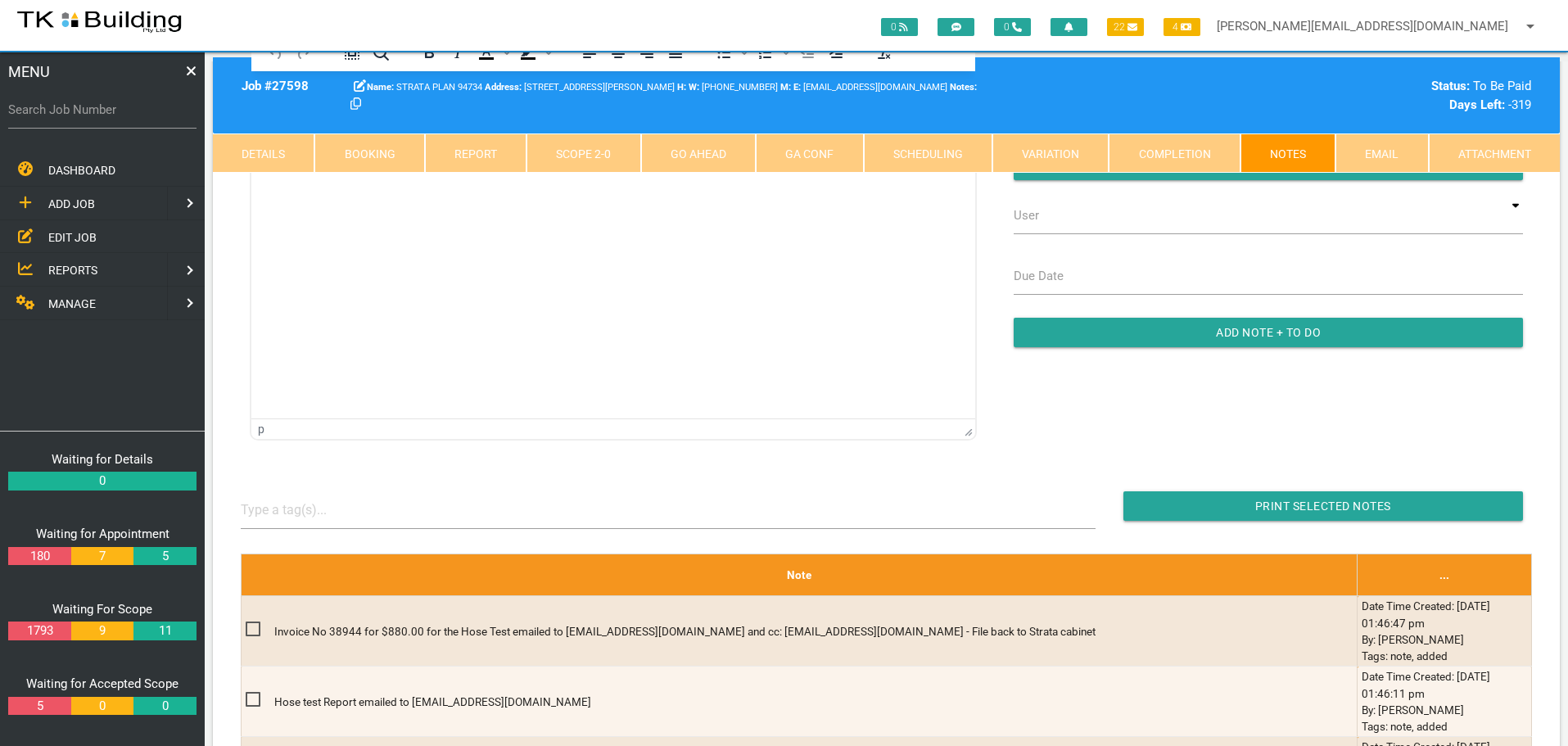
click at [74, 235] on span "EDIT JOB" at bounding box center [72, 237] width 48 height 13
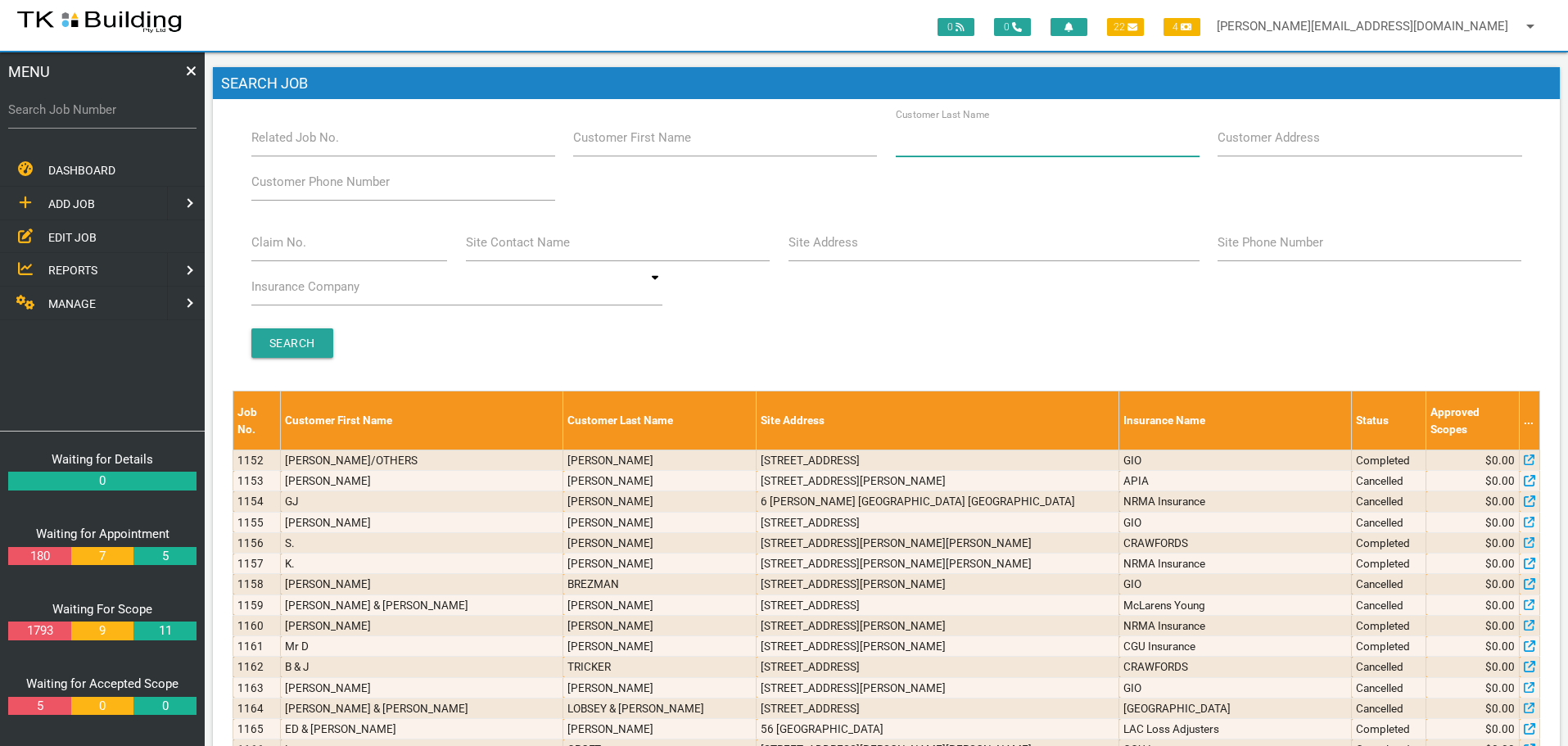
click at [1031, 146] on input "Customer Last Name" at bounding box center [1048, 138] width 304 height 37
type input "52492"
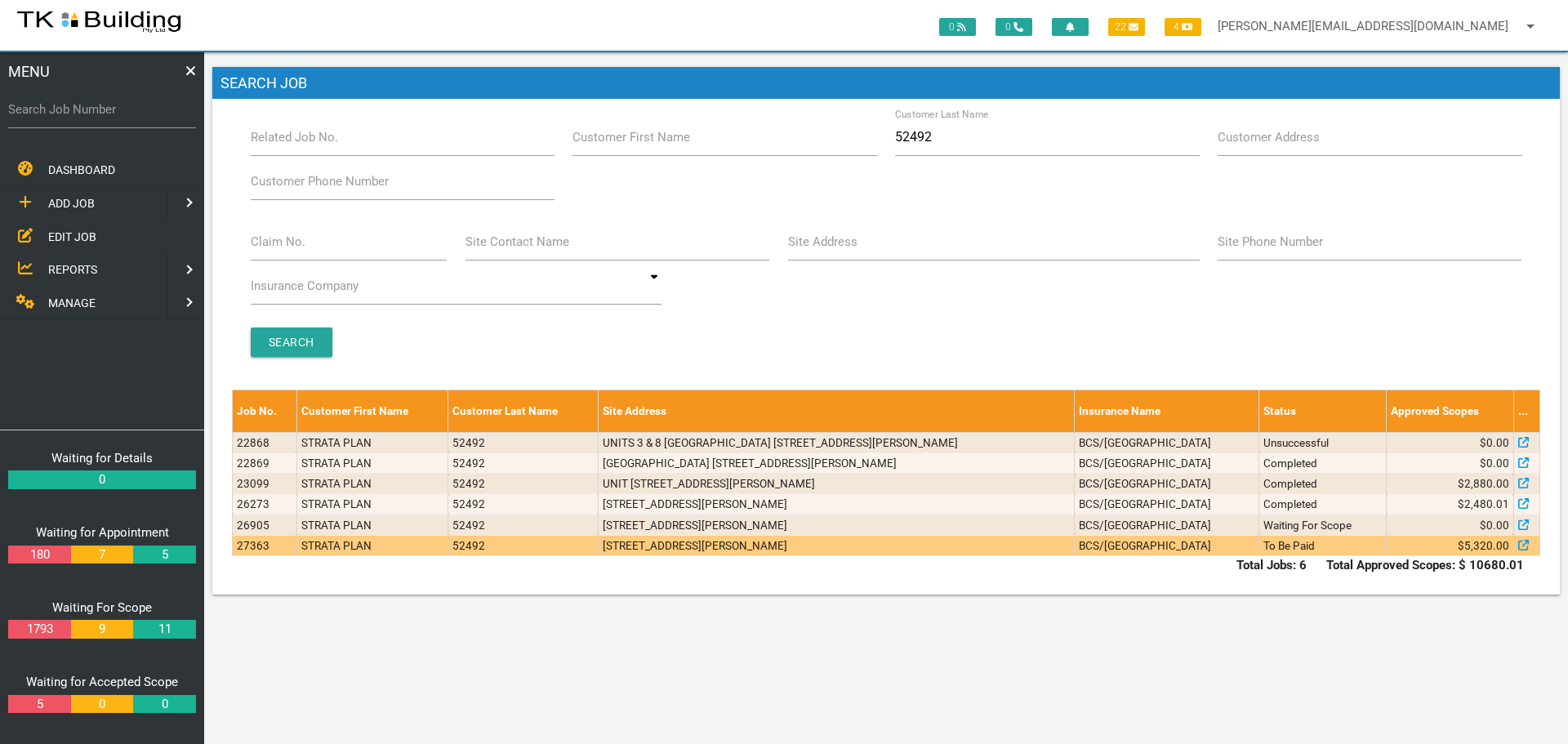
click at [1307, 547] on td "To Be Paid" at bounding box center [1322, 544] width 128 height 20
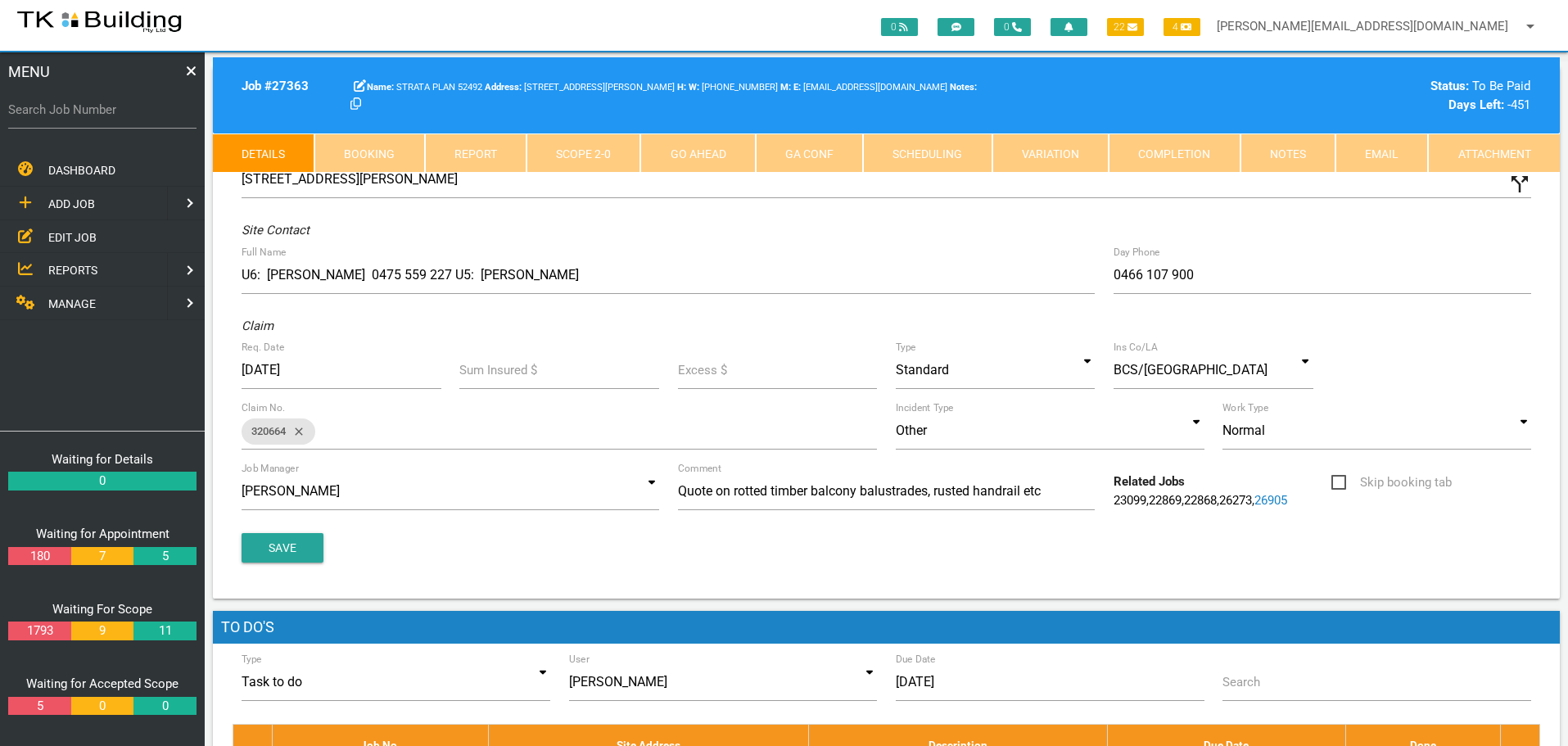
click at [1302, 151] on link "Notes" at bounding box center [1287, 153] width 95 height 39
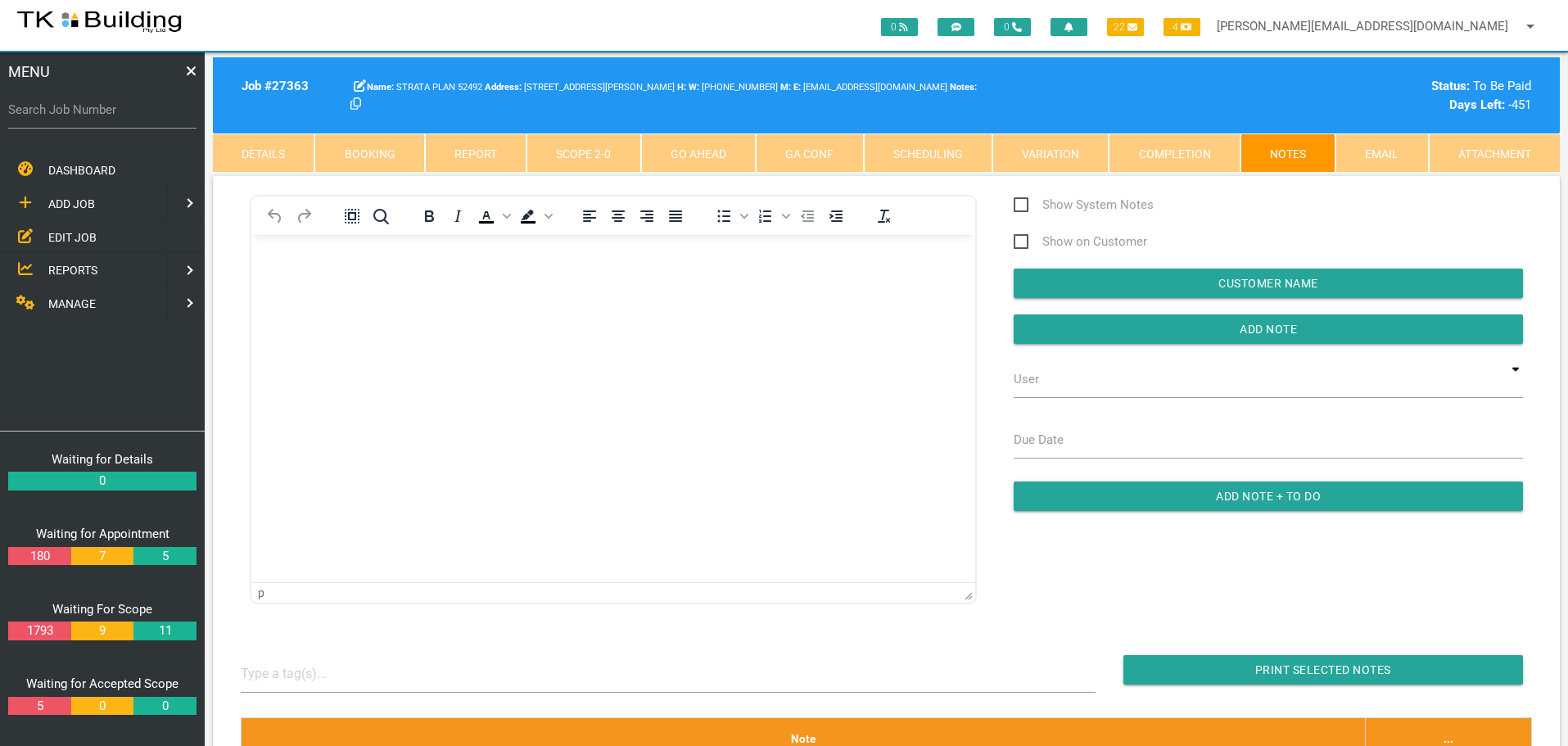
click at [588, 309] on html at bounding box center [613, 271] width 724 height 75
click at [94, 122] on input "Search Job Number" at bounding box center [102, 109] width 188 height 37
type input "27906"
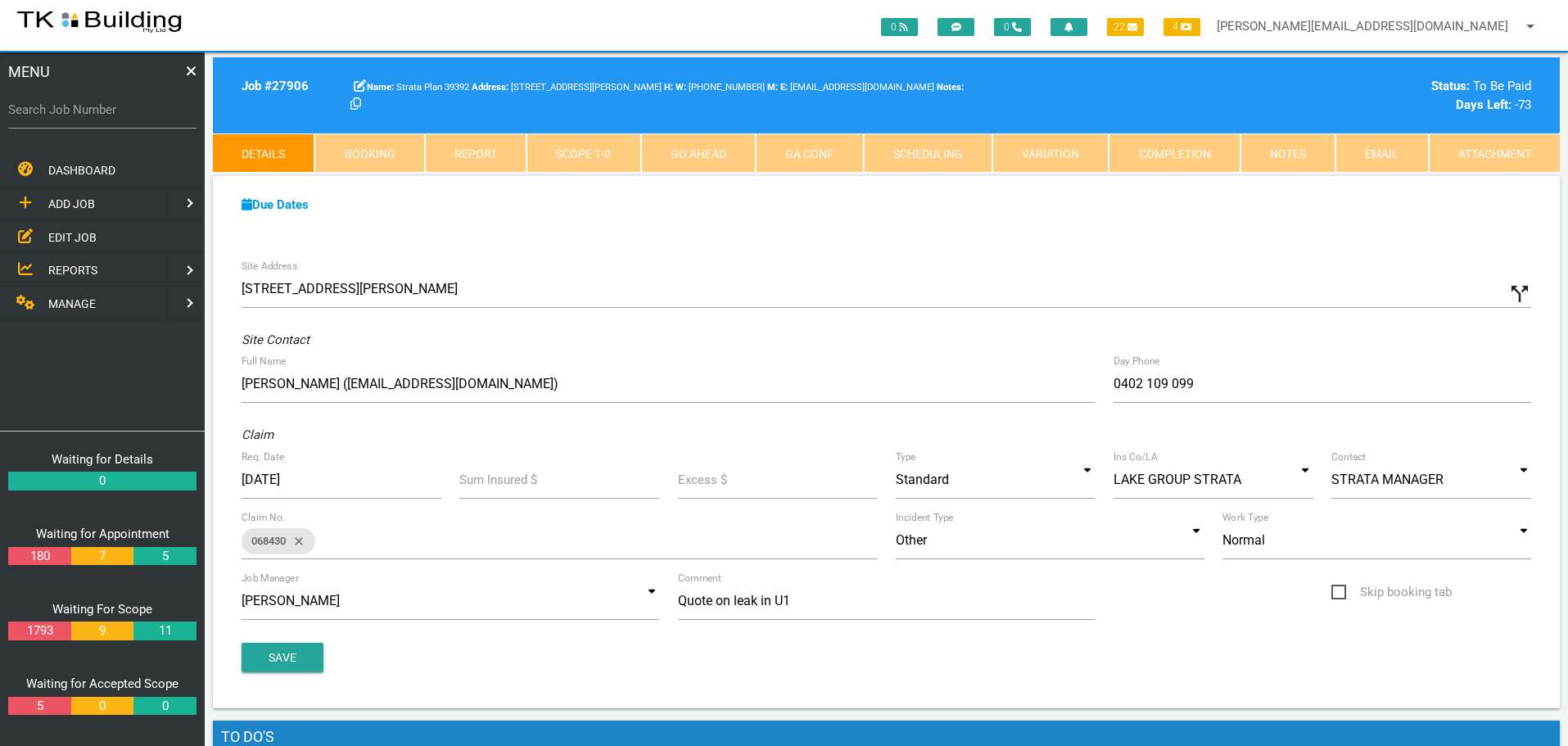
click at [1299, 150] on link "Notes" at bounding box center [1287, 153] width 95 height 39
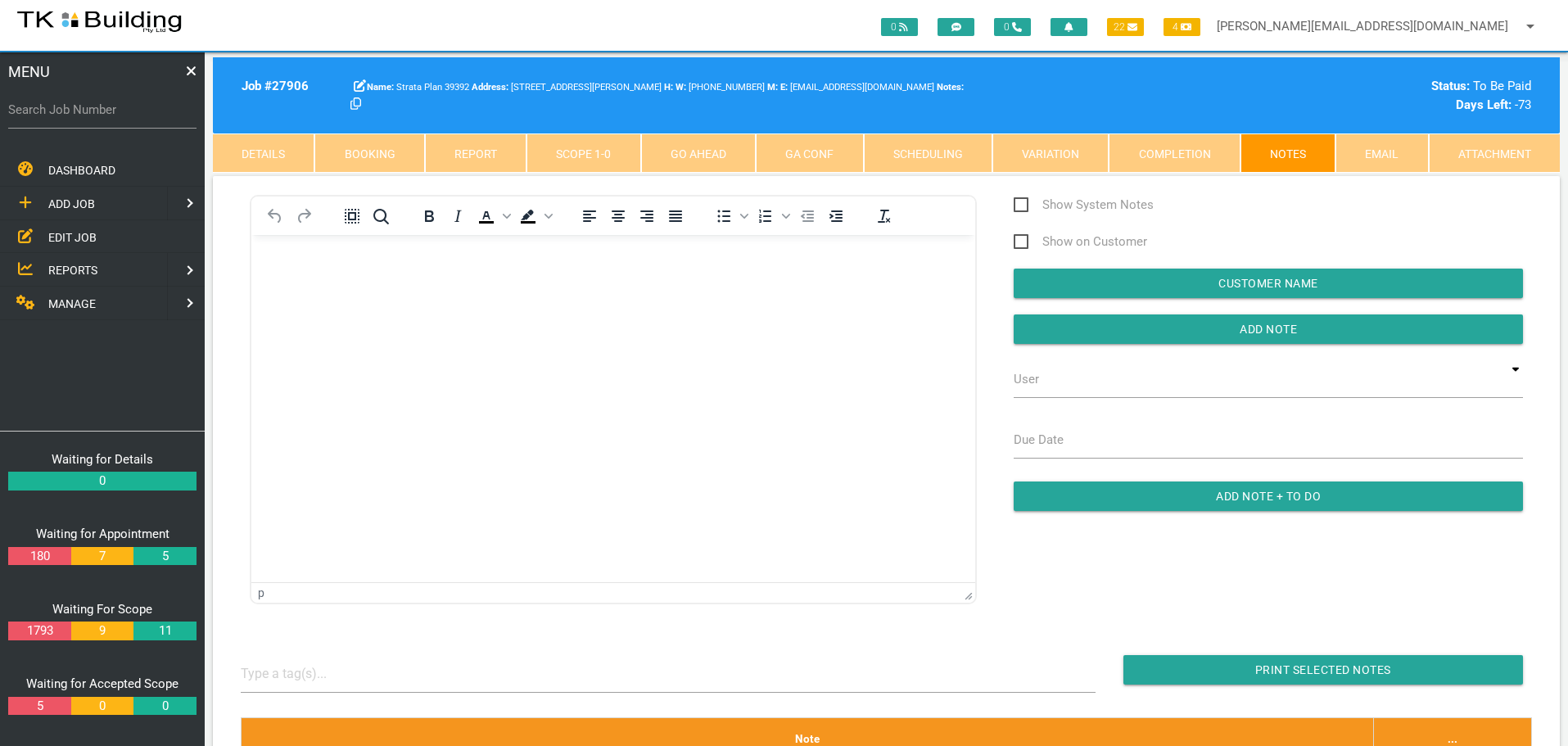
click at [310, 289] on body "Rich Text Area. Press ALT-0 for help." at bounding box center [613, 281] width 724 height 54
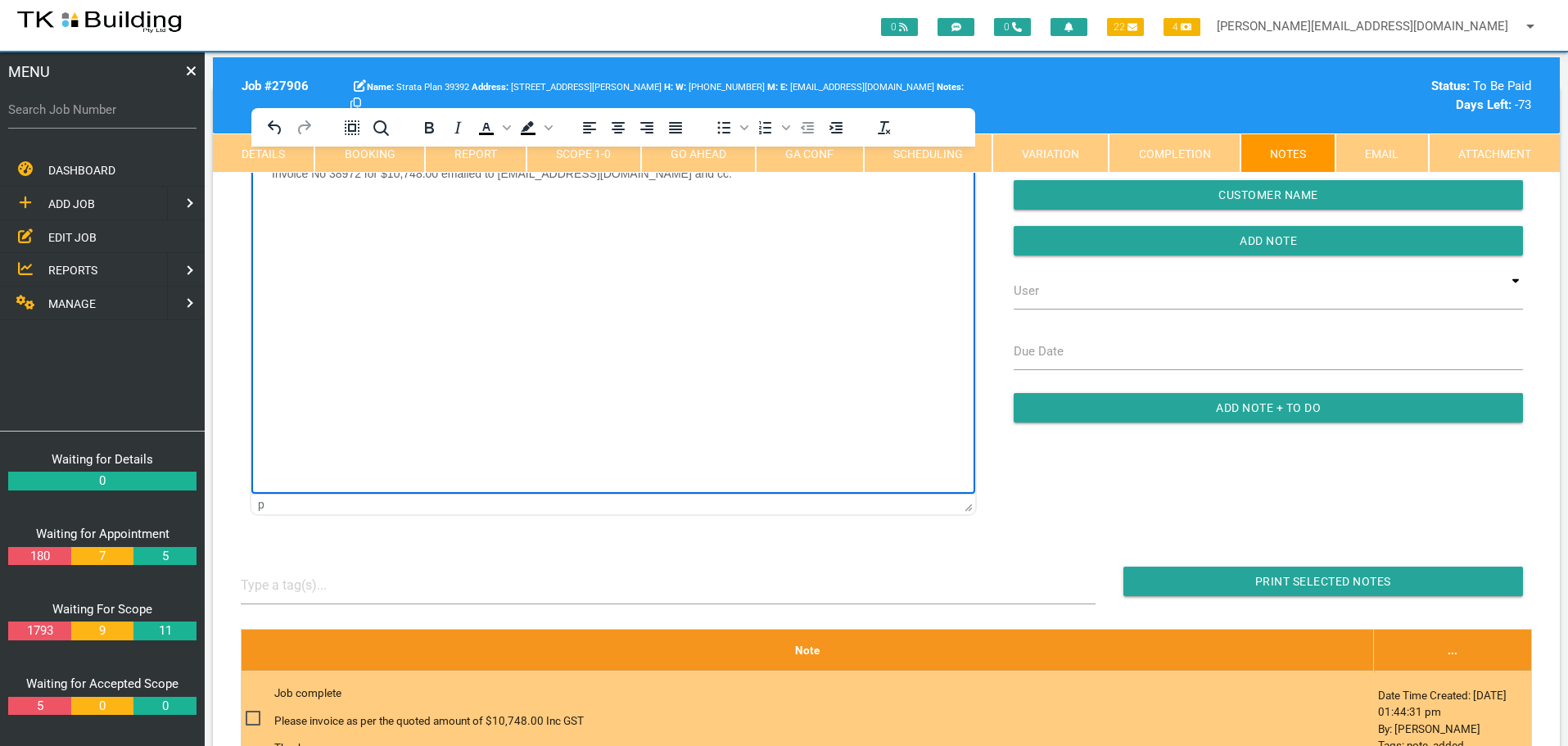
scroll to position [82, 0]
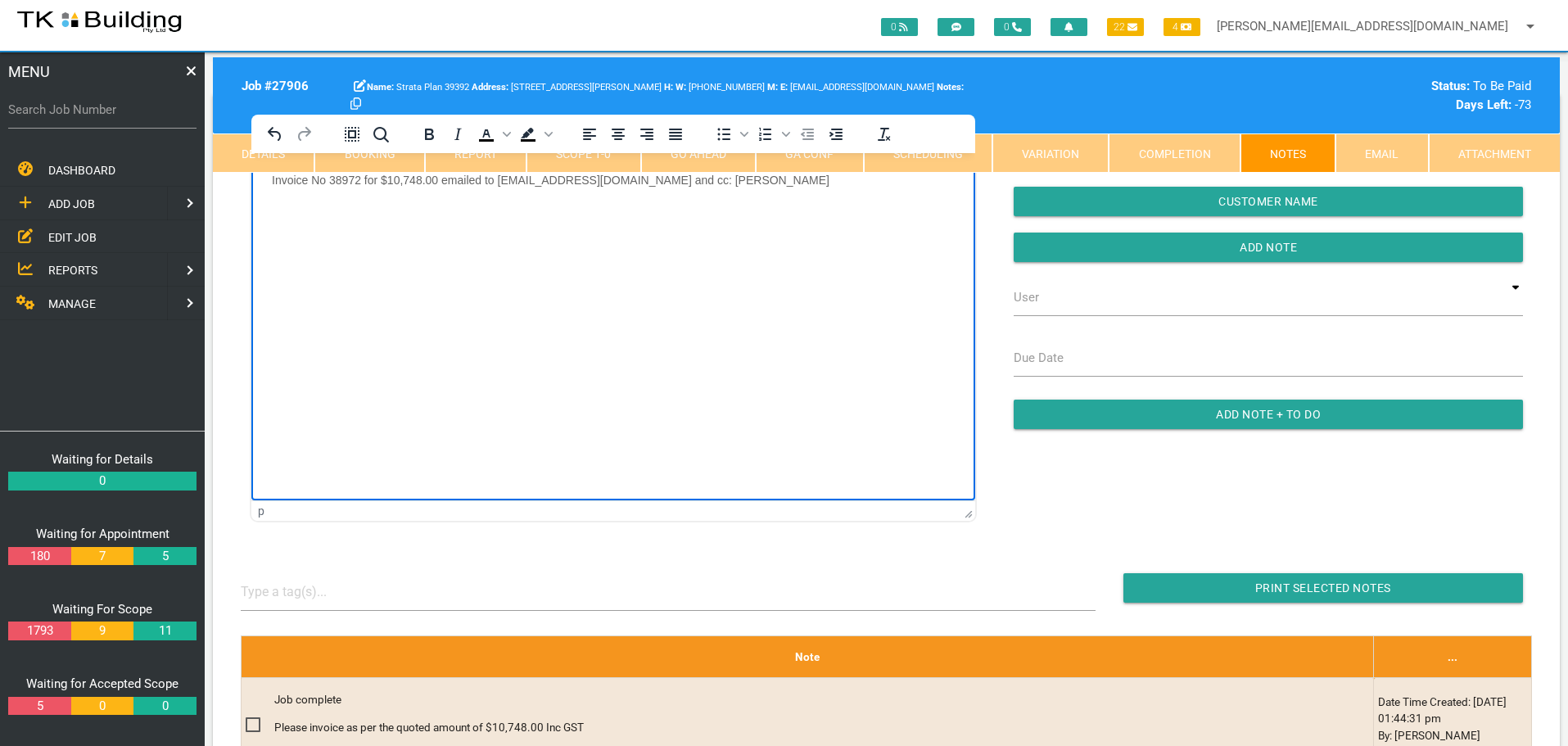
click at [708, 181] on p "Invoice No 38972 for $10,748.00 emailed to [EMAIL_ADDRESS][DOMAIN_NAME] and cc:…" at bounding box center [613, 179] width 683 height 13
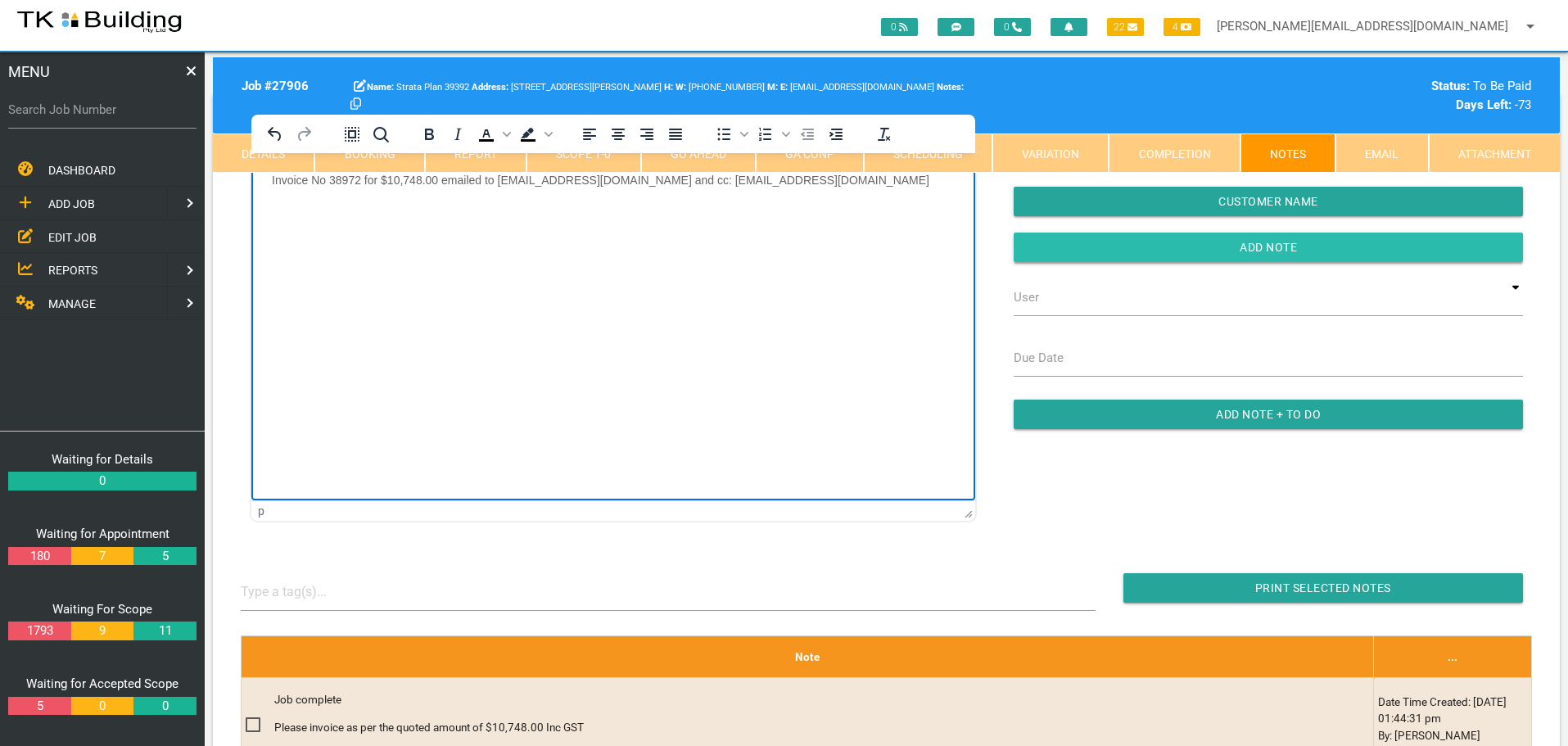
click at [1164, 247] on input "Add Note" at bounding box center [1268, 247] width 509 height 29
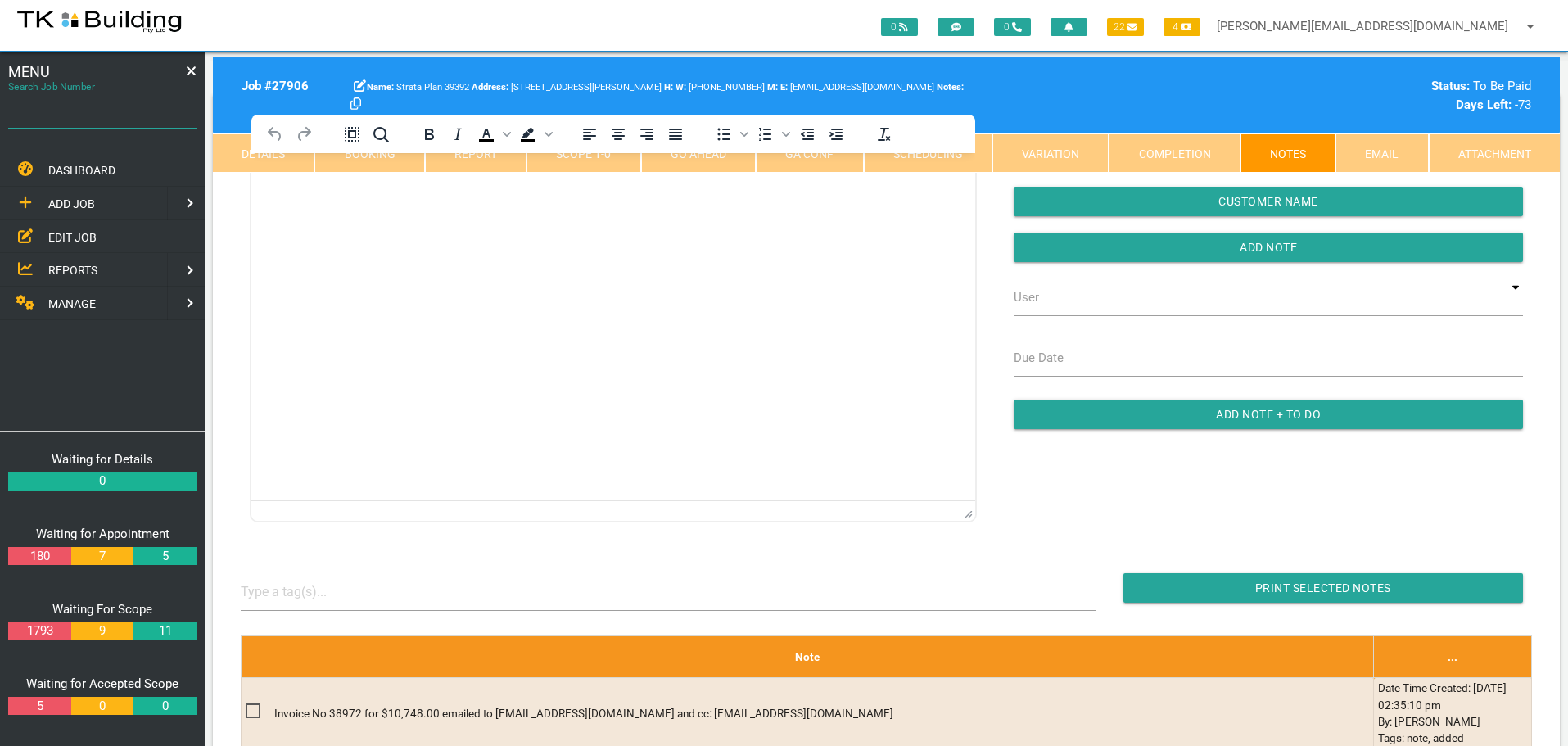
click at [111, 119] on input "Search Job Number" at bounding box center [102, 109] width 188 height 37
type input "28140"
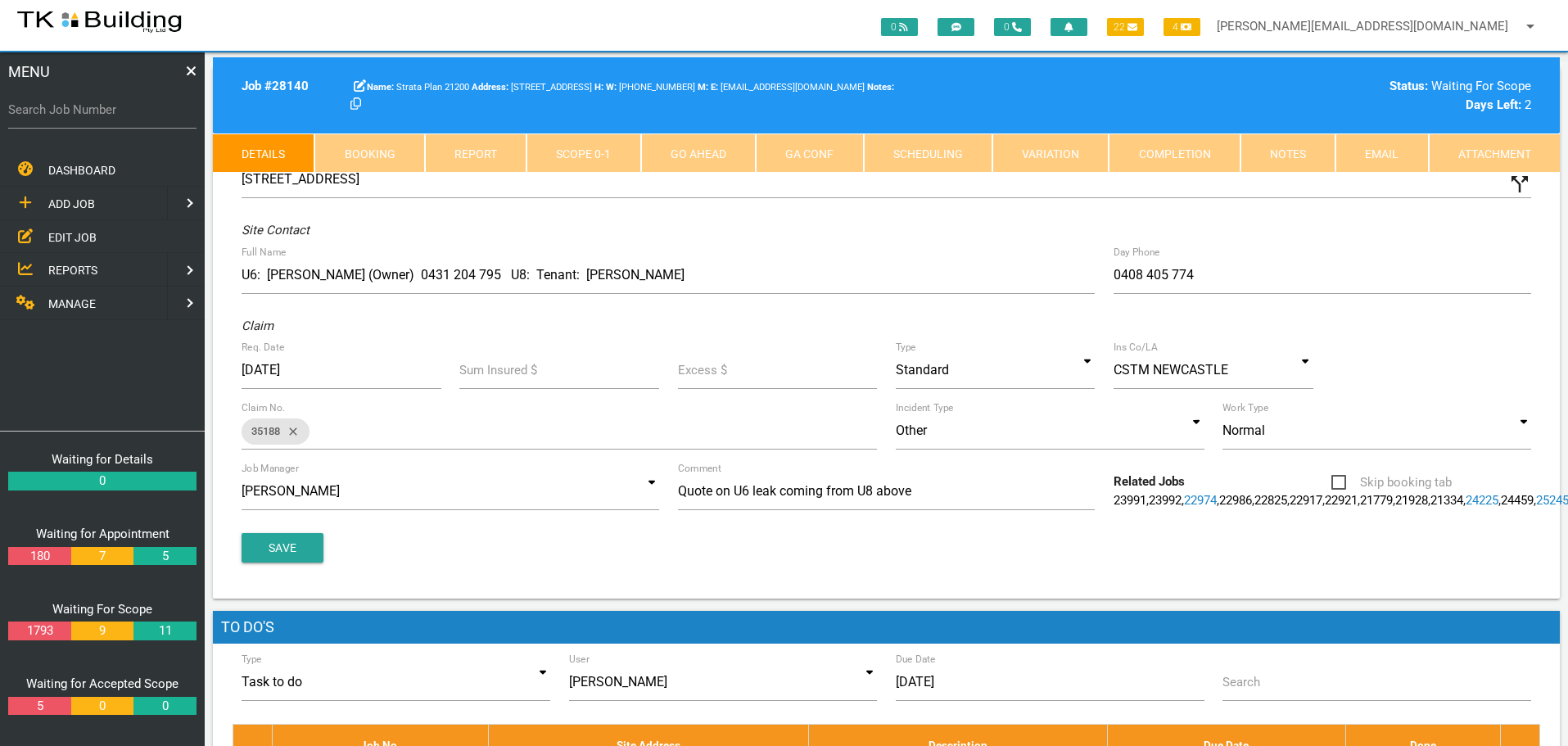
click at [1284, 152] on link "Notes" at bounding box center [1287, 153] width 95 height 39
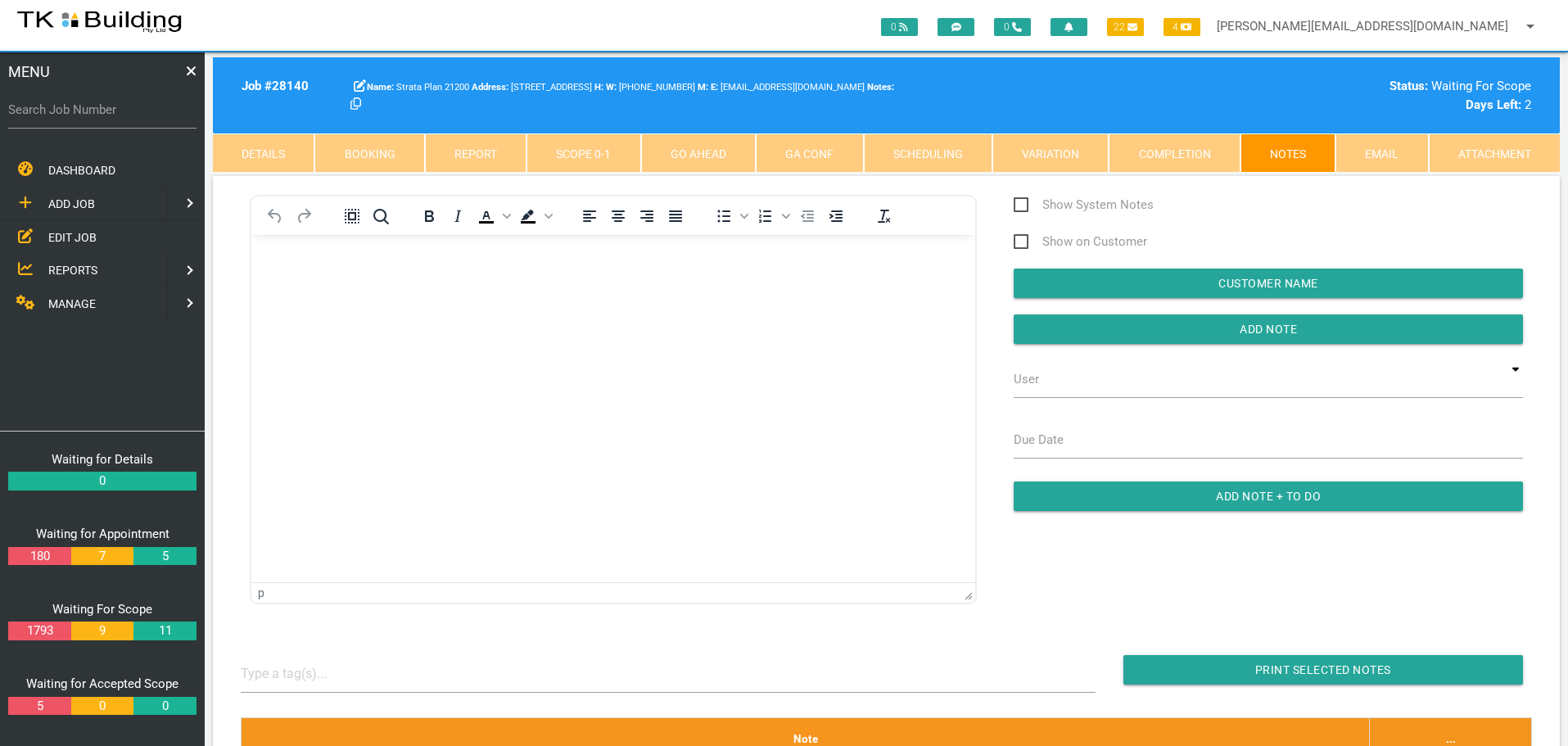
click at [95, 115] on label "Search Job Number" at bounding box center [102, 109] width 188 height 19
click at [95, 115] on input "Search Job Number" at bounding box center [102, 109] width 188 height 37
type input "27205"
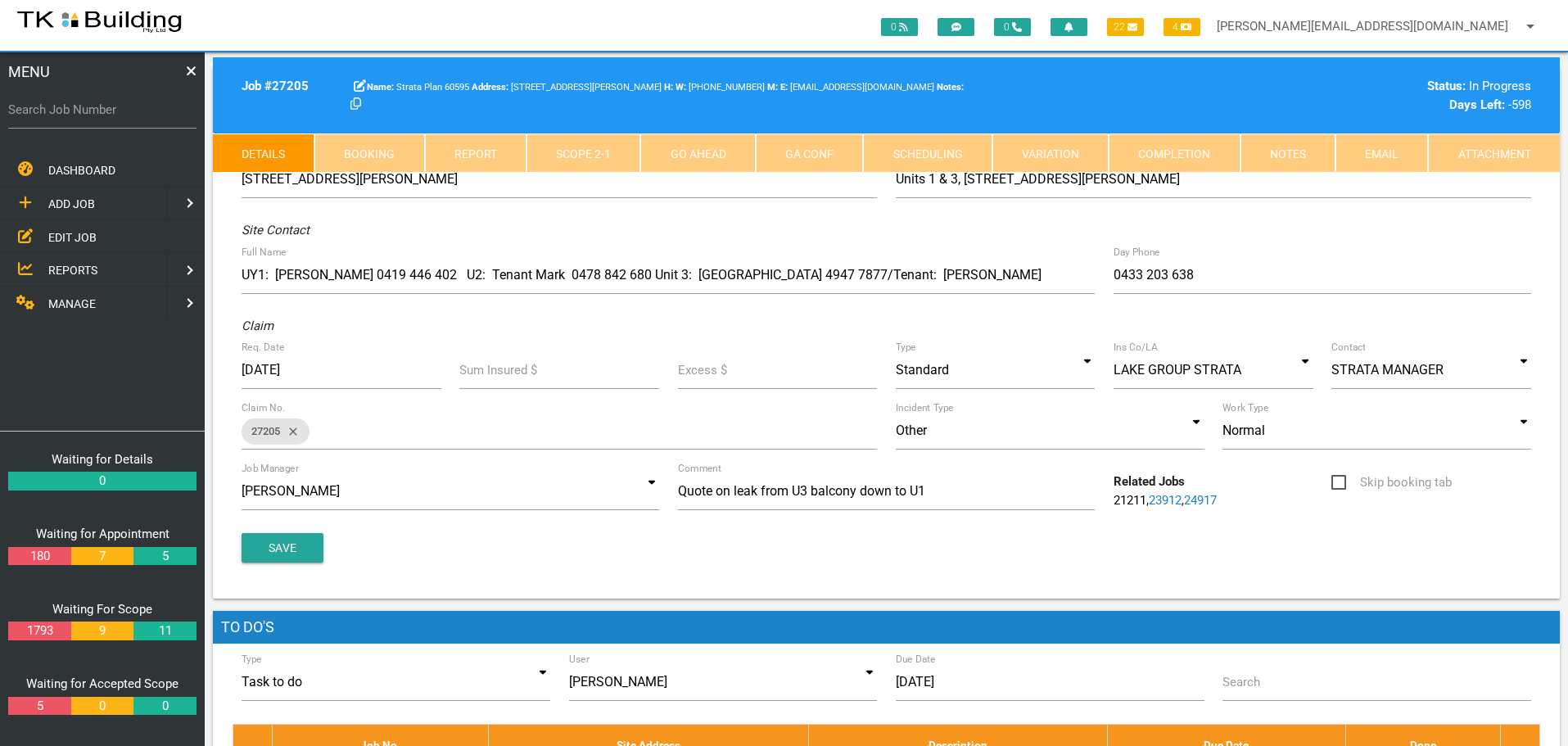
click at [1300, 154] on link "Notes" at bounding box center [1287, 153] width 95 height 39
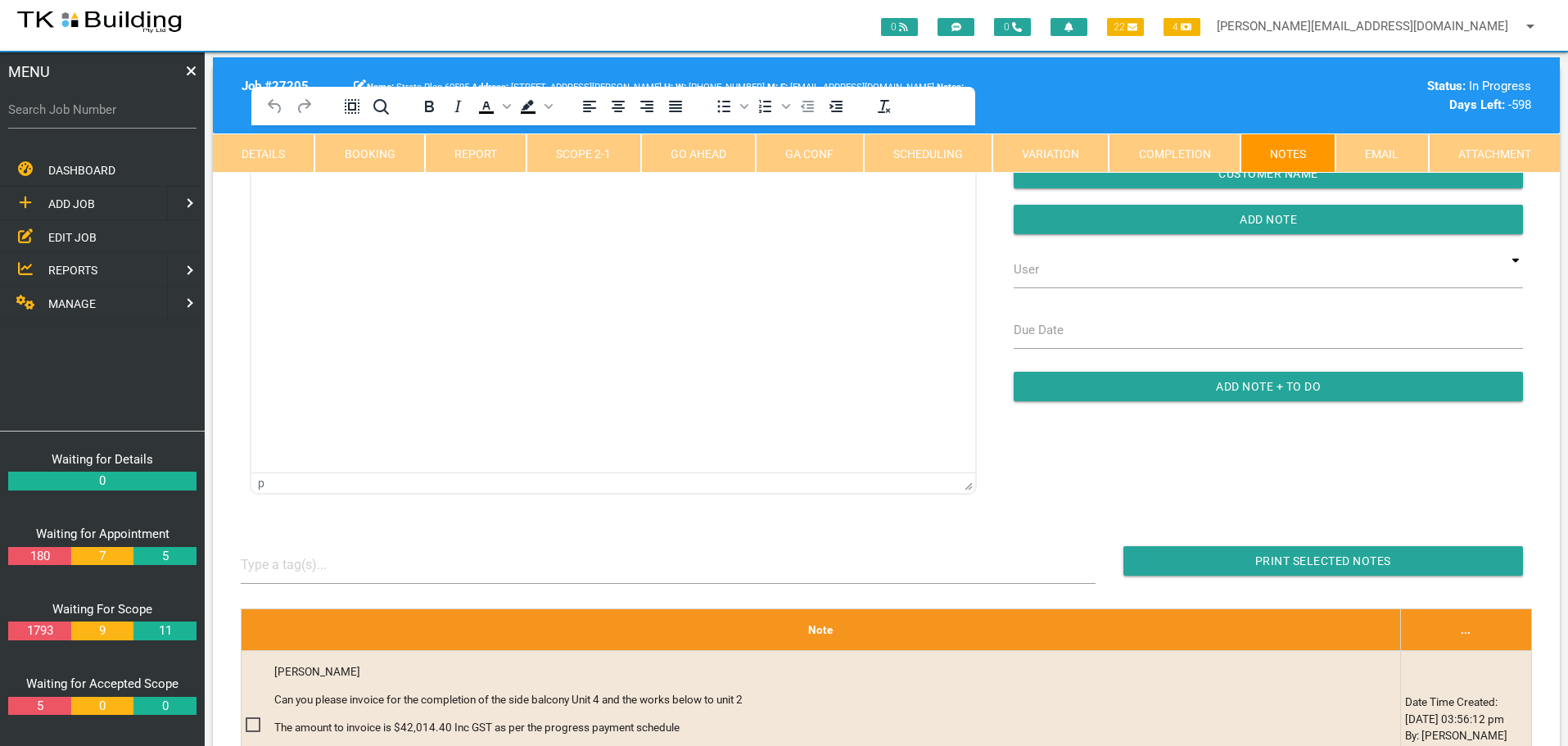
click at [388, 200] on html at bounding box center [613, 163] width 724 height 75
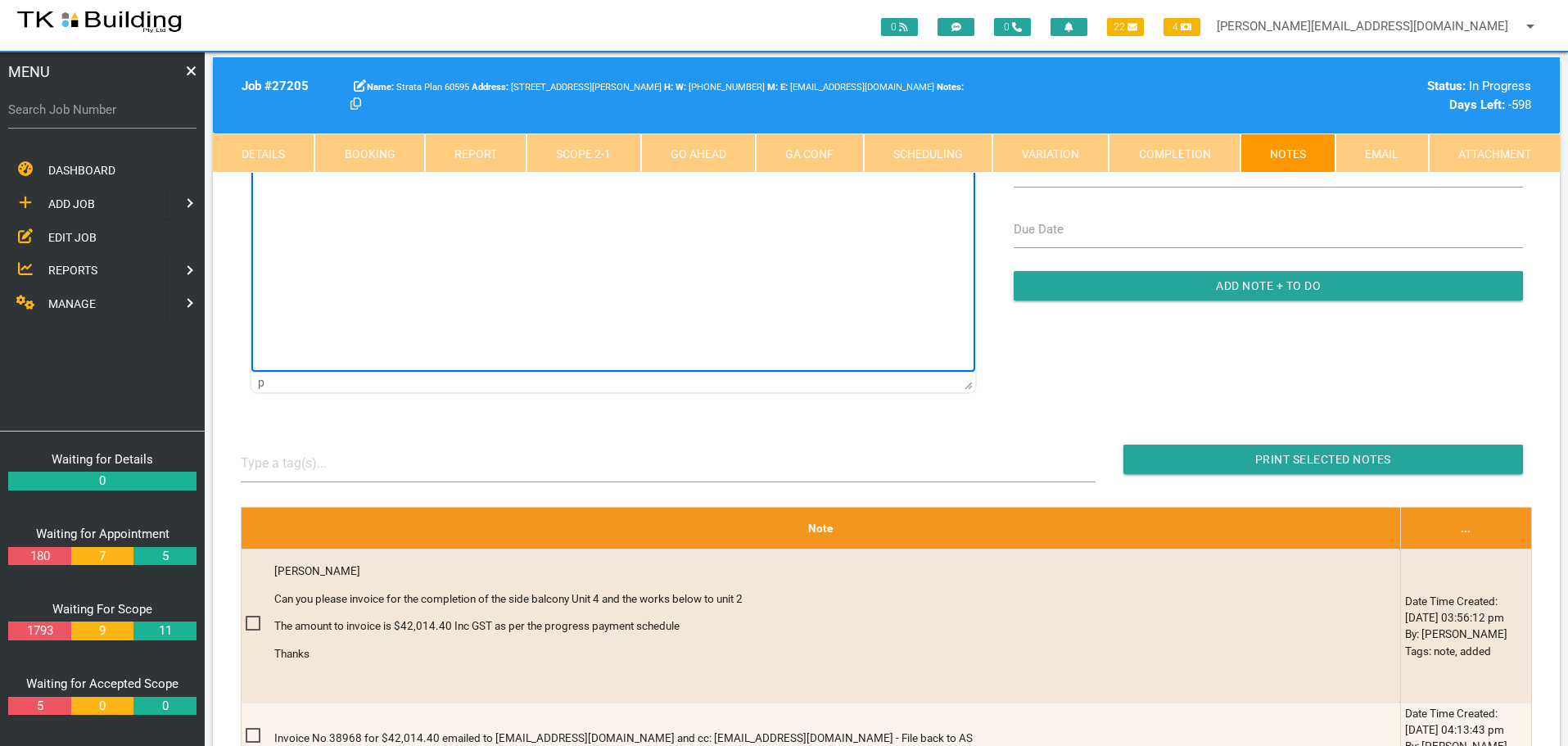
scroll to position [82, 0]
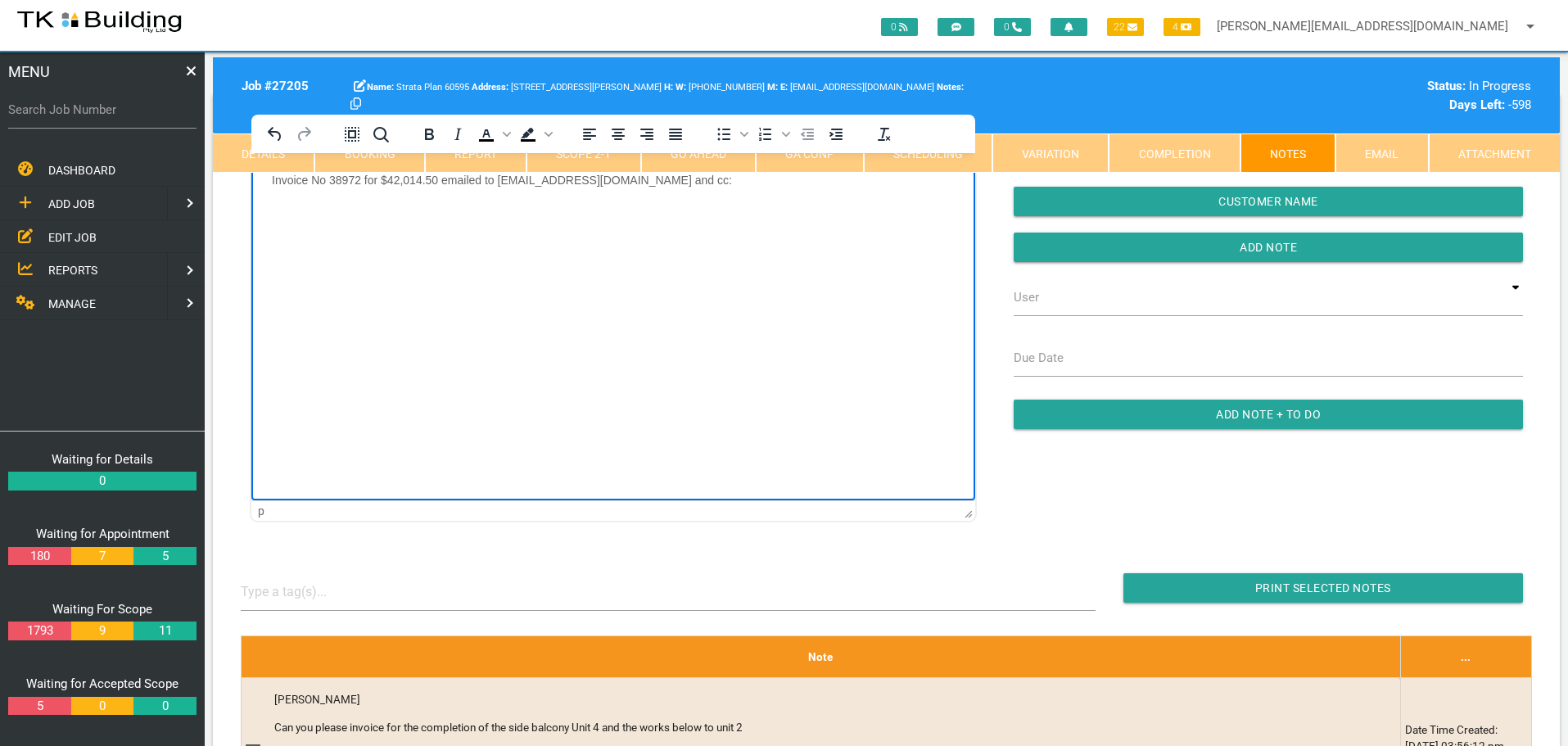
click at [707, 184] on p "Invoice No 38972 for $42,014.50 emailed to [EMAIL_ADDRESS][DOMAIN_NAME] and cc:" at bounding box center [613, 179] width 683 height 13
click at [728, 181] on p "Invoice No 38972 for $42,014.50 emailed to [EMAIL_ADDRESS][DOMAIN_NAME] and cc:…" at bounding box center [613, 179] width 683 height 13
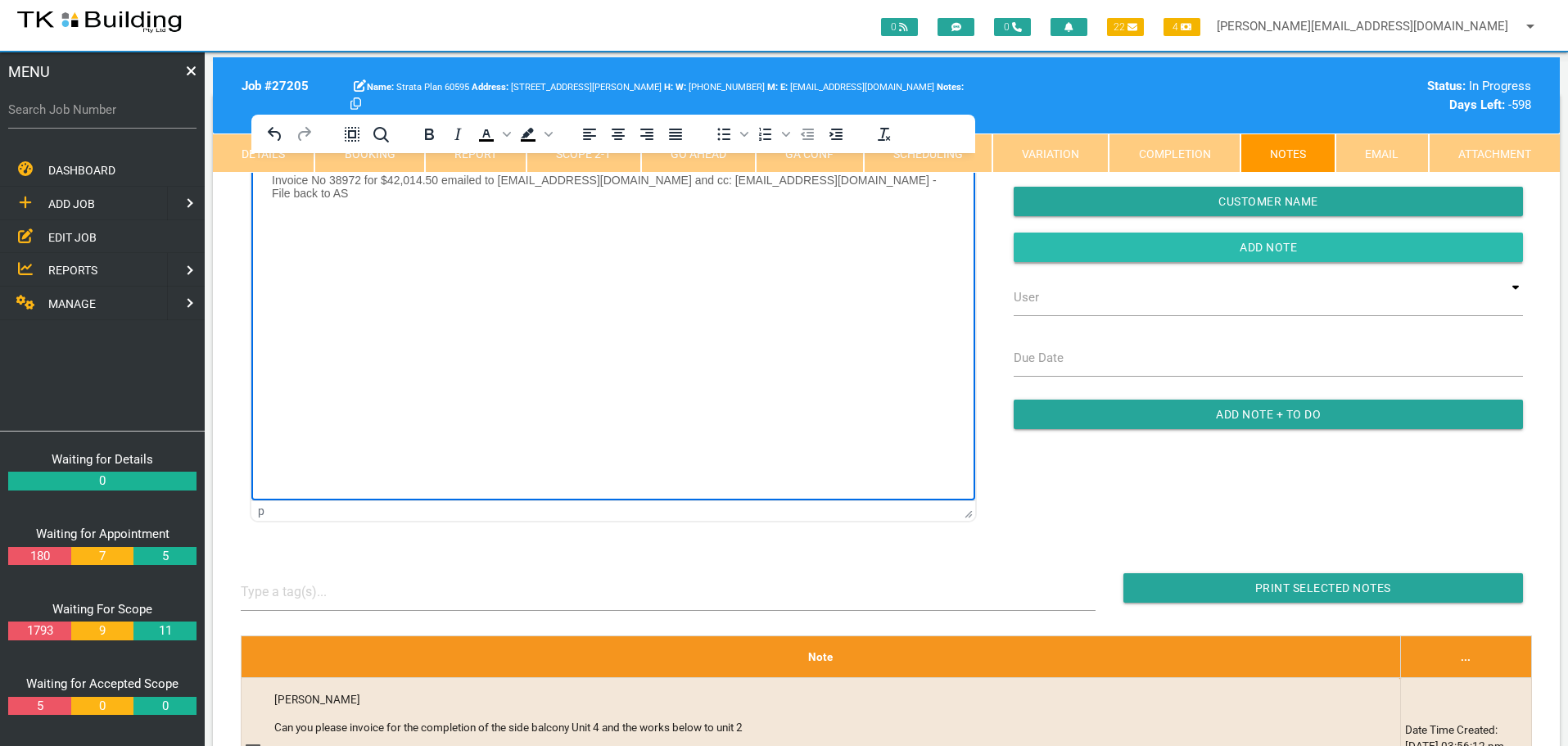
click at [1043, 241] on input "Add Note" at bounding box center [1268, 247] width 509 height 29
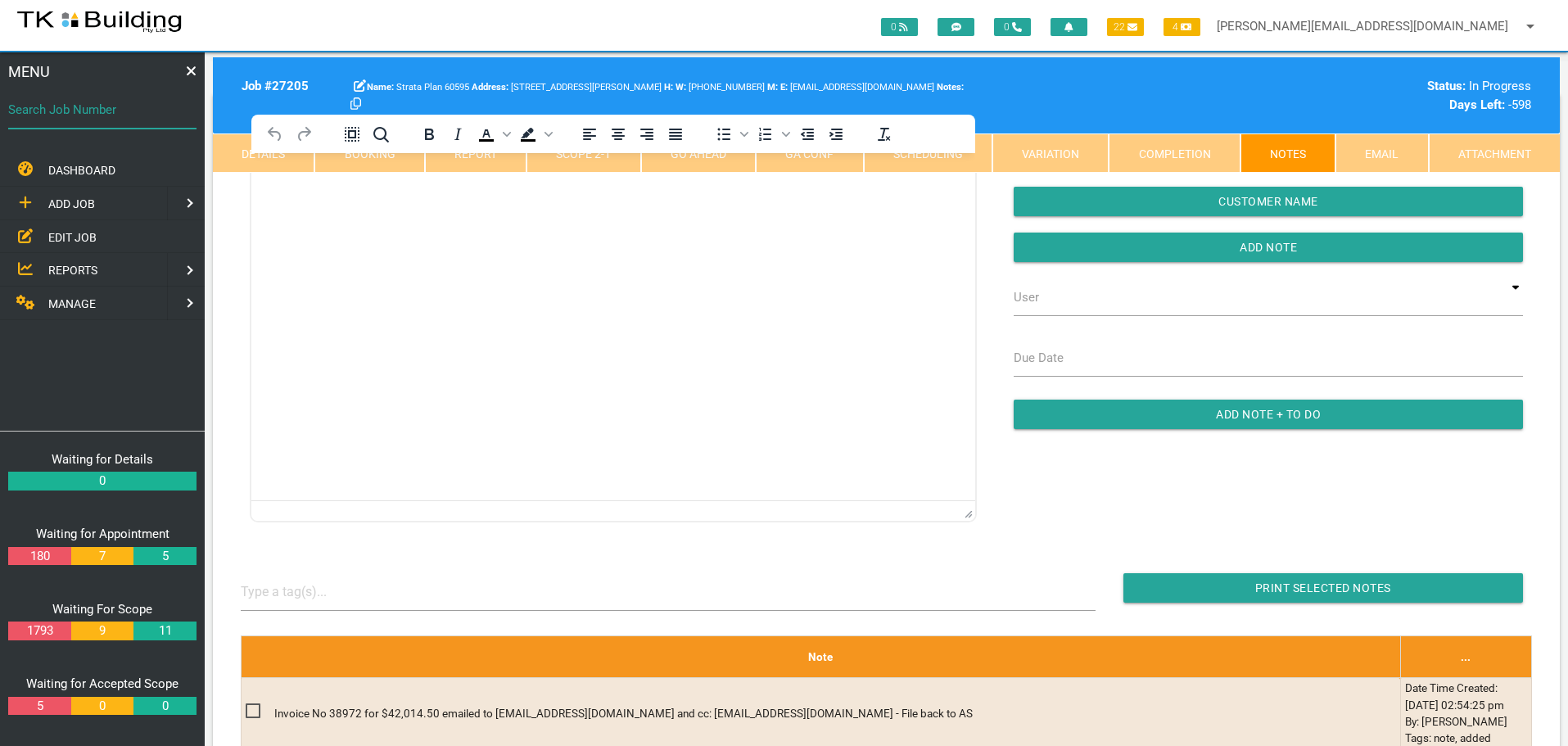
click at [96, 119] on input "Search Job Number" at bounding box center [102, 109] width 188 height 37
type input "27677"
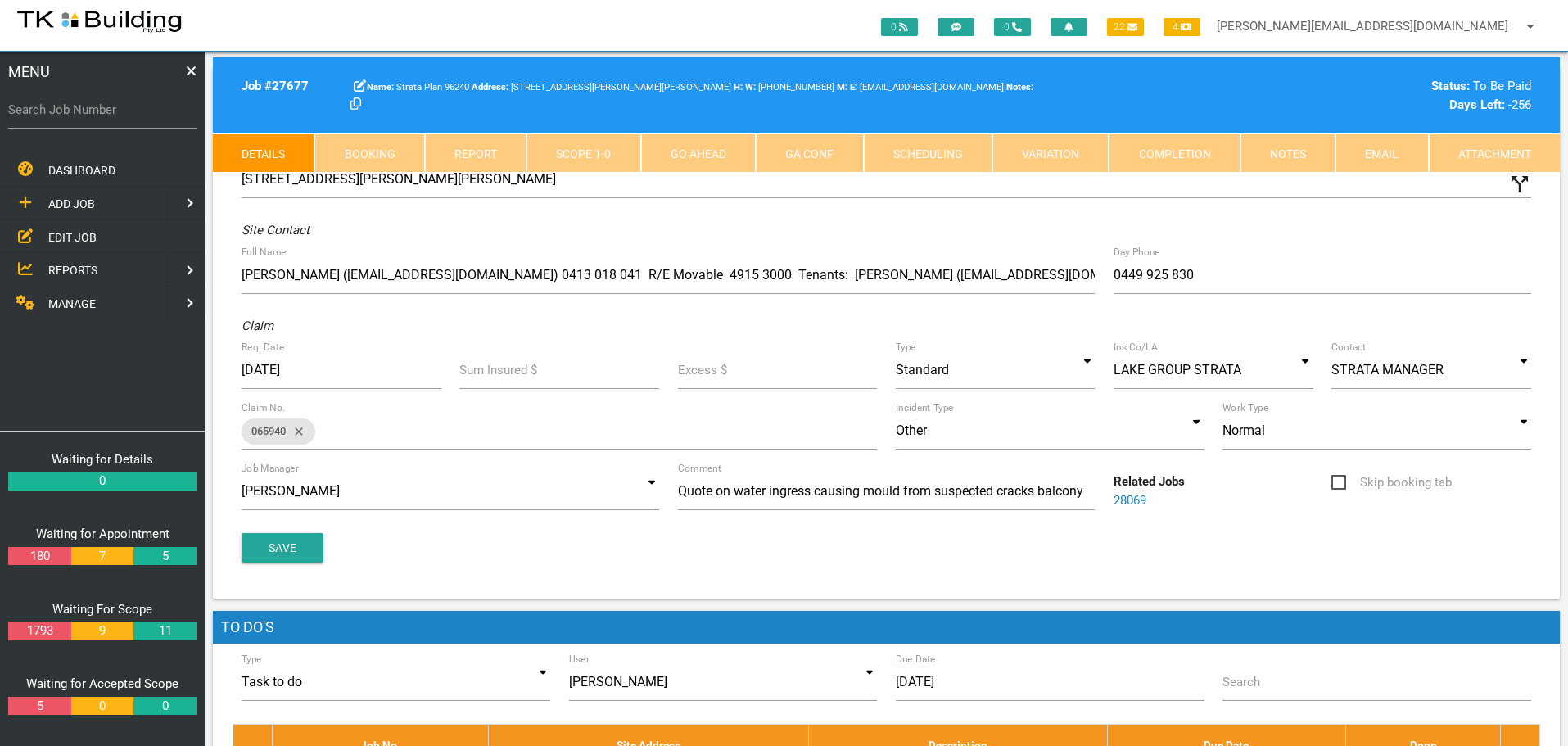
click at [1291, 156] on link "Notes" at bounding box center [1287, 153] width 95 height 39
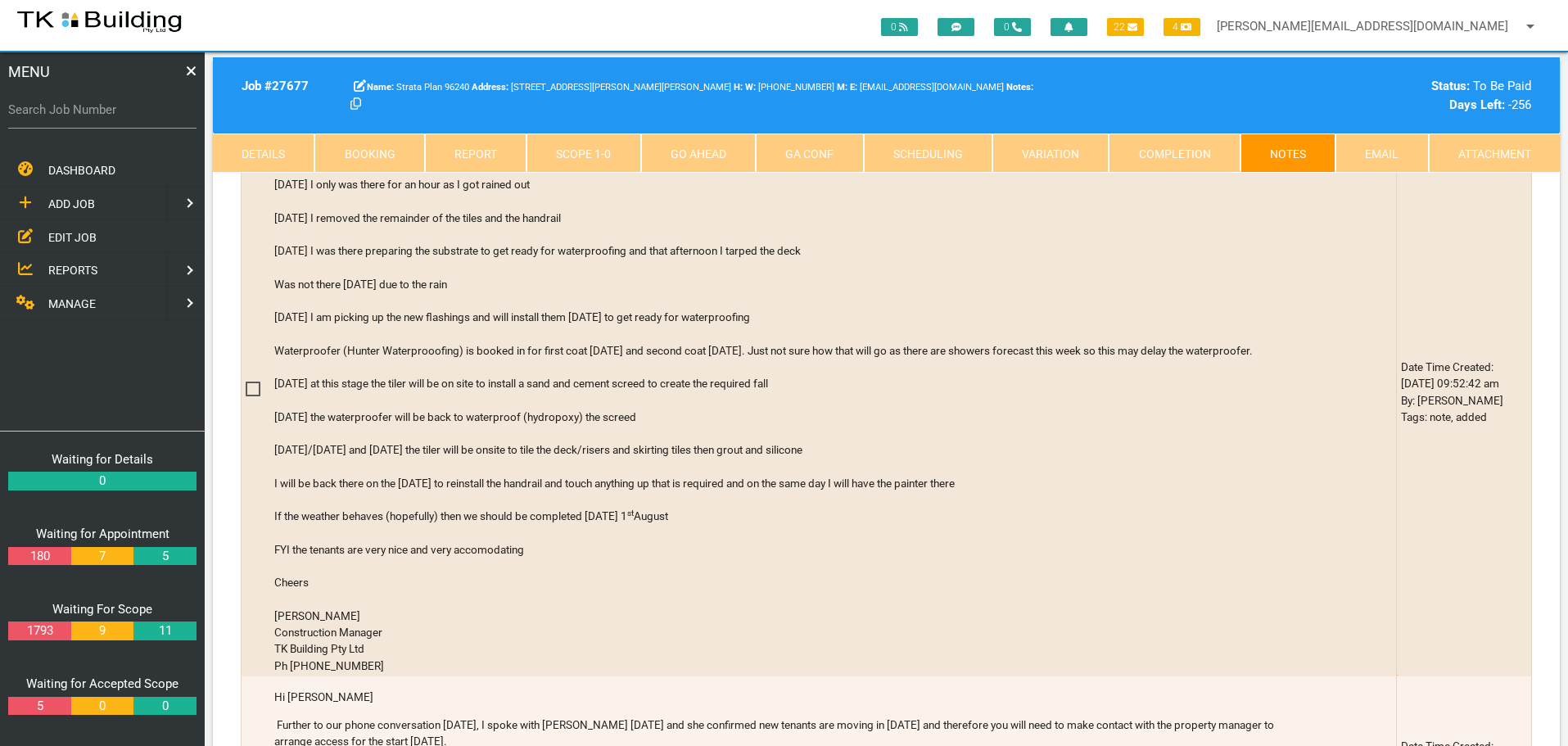
scroll to position [737, 0]
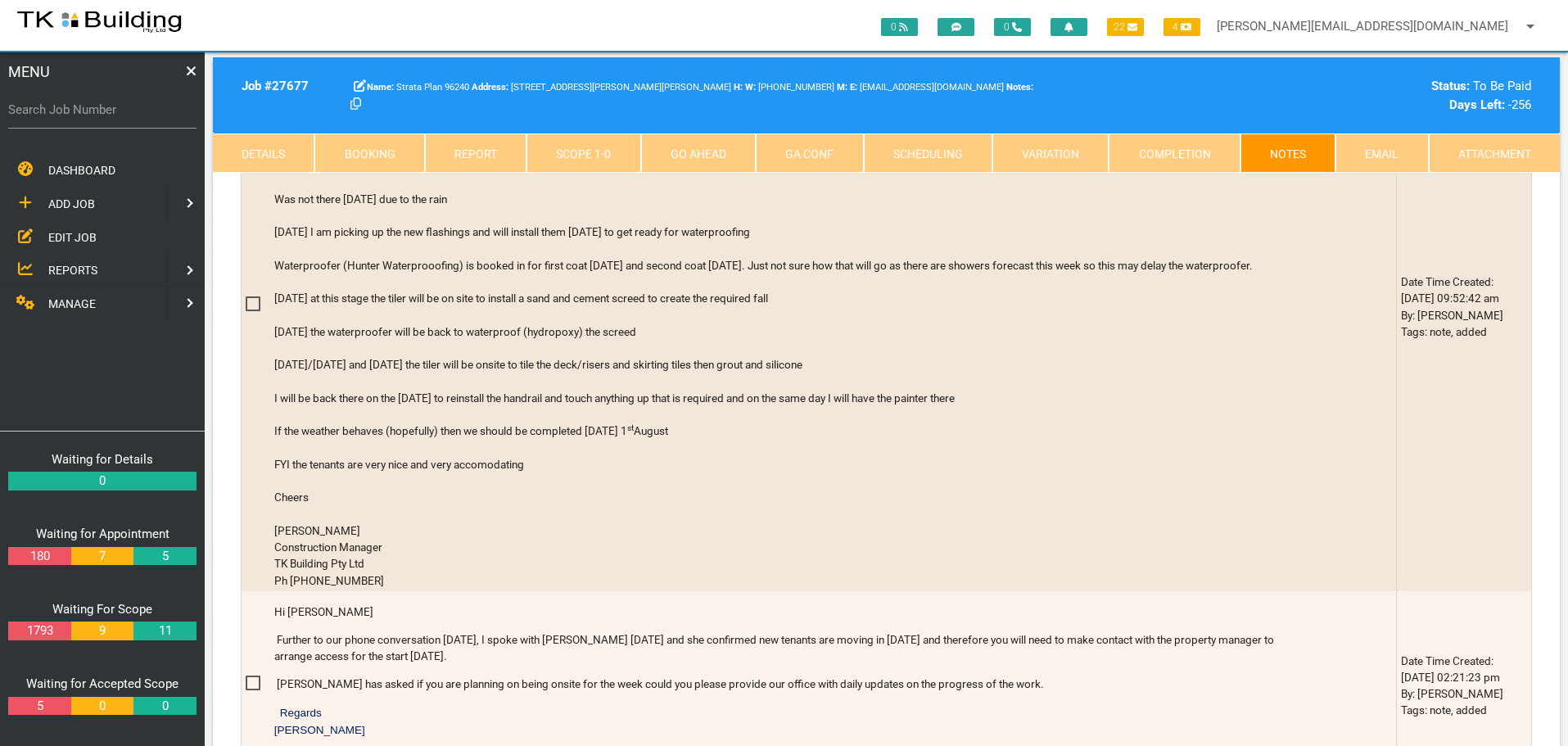
click at [102, 118] on label "Search Job Number" at bounding box center [102, 109] width 188 height 19
click at [102, 118] on input "Search Job Number" at bounding box center [102, 109] width 188 height 37
type input "26879"
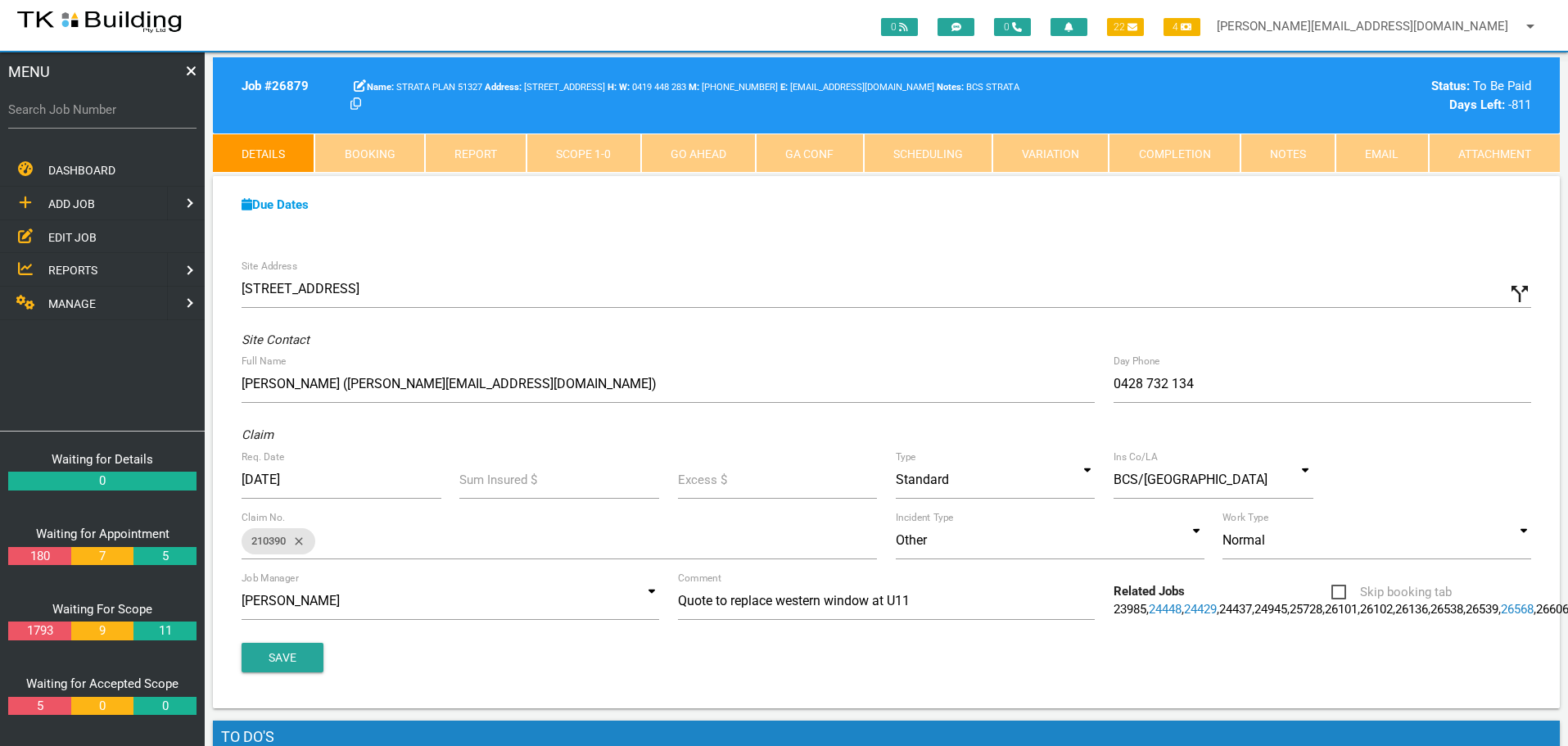
click at [78, 118] on label "Search Job Number" at bounding box center [102, 109] width 188 height 19
click at [78, 118] on input "Search Job Number" at bounding box center [102, 109] width 188 height 37
type input "27278"
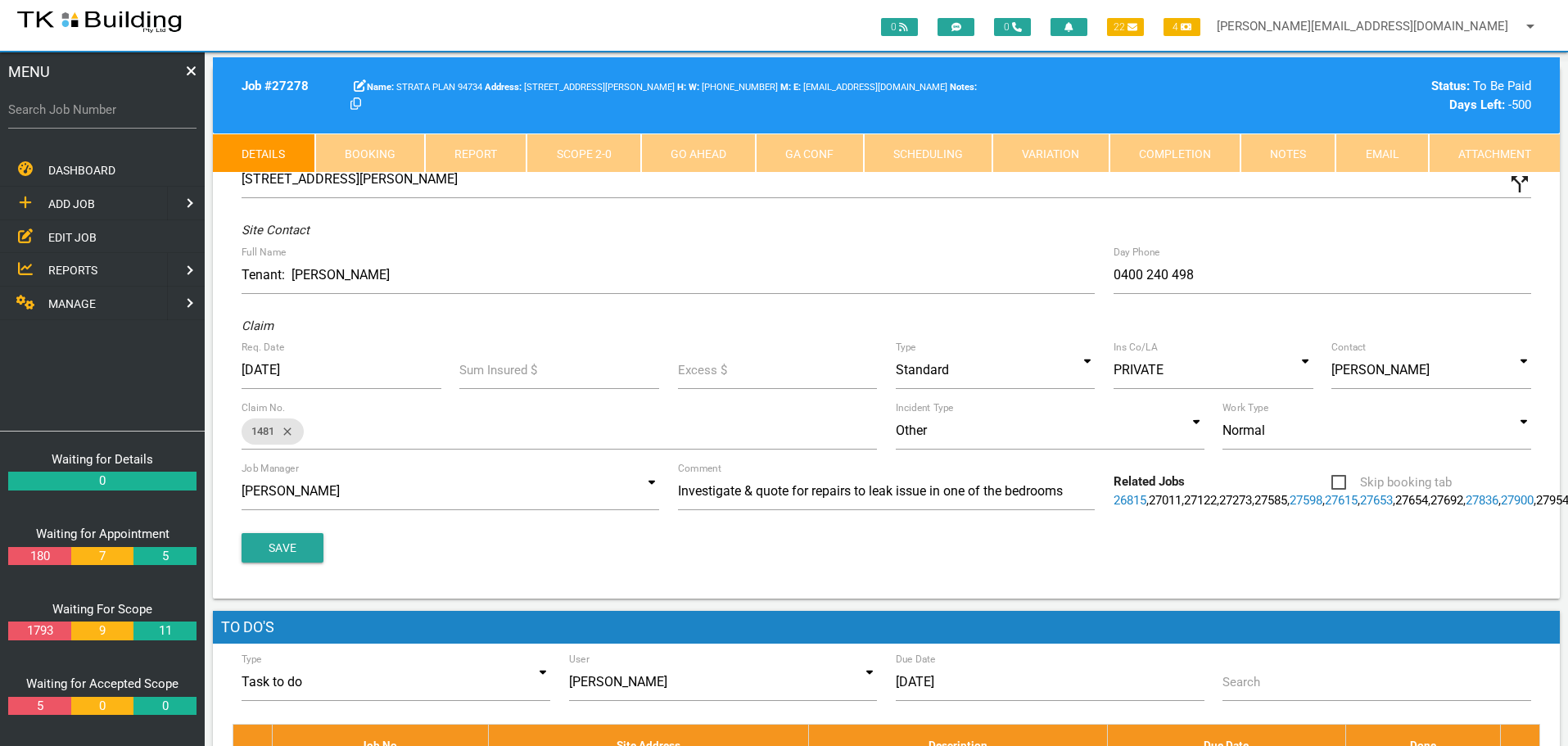
click at [1281, 148] on link "Notes" at bounding box center [1287, 153] width 95 height 39
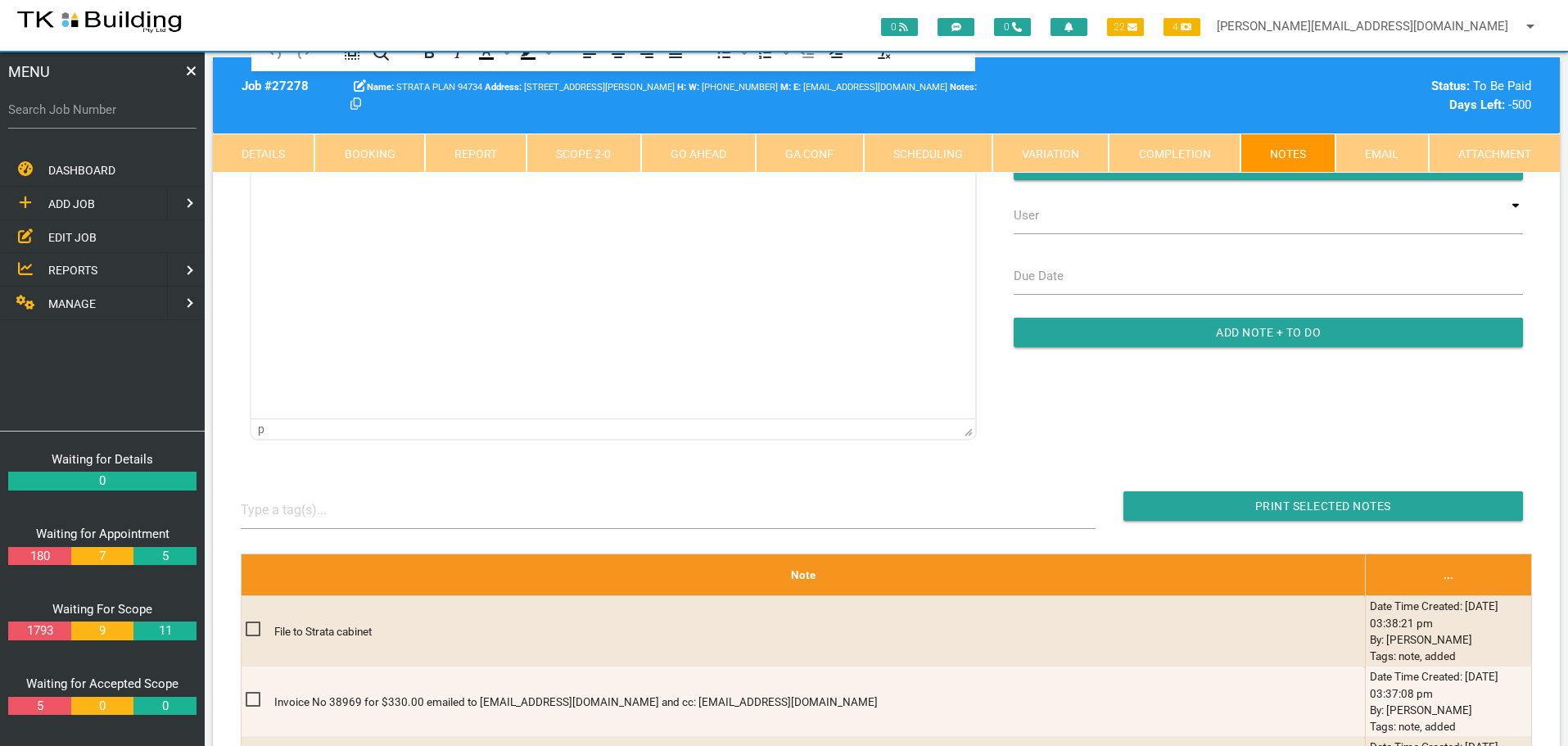
click at [52, 113] on label "Search Job Number" at bounding box center [102, 109] width 188 height 19
click at [52, 113] on input "Search Job Number" at bounding box center [102, 109] width 188 height 37
type input "27312"
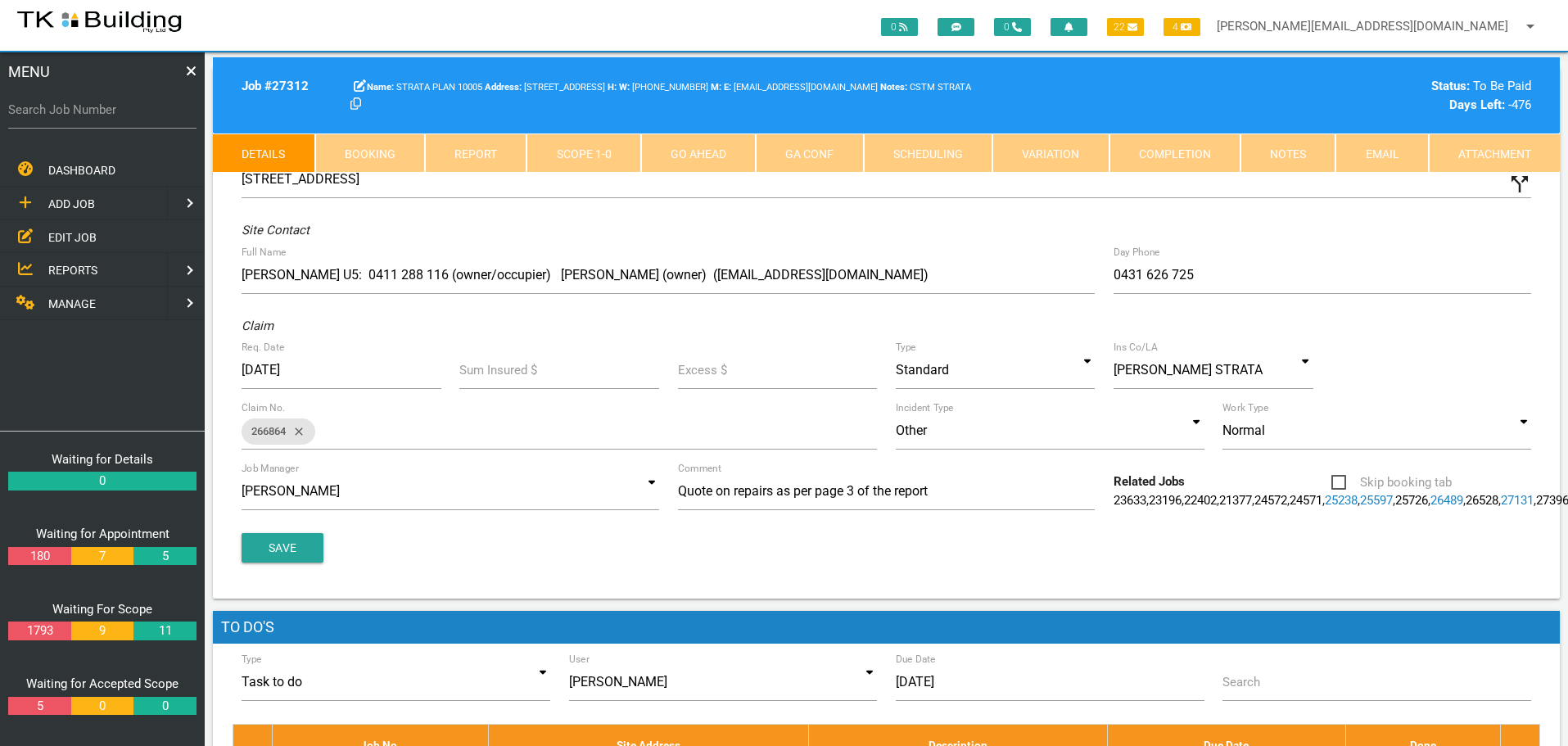
click at [1277, 161] on link "Notes" at bounding box center [1287, 153] width 95 height 39
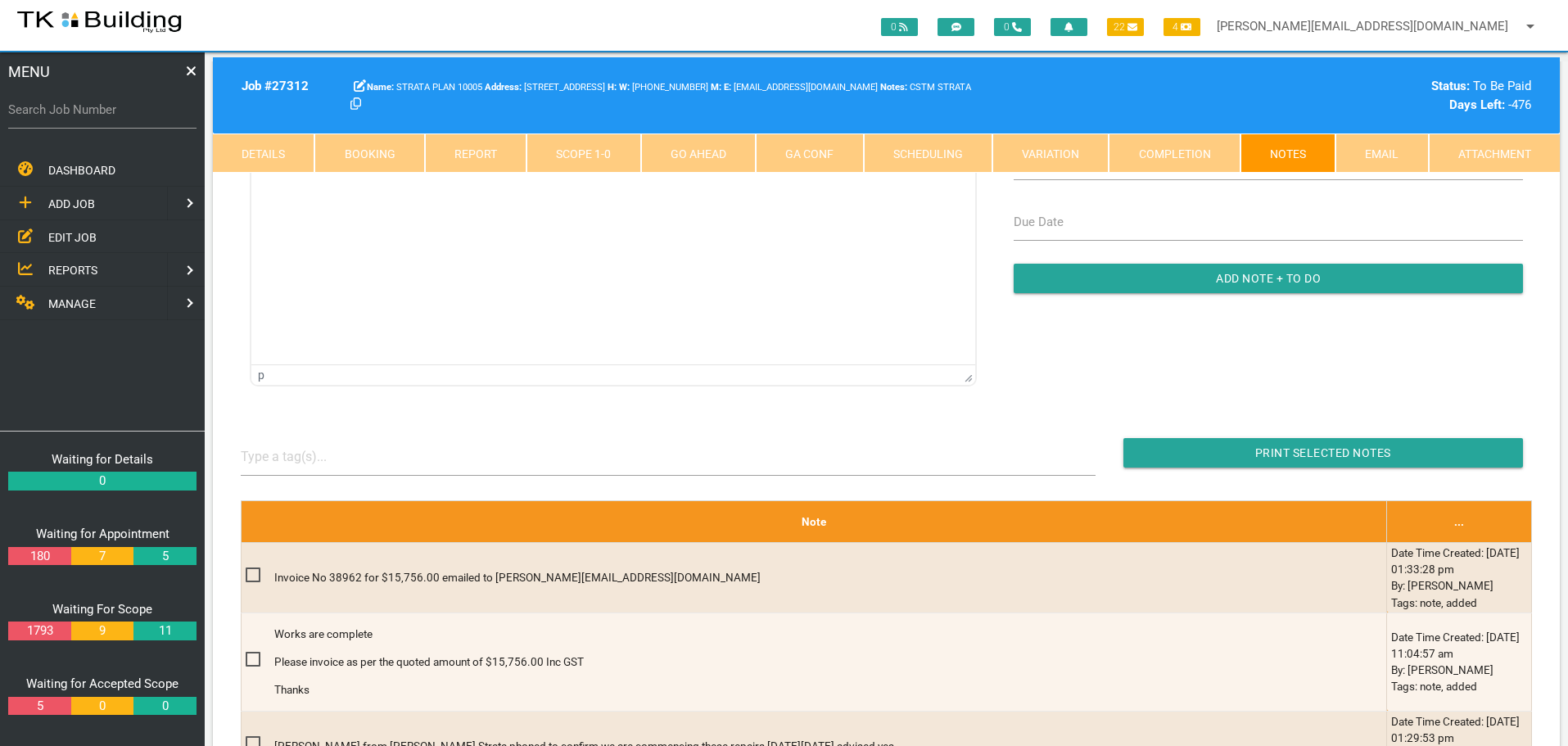
scroll to position [164, 0]
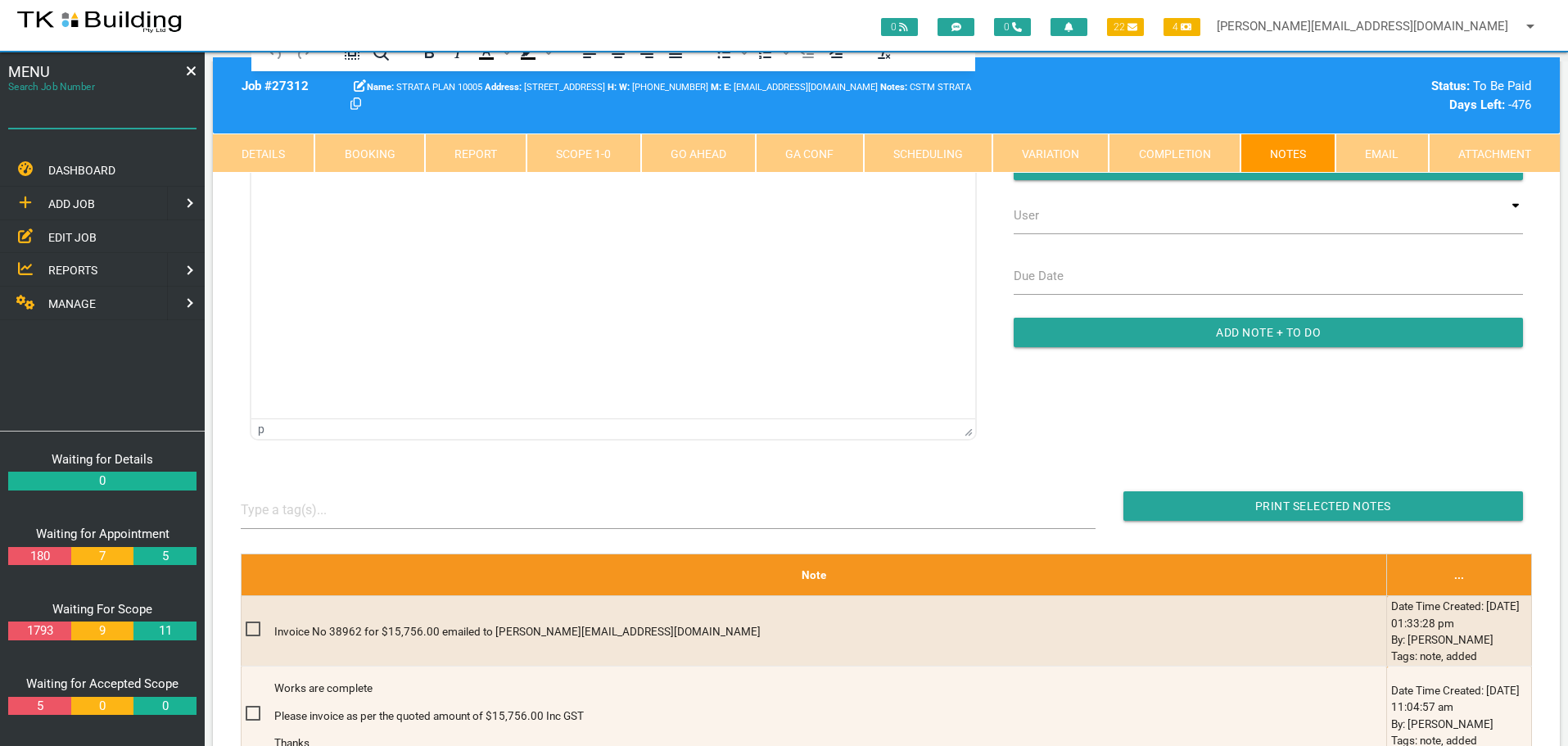
click at [85, 123] on input "Search Job Number" at bounding box center [102, 109] width 188 height 37
type input "27734"
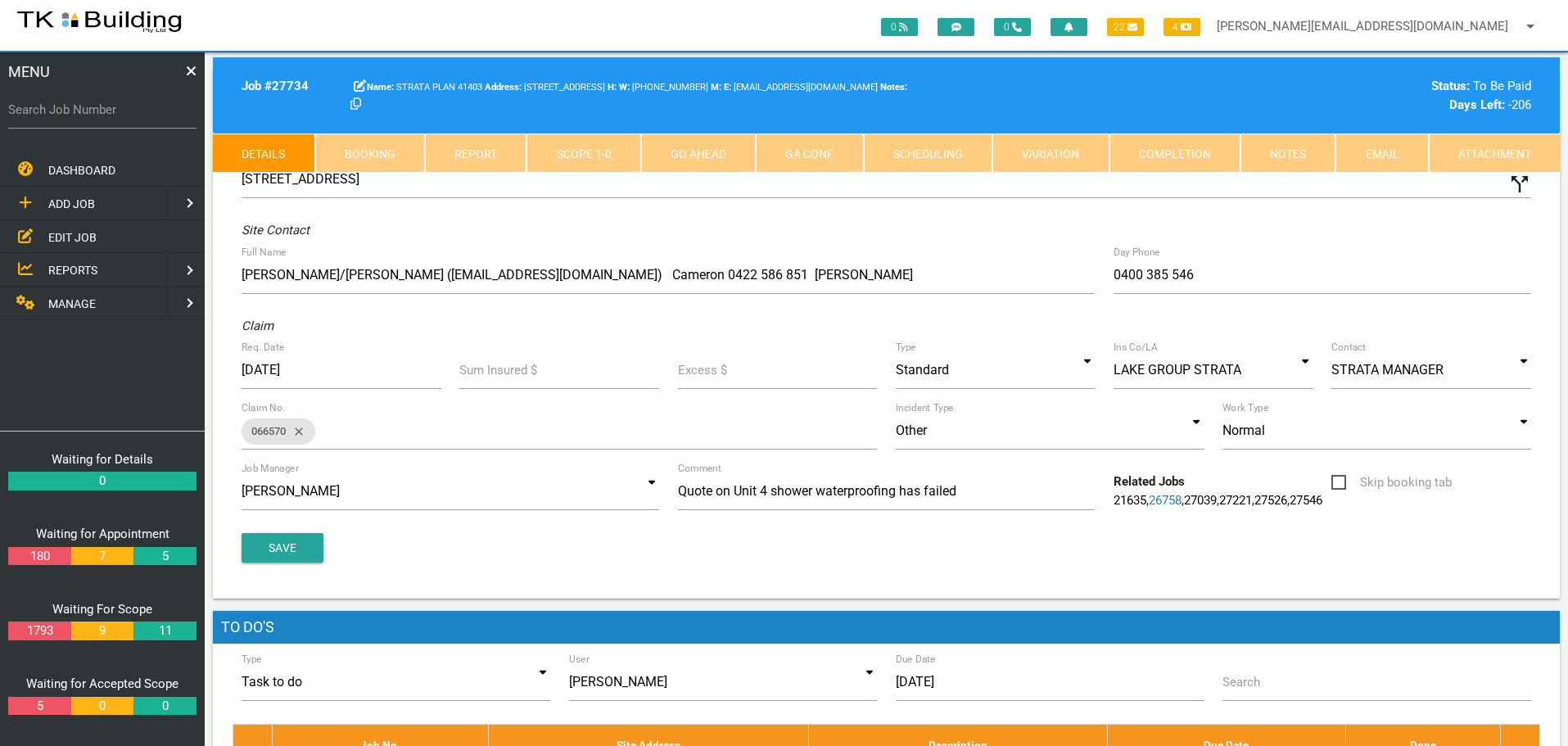
click at [1262, 143] on link "Notes" at bounding box center [1287, 153] width 95 height 39
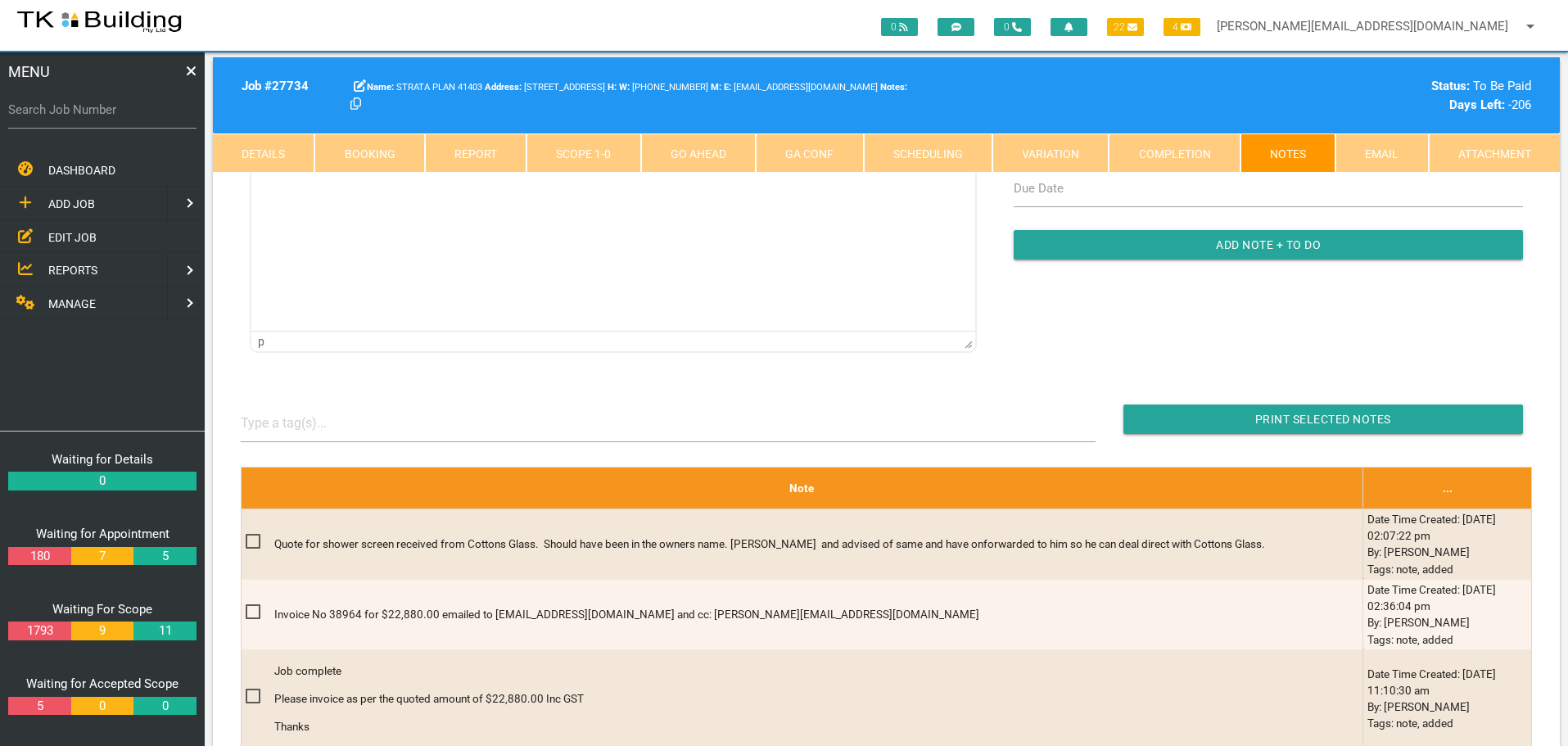
scroll to position [164, 0]
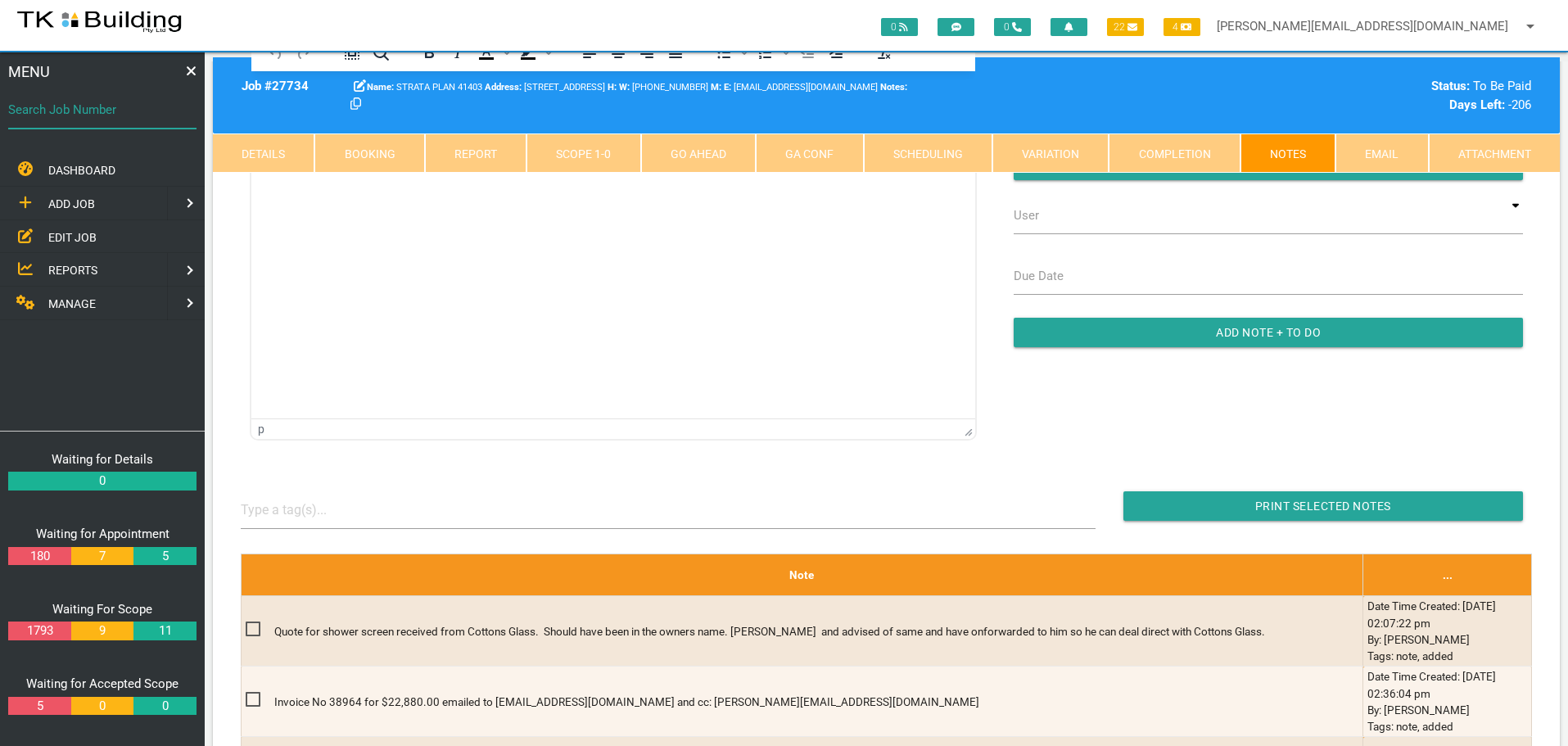
click at [87, 128] on input "Search Job Number" at bounding box center [102, 109] width 188 height 37
type input "27750"
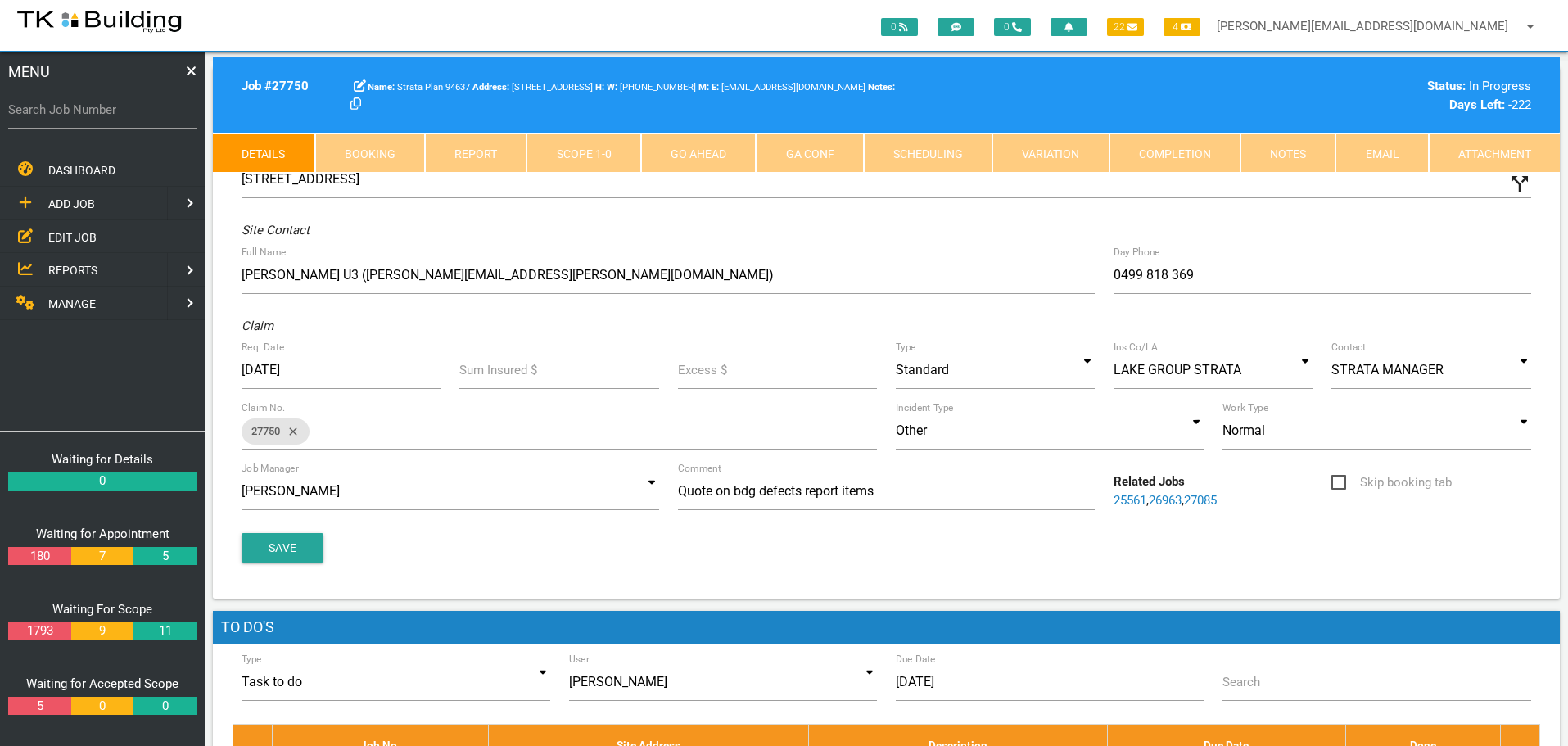
click at [1301, 152] on link "Notes" at bounding box center [1287, 153] width 95 height 39
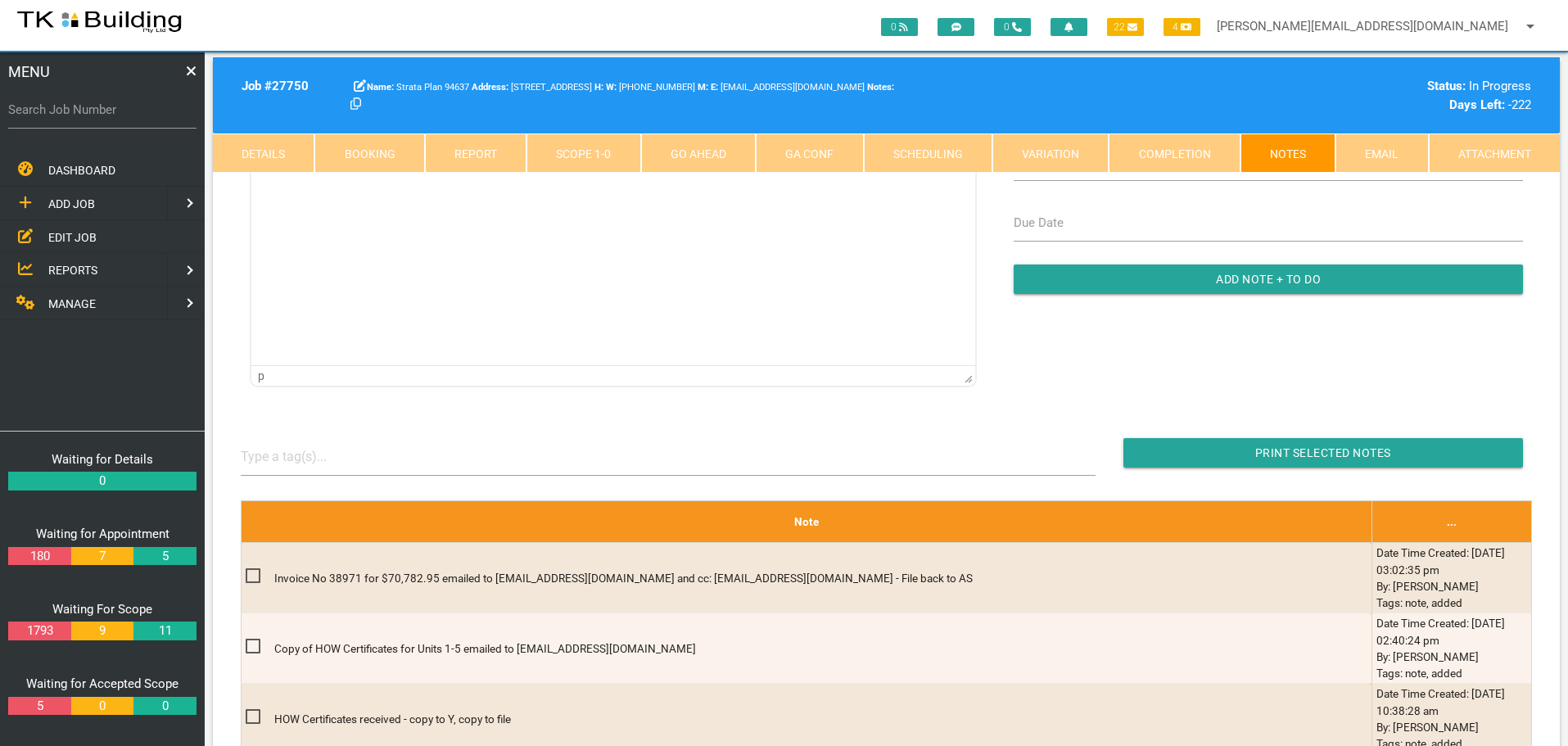
scroll to position [245, 0]
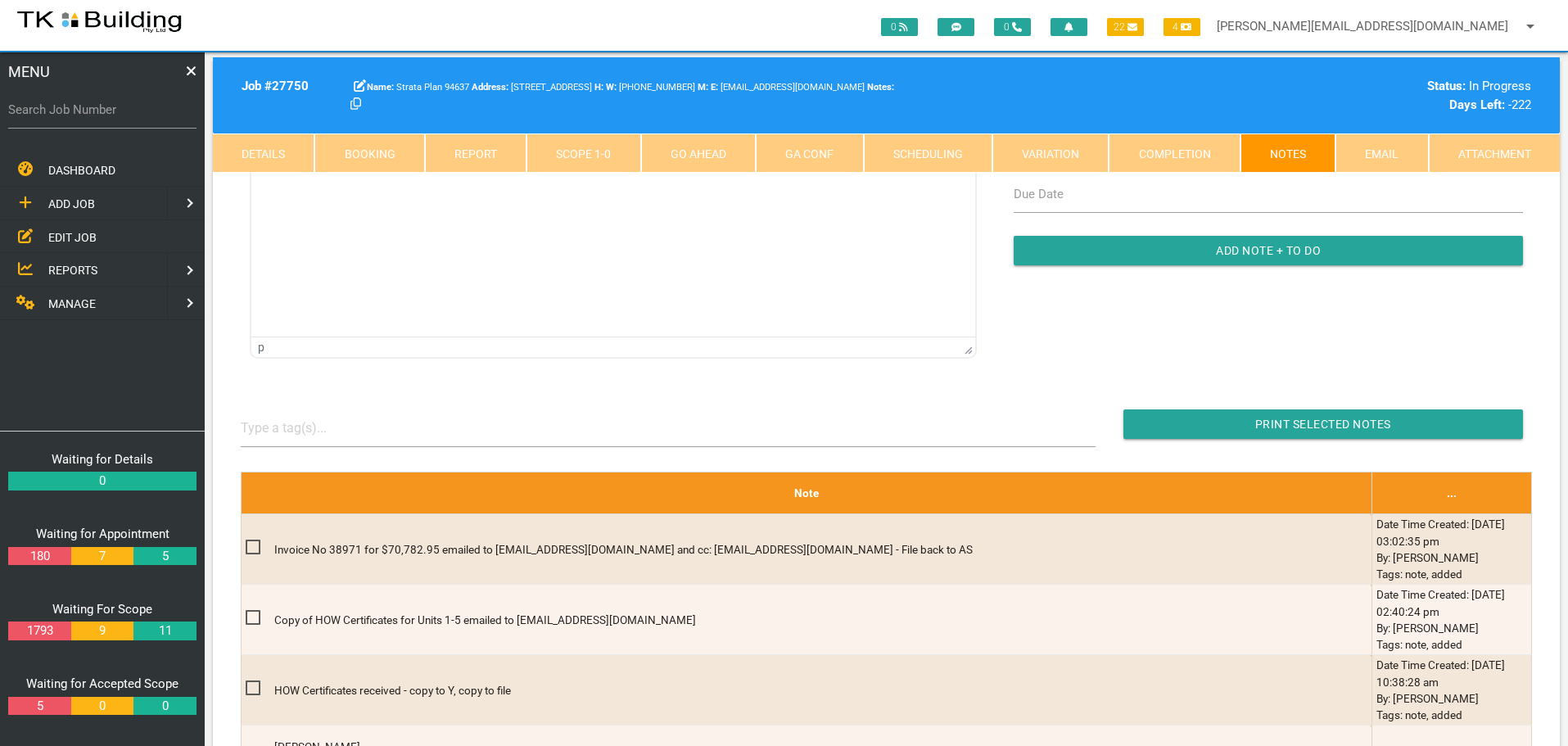
click at [94, 115] on label "Search Job Number" at bounding box center [102, 109] width 188 height 19
click at [94, 115] on input "Search Job Number" at bounding box center [102, 109] width 188 height 37
type input "27801"
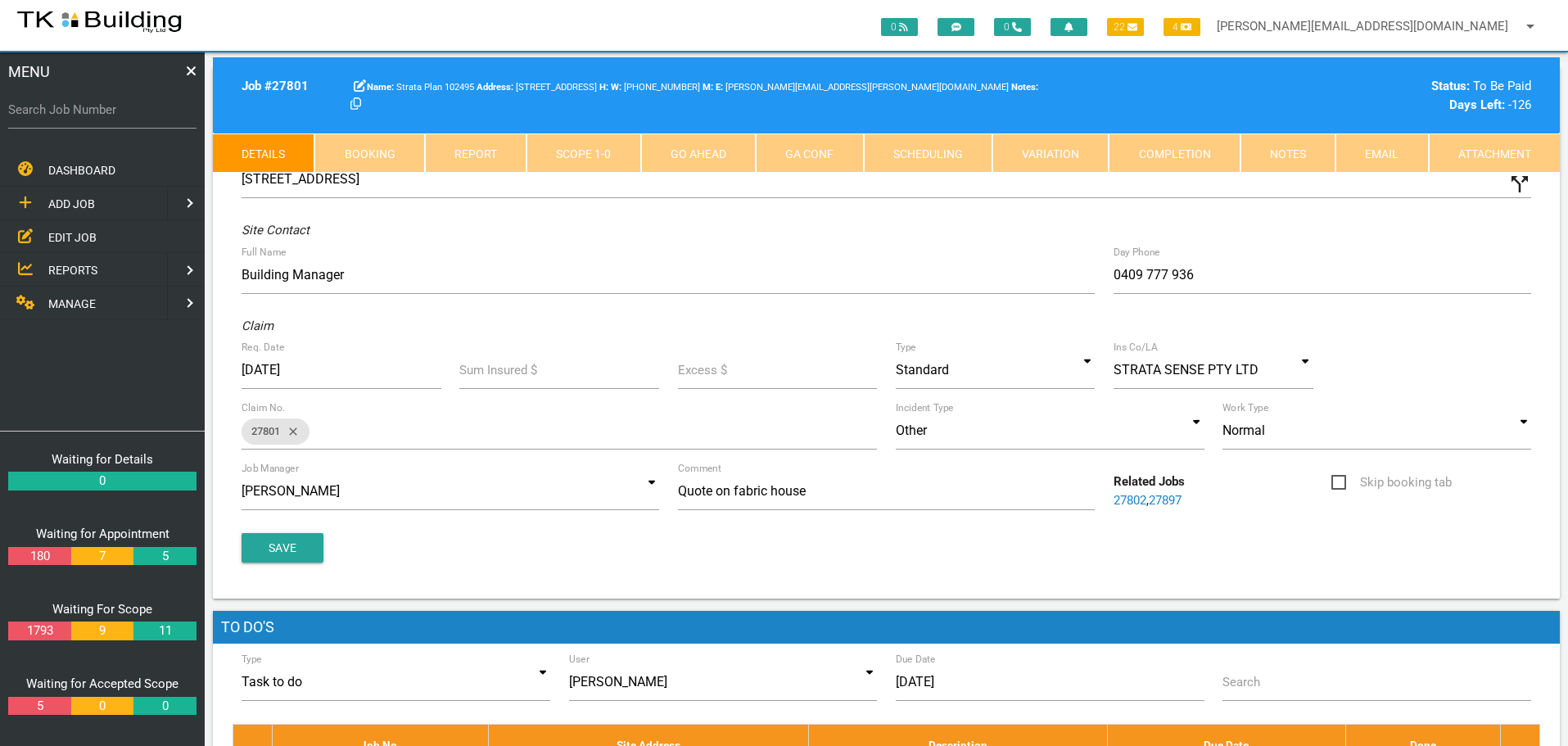
click at [1306, 153] on link "Notes" at bounding box center [1287, 153] width 95 height 39
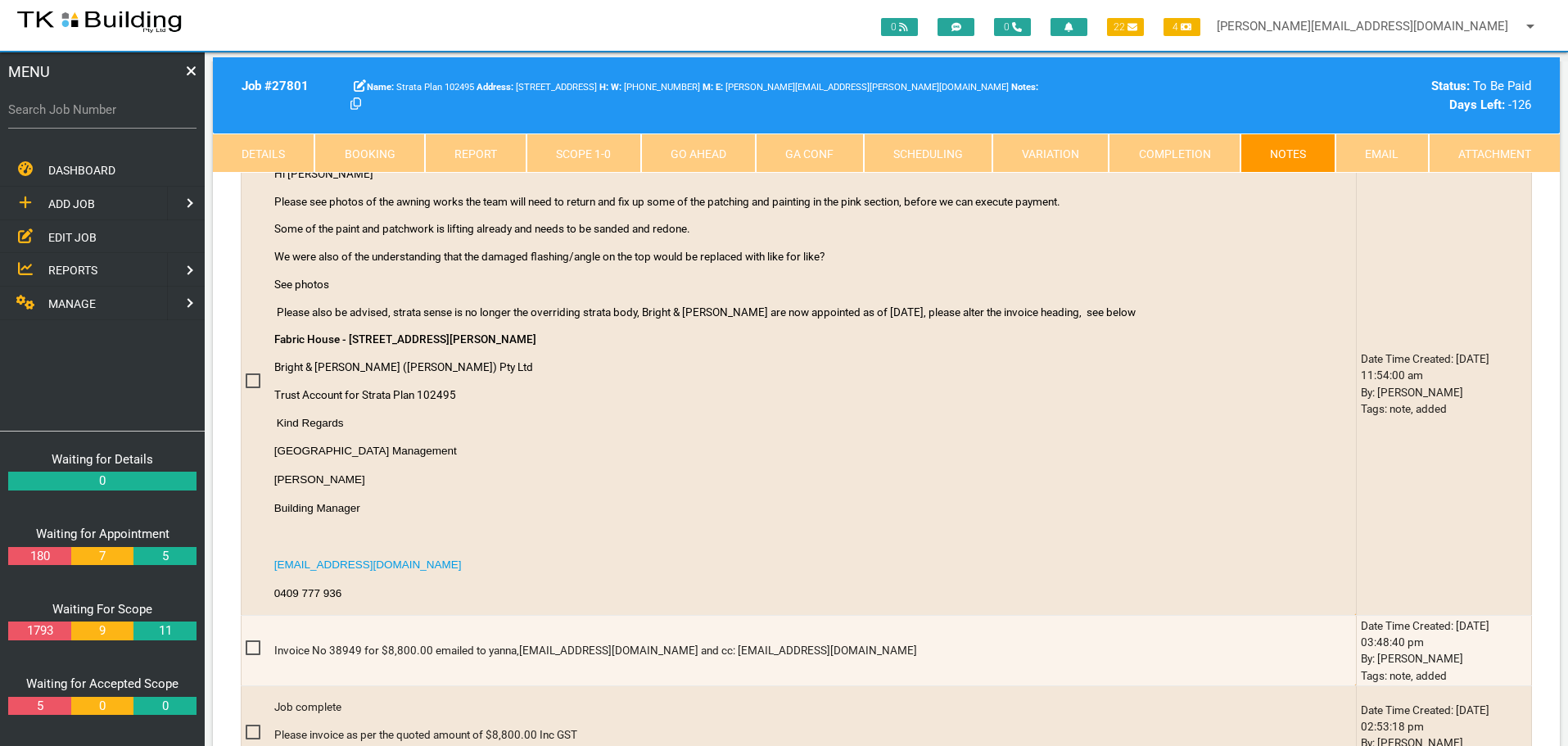
scroll to position [1064, 0]
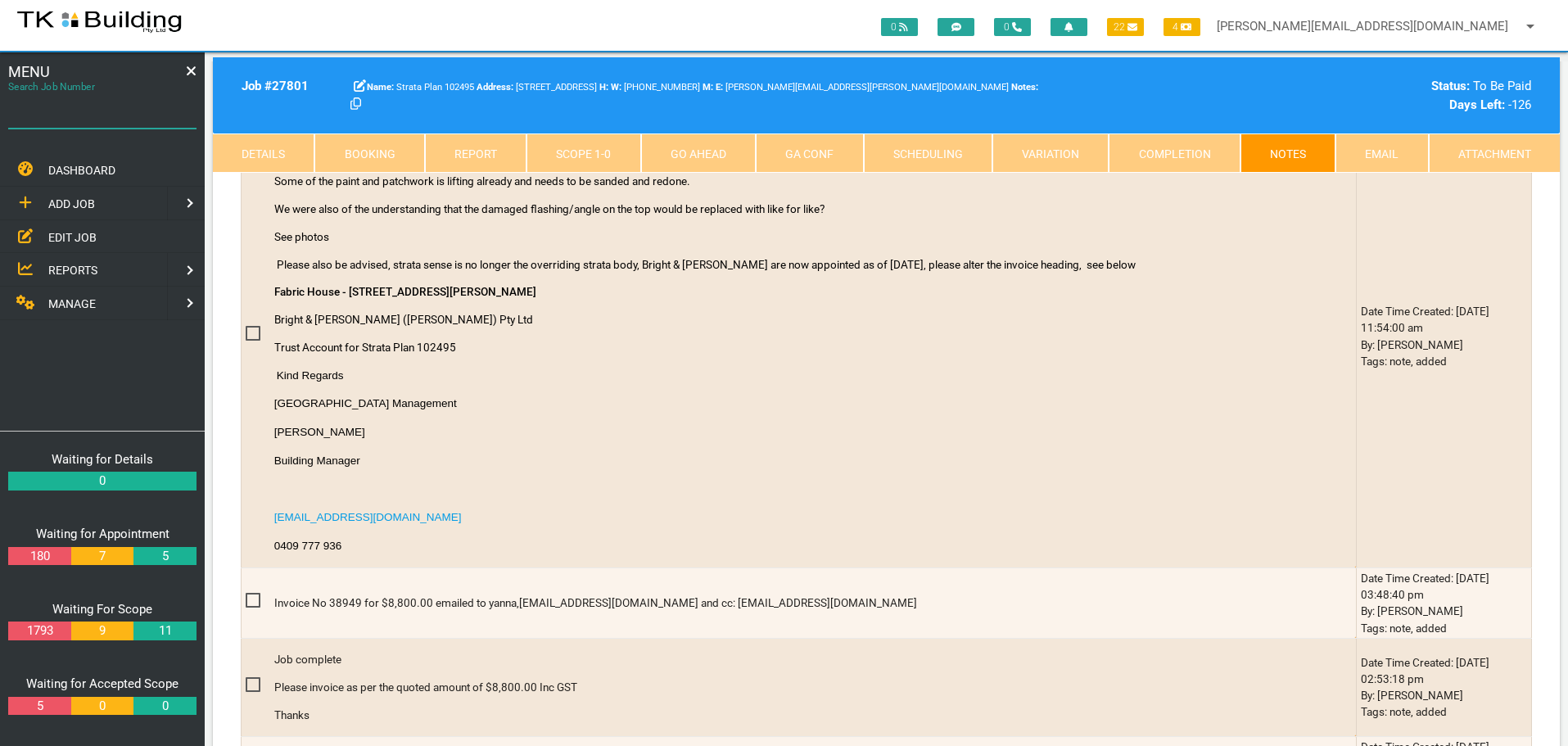
click at [83, 123] on input "Search Job Number" at bounding box center [102, 109] width 188 height 37
type input "27833"
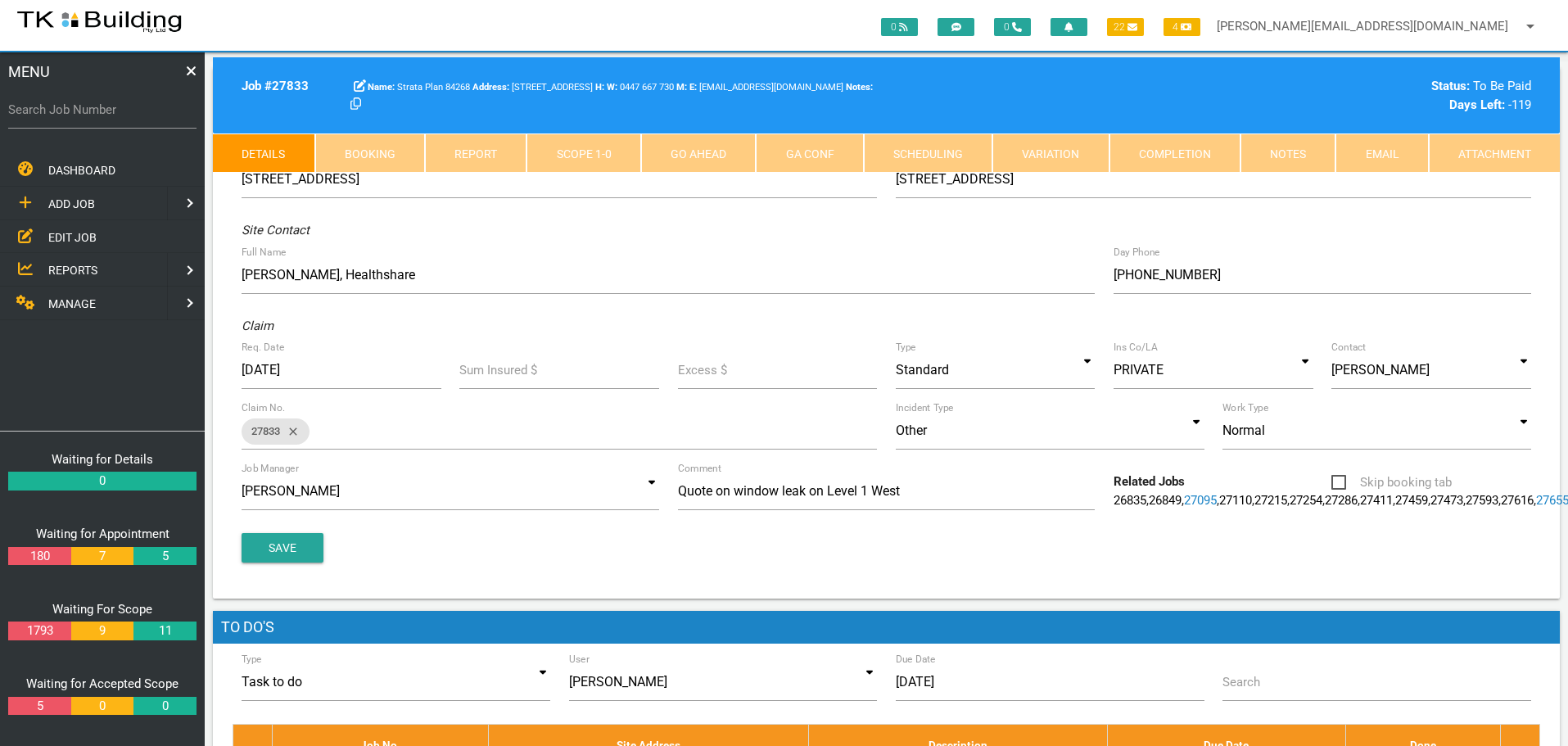
click at [1283, 153] on link "Notes" at bounding box center [1287, 153] width 95 height 39
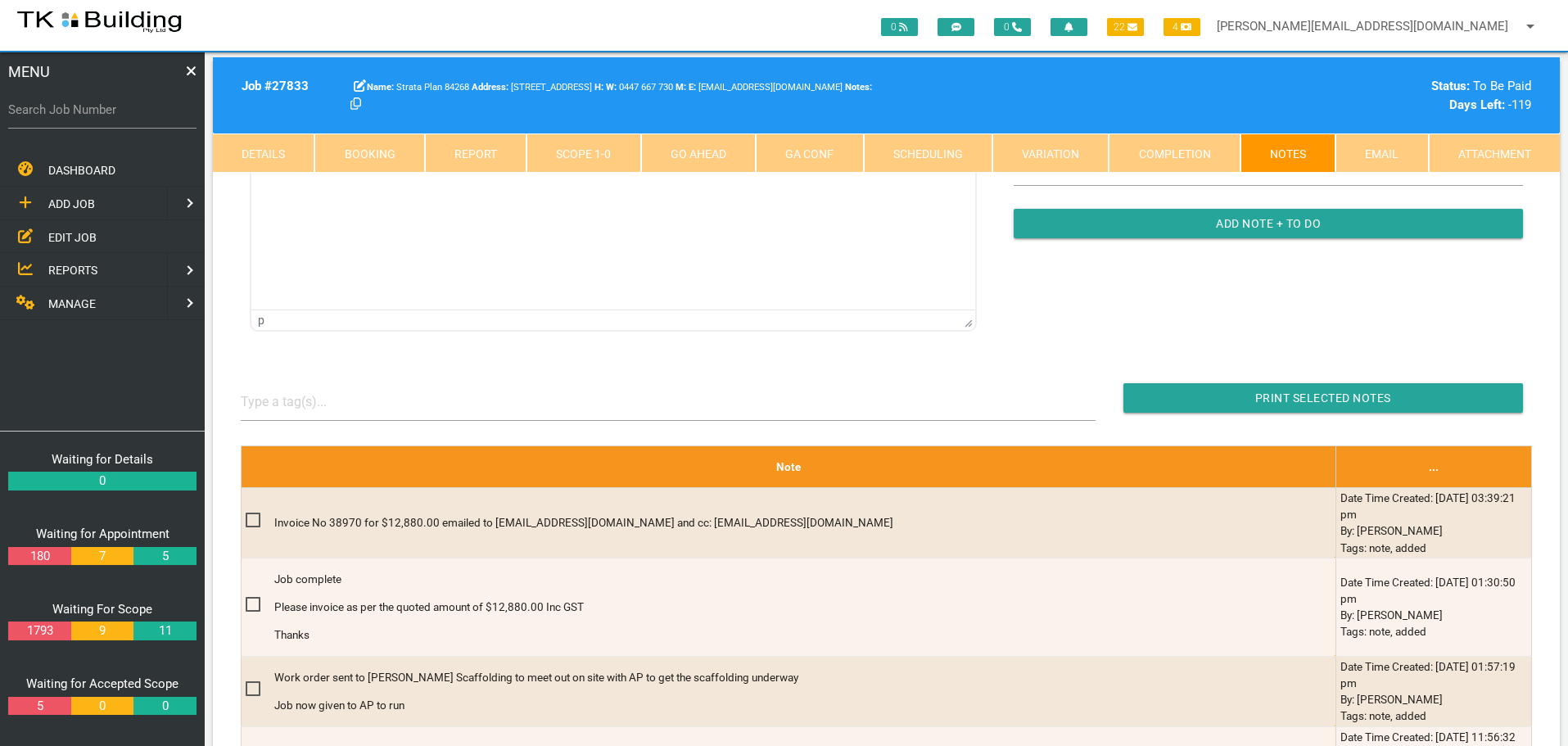
scroll to position [164, 0]
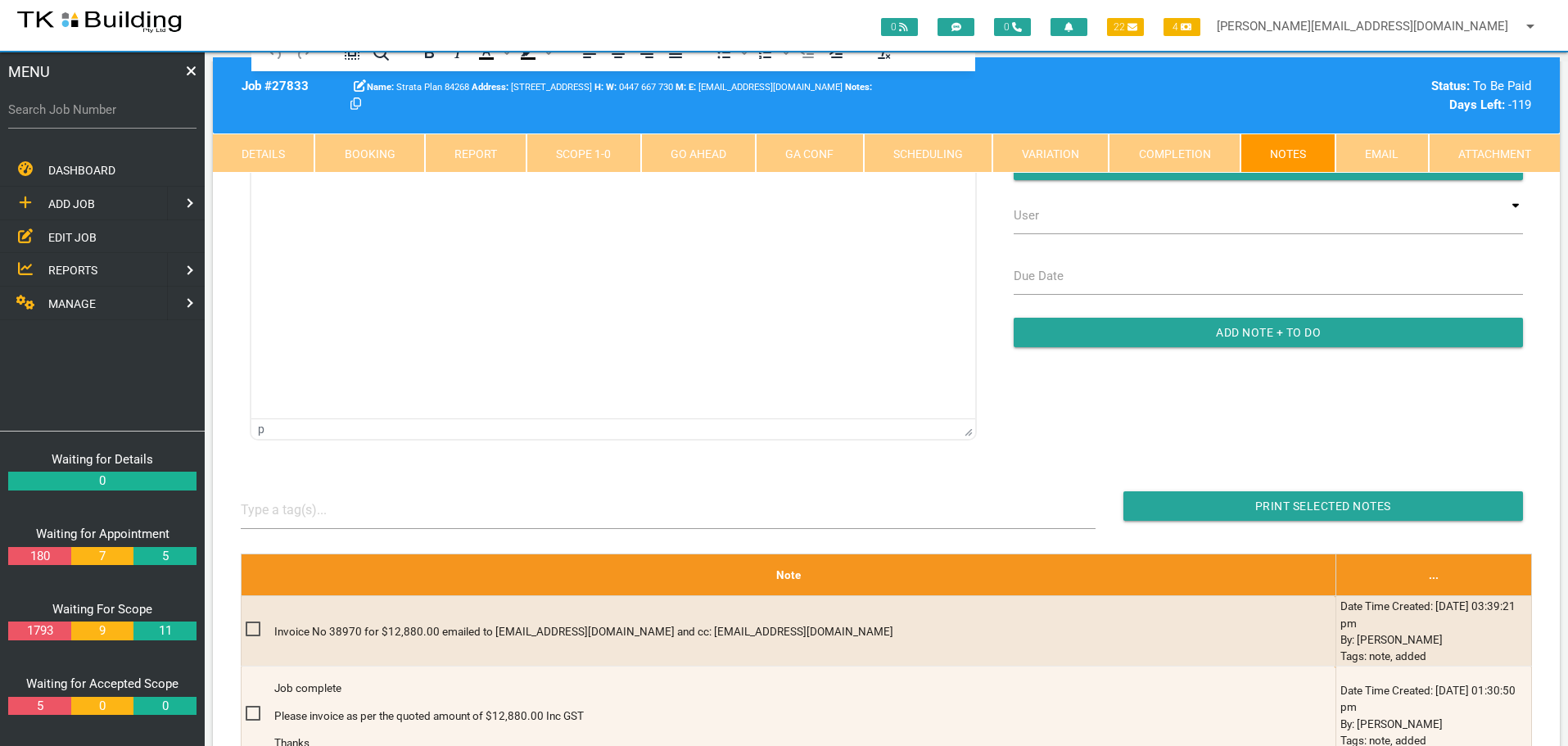
click at [65, 117] on label "Search Job Number" at bounding box center [102, 109] width 188 height 19
click at [65, 117] on input "Search Job Number" at bounding box center [102, 109] width 188 height 37
type input "27906"
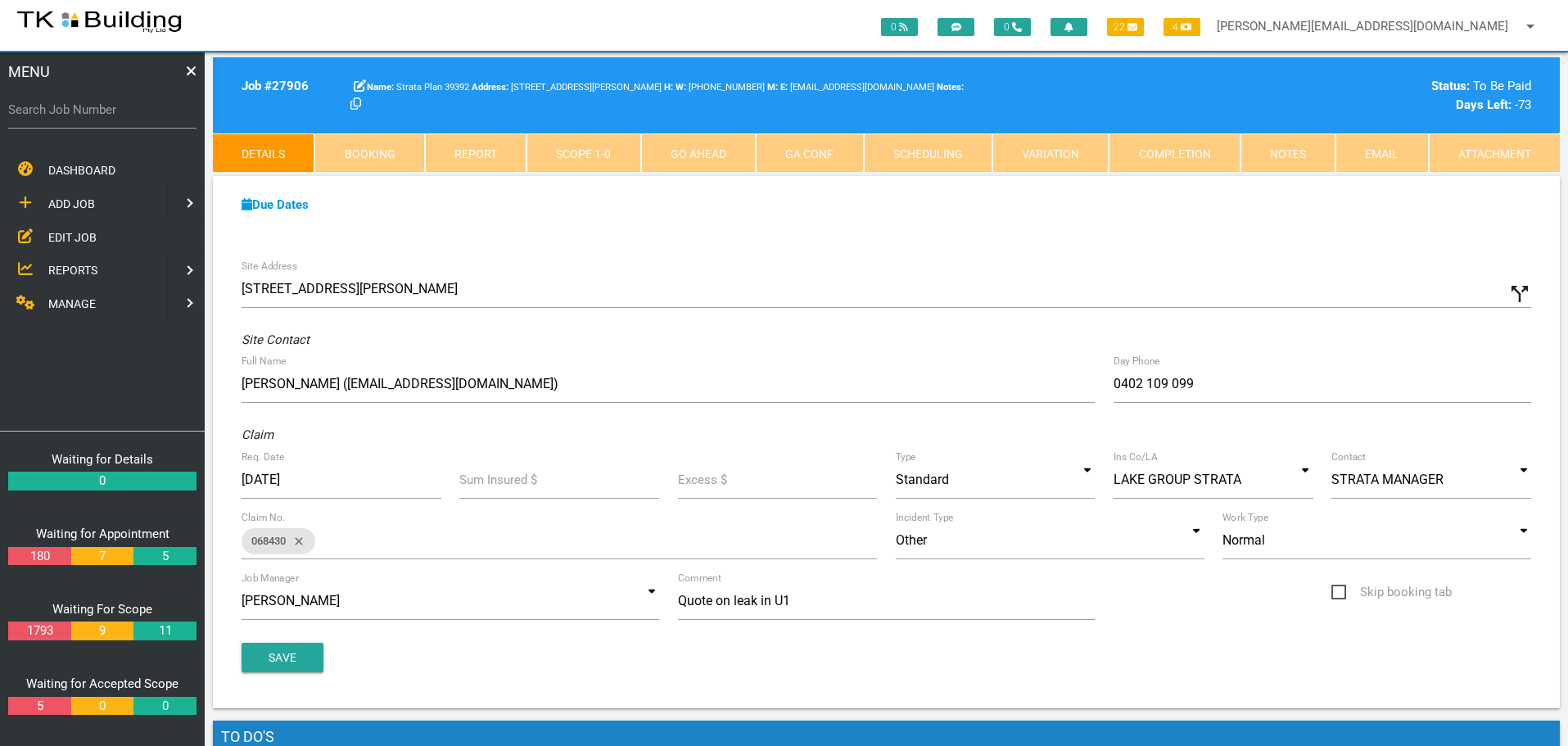
click at [78, 117] on label "Search Job Number" at bounding box center [102, 109] width 188 height 19
click at [78, 117] on input "Search Job Number" at bounding box center [102, 109] width 188 height 37
type input "27938"
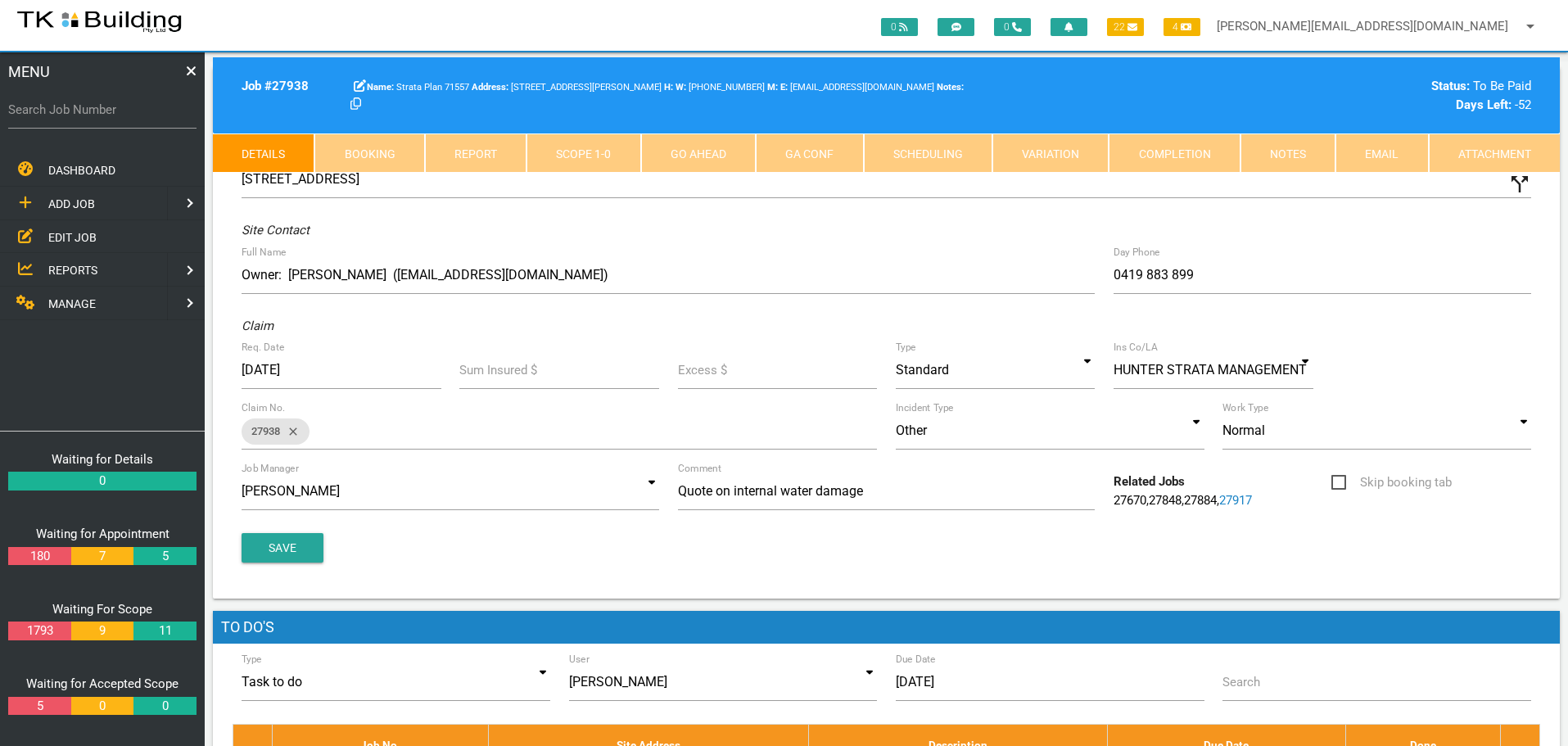
click at [1302, 161] on link "Notes" at bounding box center [1287, 153] width 95 height 39
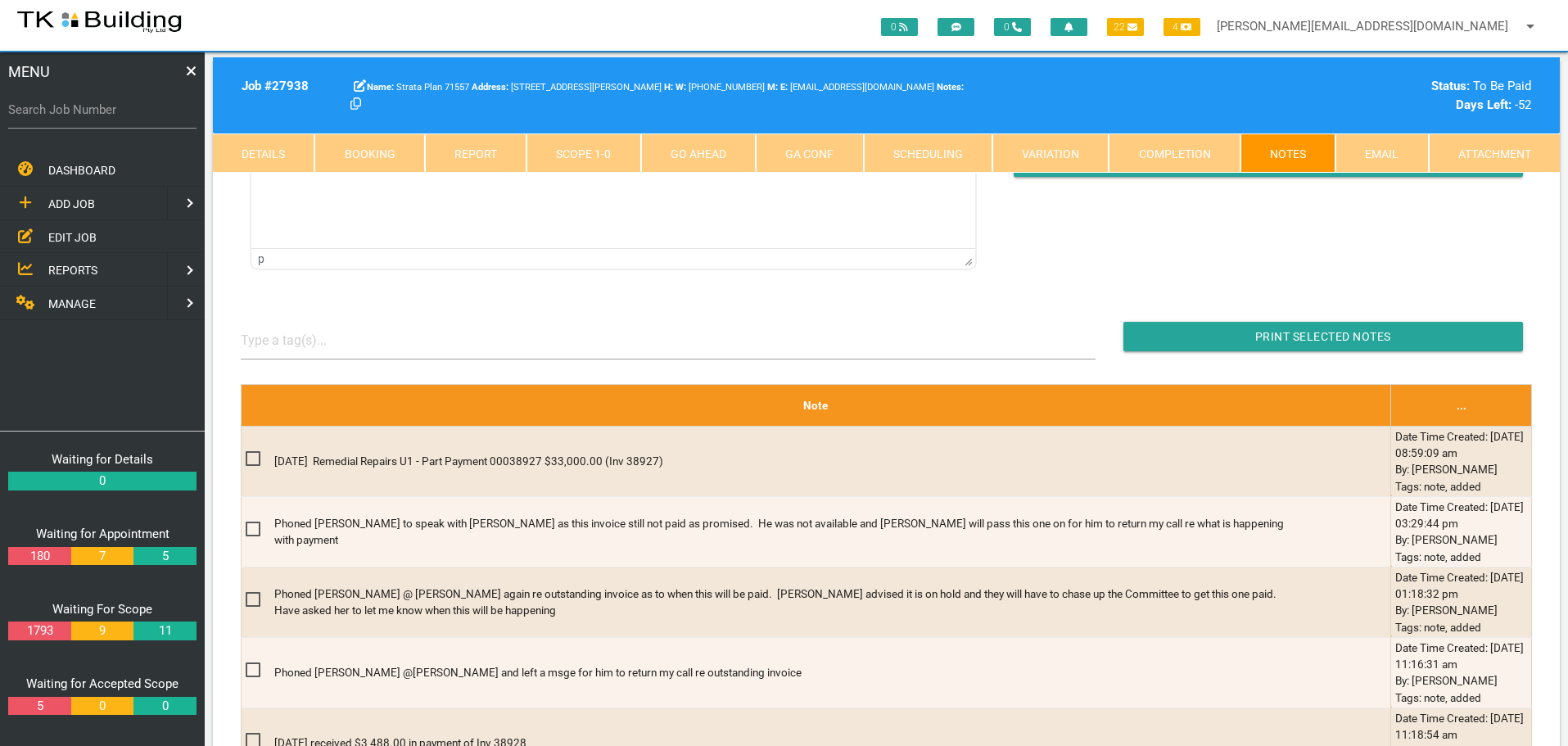
scroll to position [245, 0]
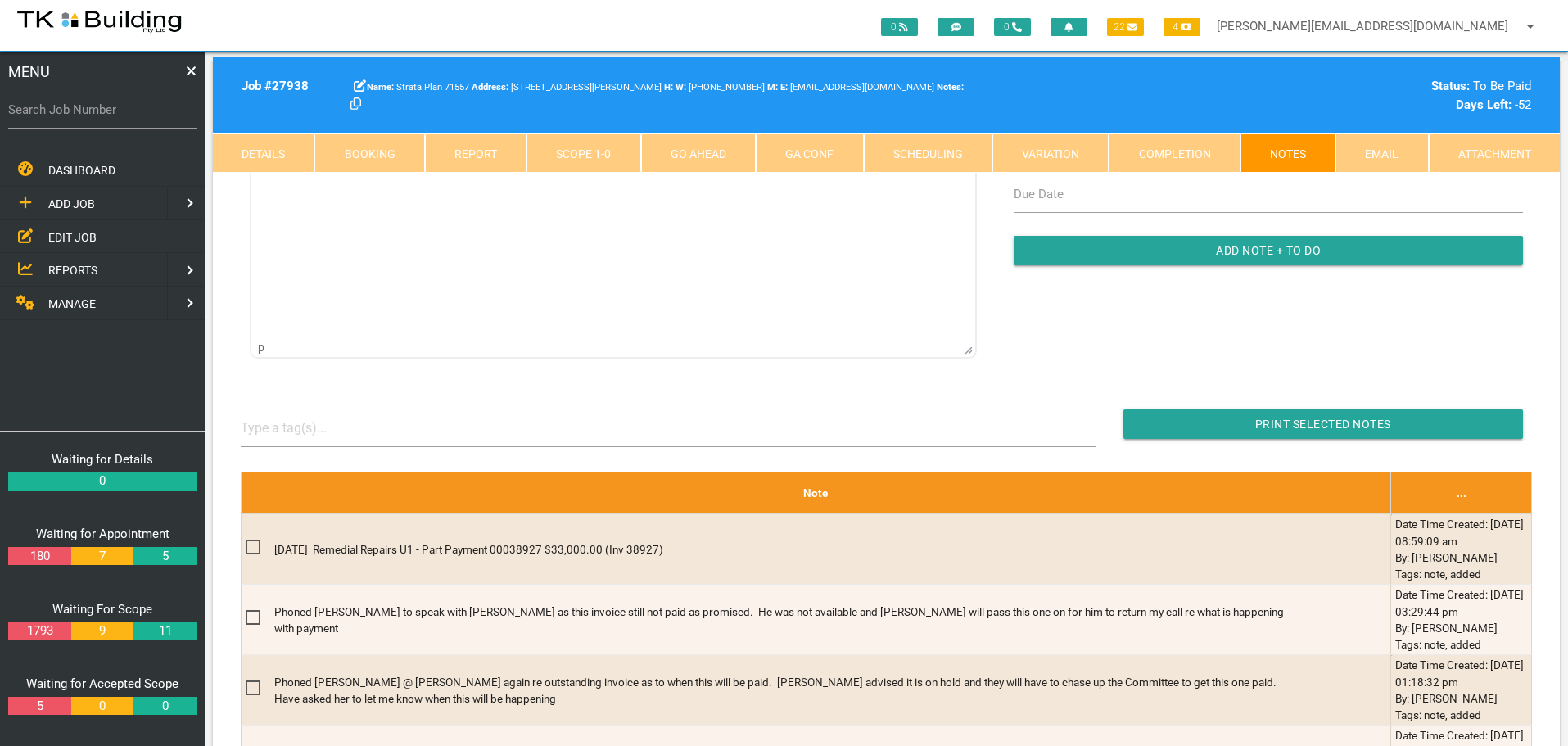
click at [87, 117] on label "Search Job Number" at bounding box center [102, 109] width 188 height 19
click at [87, 117] on input "Search Job Number" at bounding box center [102, 109] width 188 height 37
type input "27946"
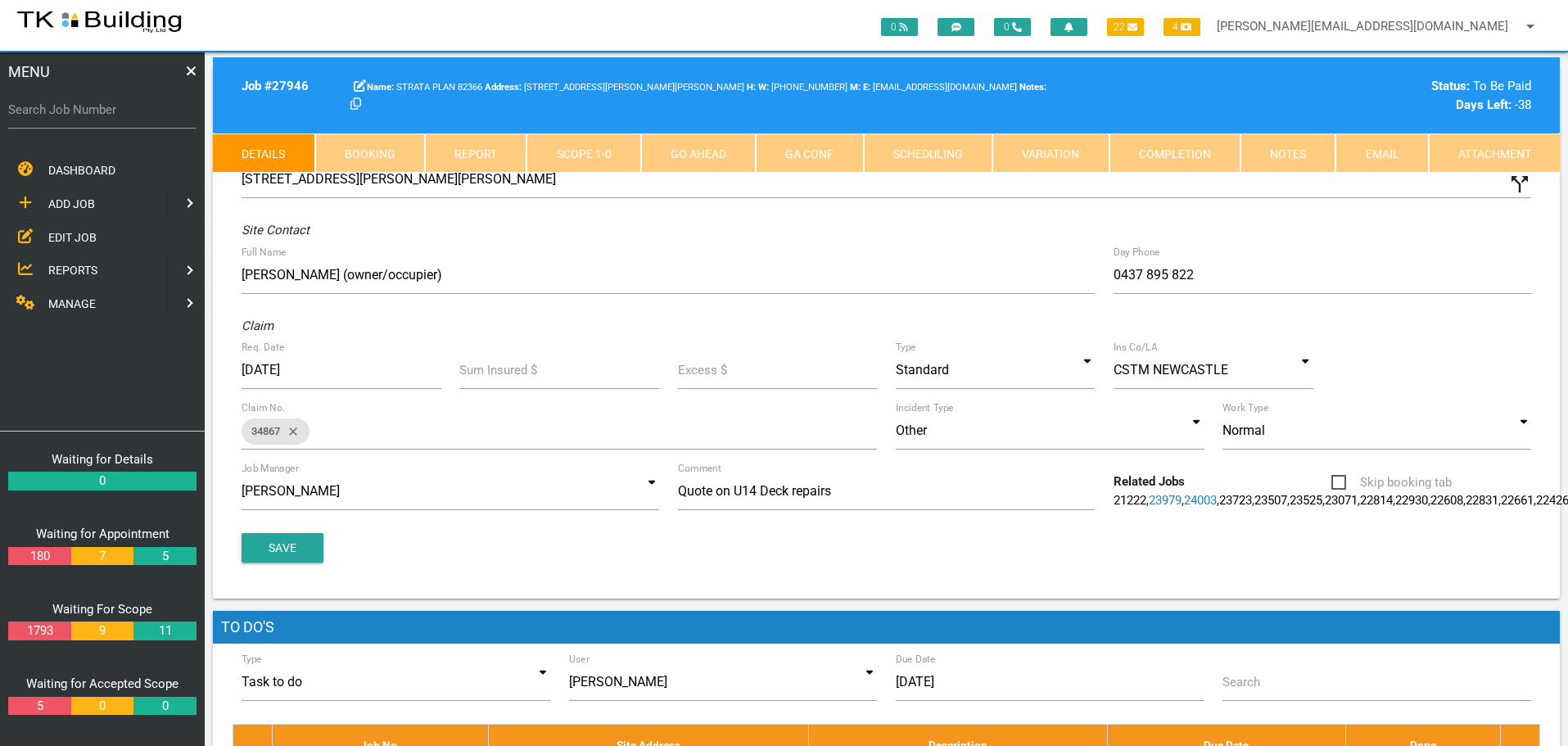
click at [1276, 153] on link "Notes" at bounding box center [1287, 153] width 95 height 39
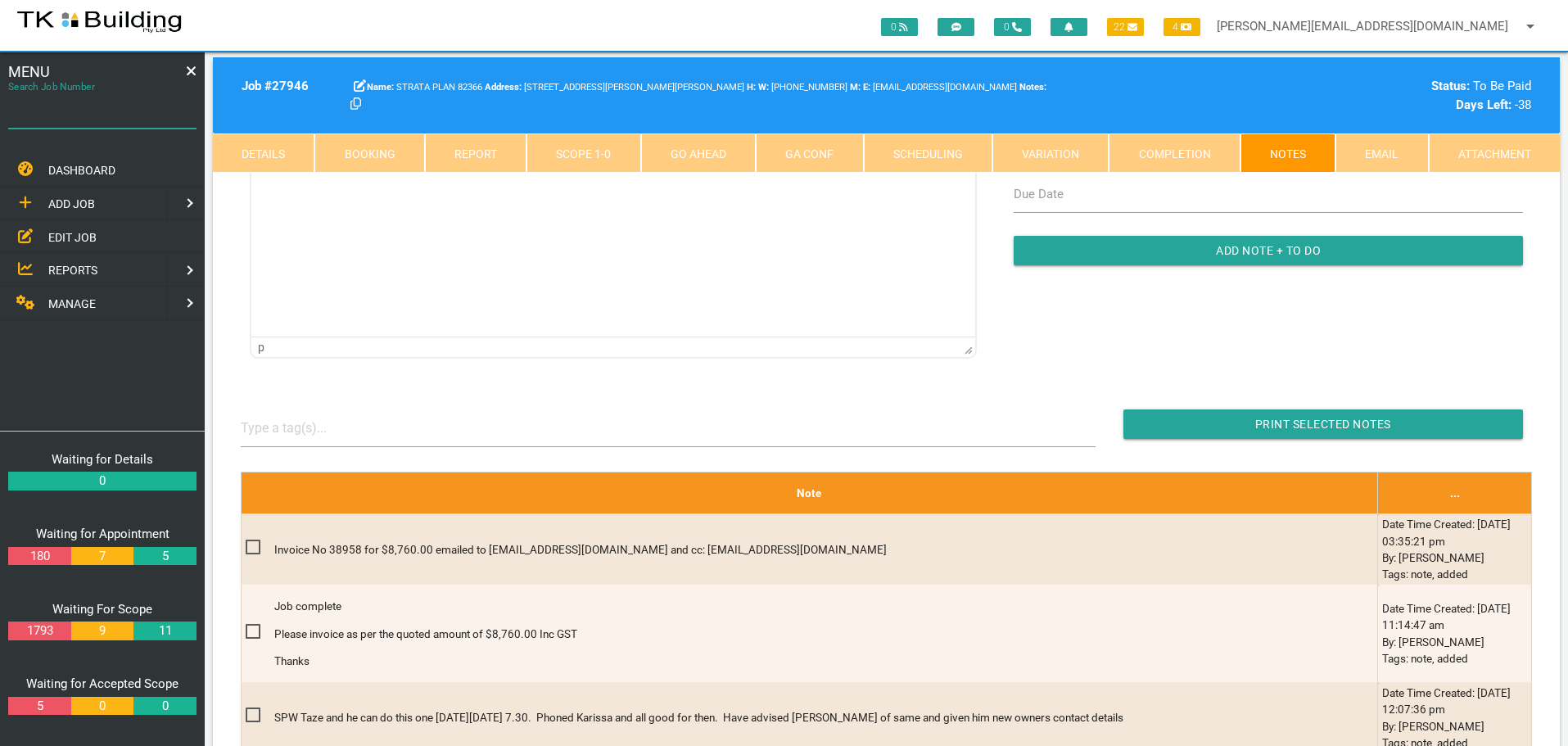
click at [84, 120] on input "Search Job Number" at bounding box center [102, 109] width 188 height 37
type input "28058"
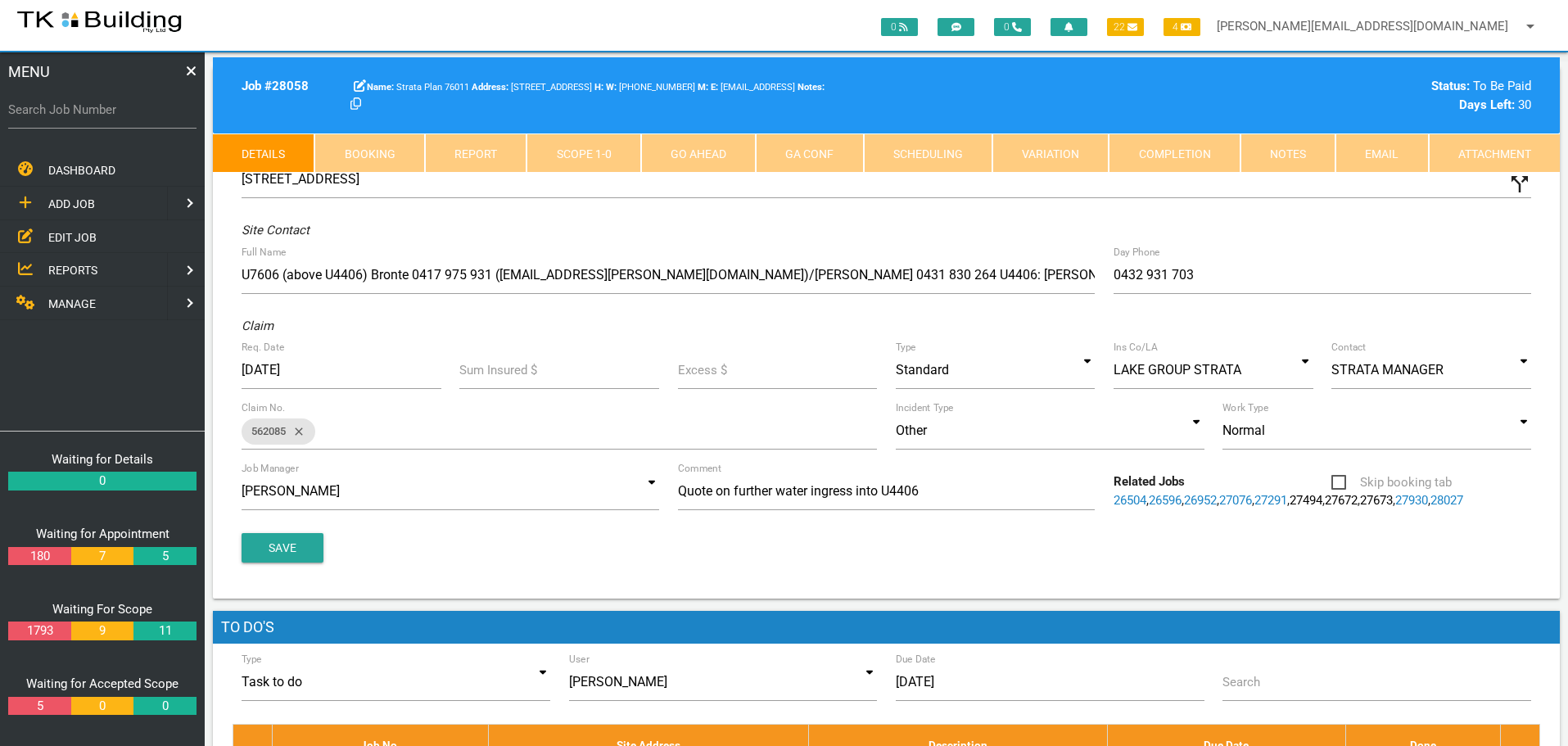
click at [1285, 154] on link "Notes" at bounding box center [1287, 153] width 95 height 39
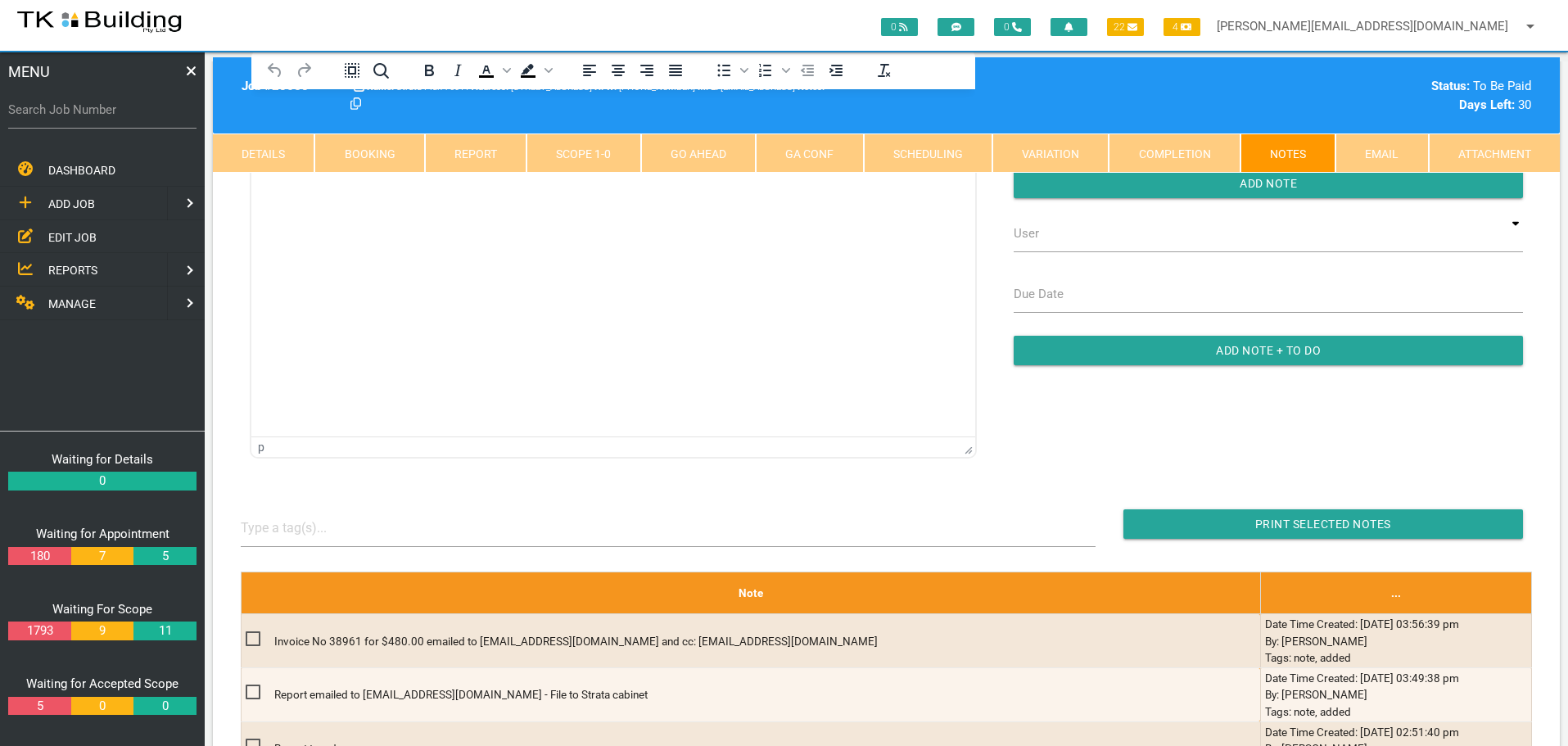
scroll to position [245, 0]
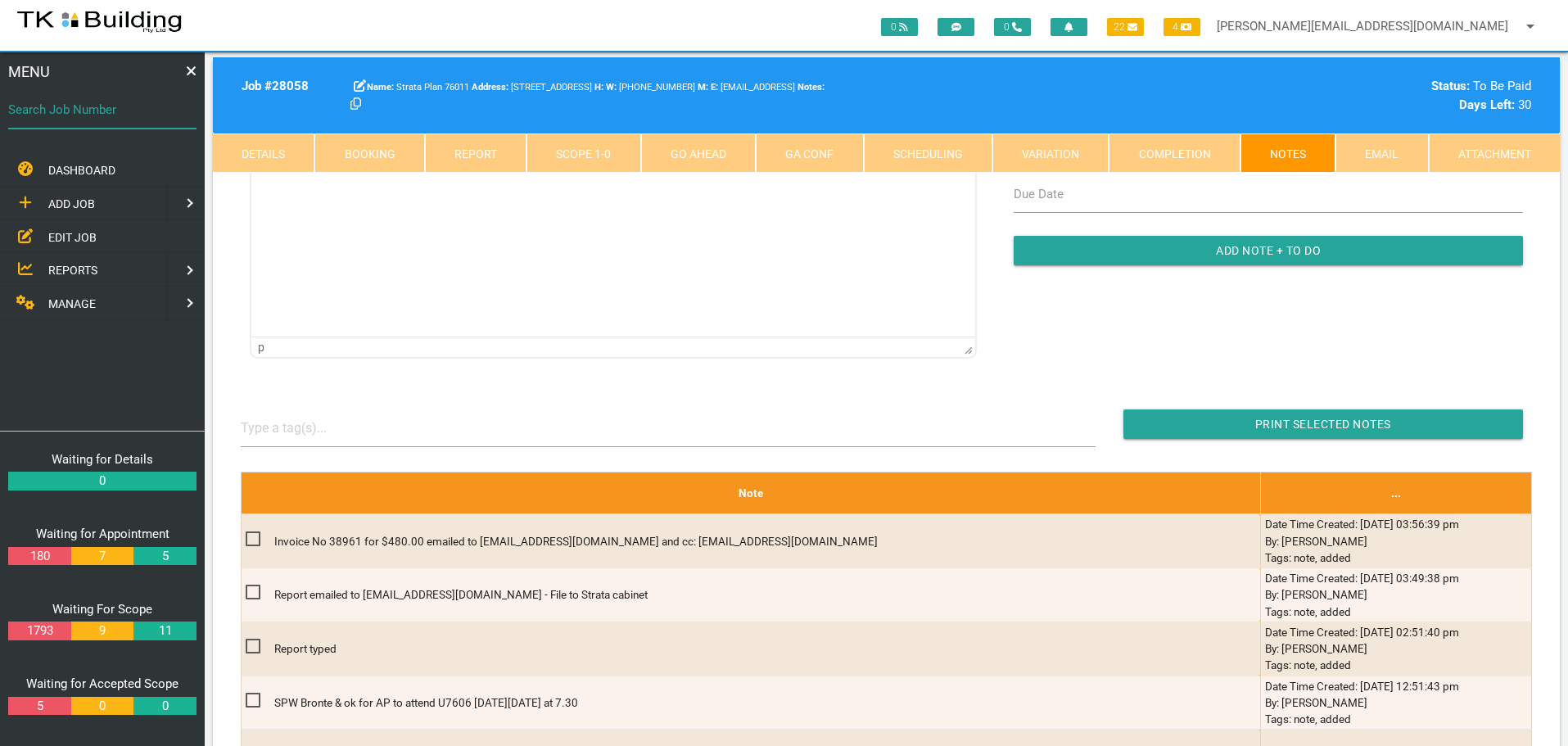
click at [93, 119] on input "Search Job Number" at bounding box center [102, 109] width 188 height 37
type input "28102"
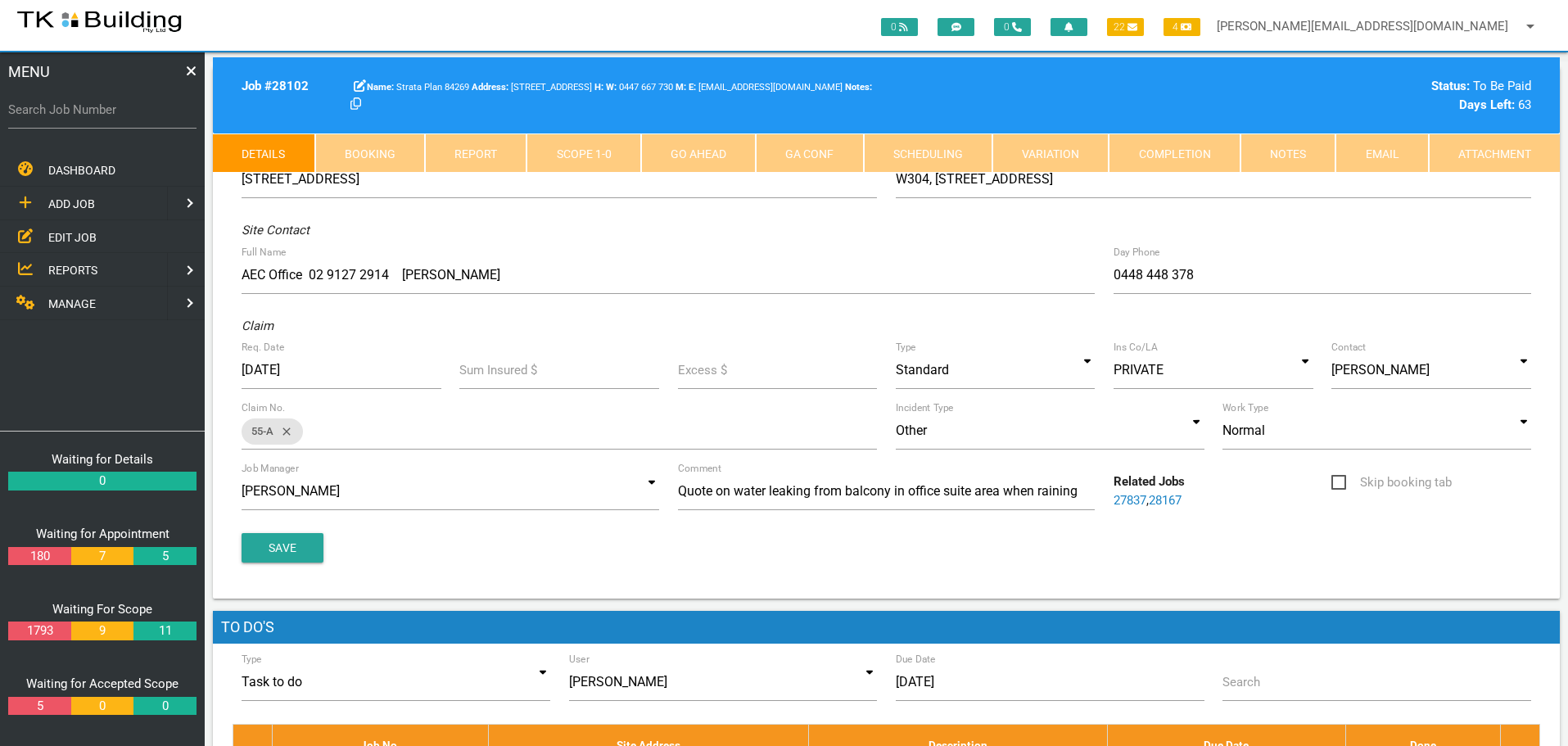
click at [1286, 152] on link "Notes" at bounding box center [1287, 153] width 95 height 39
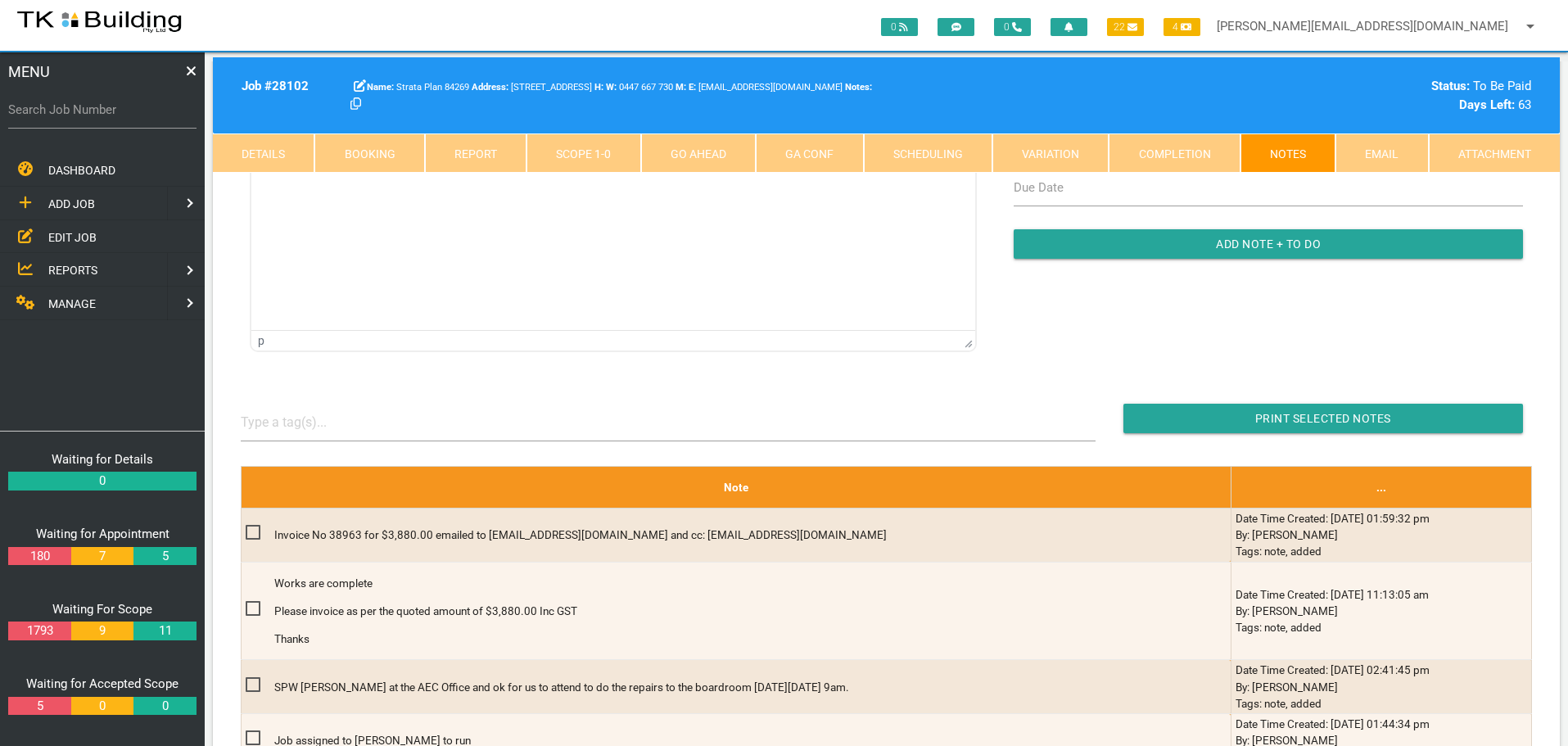
scroll to position [164, 0]
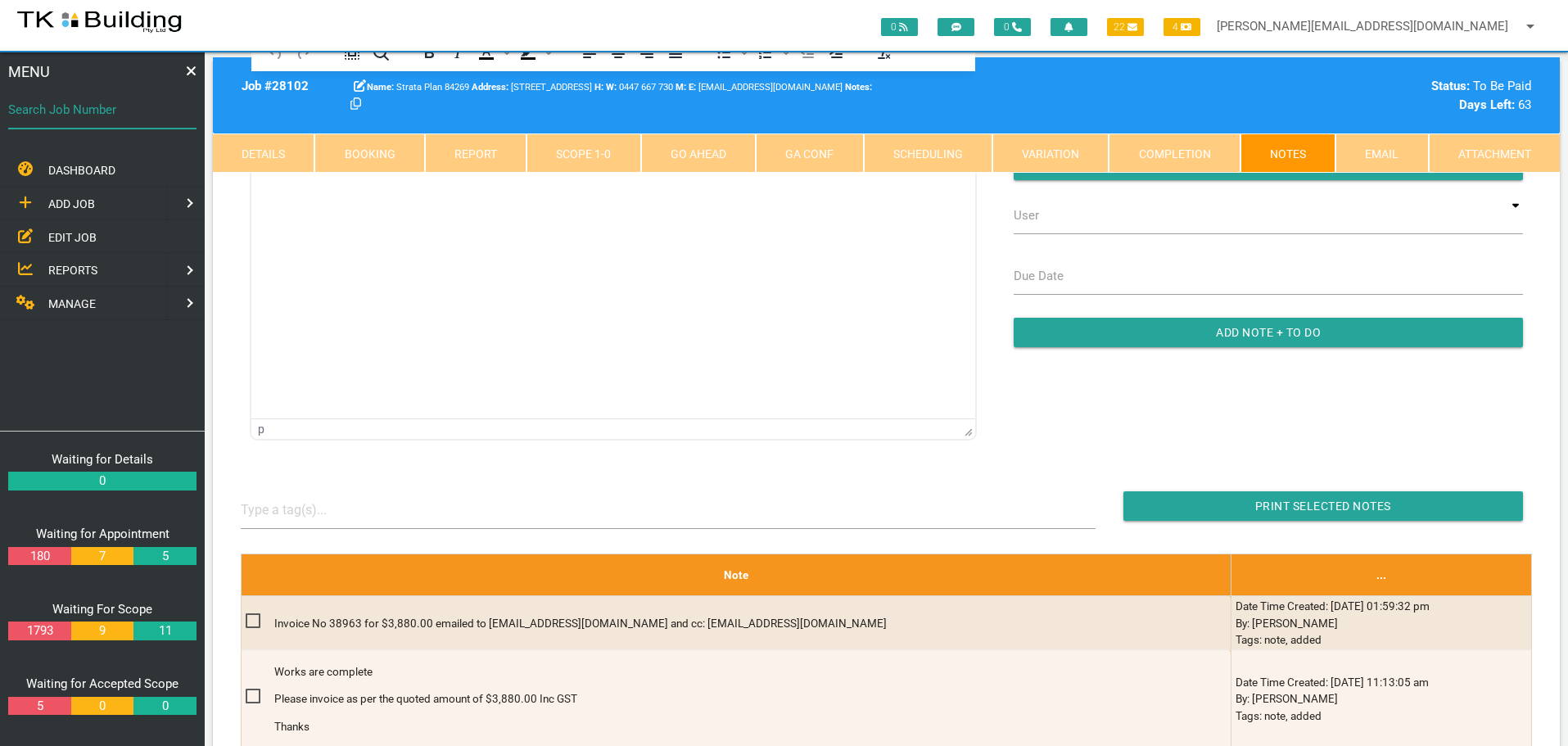
click at [98, 119] on input "Search Job Number" at bounding box center [102, 109] width 188 height 37
type input "28165"
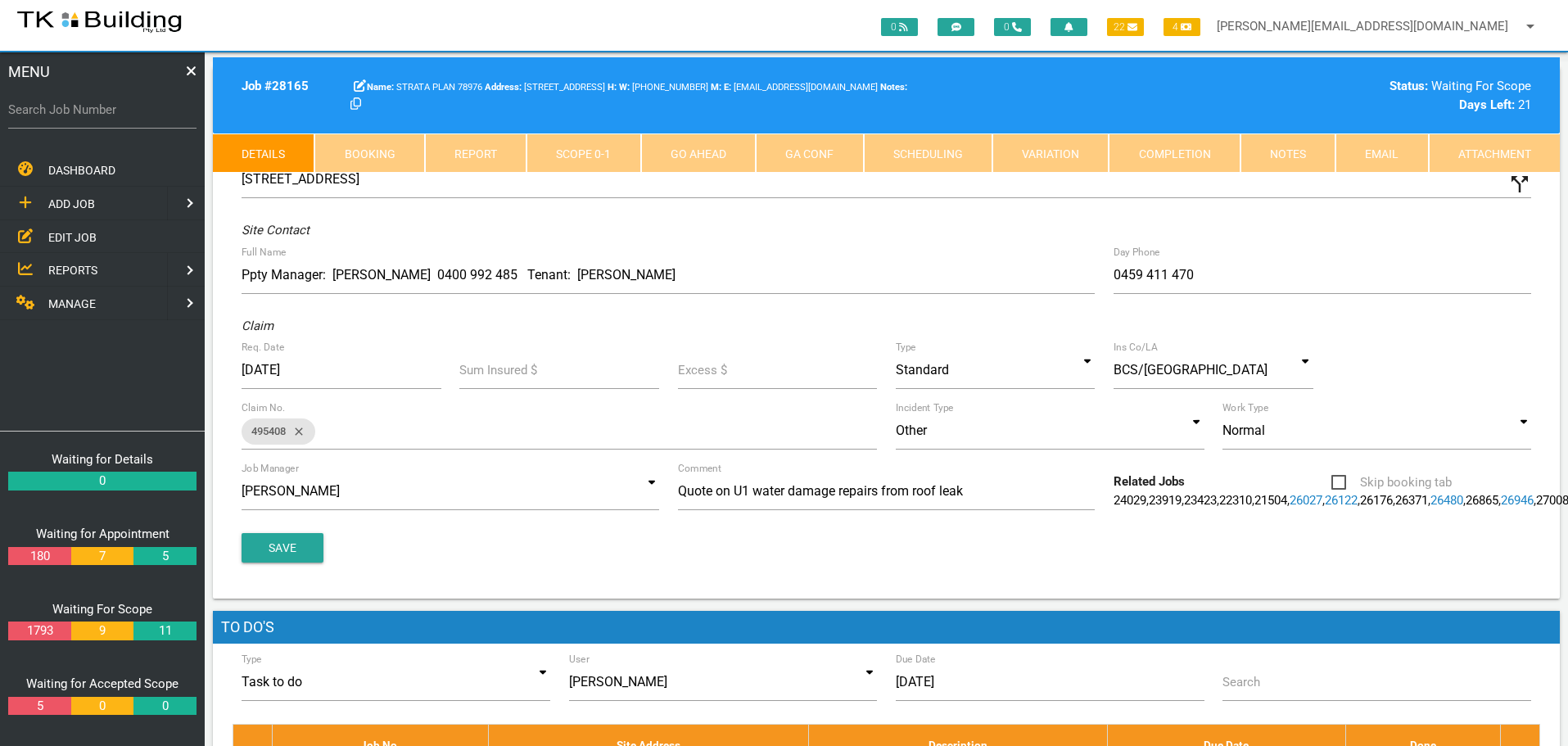
click at [1292, 147] on link "Notes" at bounding box center [1287, 153] width 95 height 39
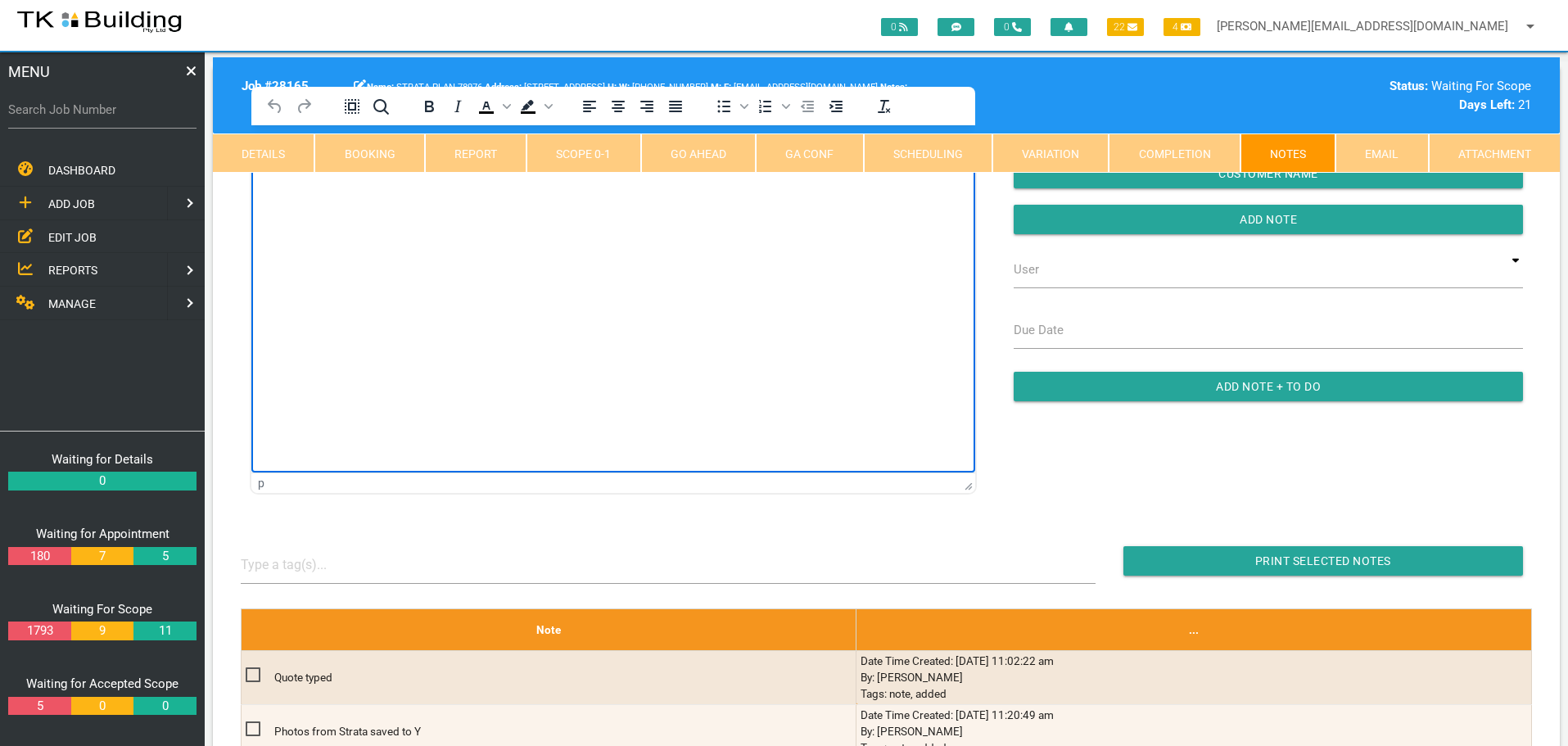
click at [381, 200] on html at bounding box center [613, 163] width 724 height 75
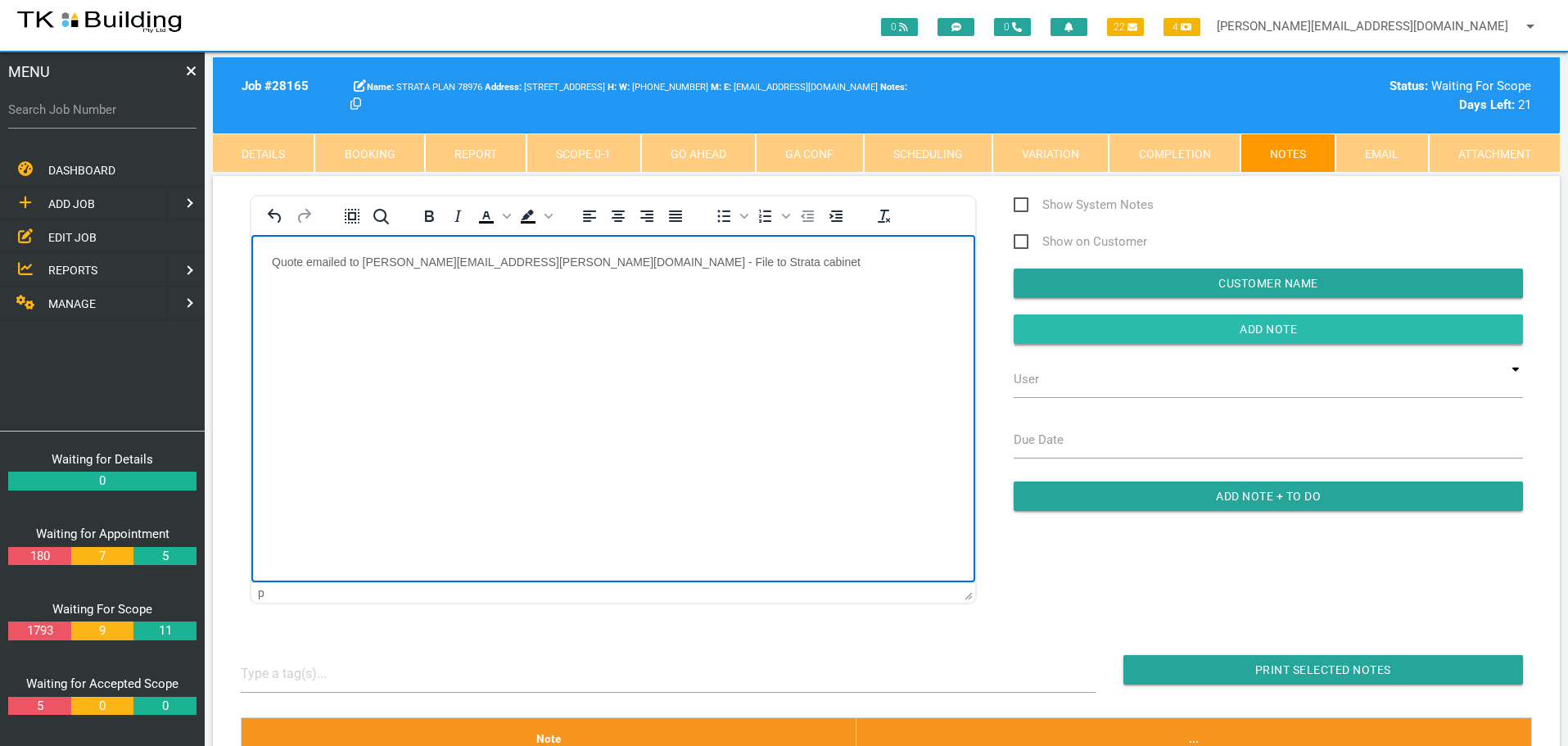
click at [1116, 325] on input "Add Note" at bounding box center [1268, 329] width 509 height 29
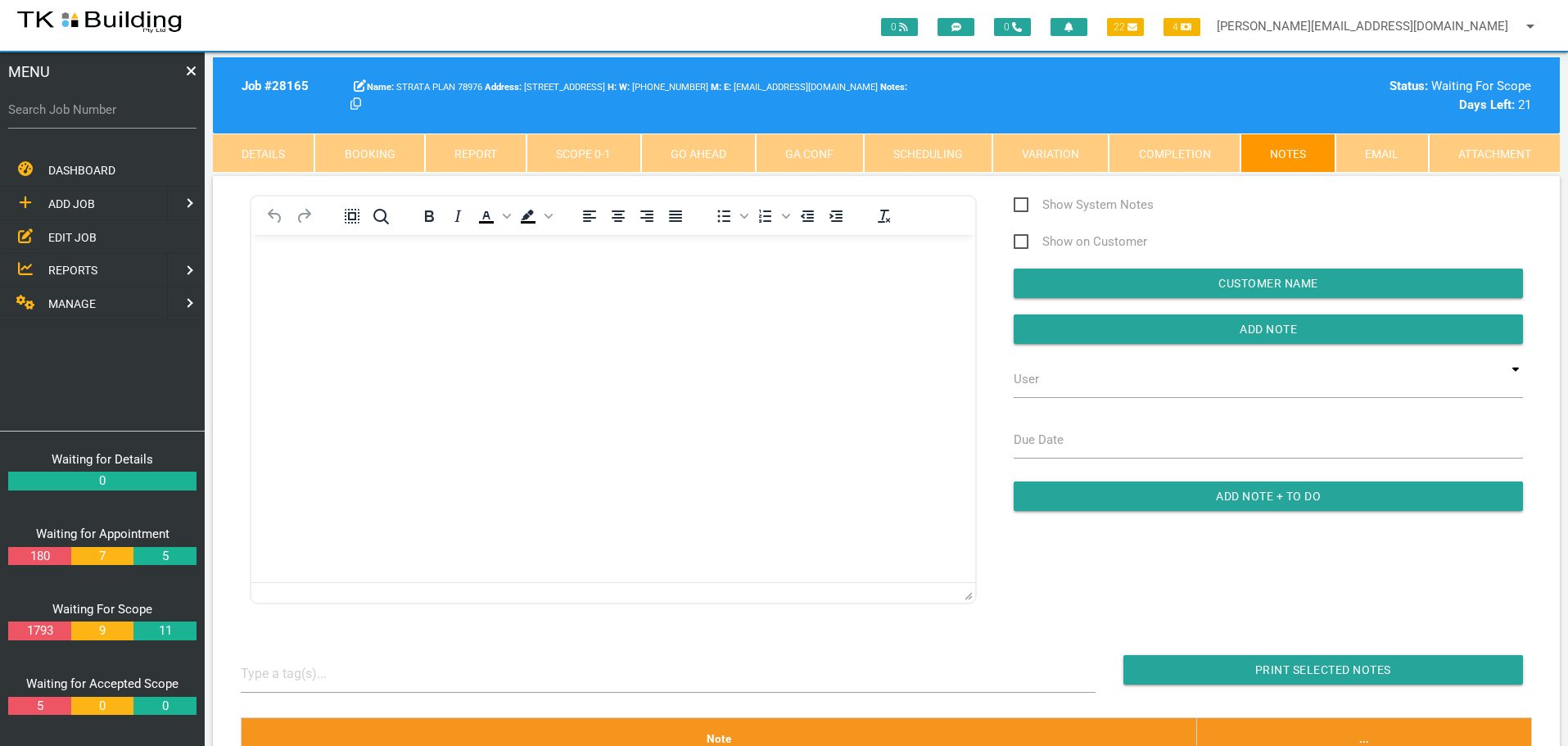
click at [66, 118] on label "Search Job Number" at bounding box center [102, 109] width 188 height 19
click at [66, 118] on input "Search Job Number" at bounding box center [102, 109] width 188 height 37
type input "27862"
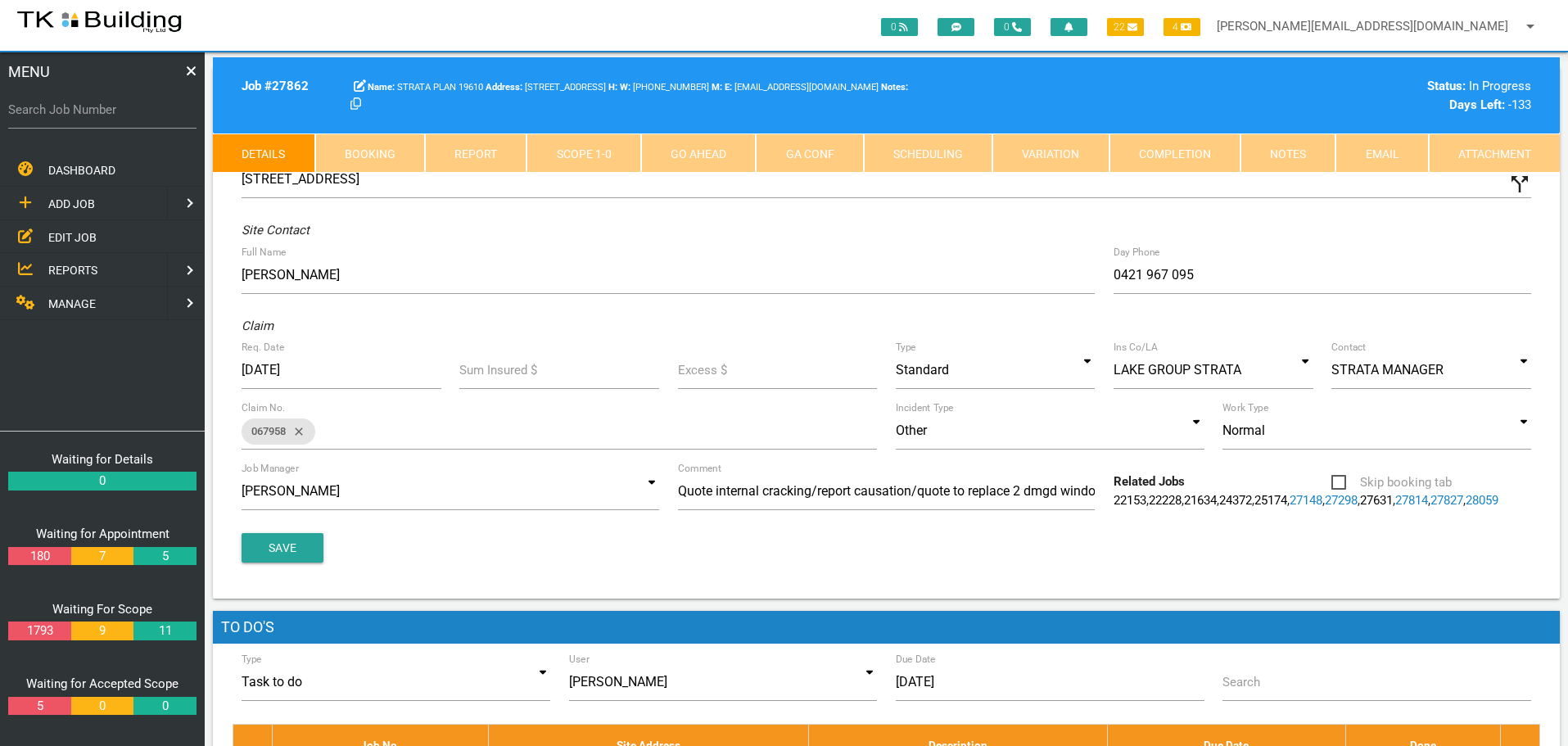
click at [1291, 151] on link "Notes" at bounding box center [1287, 153] width 95 height 39
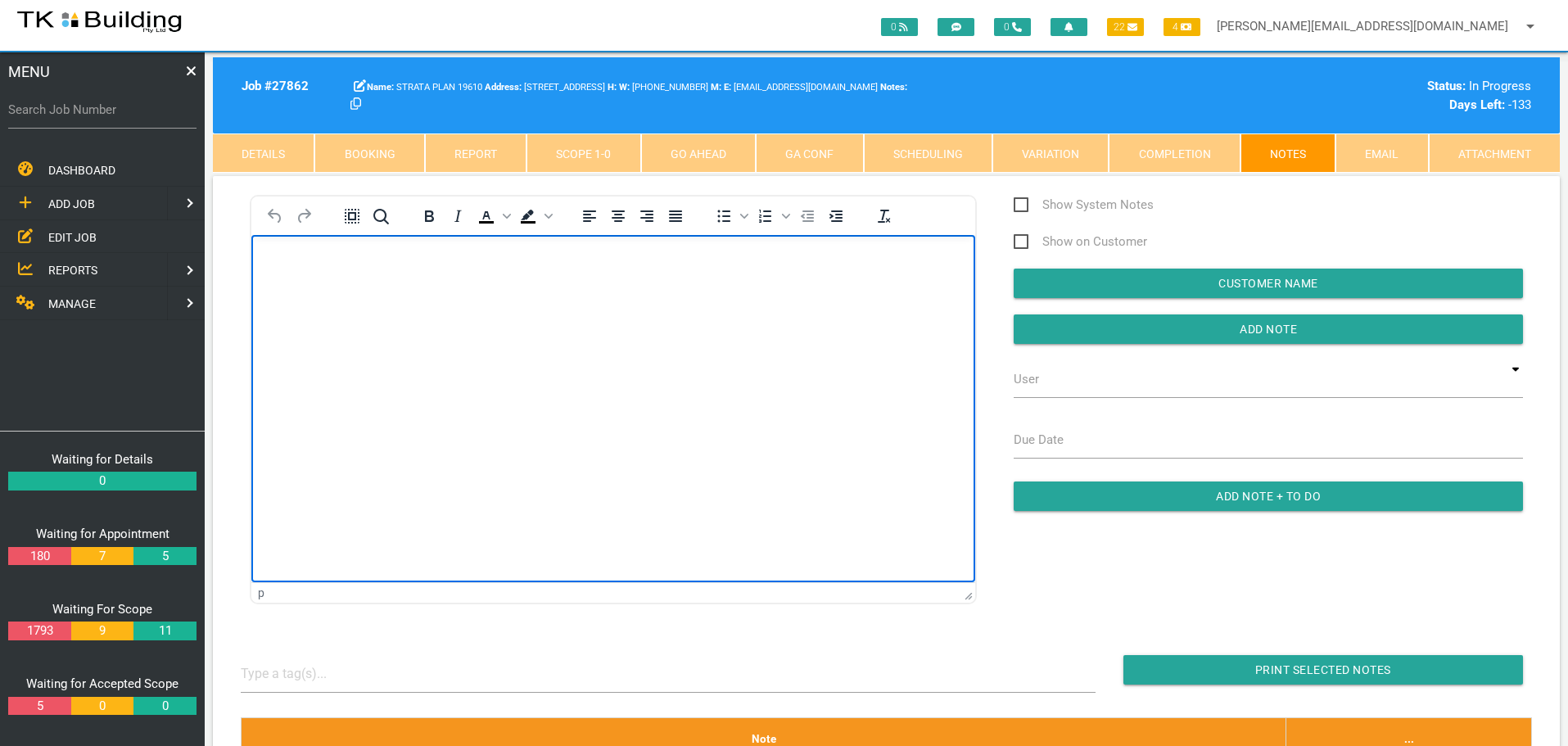
click at [275, 234] on html at bounding box center [613, 271] width 724 height 75
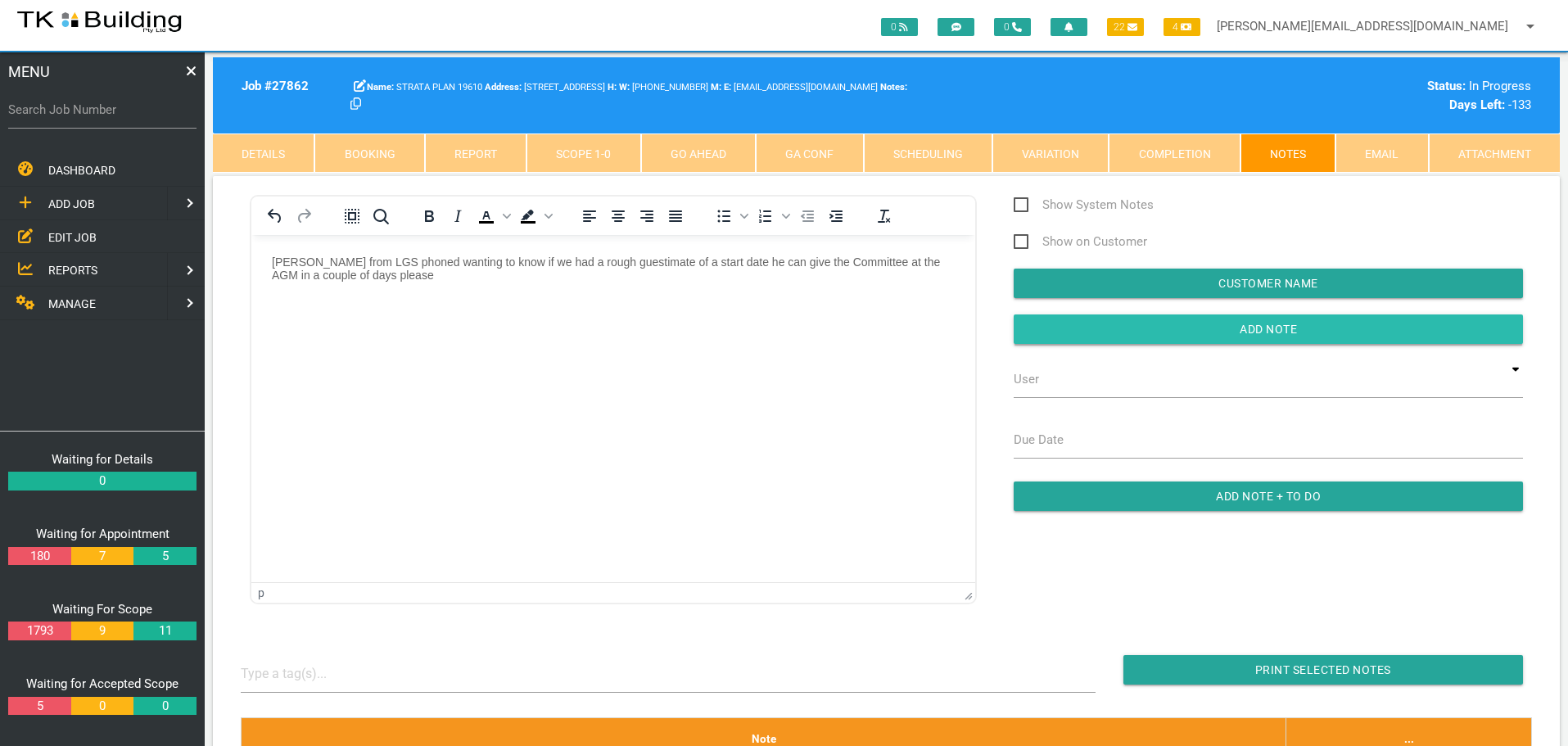
click at [1079, 330] on input "button" at bounding box center [1268, 329] width 509 height 29
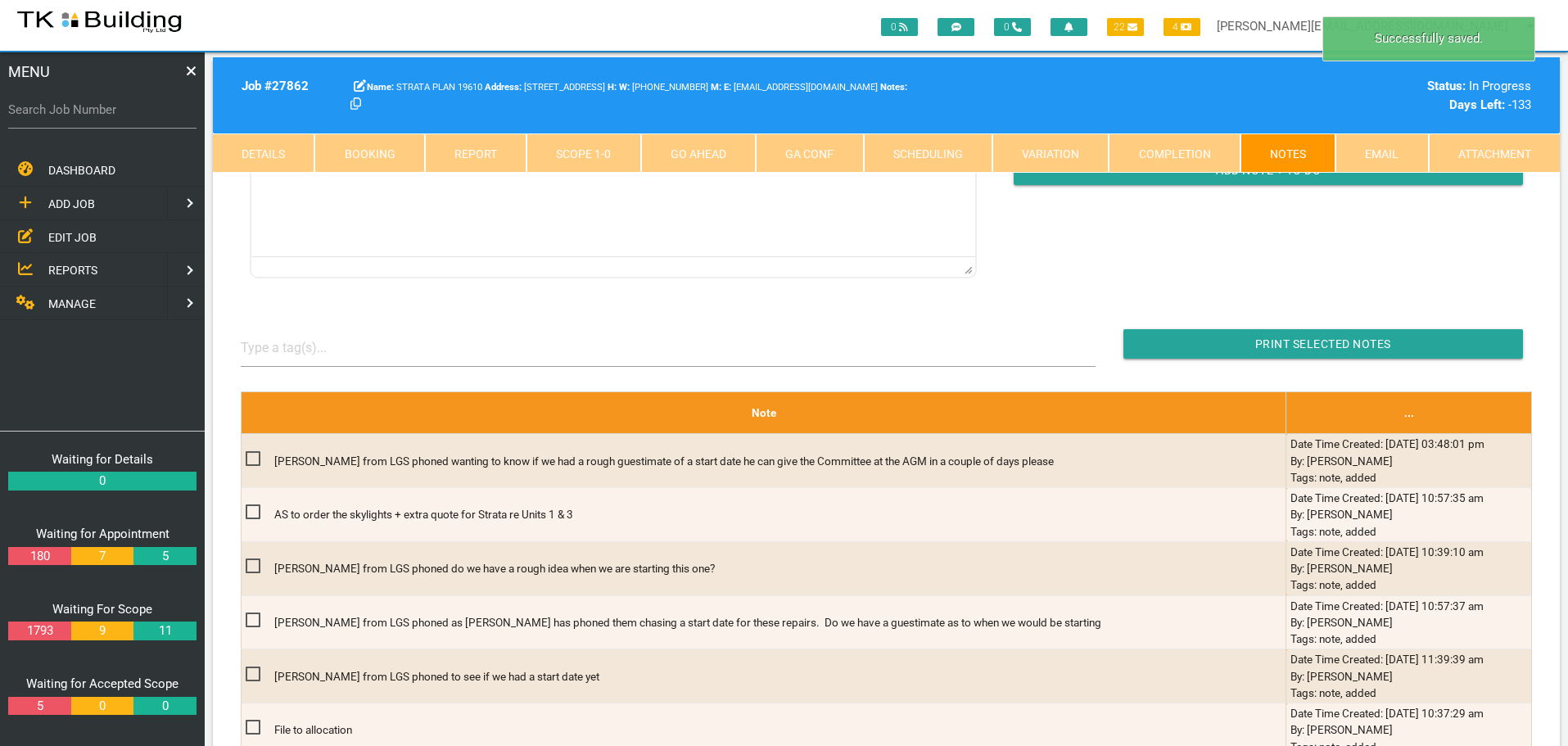
scroll to position [327, 0]
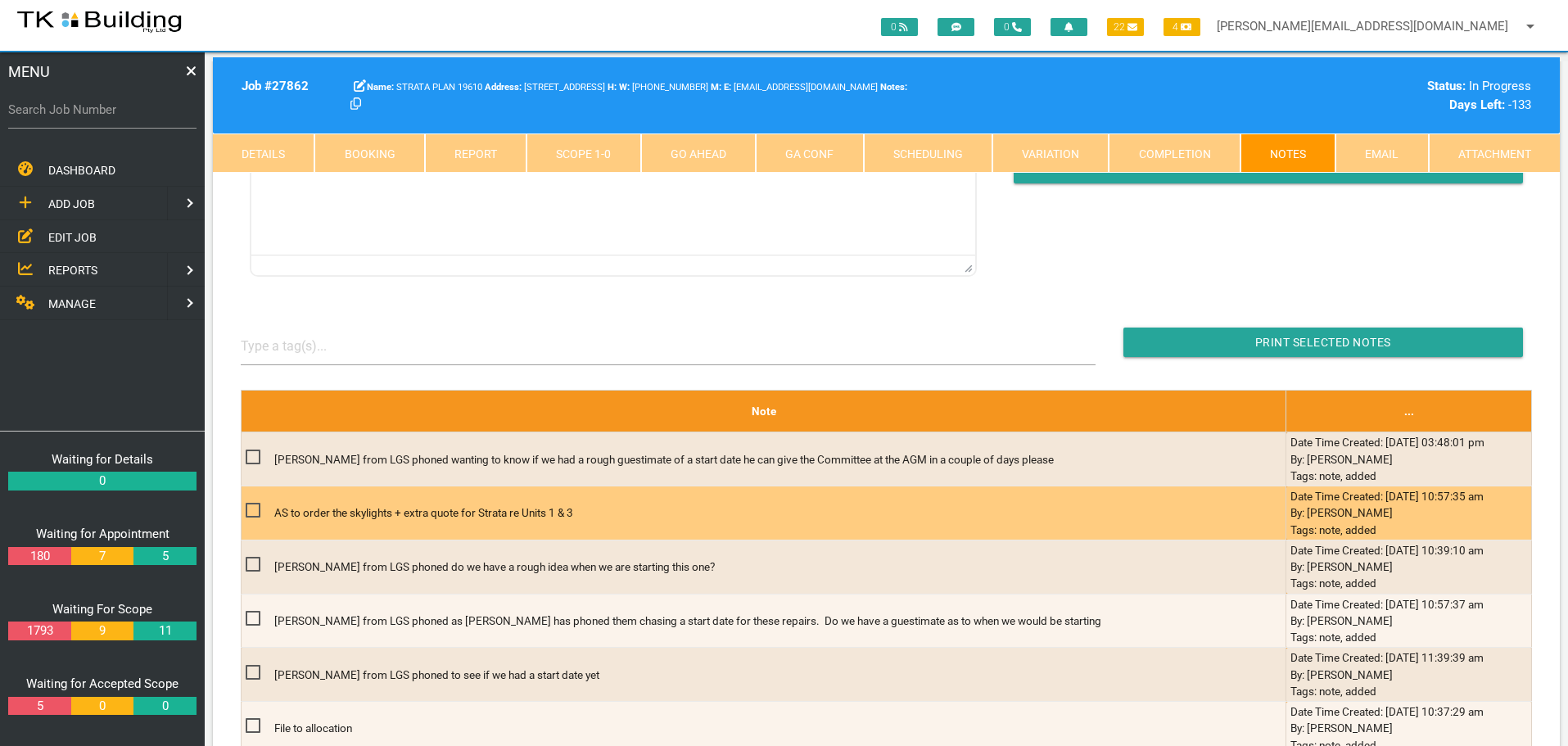
click at [251, 510] on span at bounding box center [260, 510] width 28 height 20
click at [251, 510] on input "checkbox" at bounding box center [251, 506] width 11 height 11
checkbox input "true"
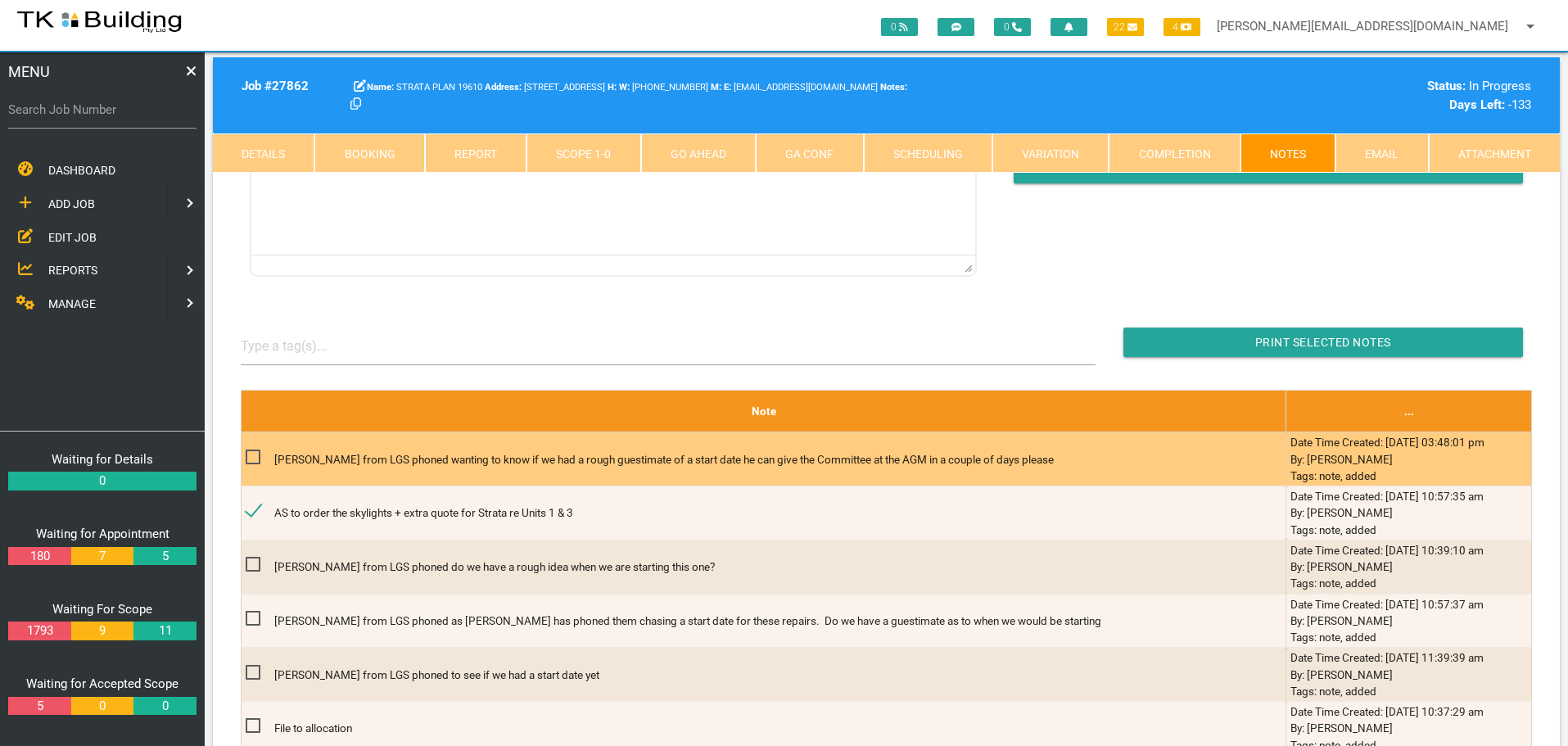
click at [252, 456] on span at bounding box center [260, 457] width 28 height 20
click at [252, 456] on input "checkbox" at bounding box center [251, 453] width 11 height 11
checkbox input "true"
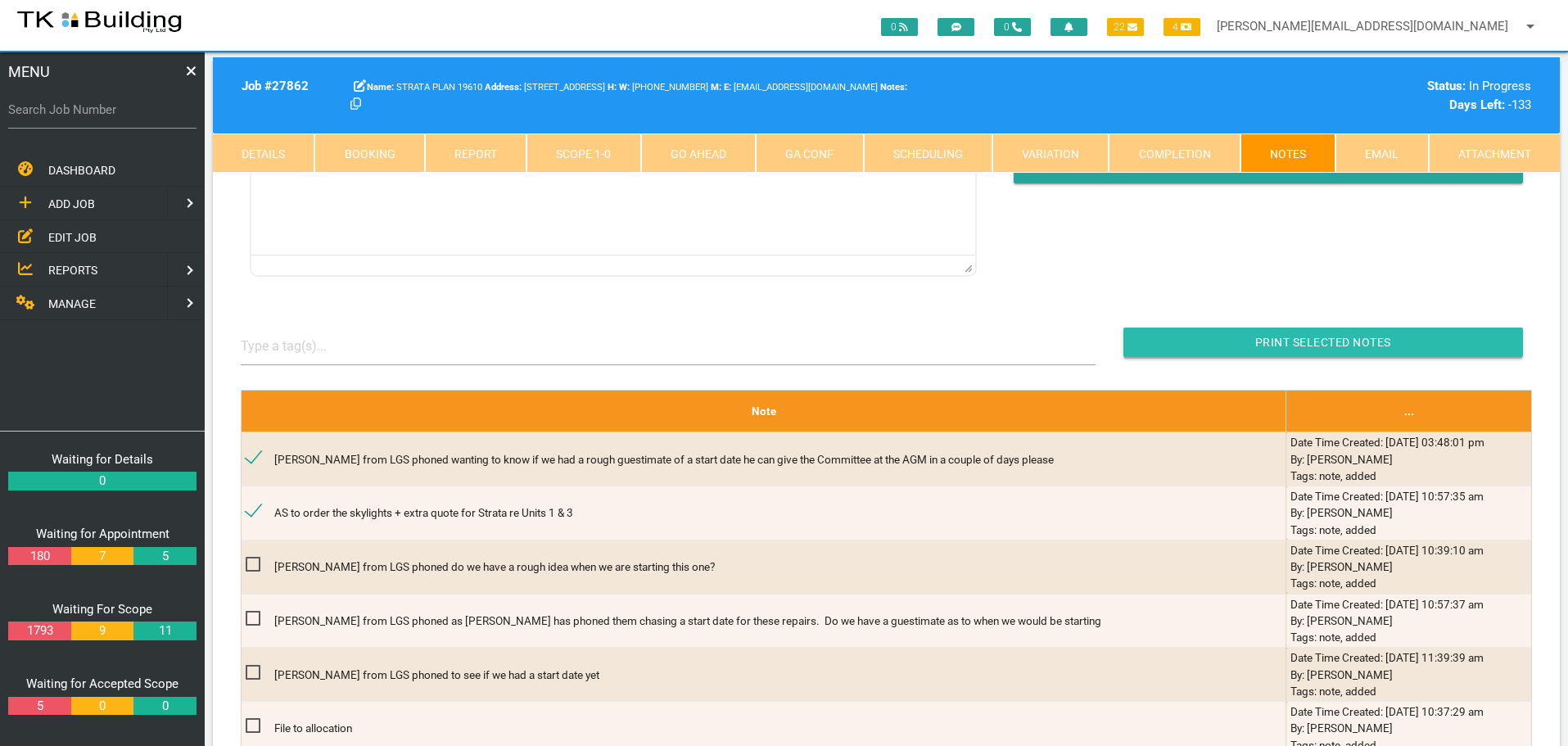
click at [1166, 335] on input "button" at bounding box center [1324, 341] width 400 height 29
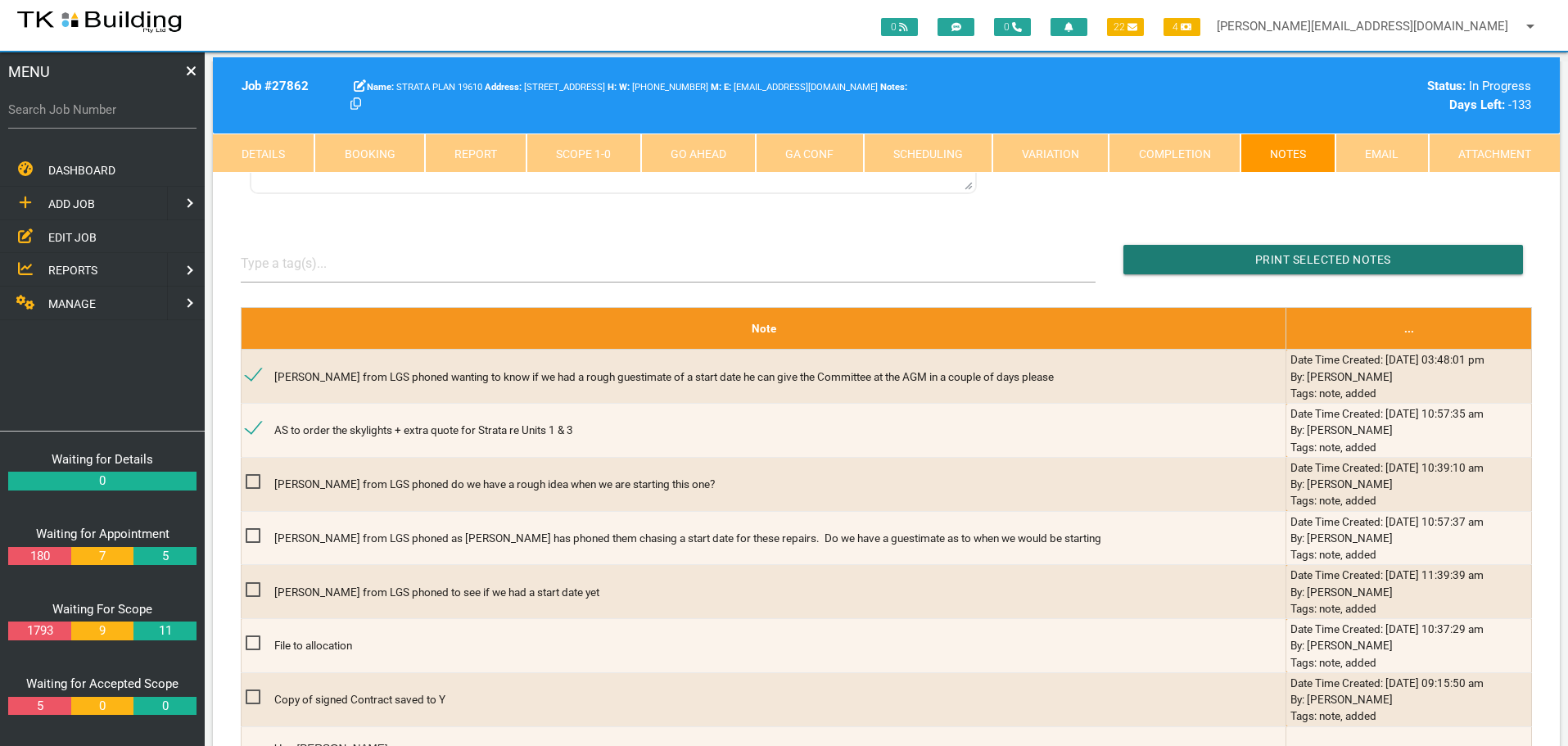
scroll to position [410, 0]
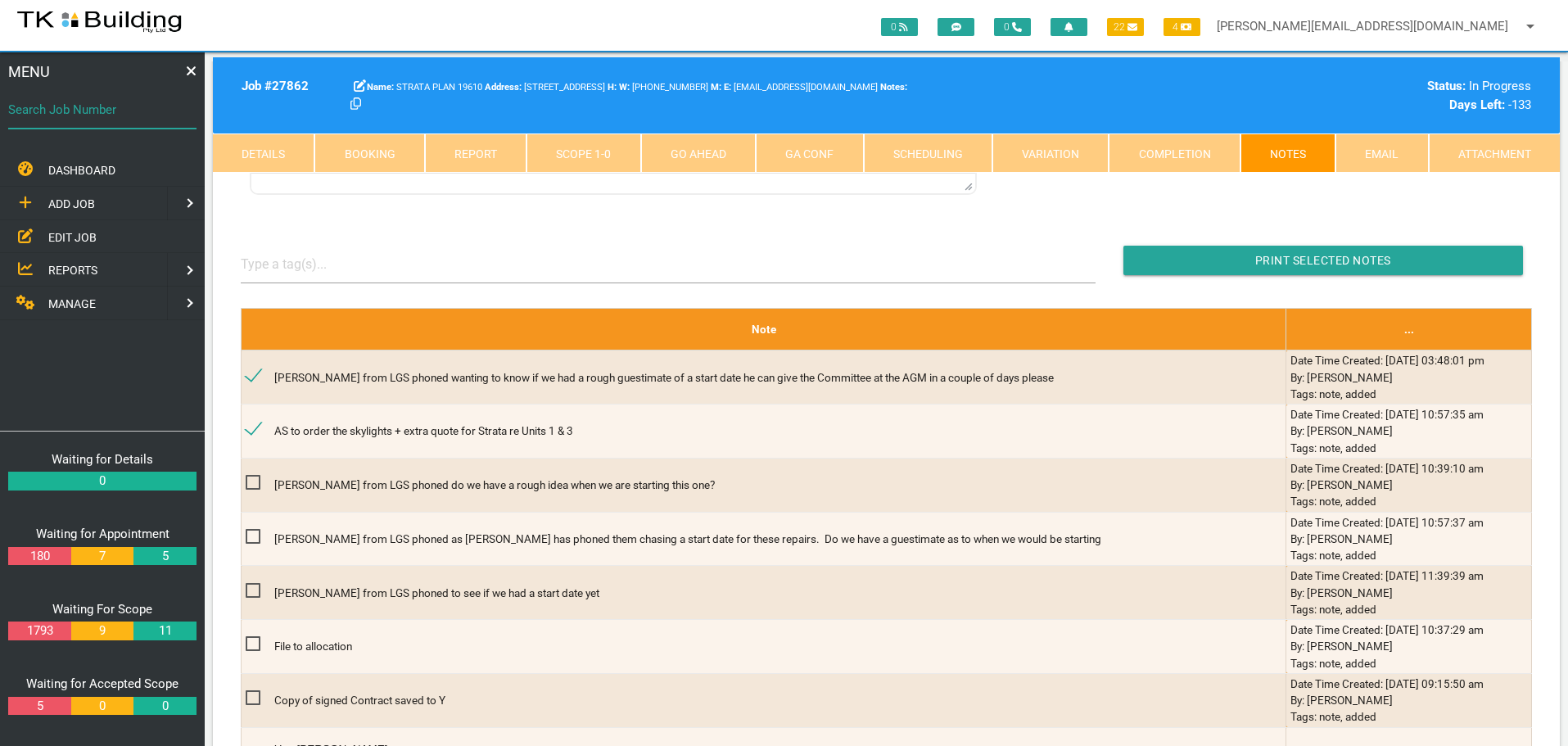
click at [131, 123] on input "Search Job Number" at bounding box center [102, 109] width 188 height 37
type input "27335"
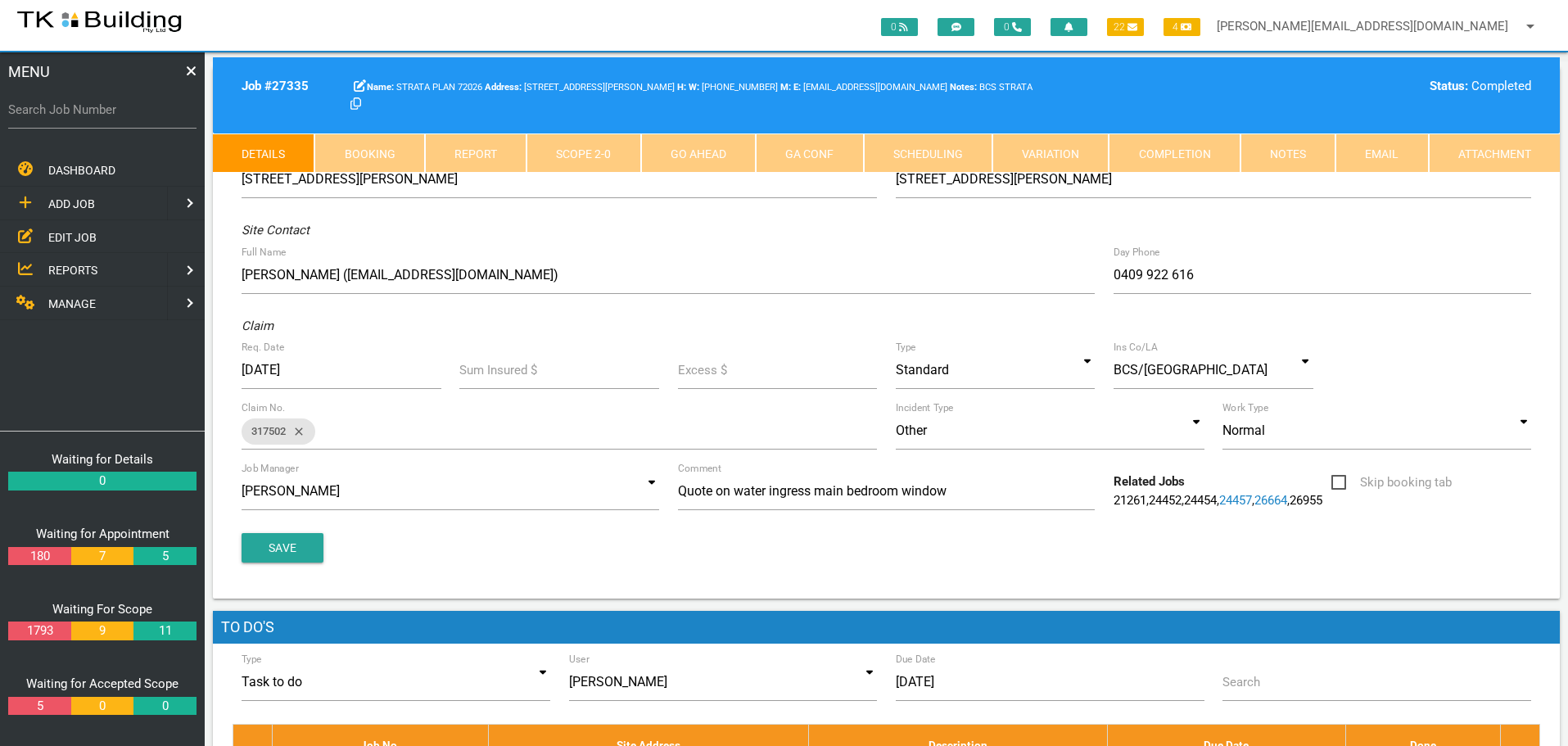
click at [615, 153] on link "Scope 2 - 0" at bounding box center [583, 153] width 114 height 39
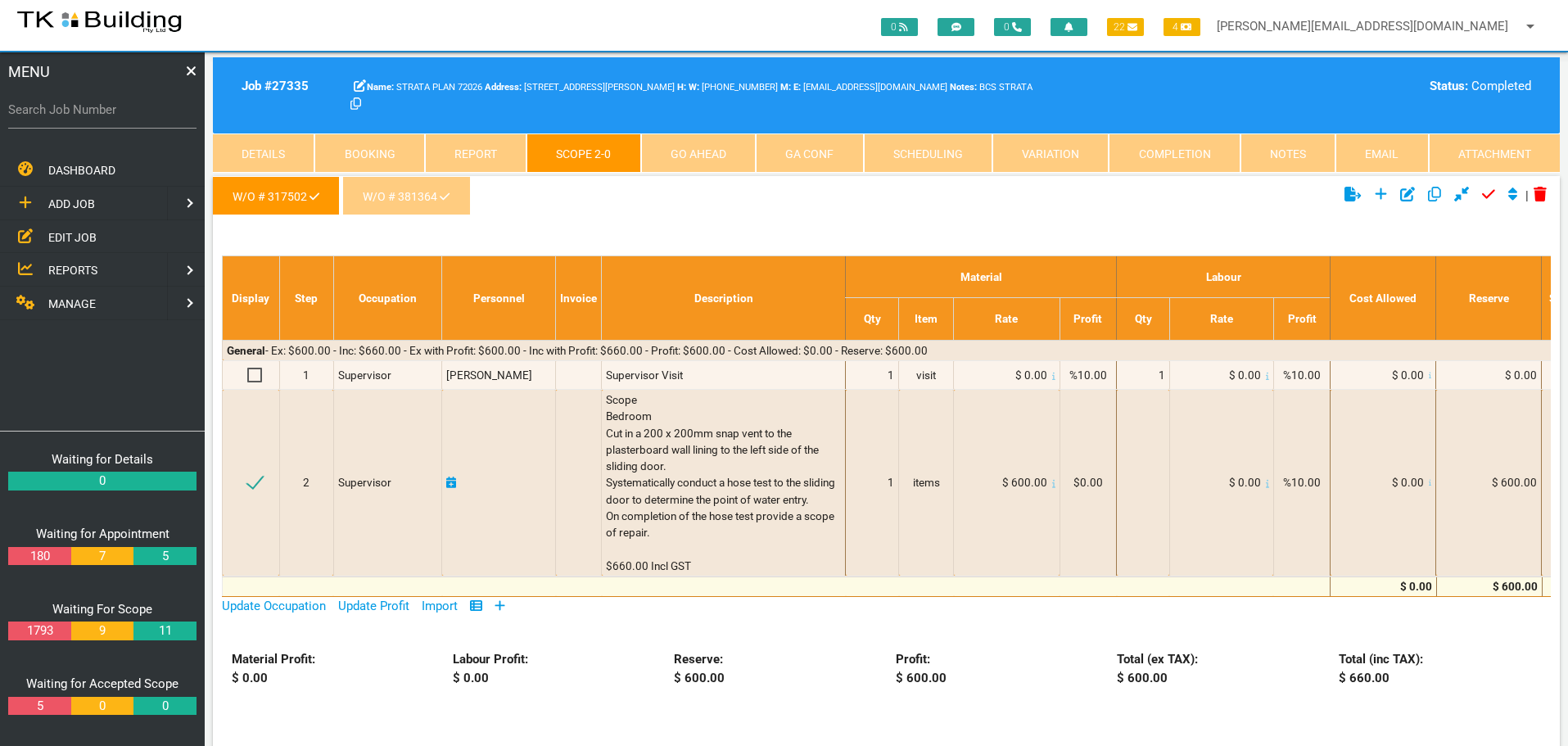
click at [441, 196] on icon at bounding box center [444, 197] width 10 height 12
click at [420, 195] on link "W/O # 381364" at bounding box center [406, 196] width 128 height 39
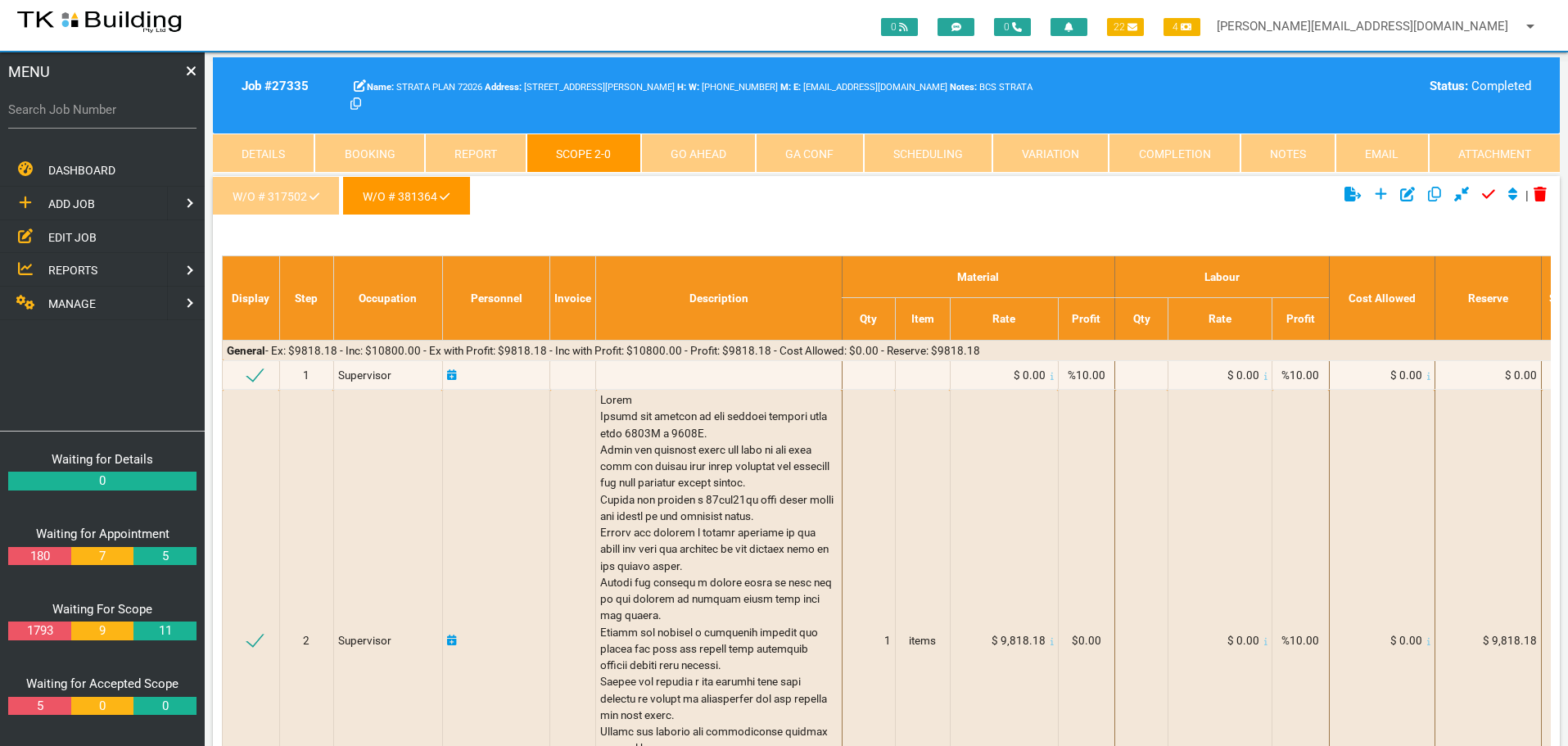
click at [1375, 195] on icon at bounding box center [1381, 195] width 12 height 12
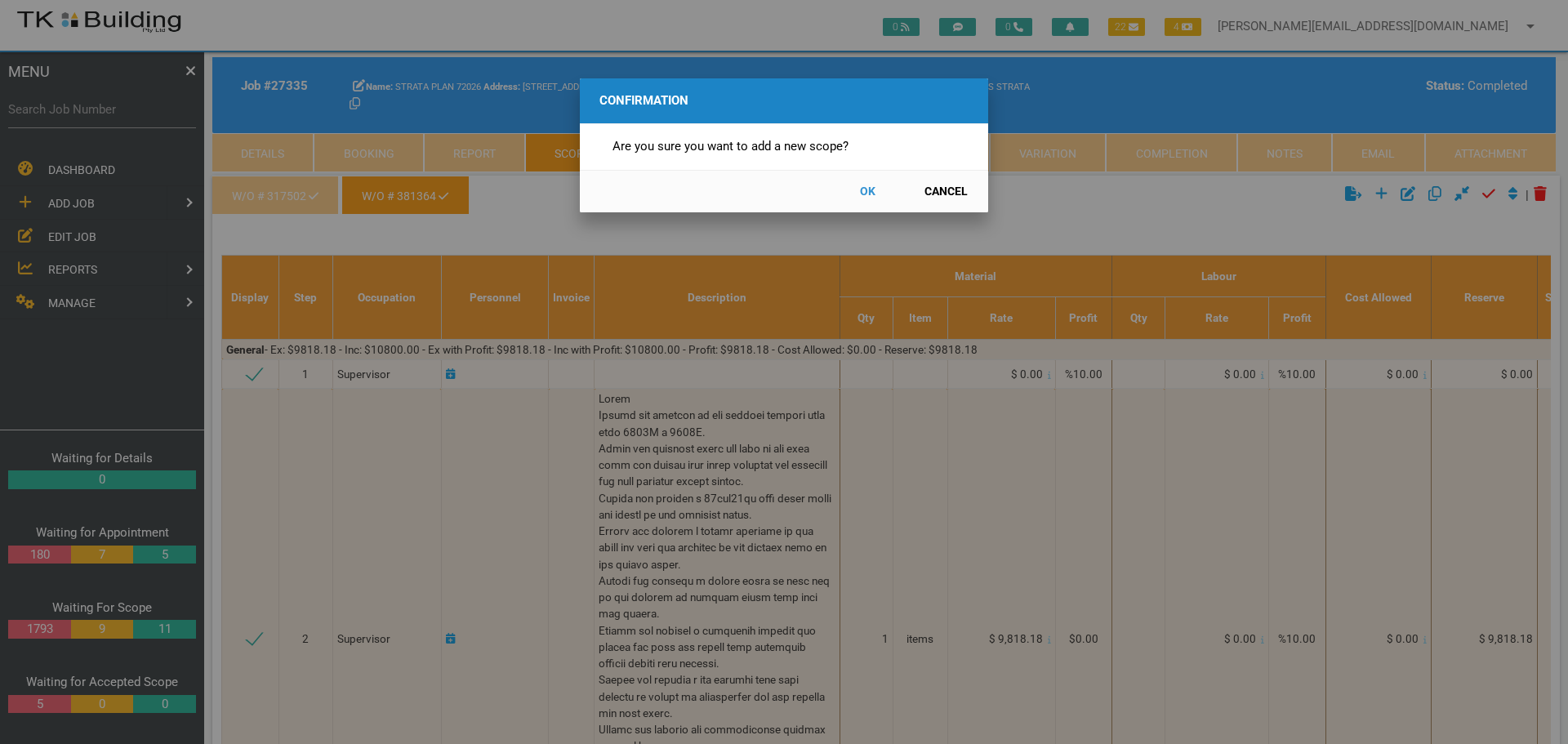
click at [870, 185] on button "OK" at bounding box center [867, 192] width 72 height 28
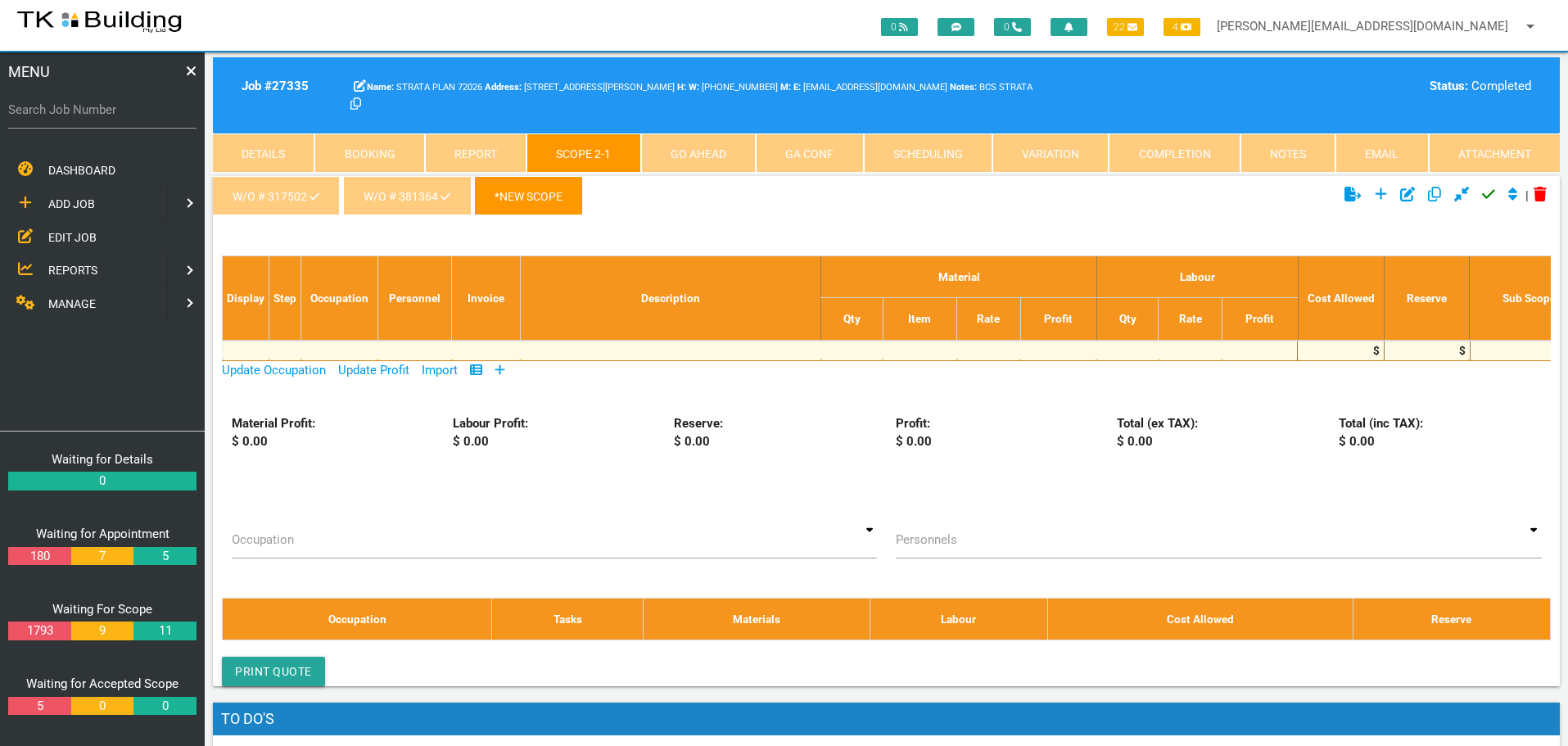
scroll to position [52, 0]
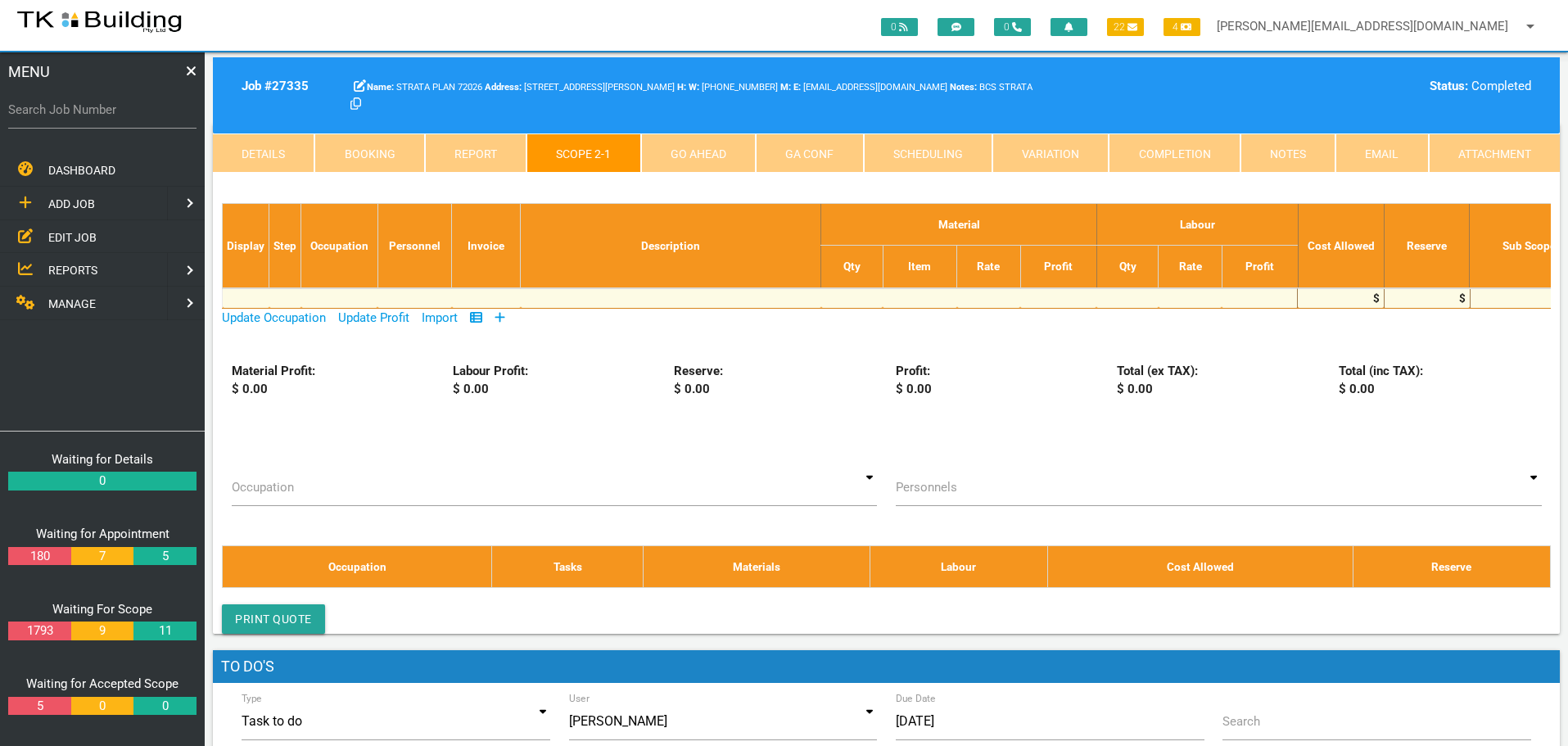
click at [505, 316] on icon at bounding box center [500, 317] width 11 height 12
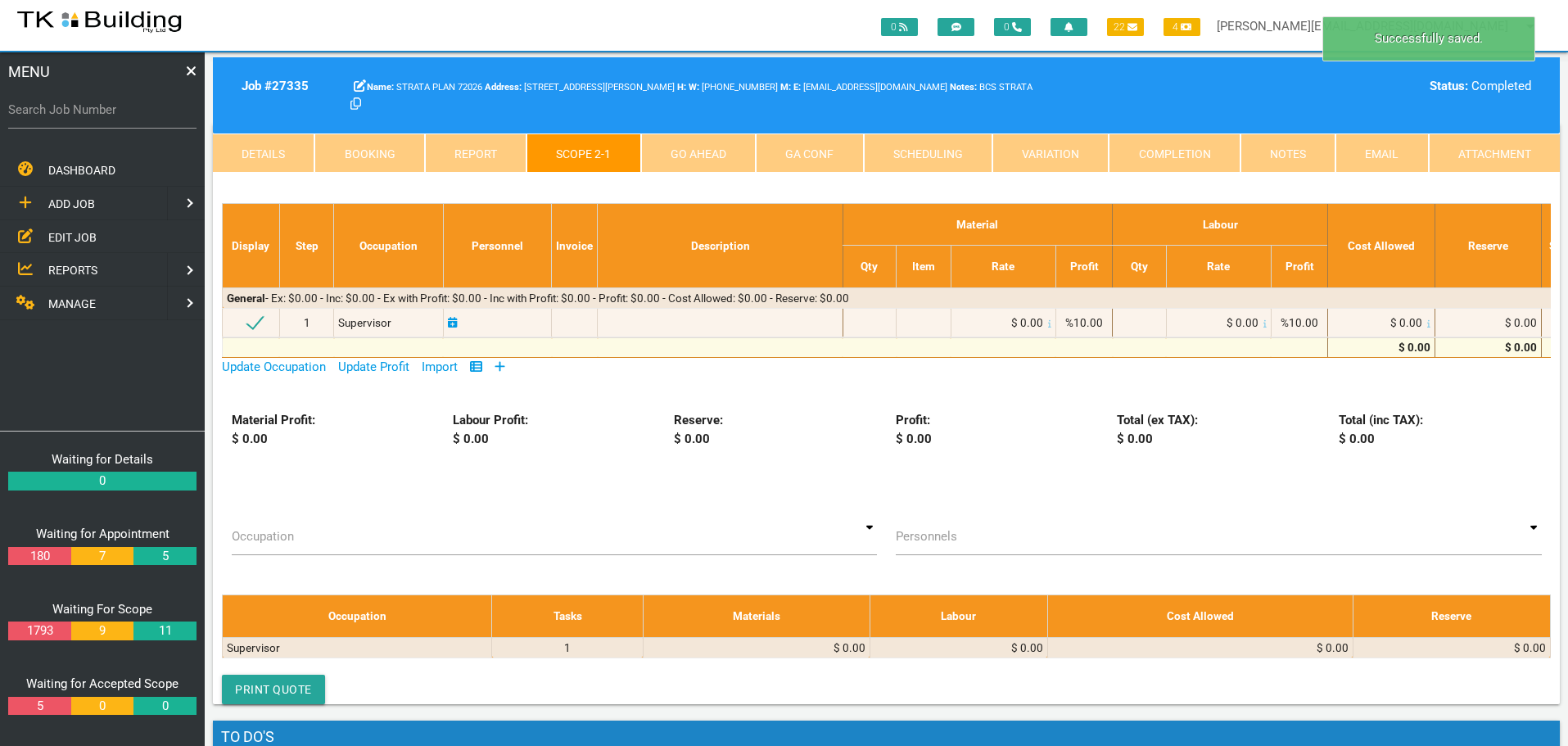
click at [502, 365] on icon at bounding box center [500, 366] width 11 height 12
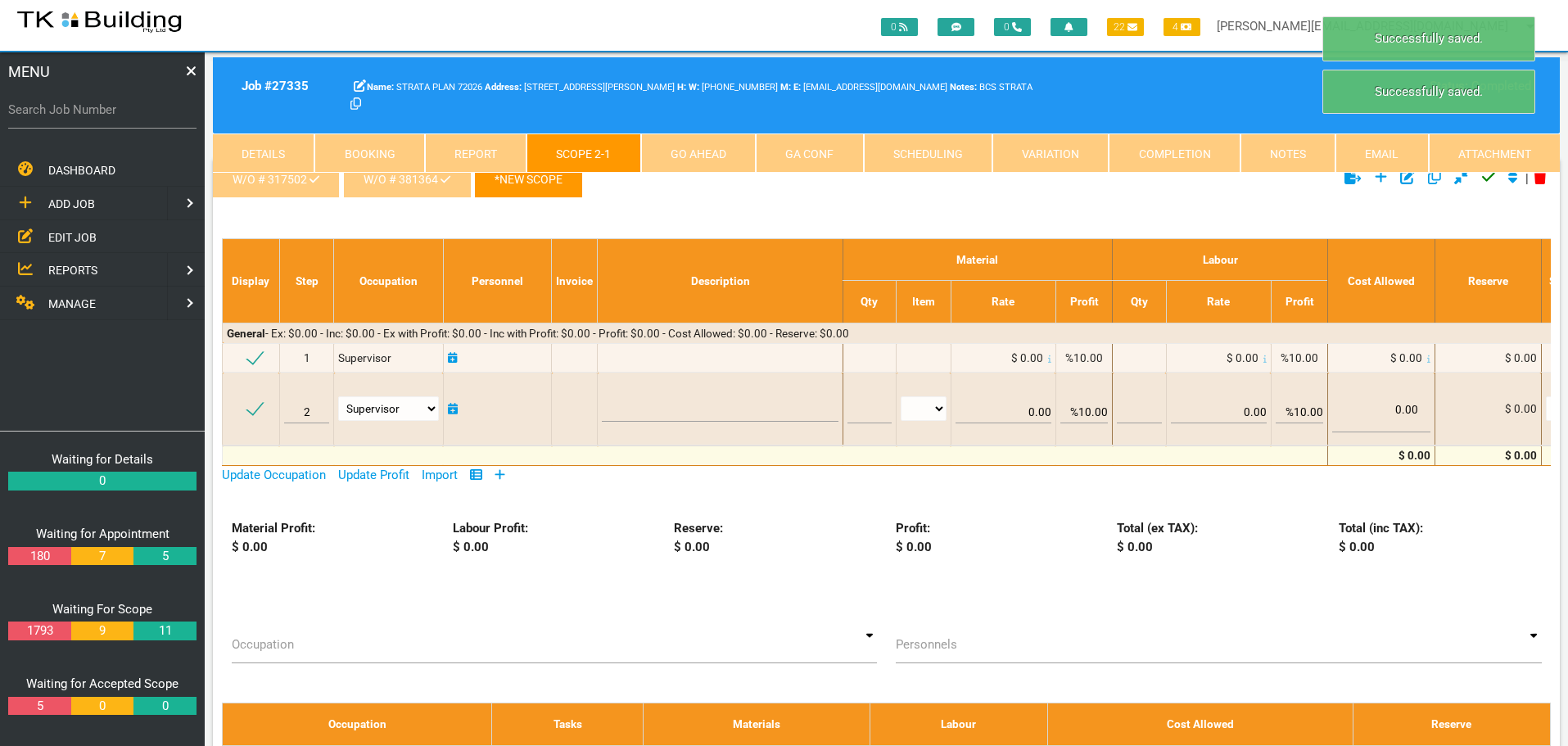
scroll to position [0, 0]
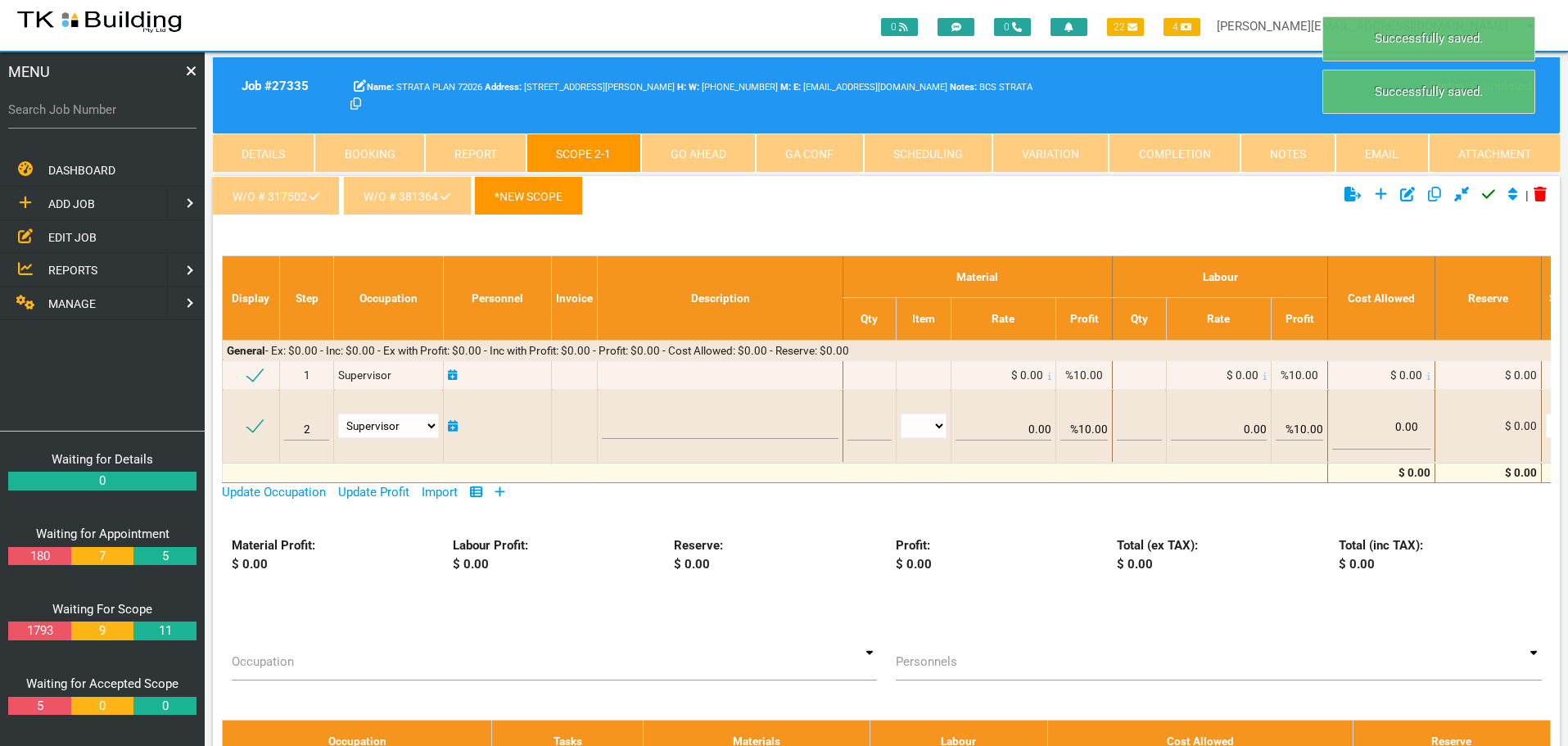
click at [525, 188] on link "*New Scope" at bounding box center [528, 196] width 109 height 39
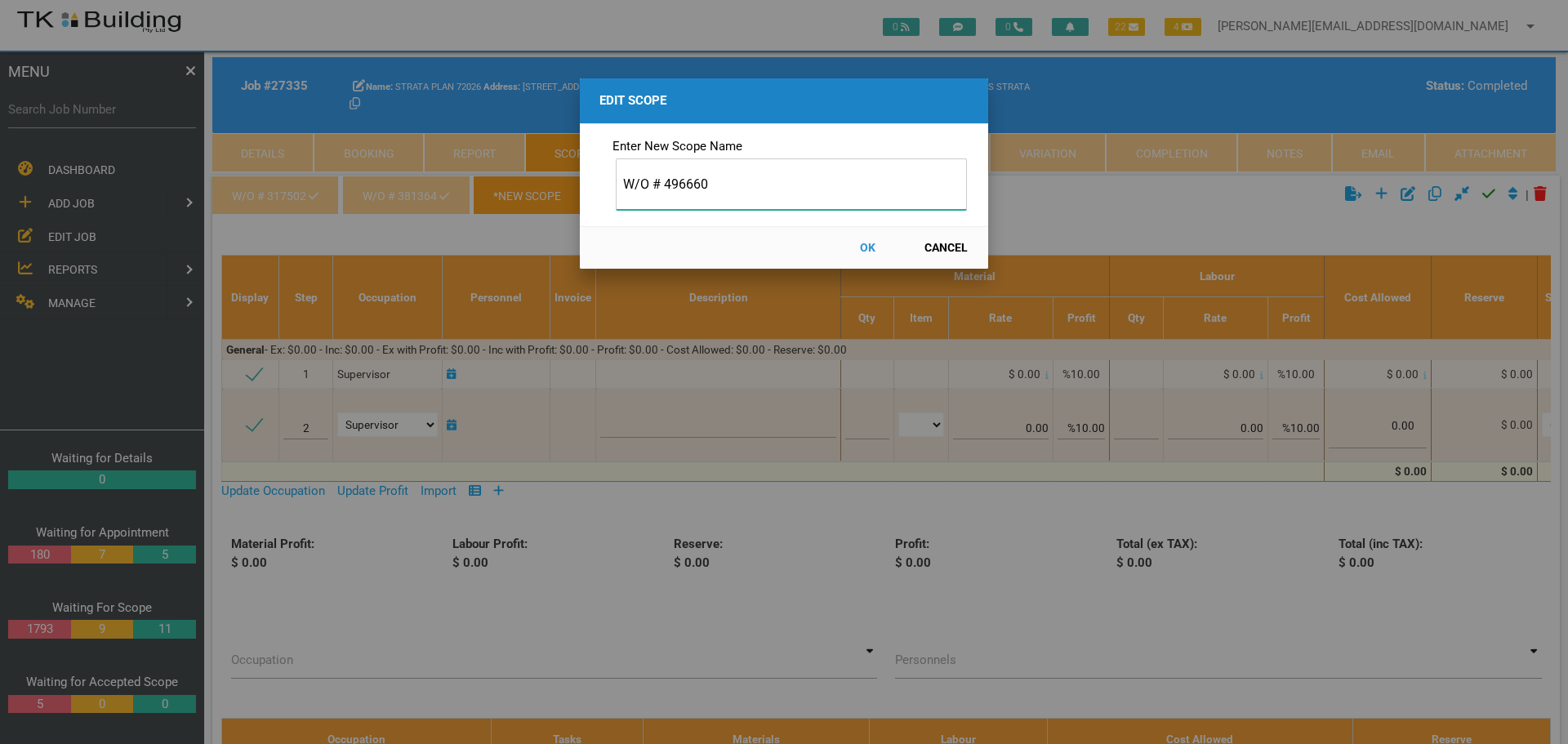
type input "W/O # 496660"
click at [867, 244] on button "OK" at bounding box center [867, 247] width 72 height 28
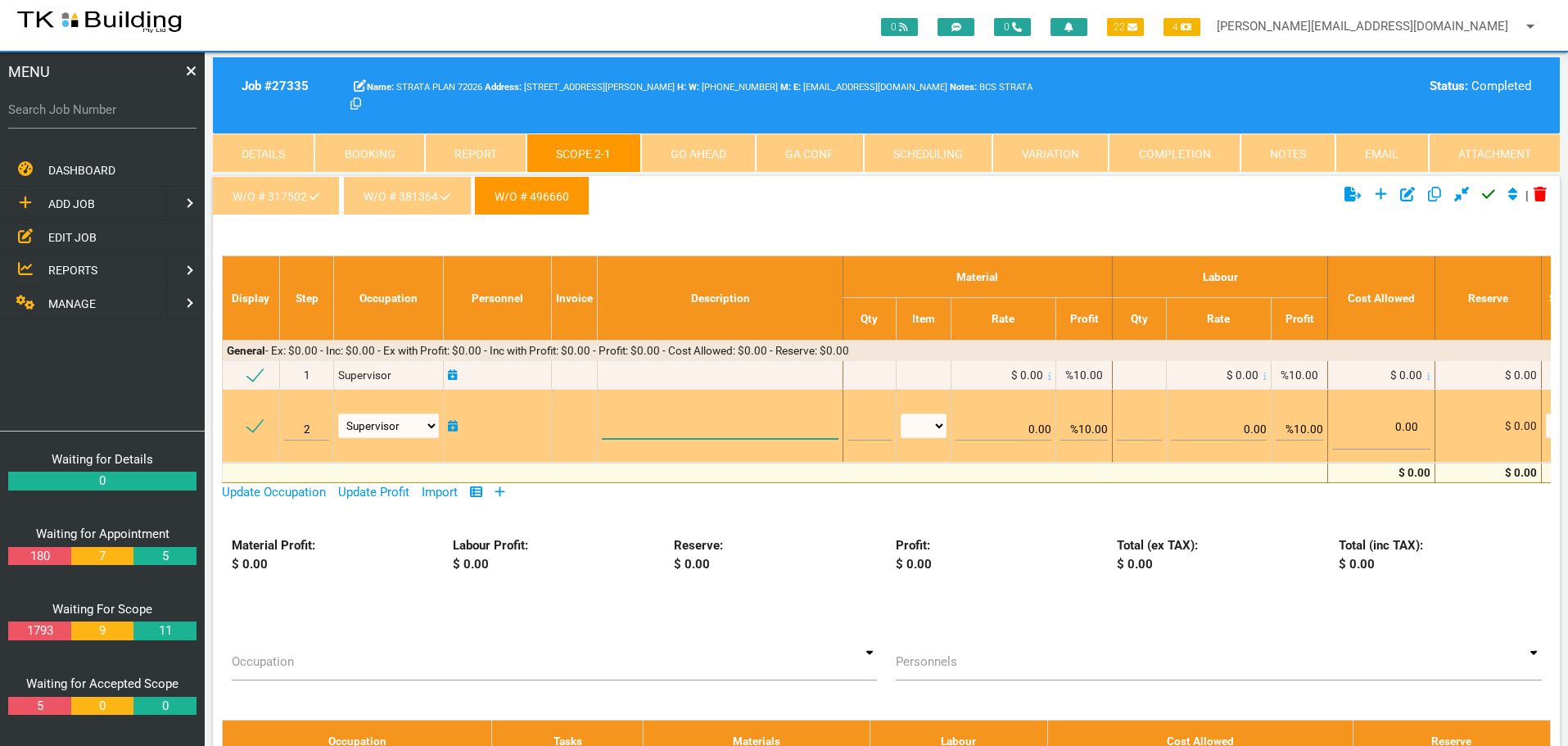
click at [623, 425] on textarea at bounding box center [719, 420] width 236 height 36
paste textarea "Scope Remove the colourbond cover to the A/C pipes. Supply and install a Polyur…"
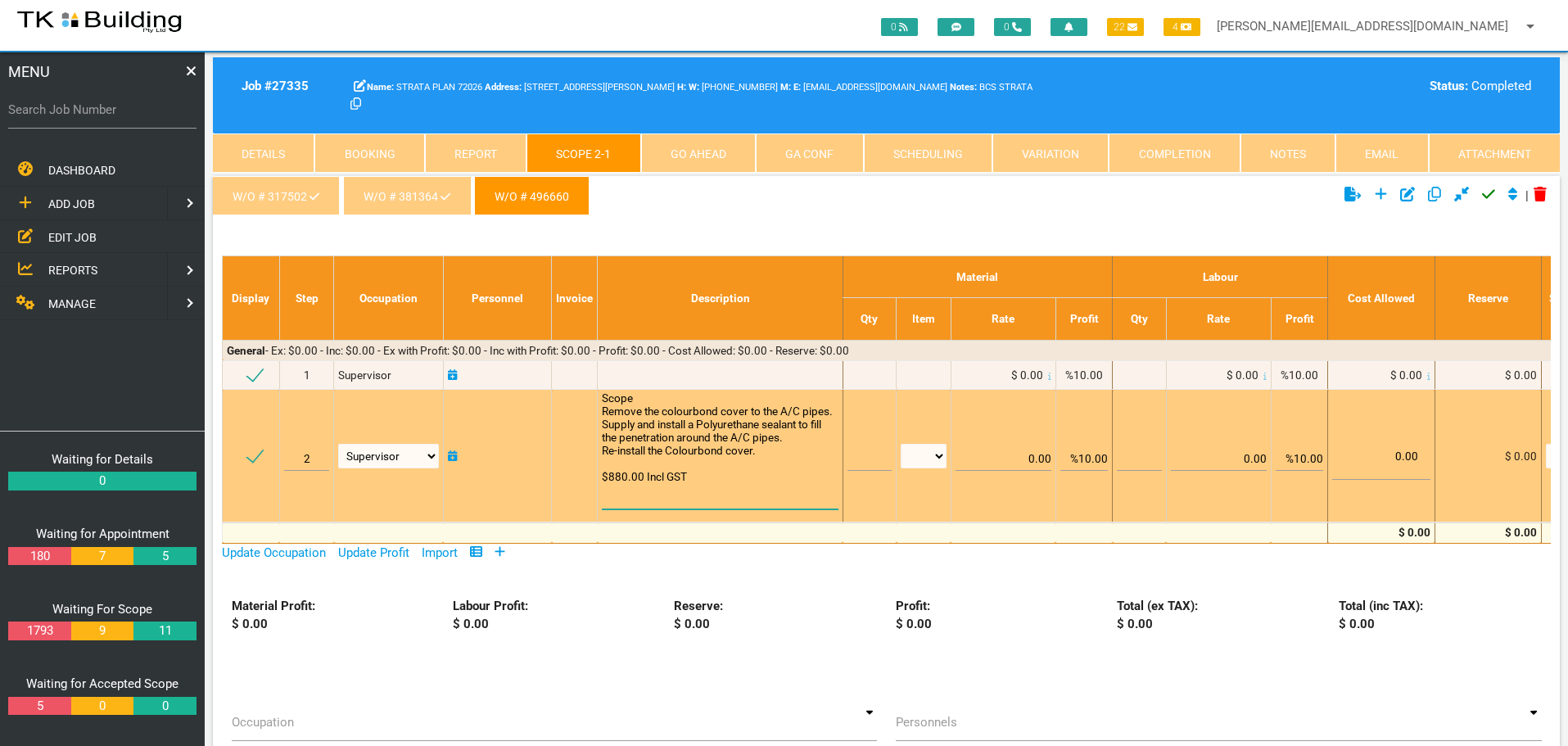
type textarea "Scope Remove the colourbond cover to the A/C pipes. Supply and install a Polyur…"
click at [855, 462] on input "text" at bounding box center [869, 451] width 44 height 38
type input "1"
click at [940, 453] on select "patch LM hrs m3 items m2 m" at bounding box center [924, 456] width 46 height 25
select select "items"
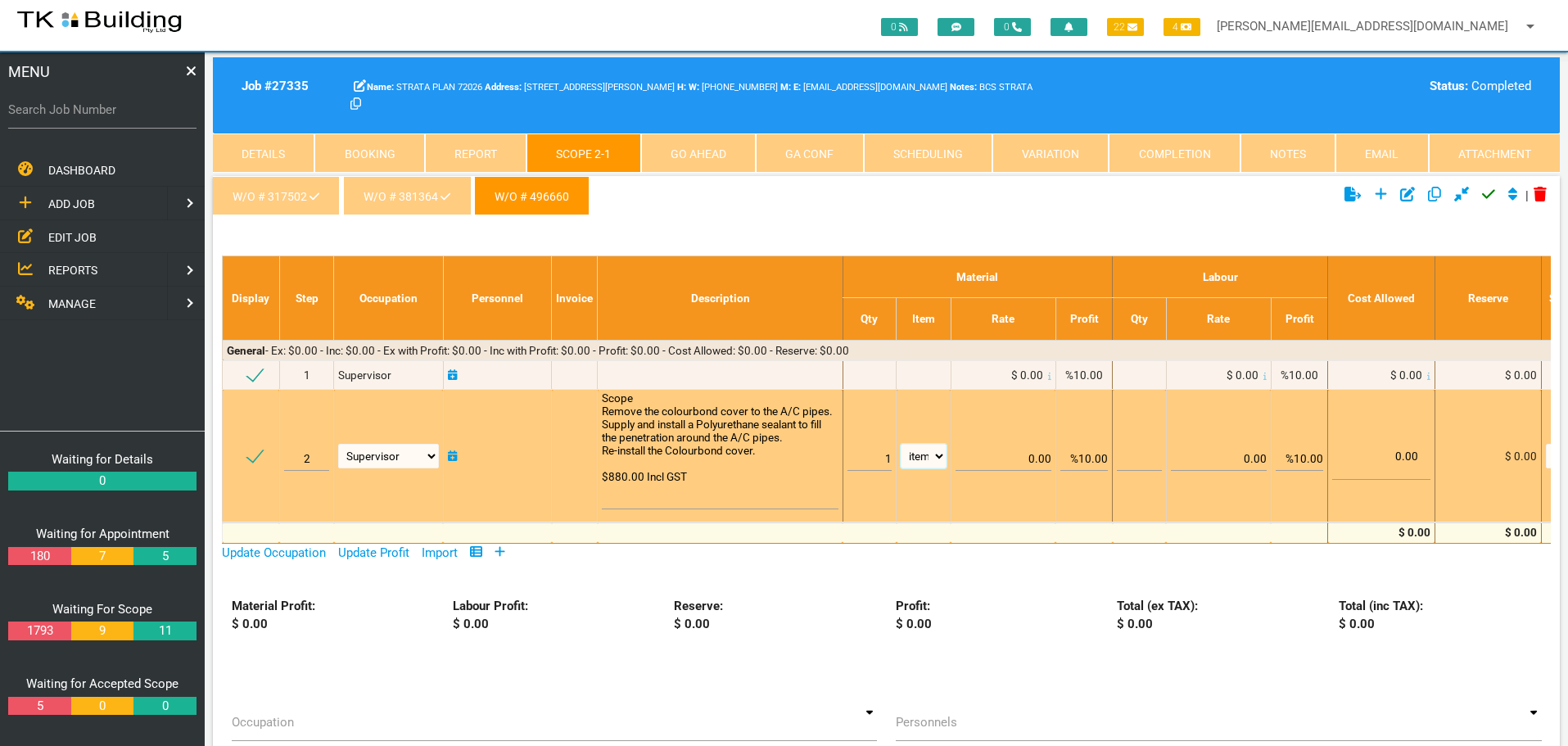
click at [900, 444] on select "patch LM hrs m3 items m2 m" at bounding box center [924, 456] width 46 height 25
click at [1086, 457] on input "%10.00" at bounding box center [1084, 451] width 47 height 38
type input "0.00"
click at [1053, 409] on td "0.00" at bounding box center [1003, 455] width 105 height 132
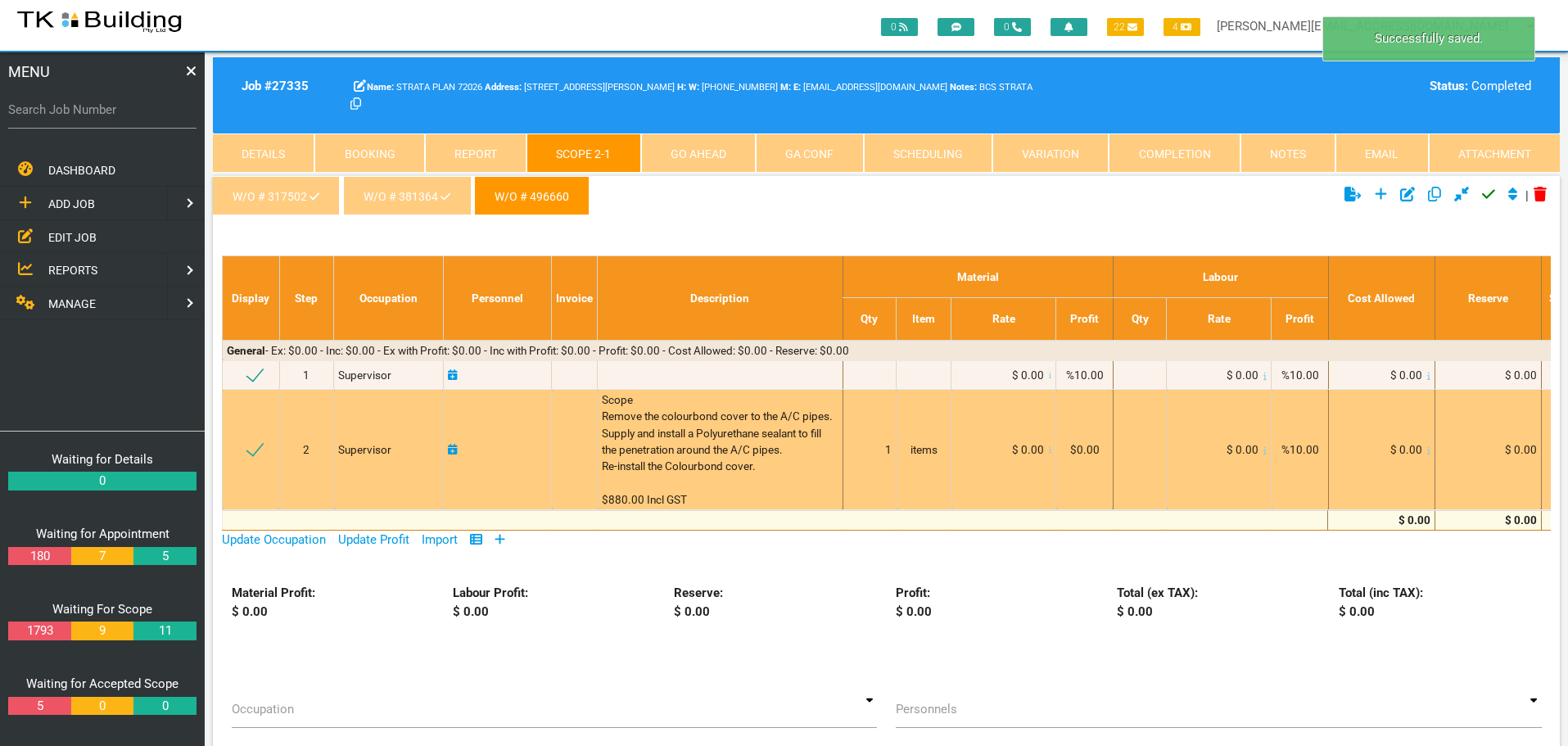
click at [1050, 452] on icon at bounding box center [1051, 450] width 4 height 8
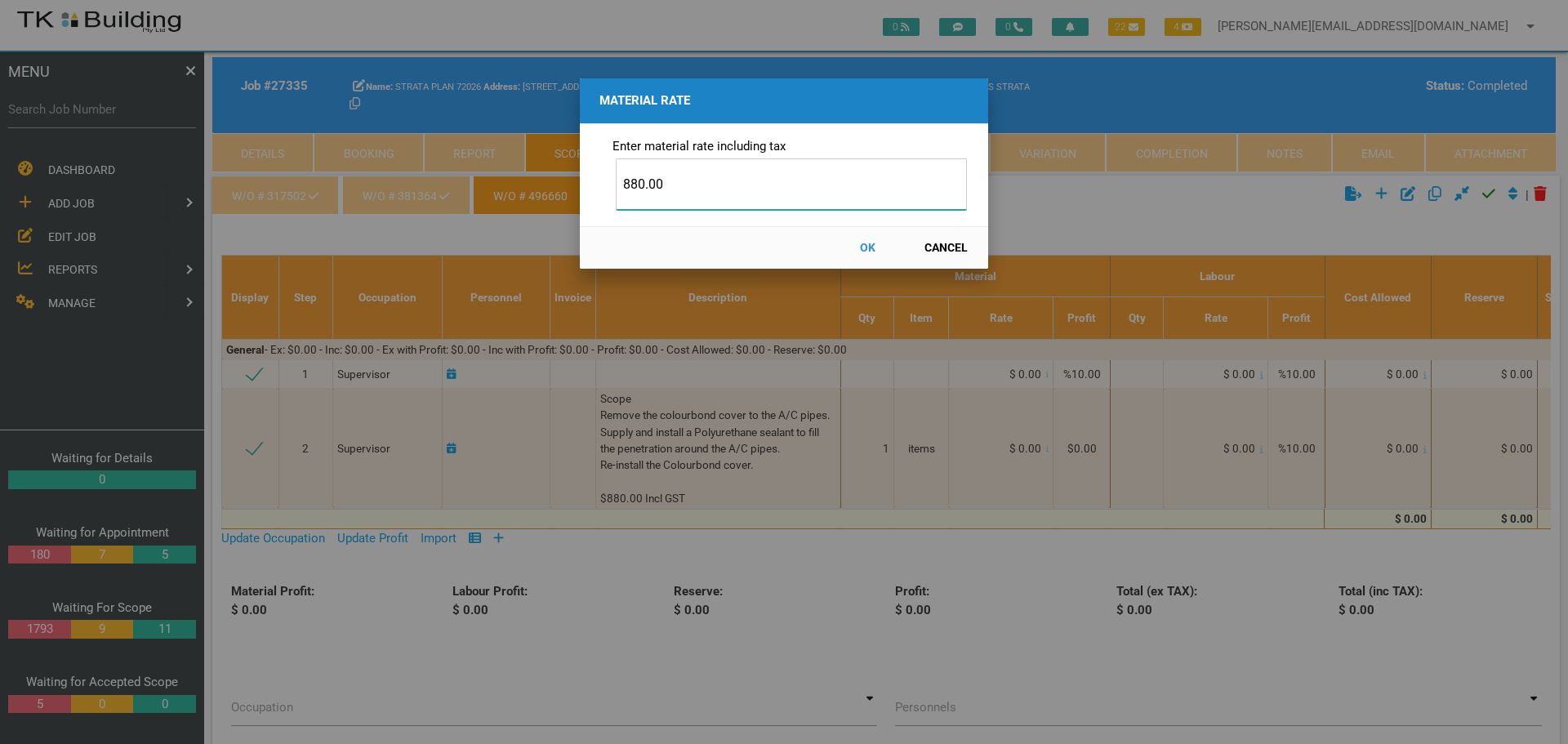
type input "880.00"
click at [863, 244] on button "OK" at bounding box center [867, 247] width 72 height 28
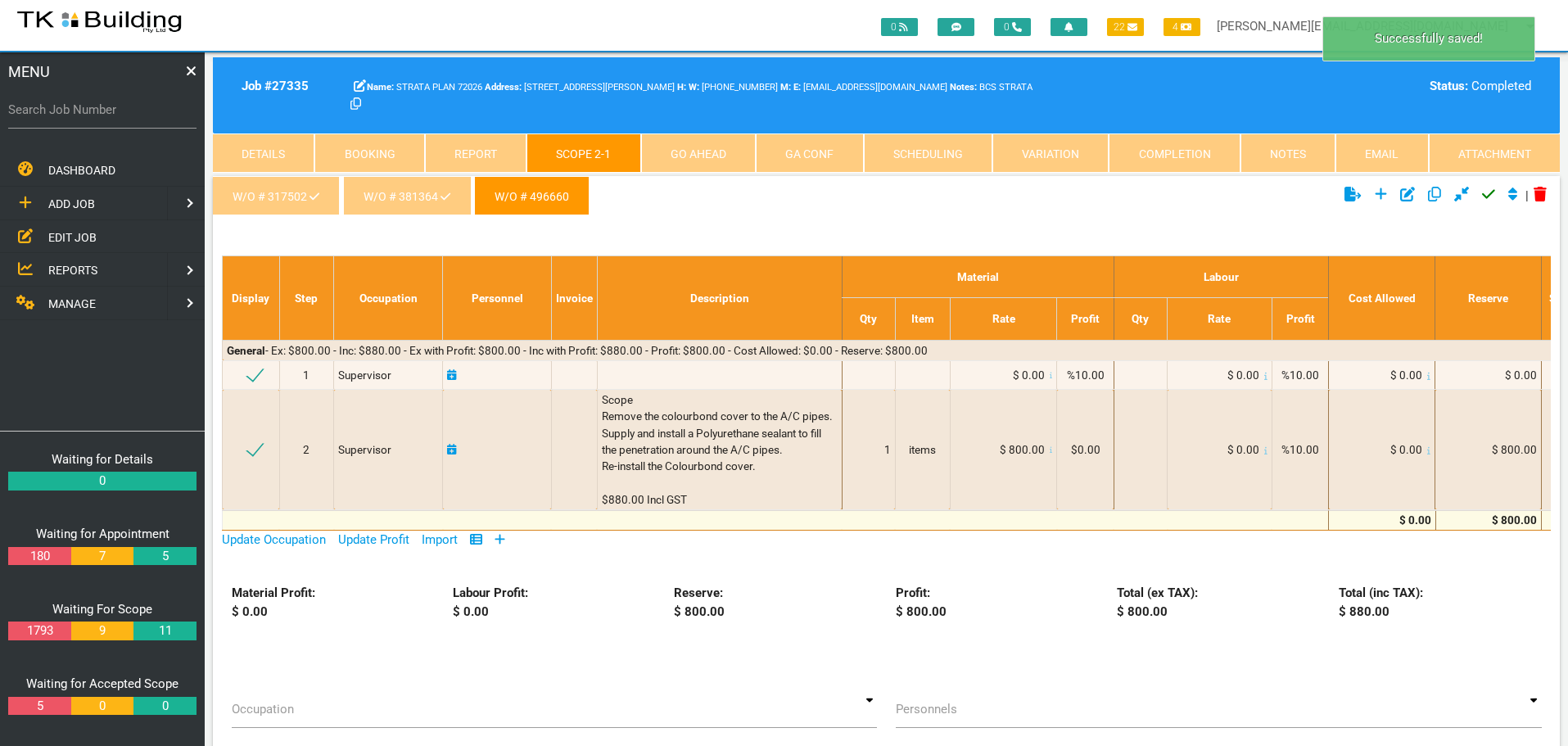
scroll to position [52, 0]
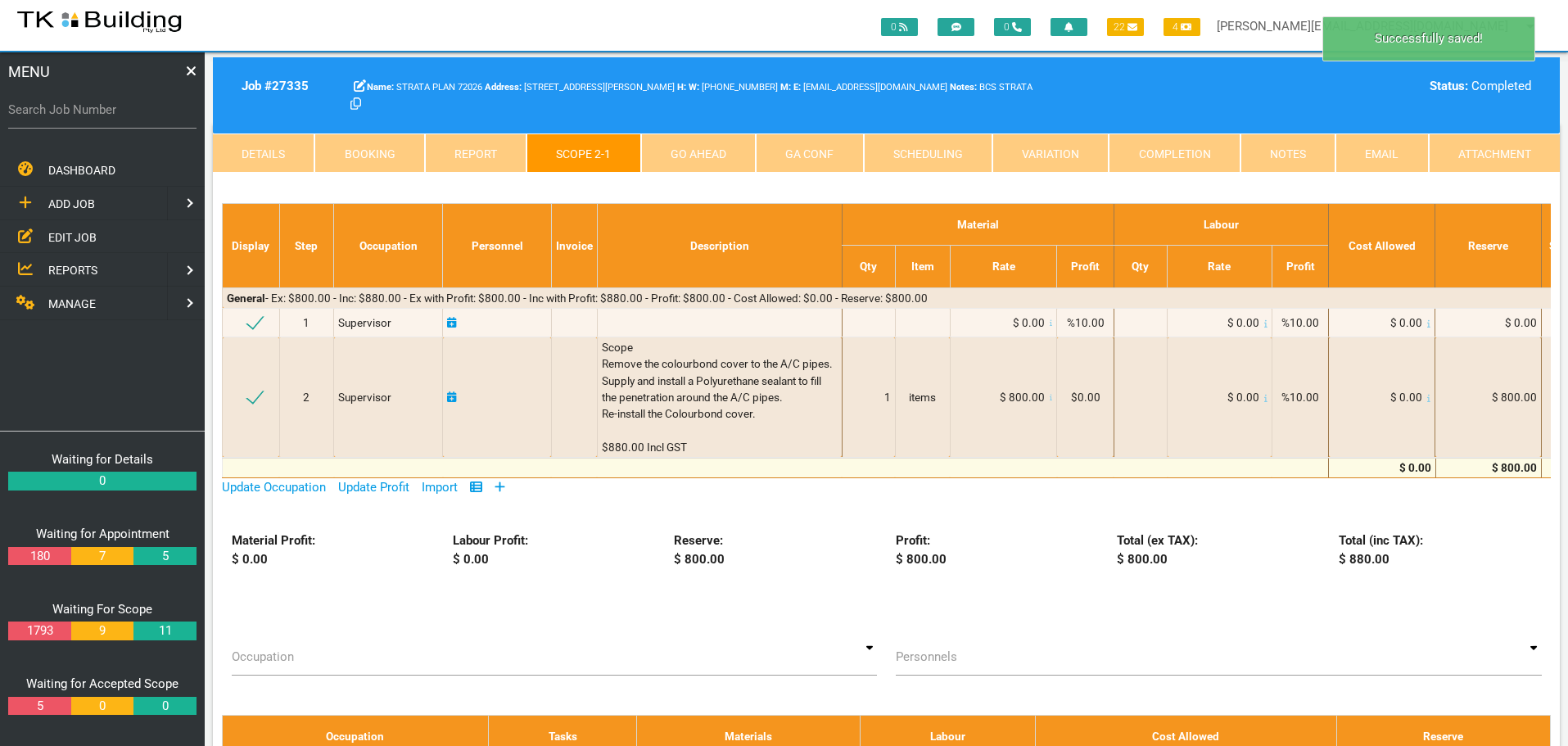
click at [1208, 154] on link "Completion" at bounding box center [1173, 153] width 131 height 39
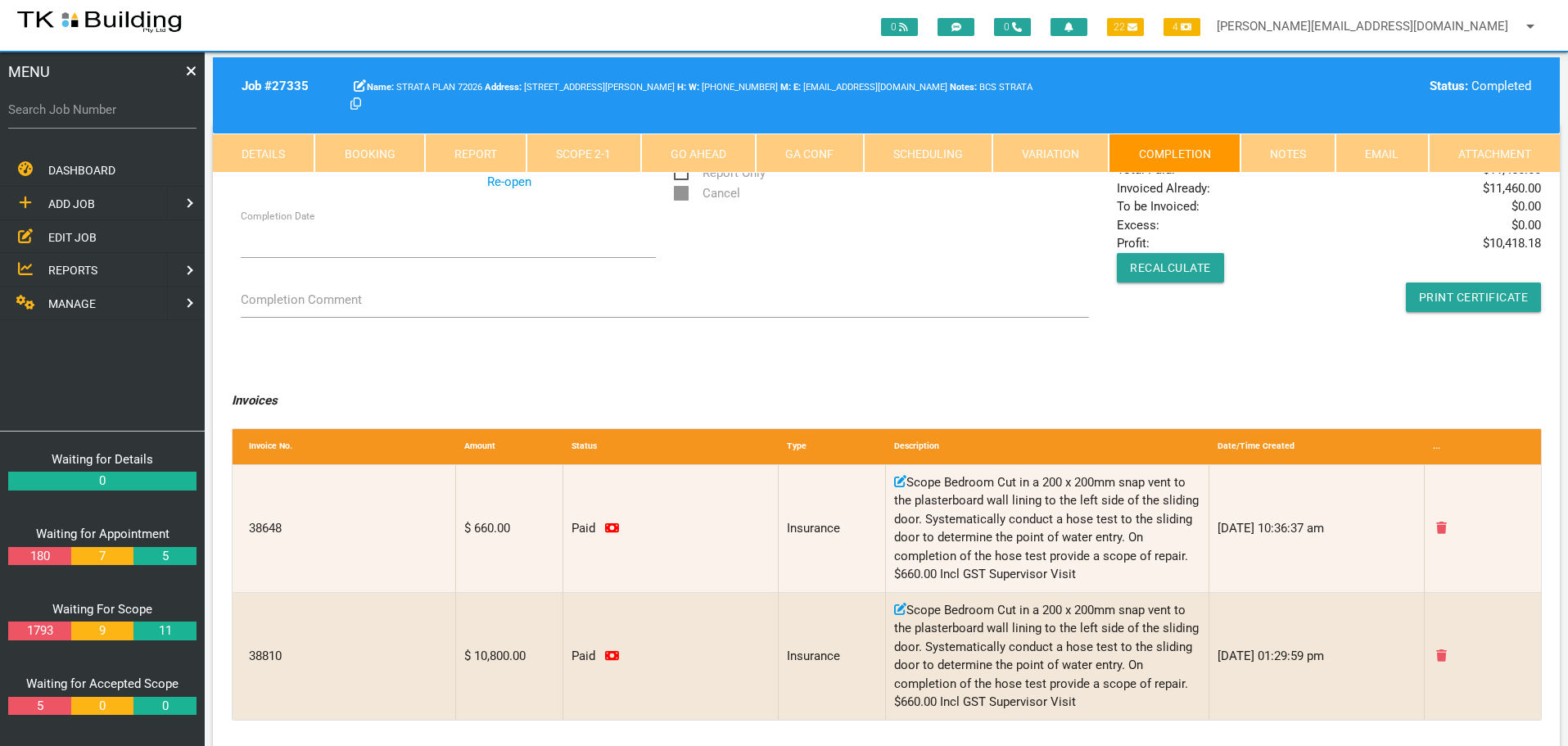
scroll to position [0, 0]
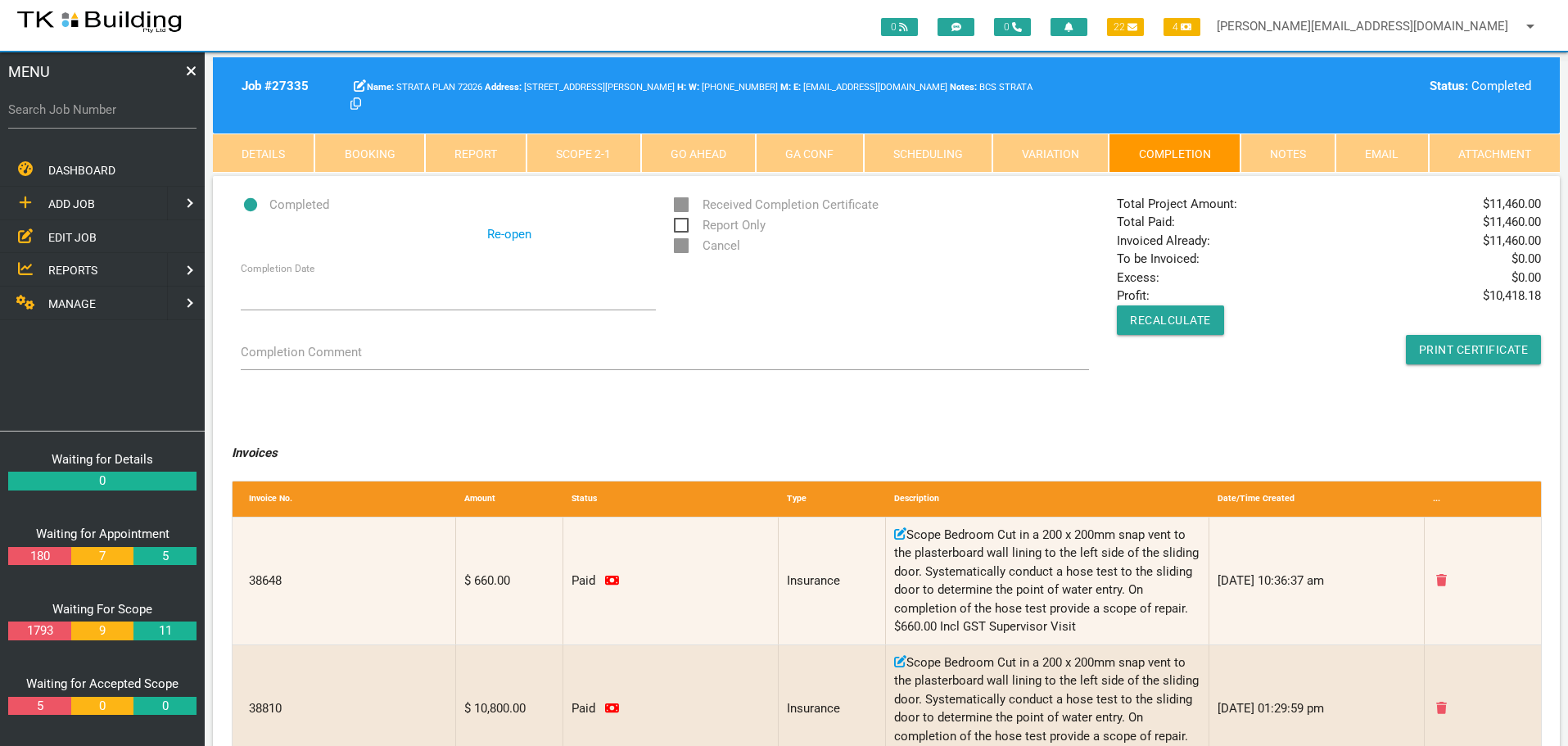
click at [494, 234] on link "Re-open" at bounding box center [509, 234] width 44 height 19
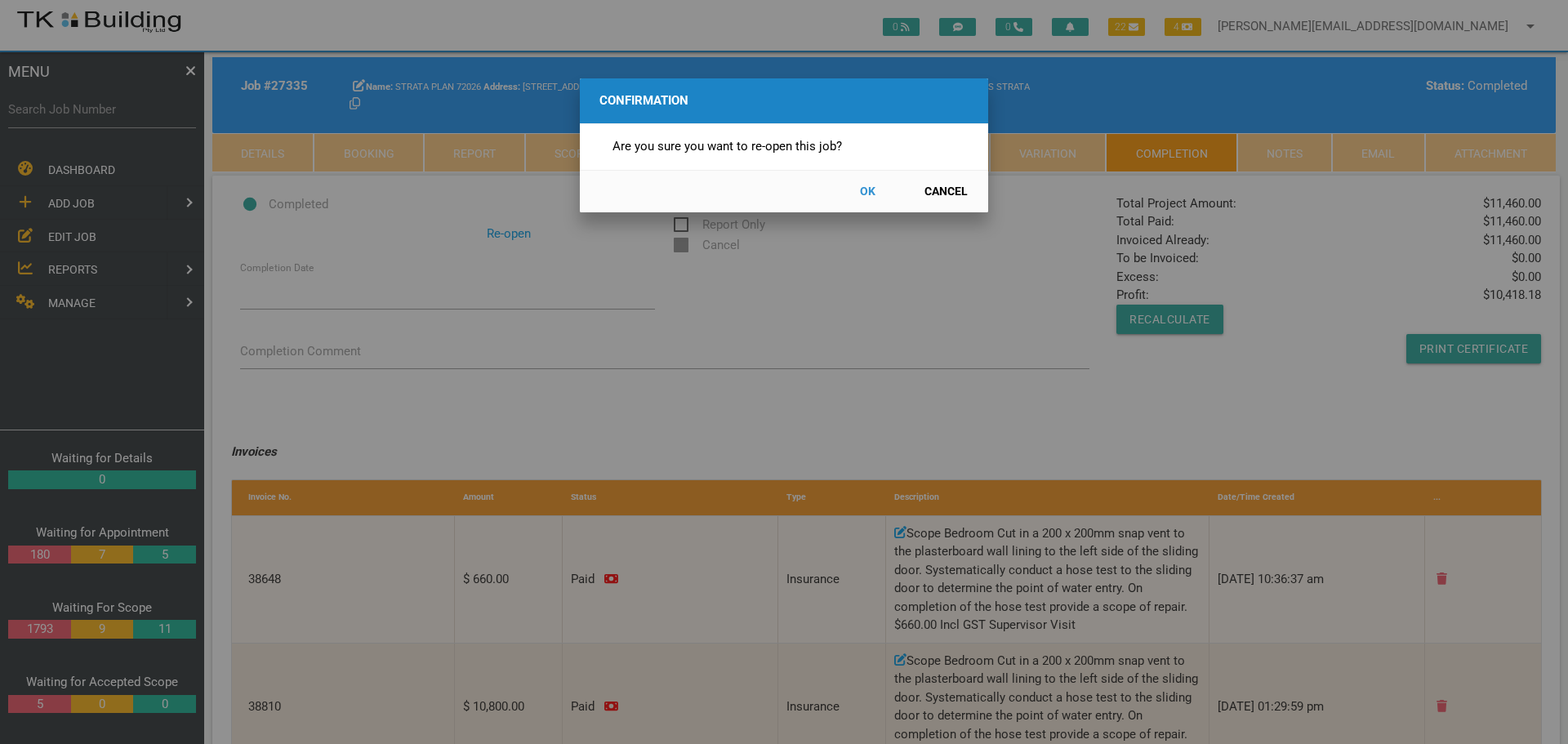
click at [869, 191] on button "OK" at bounding box center [867, 192] width 72 height 28
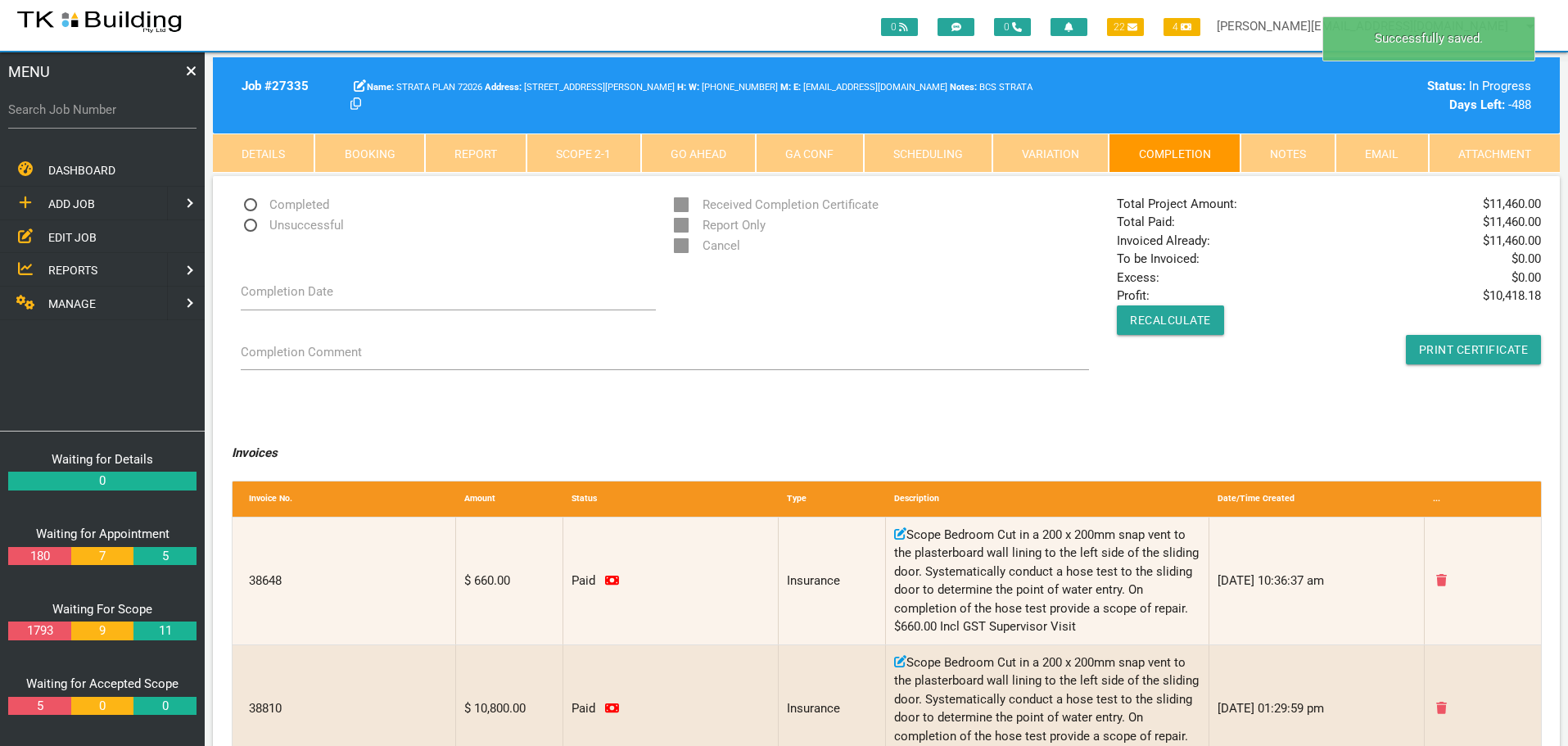
click at [588, 152] on link "Scope 2 - 1" at bounding box center [583, 153] width 114 height 39
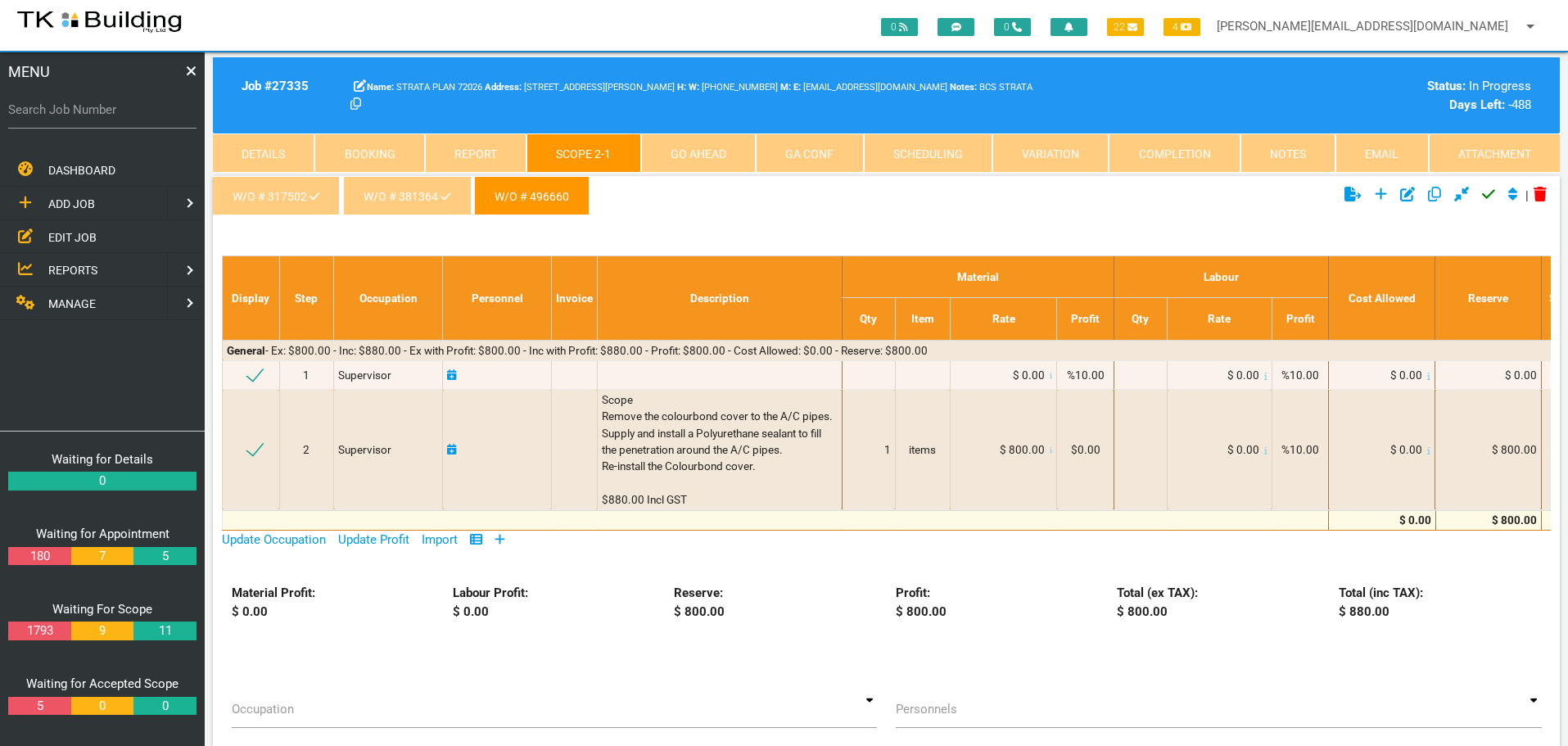
click at [1482, 192] on icon "Click to approve current scope" at bounding box center [1488, 194] width 13 height 15
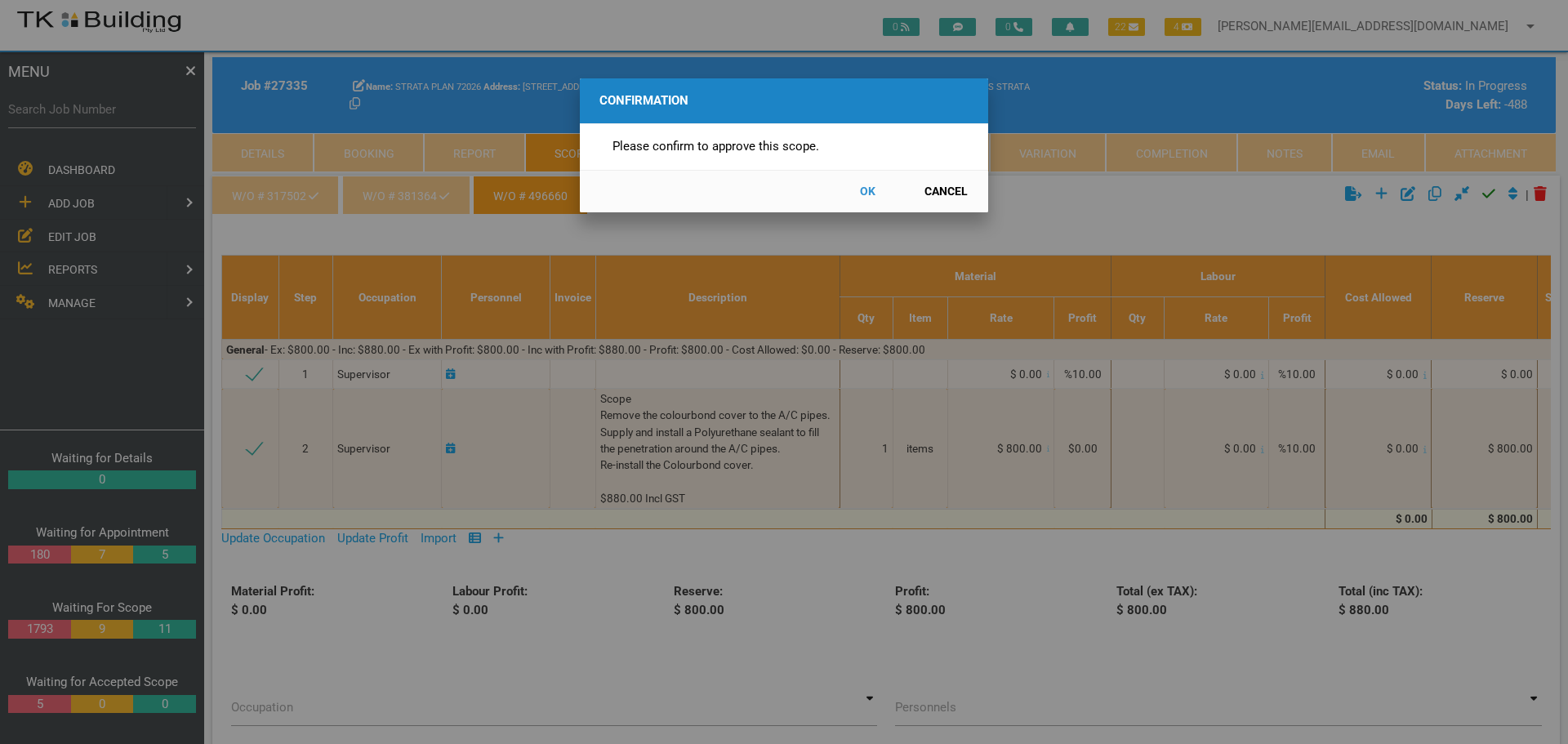
click at [862, 192] on button "OK" at bounding box center [867, 192] width 72 height 28
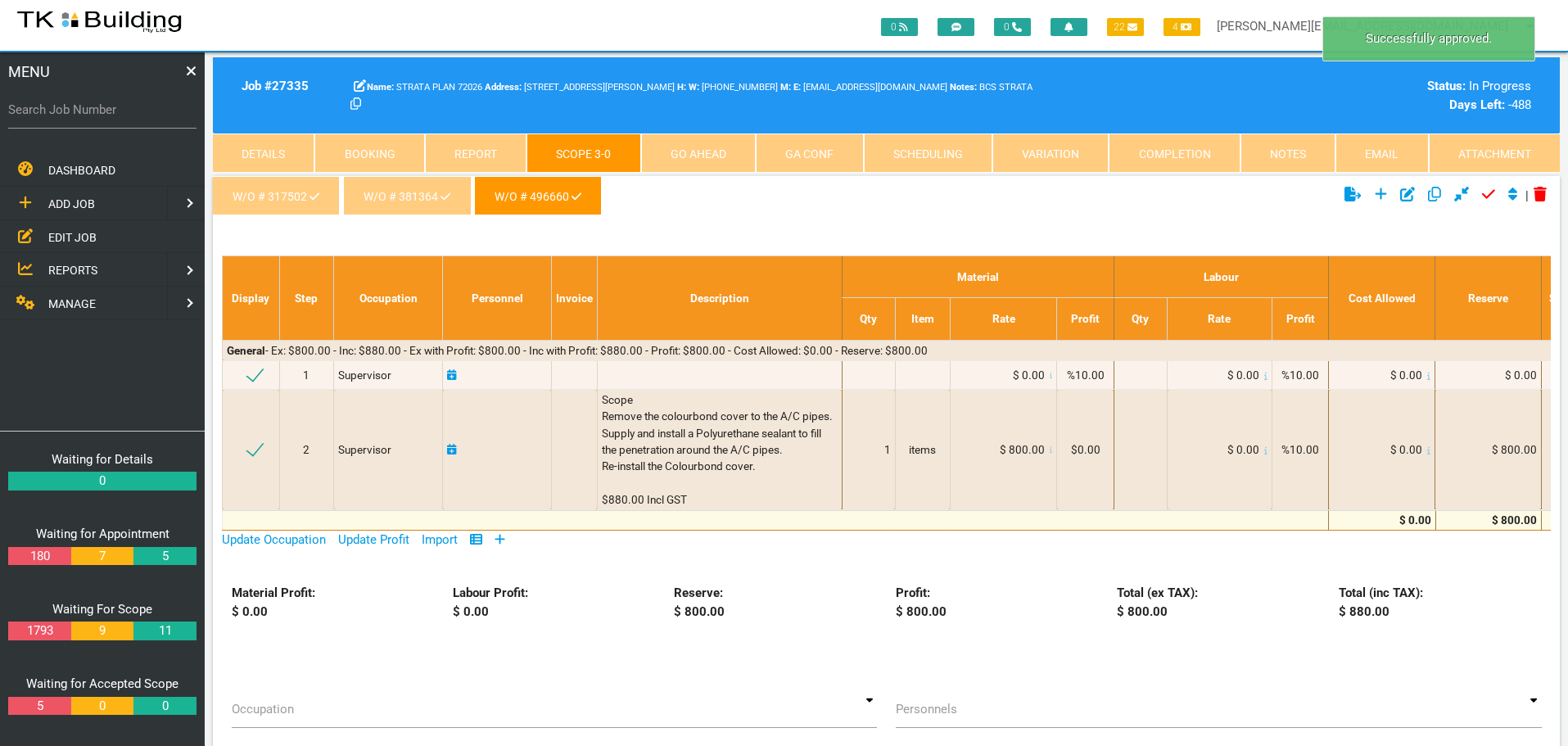
scroll to position [52, 0]
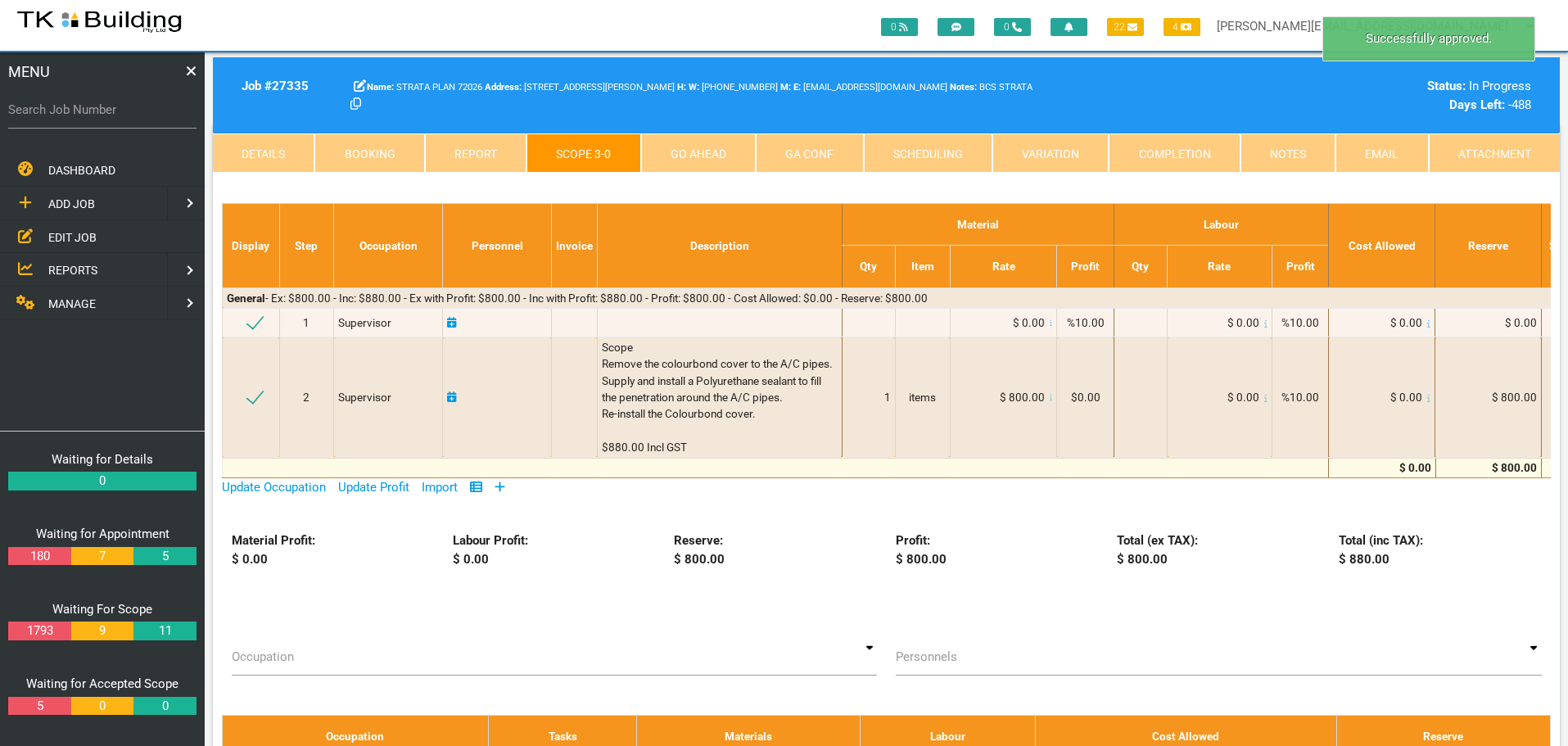
click at [1287, 150] on link "Notes" at bounding box center [1287, 153] width 95 height 39
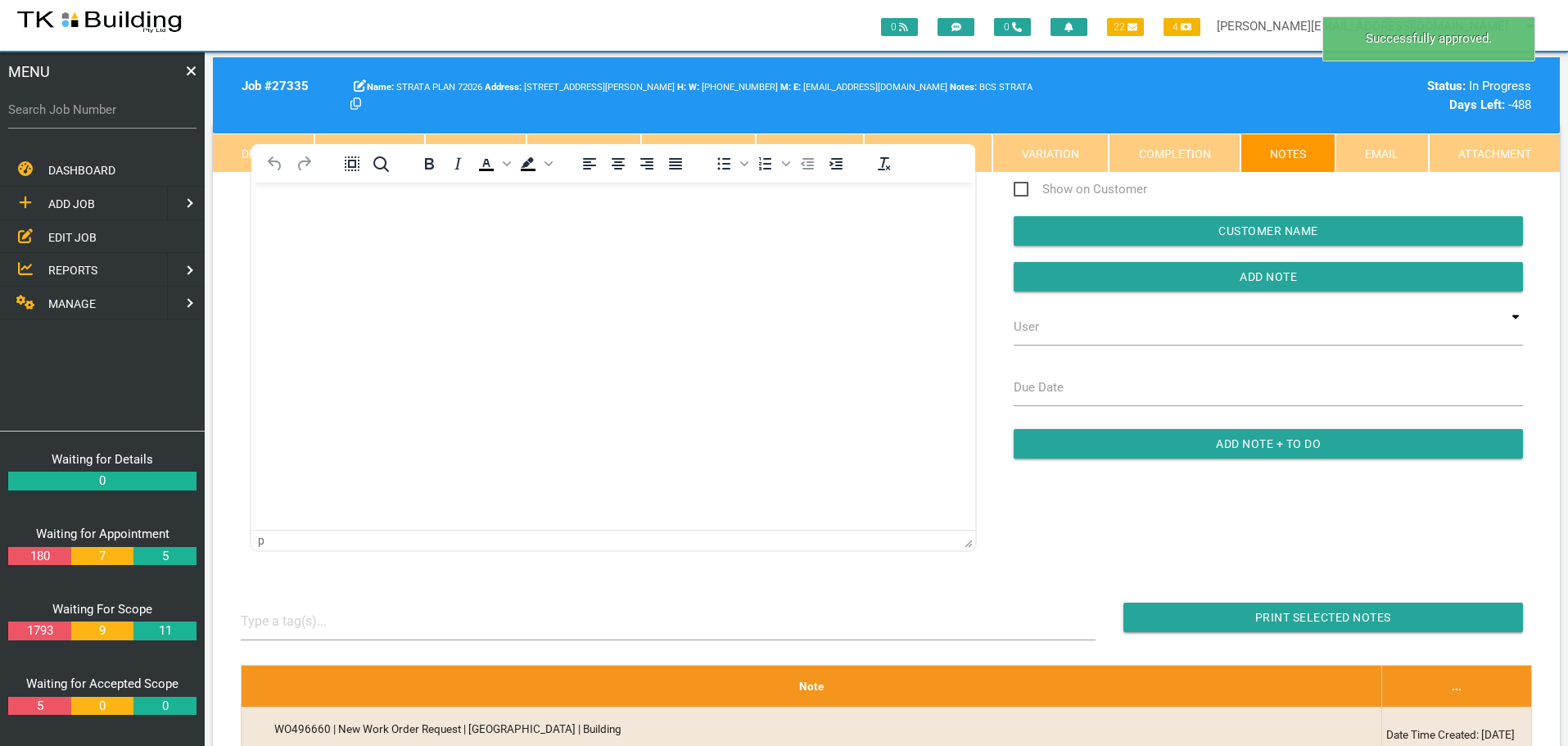
scroll to position [0, 0]
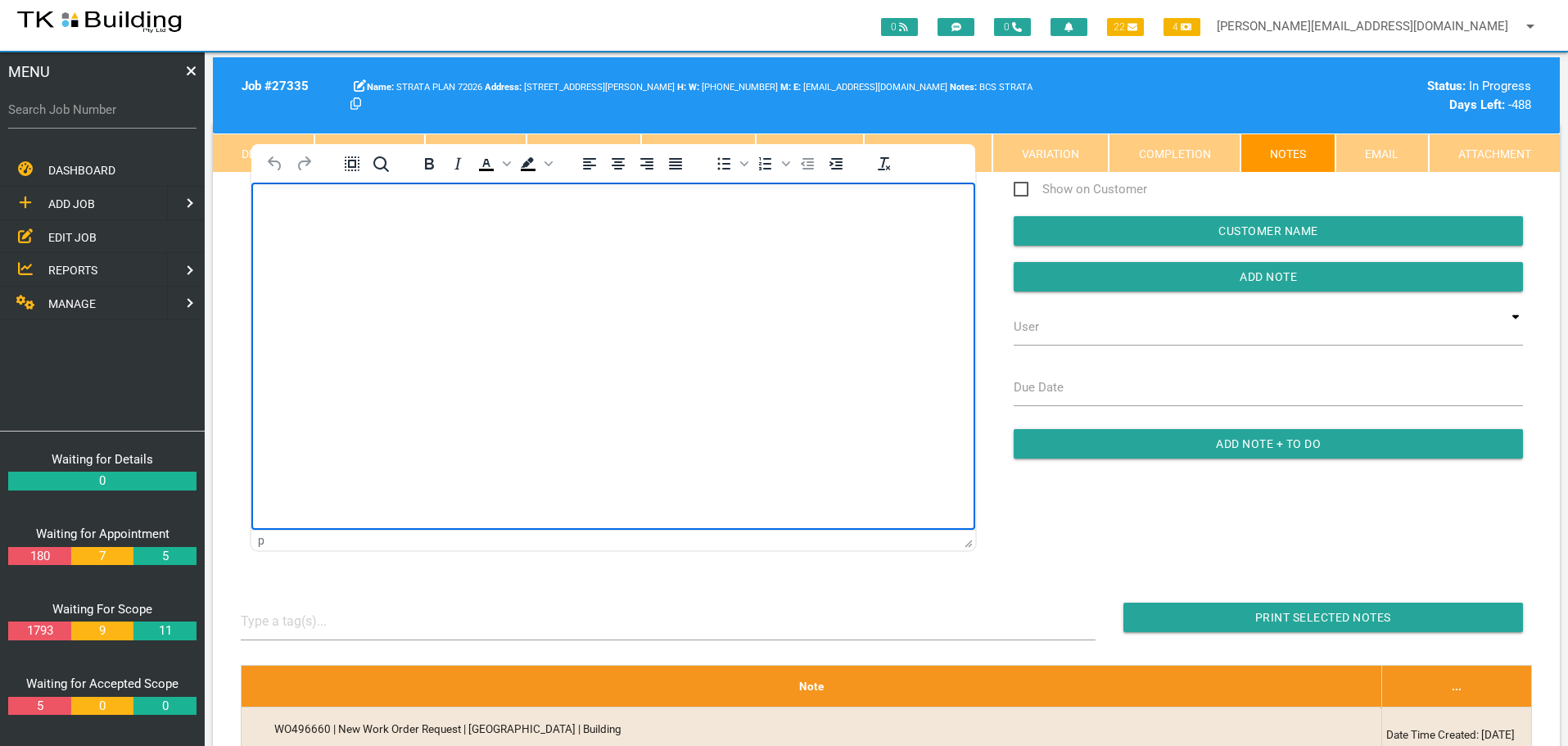
click at [308, 237] on body "Rich Text Area. Press ALT-0 for help." at bounding box center [613, 229] width 724 height 54
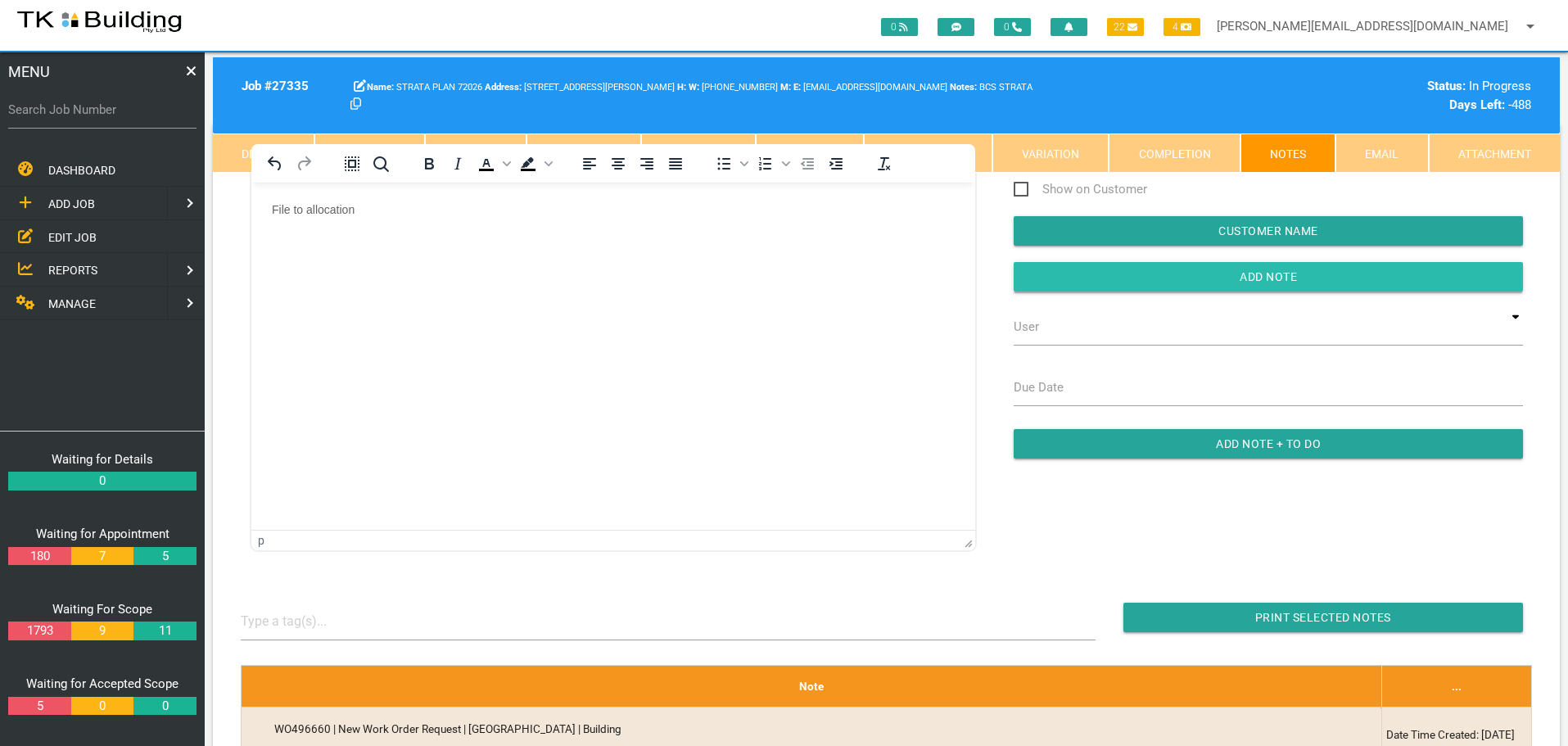
click at [1141, 281] on input "button" at bounding box center [1268, 277] width 509 height 29
